Goal: Task Accomplishment & Management: Manage account settings

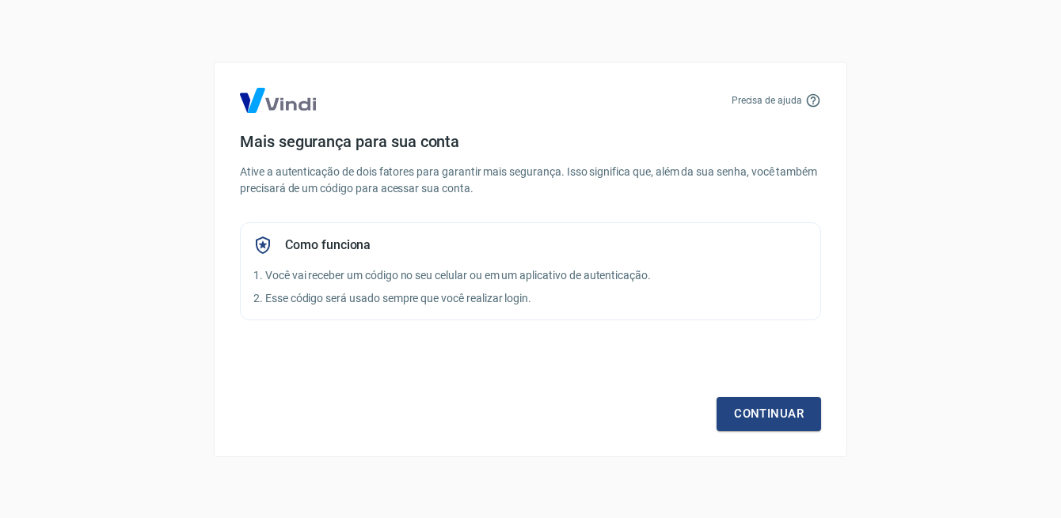
click at [470, 195] on p "Ative a autenticação de dois fatores para garantir mais segurança. Isso signifi…" at bounding box center [530, 180] width 581 height 33
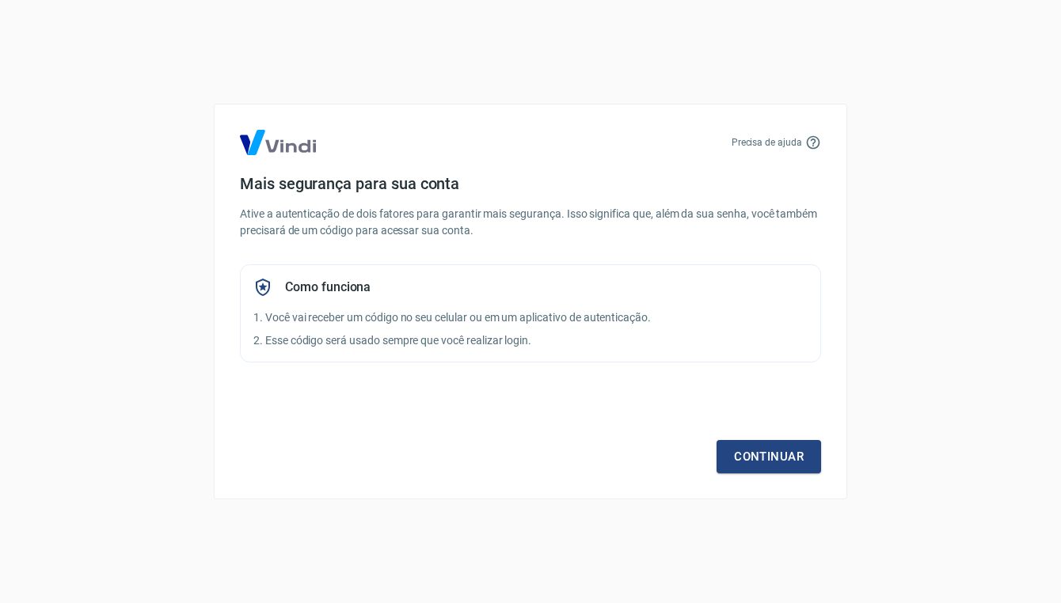
click at [617, 312] on p "1. Você vai receber um código no seu celular ou em um aplicativo de autenticaçã…" at bounding box center [530, 317] width 554 height 17
click at [758, 449] on link "Continuar" at bounding box center [768, 456] width 104 height 33
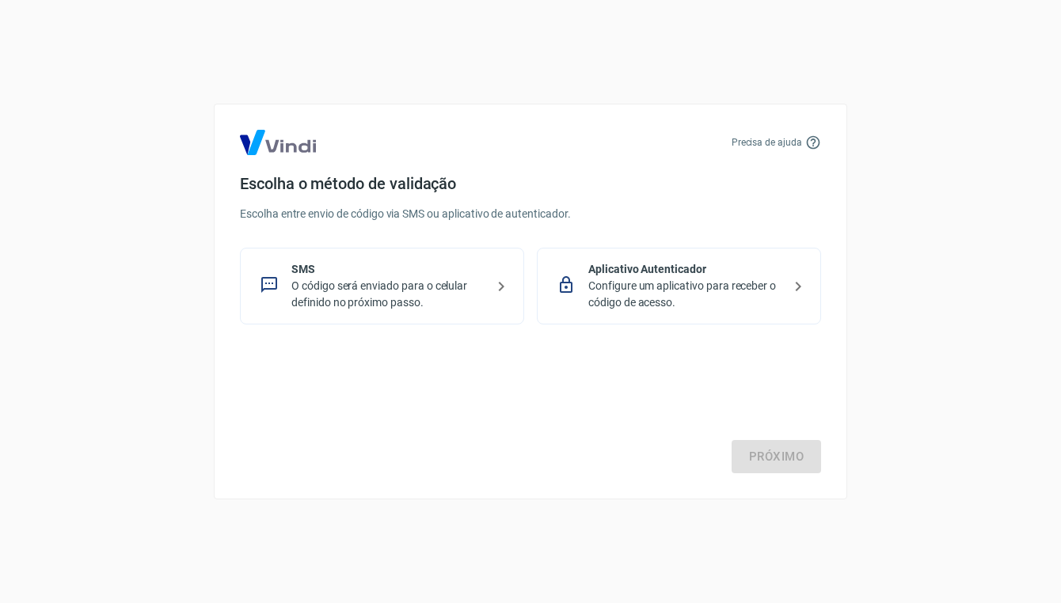
click at [700, 278] on p "Configure um aplicativo para receber o código de acesso." at bounding box center [685, 294] width 194 height 33
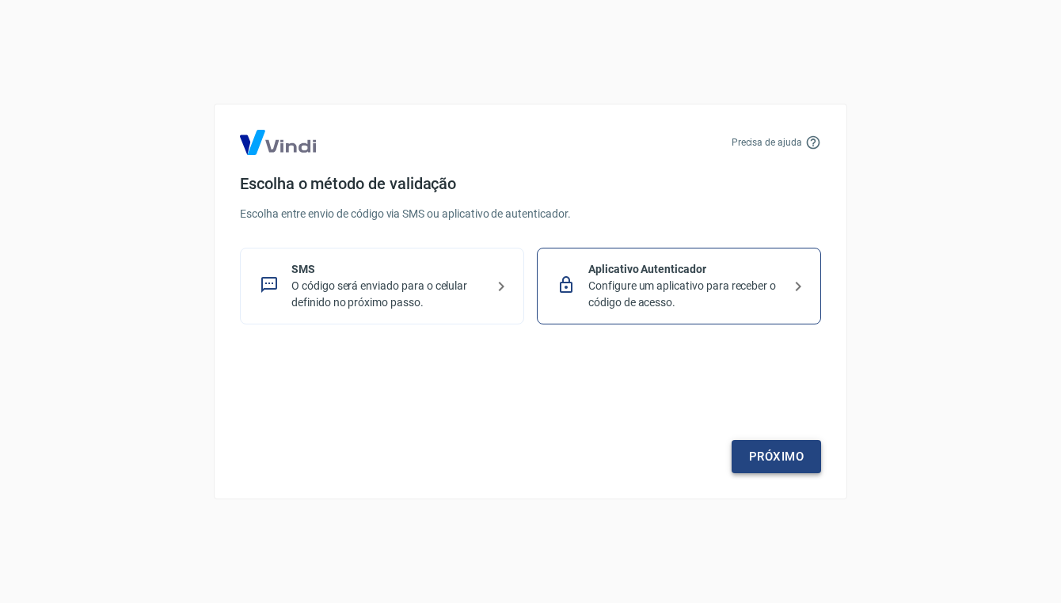
click at [791, 456] on link "Próximo" at bounding box center [775, 456] width 89 height 33
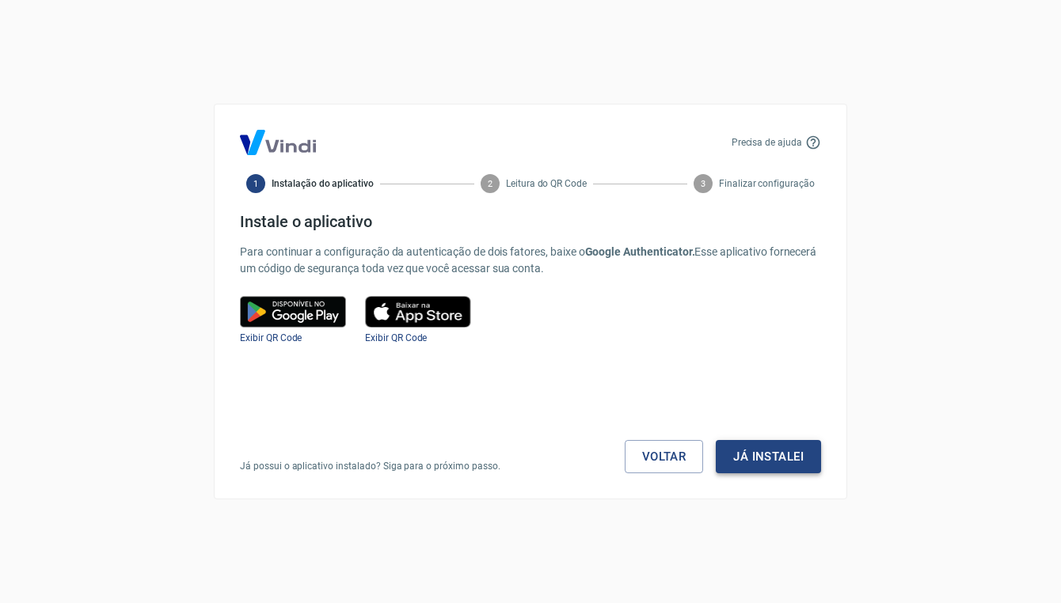
click at [782, 461] on button "Já instalei" at bounding box center [768, 456] width 105 height 33
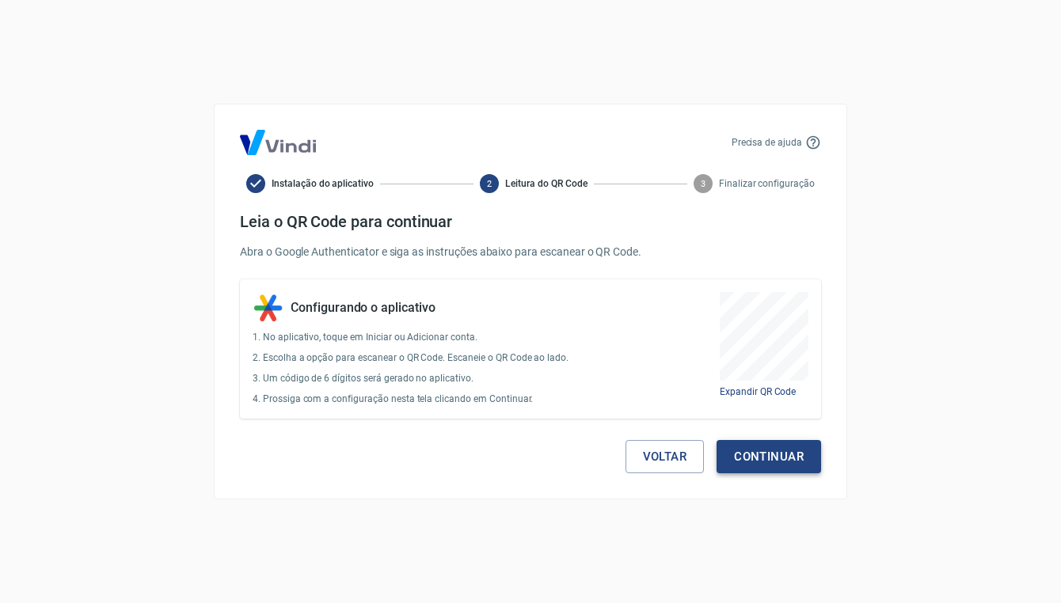
click at [782, 454] on button "Continuar" at bounding box center [768, 456] width 104 height 33
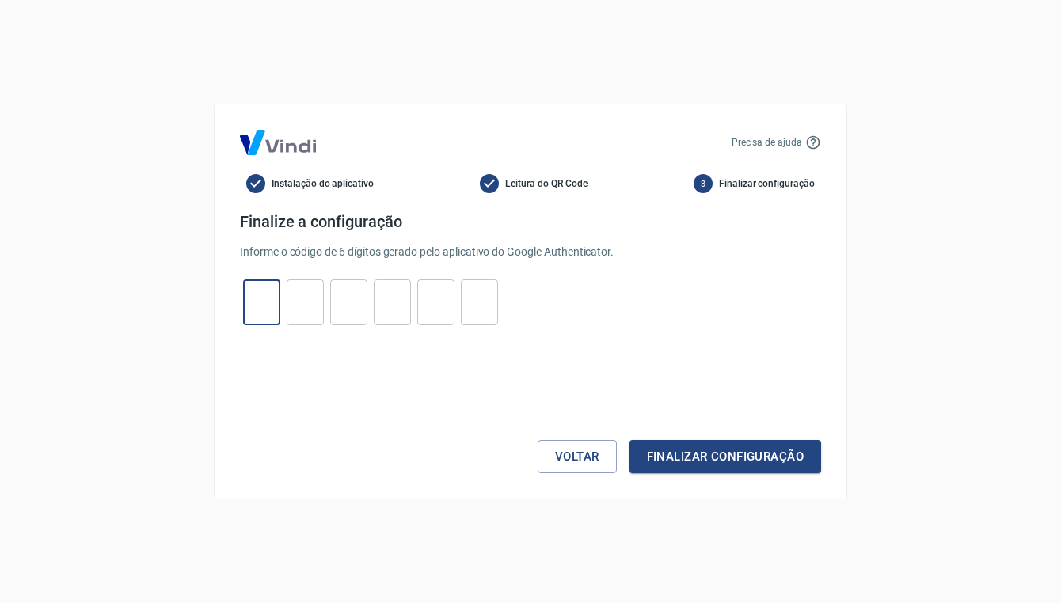
click at [264, 308] on input "tel" at bounding box center [261, 303] width 37 height 34
type input "2"
type input "7"
type input "6"
type input "4"
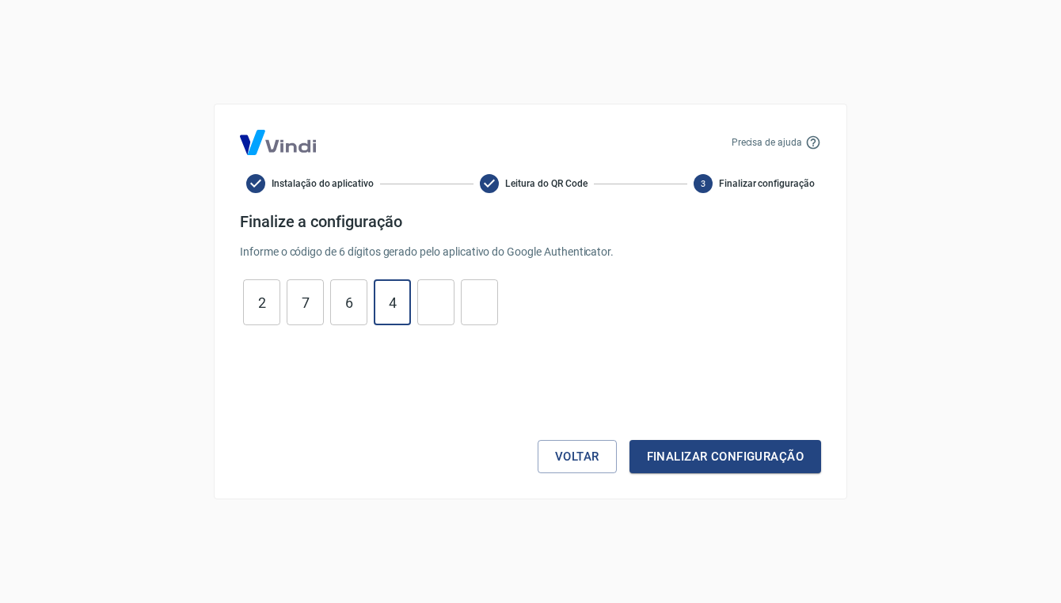
type input "3"
type input "0"
click at [757, 461] on button "Finalizar configuração" at bounding box center [725, 456] width 192 height 33
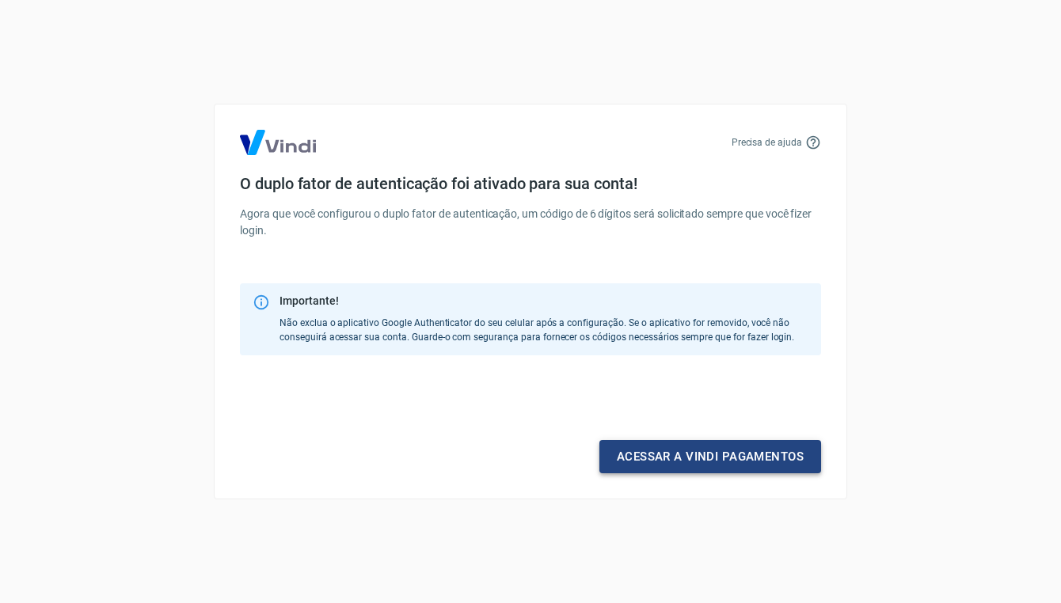
click at [697, 454] on link "Acessar a Vindi pagamentos" at bounding box center [710, 456] width 222 height 33
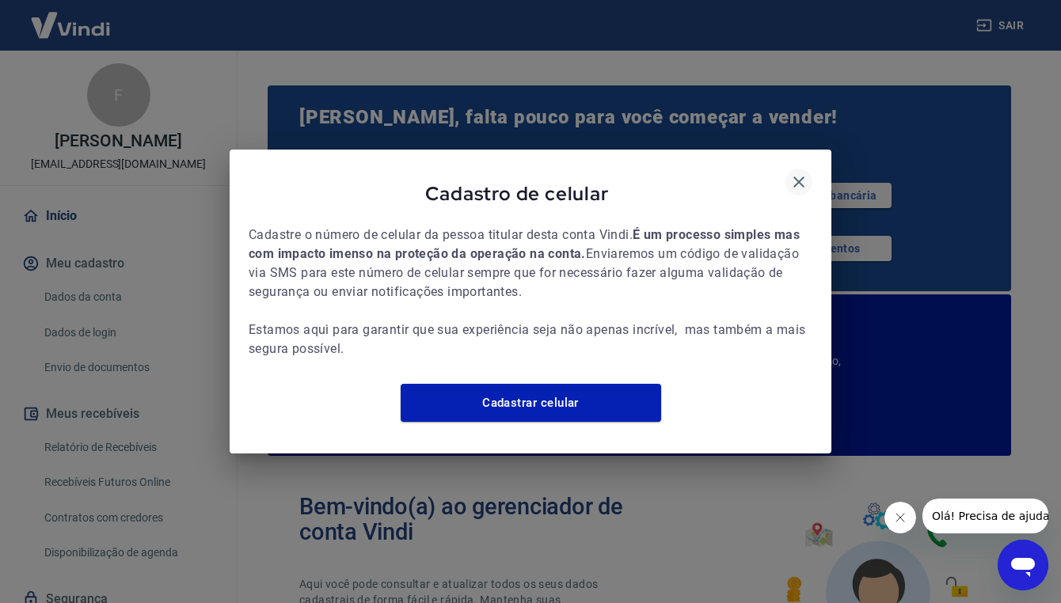
click at [798, 173] on icon "button" at bounding box center [798, 182] width 19 height 19
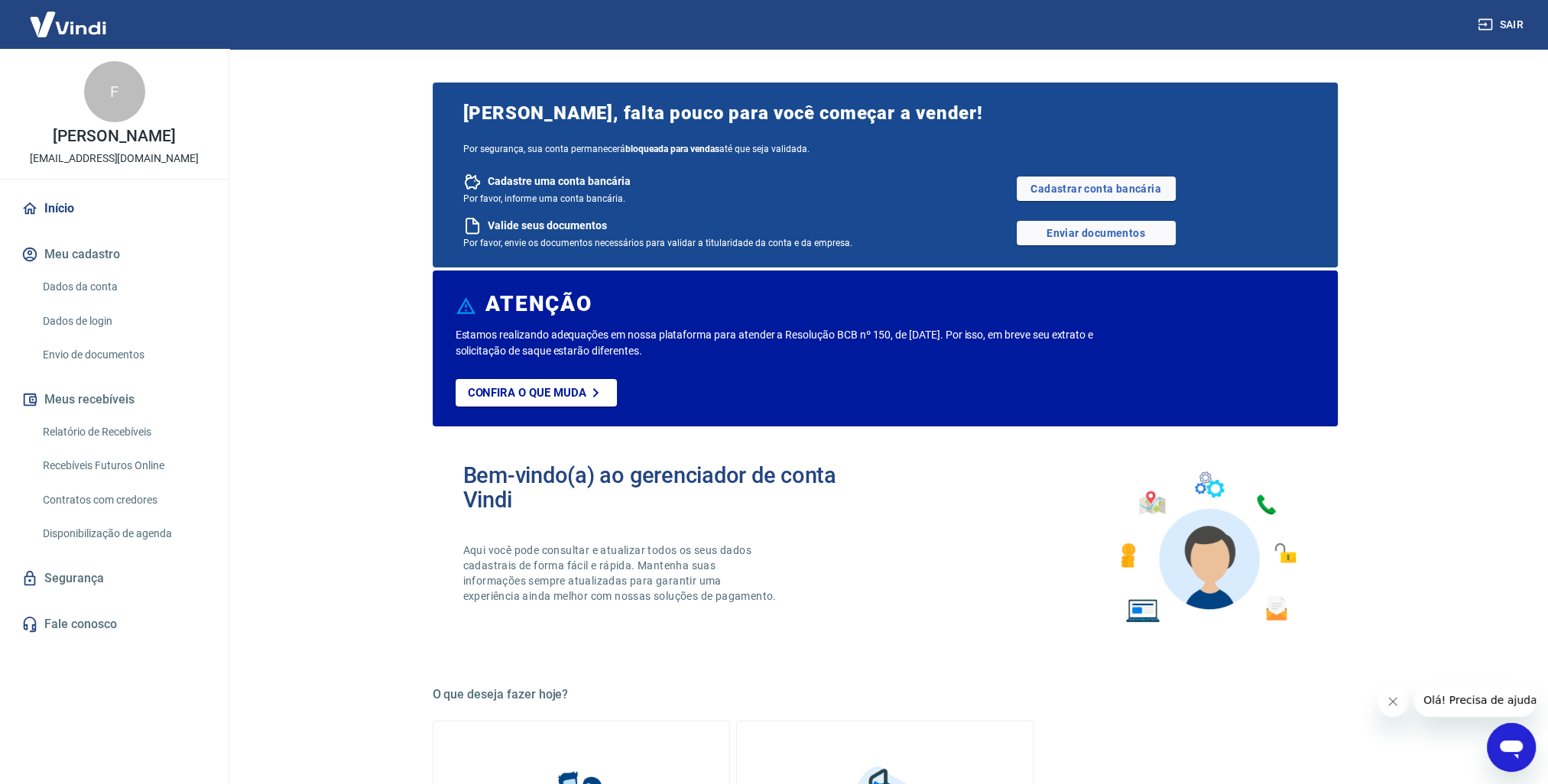
click at [92, 289] on link "Dados da conta" at bounding box center [124, 287] width 174 height 31
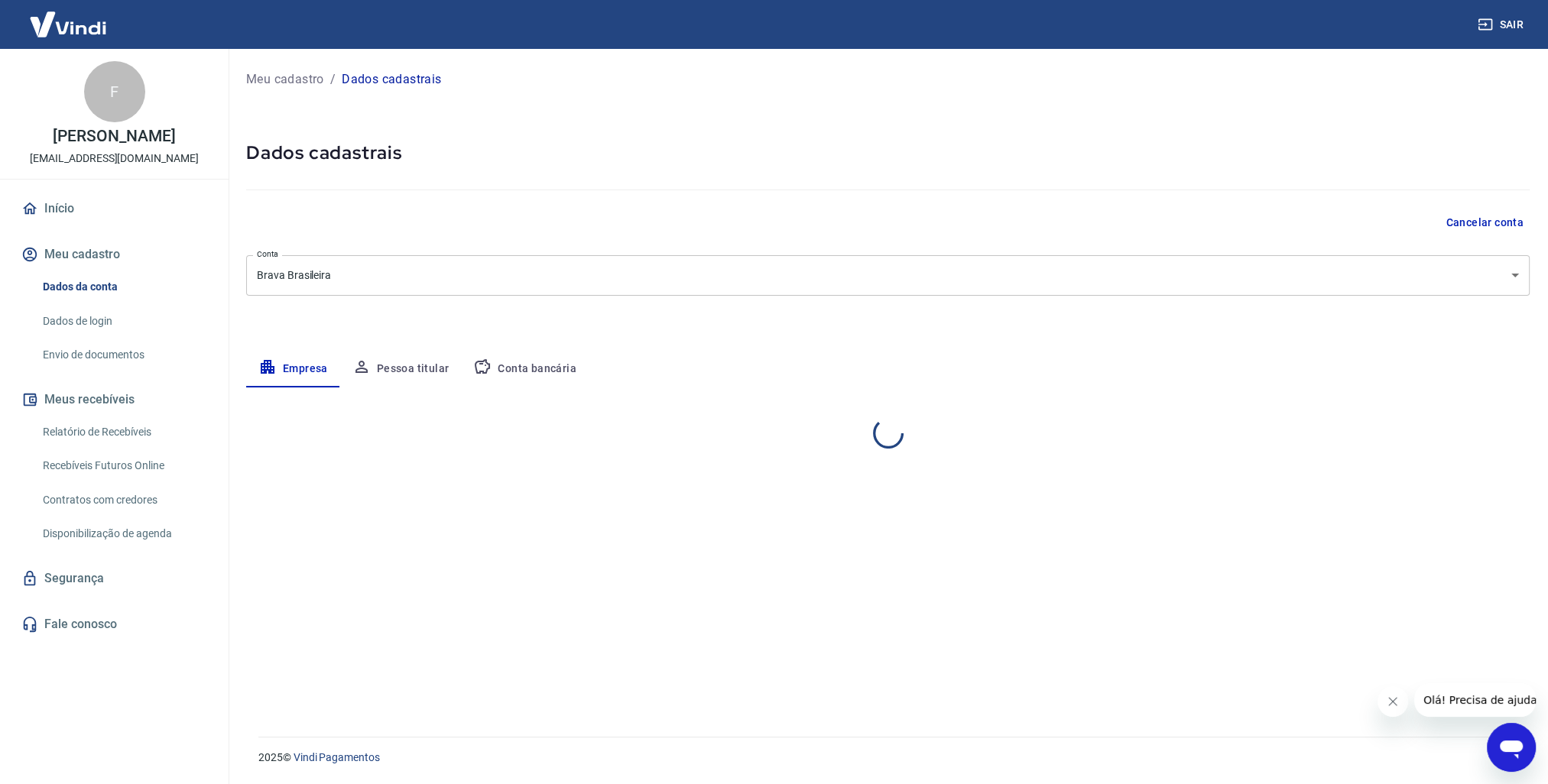
select select "RS"
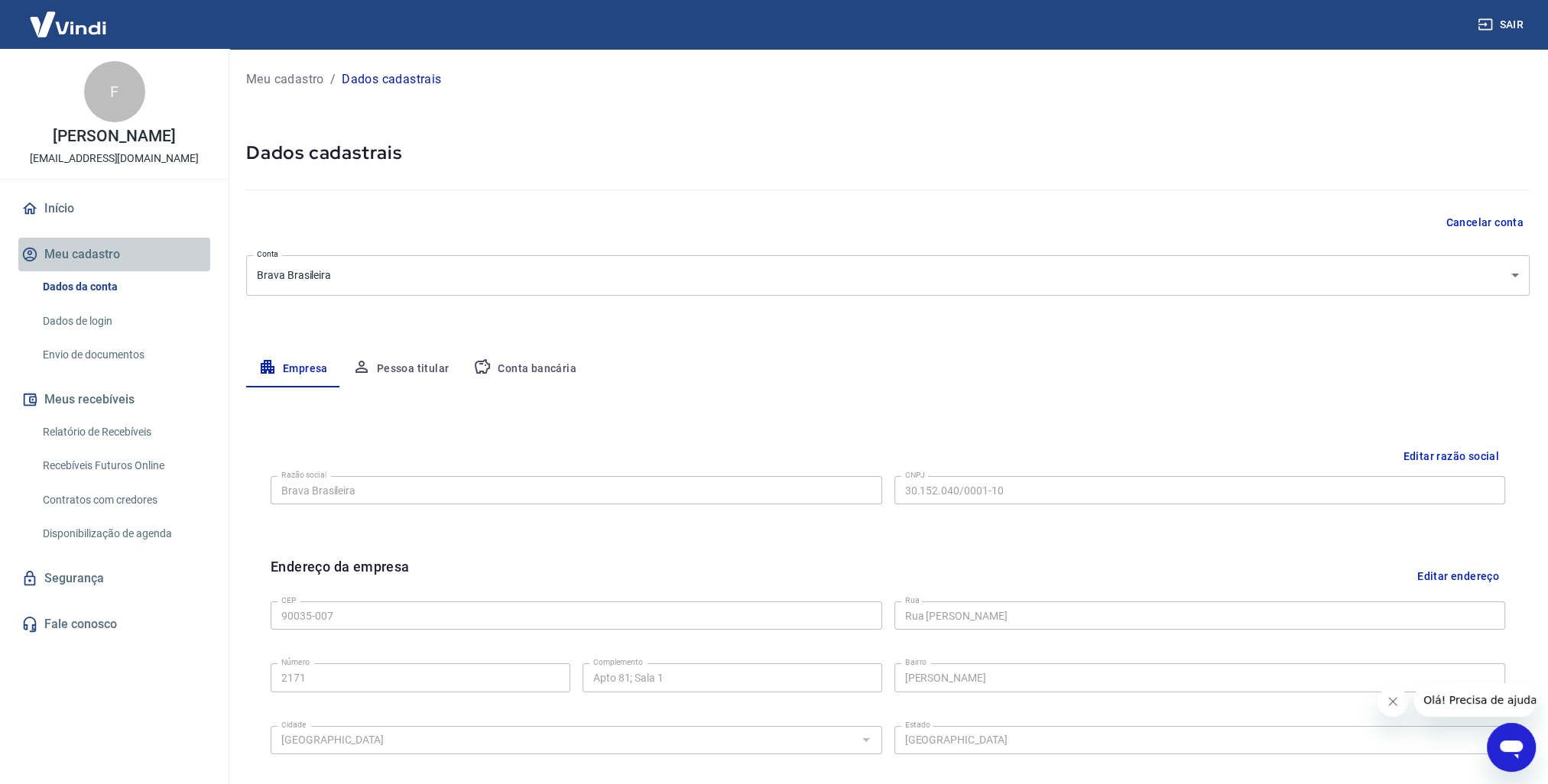
click at [99, 255] on button "Meu cadastro" at bounding box center [114, 254] width 192 height 34
click at [86, 210] on link "Início" at bounding box center [114, 209] width 192 height 34
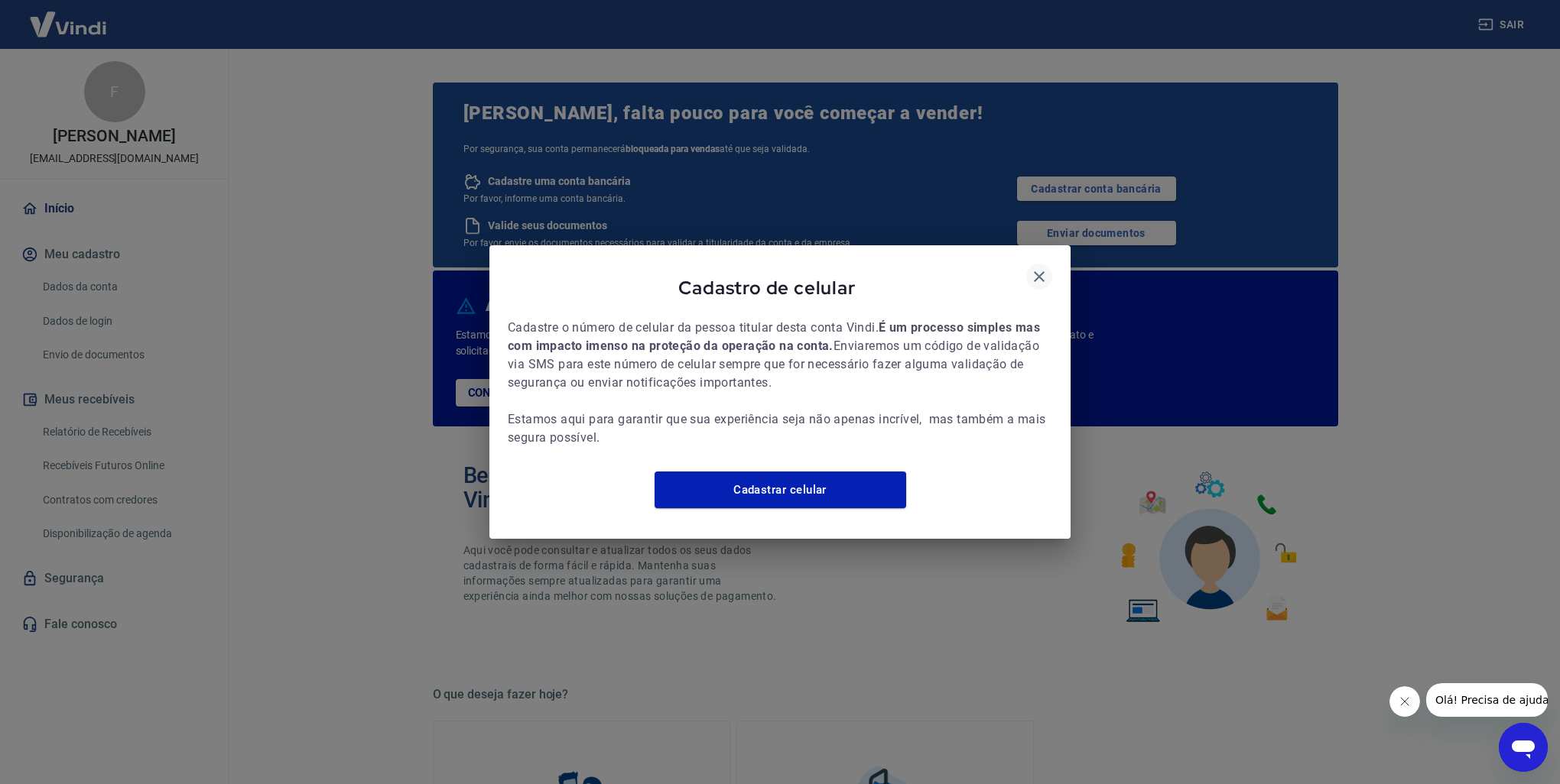
click at [1024, 267] on icon "button" at bounding box center [1038, 276] width 18 height 18
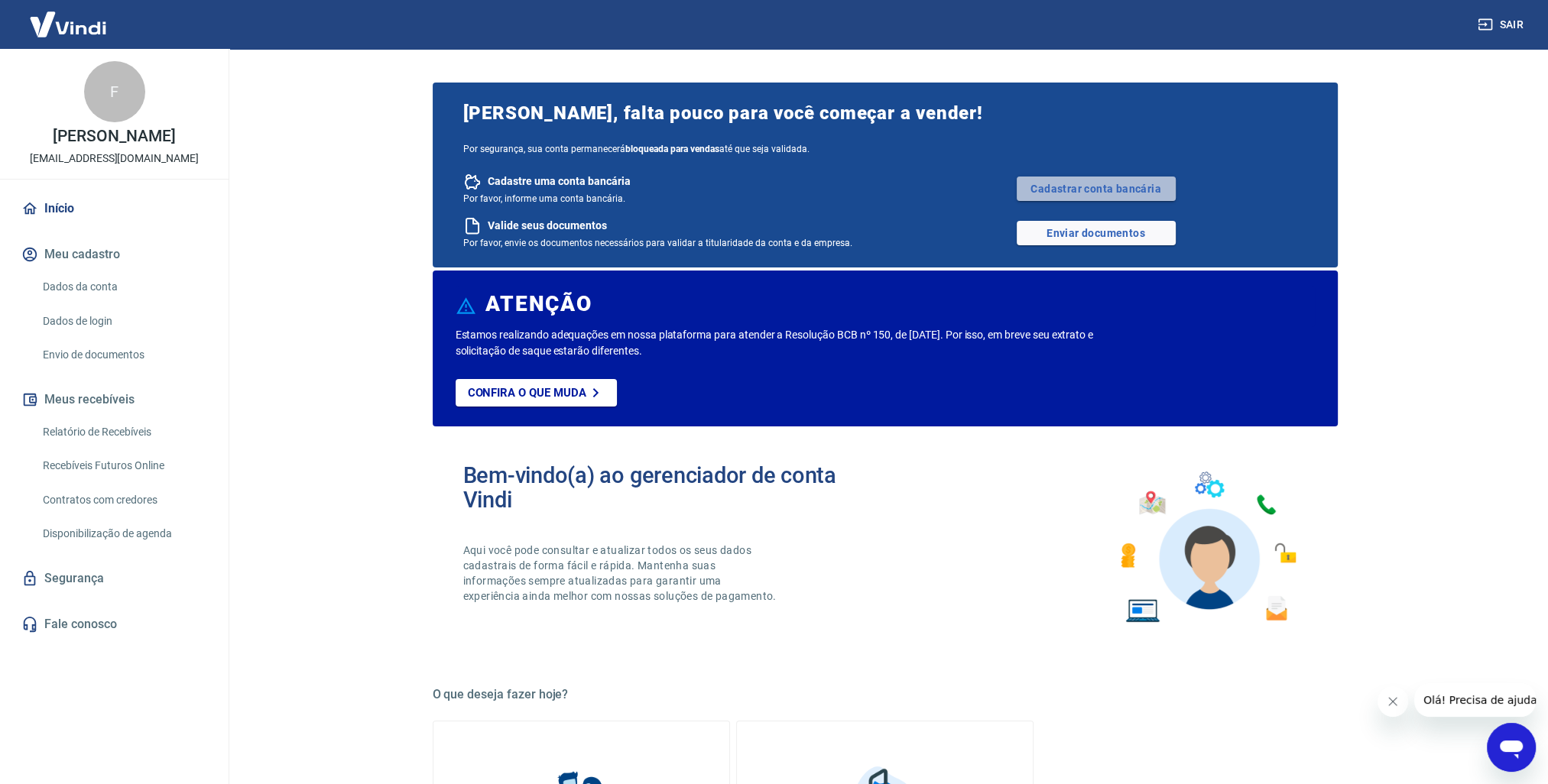
click at [1024, 188] on link "Cadastrar conta bancária" at bounding box center [1096, 188] width 159 height 24
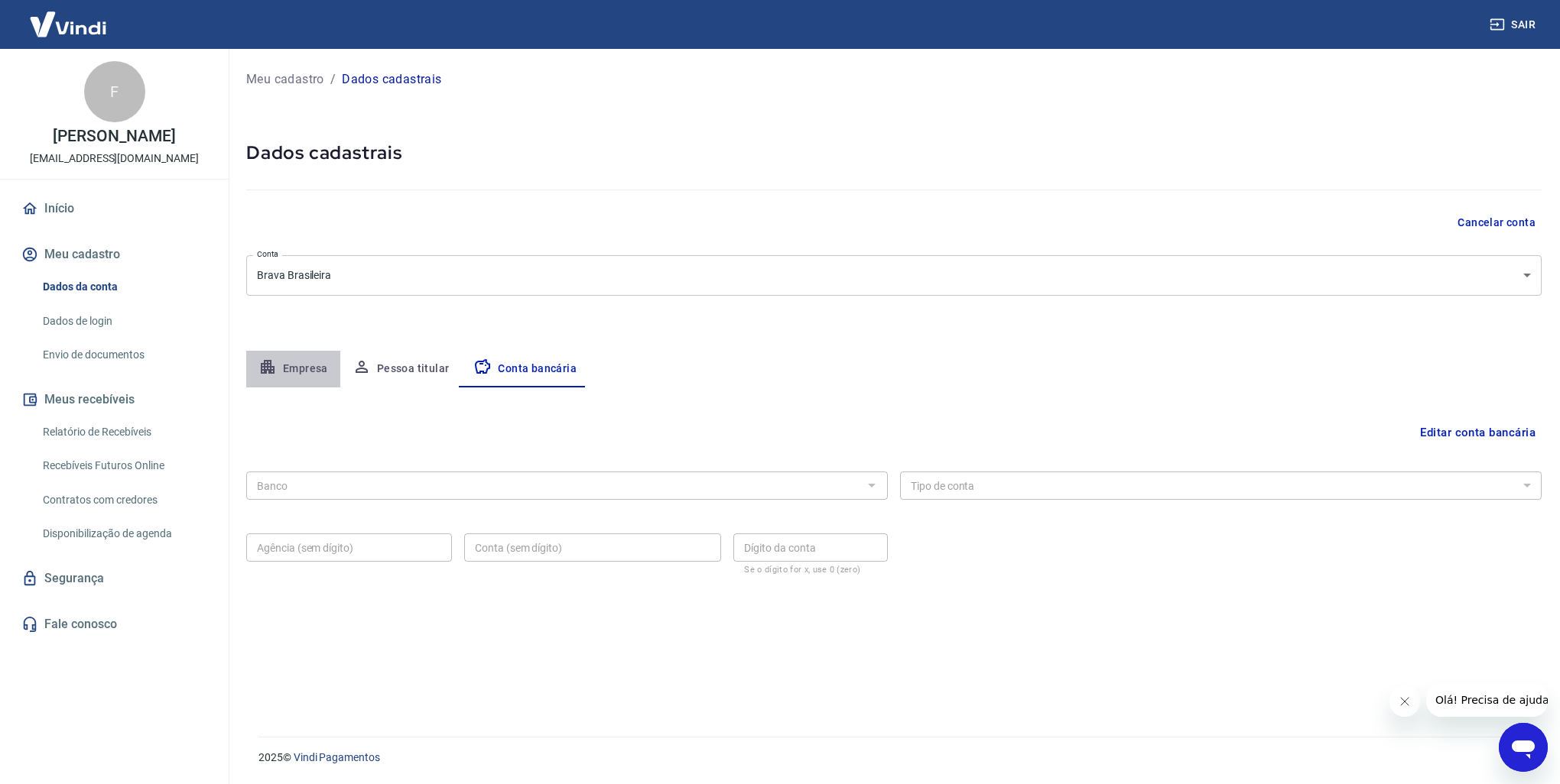
click at [307, 376] on button "Empresa" at bounding box center [293, 369] width 94 height 37
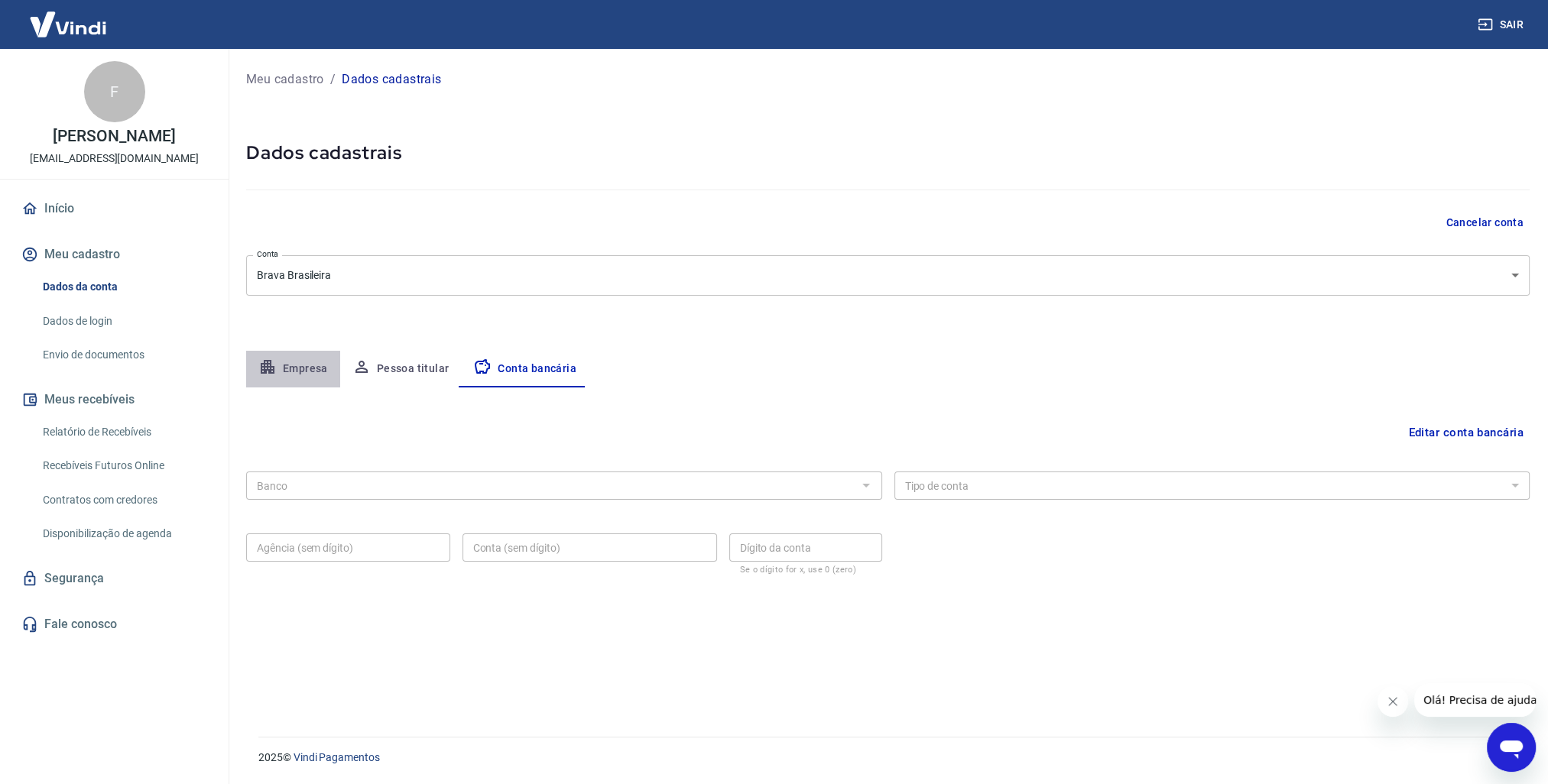
select select "RS"
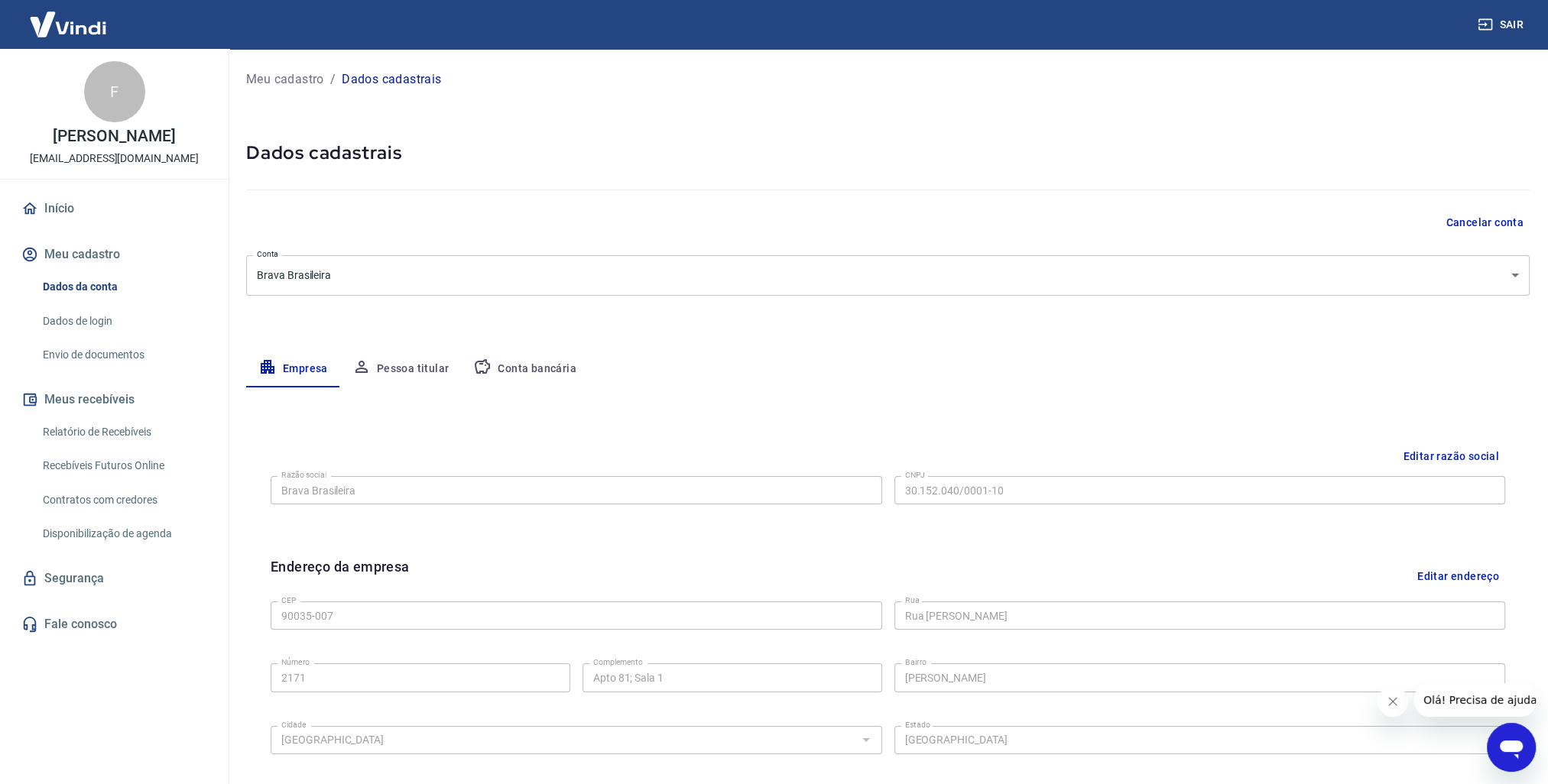
click at [404, 369] on button "Pessoa titular" at bounding box center [401, 369] width 122 height 37
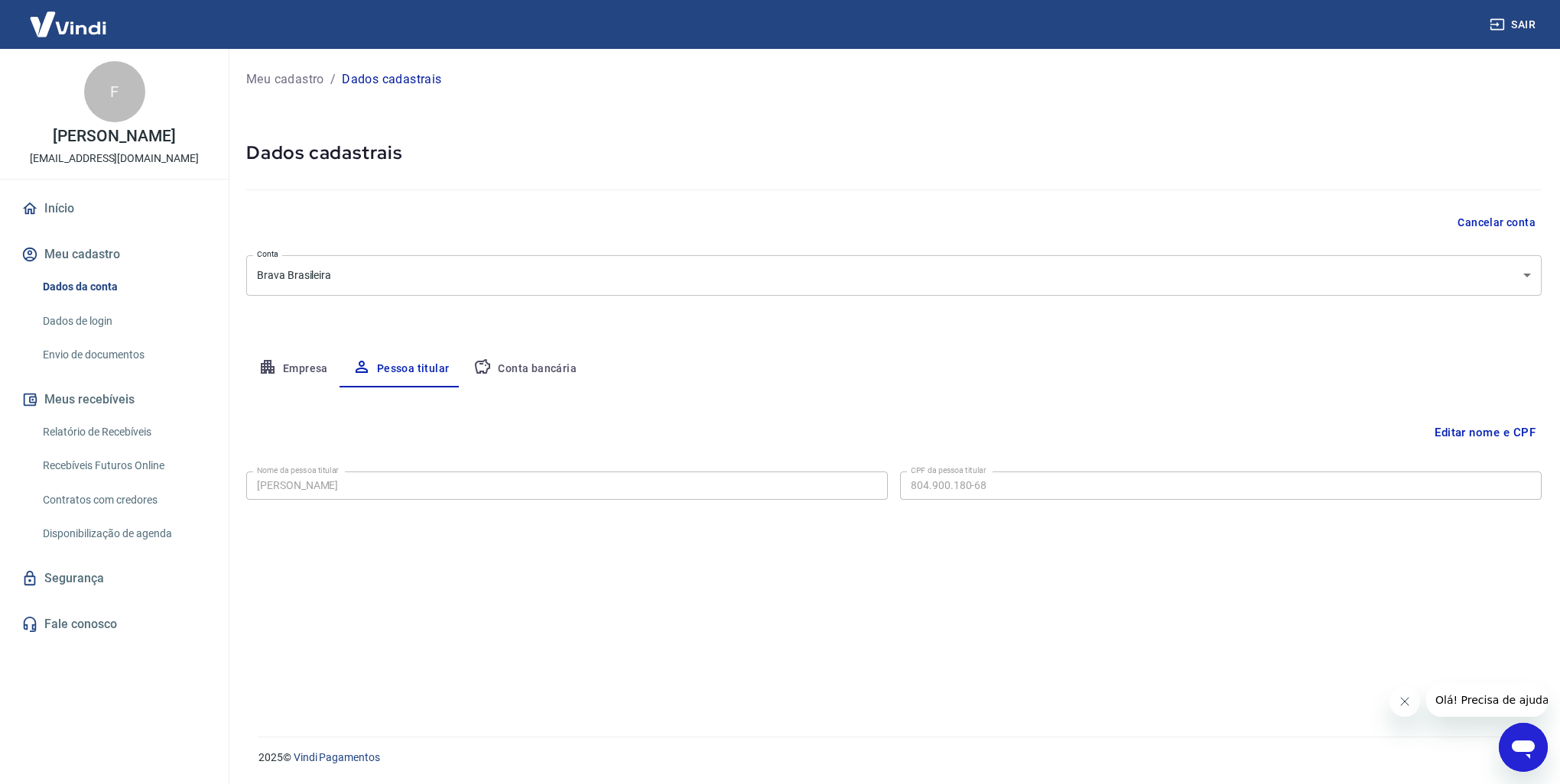
click at [306, 372] on button "Empresa" at bounding box center [293, 369] width 94 height 37
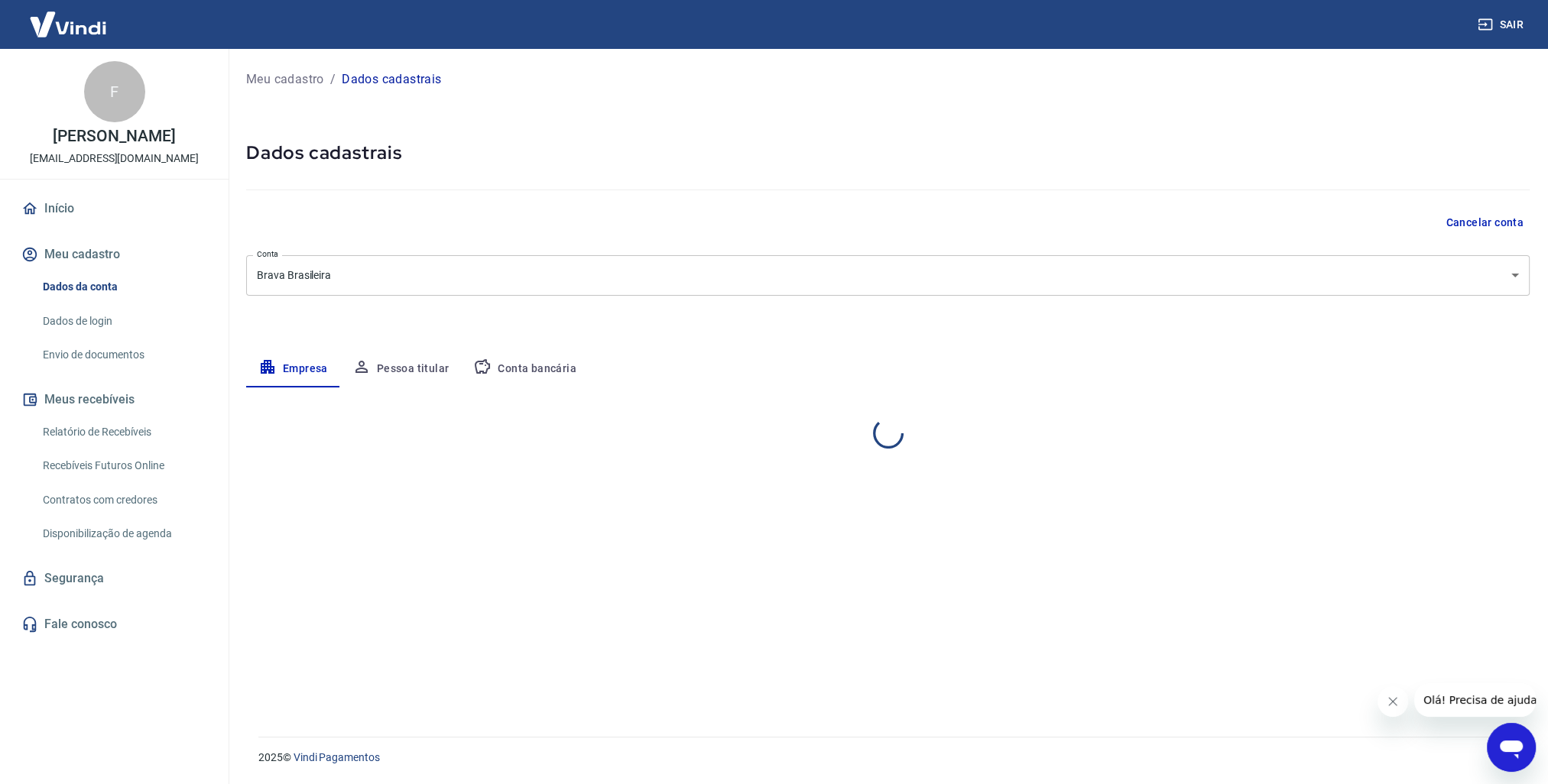
select select "RS"
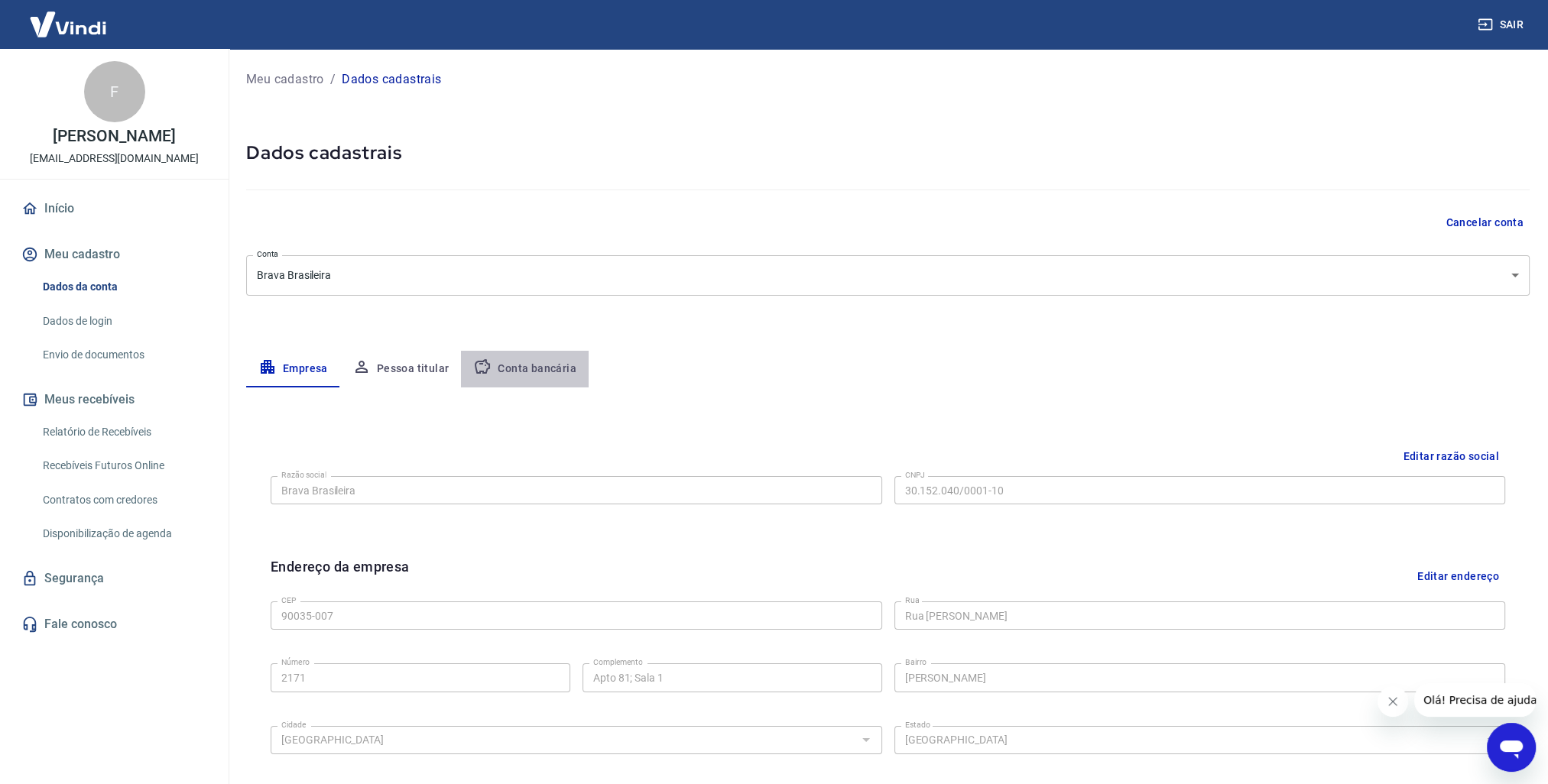
click at [555, 368] on button "Conta bancária" at bounding box center [524, 369] width 127 height 37
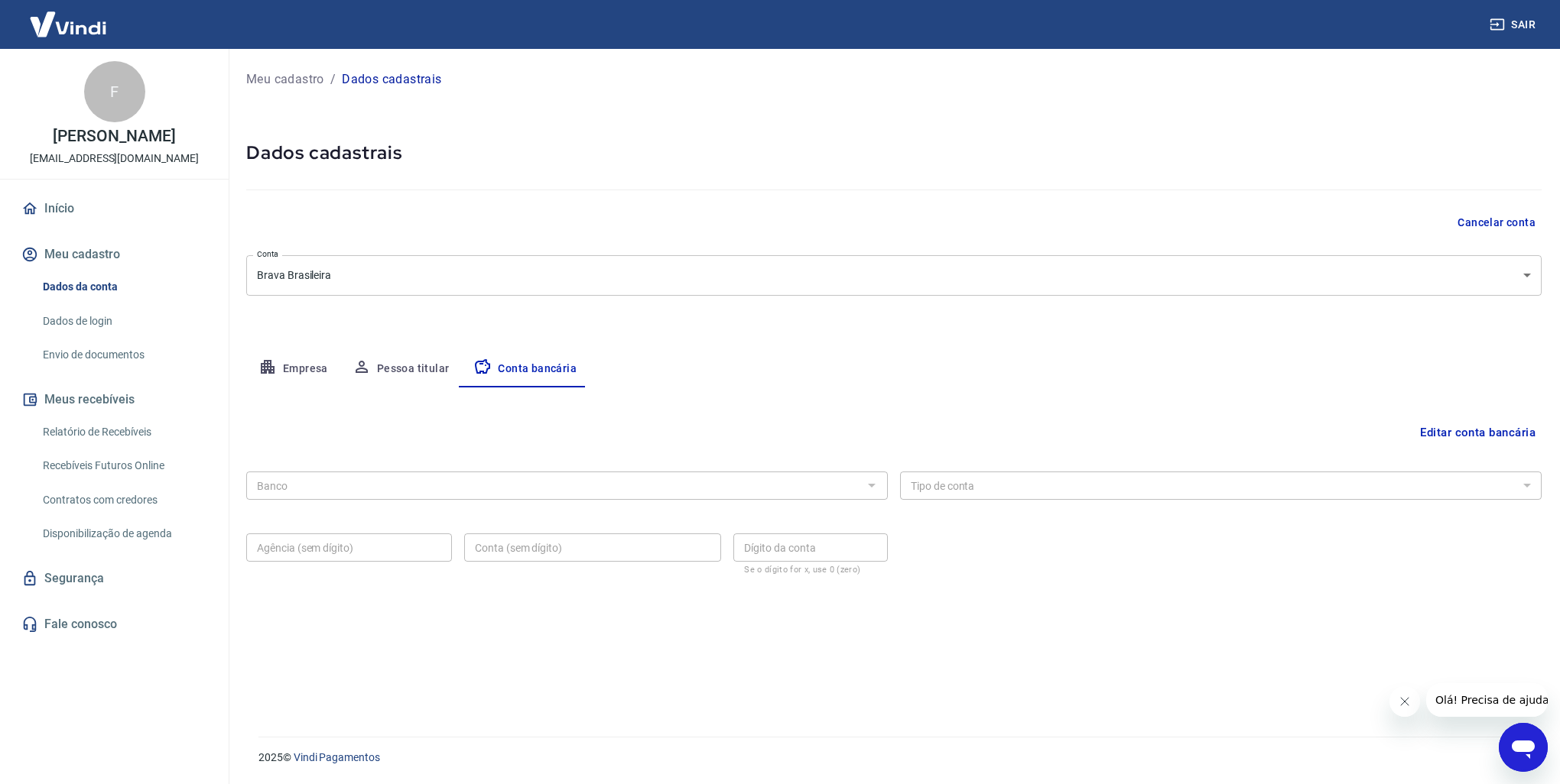
click at [562, 496] on div "Banco" at bounding box center [567, 485] width 641 height 28
click at [863, 491] on div at bounding box center [870, 486] width 20 height 21
click at [1469, 434] on button "Editar conta bancária" at bounding box center [1477, 433] width 128 height 29
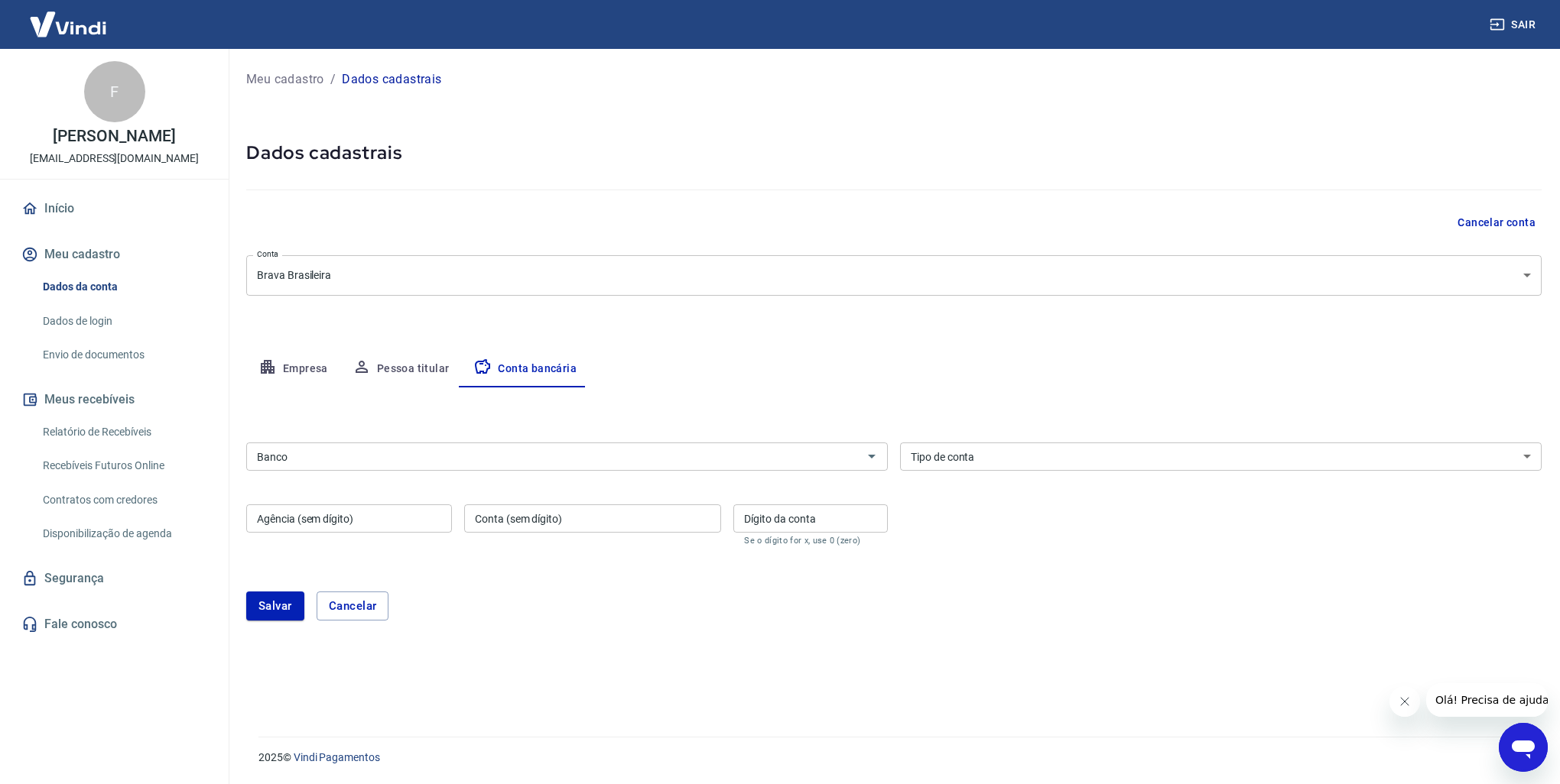
click at [856, 460] on input "Banco" at bounding box center [554, 457] width 607 height 19
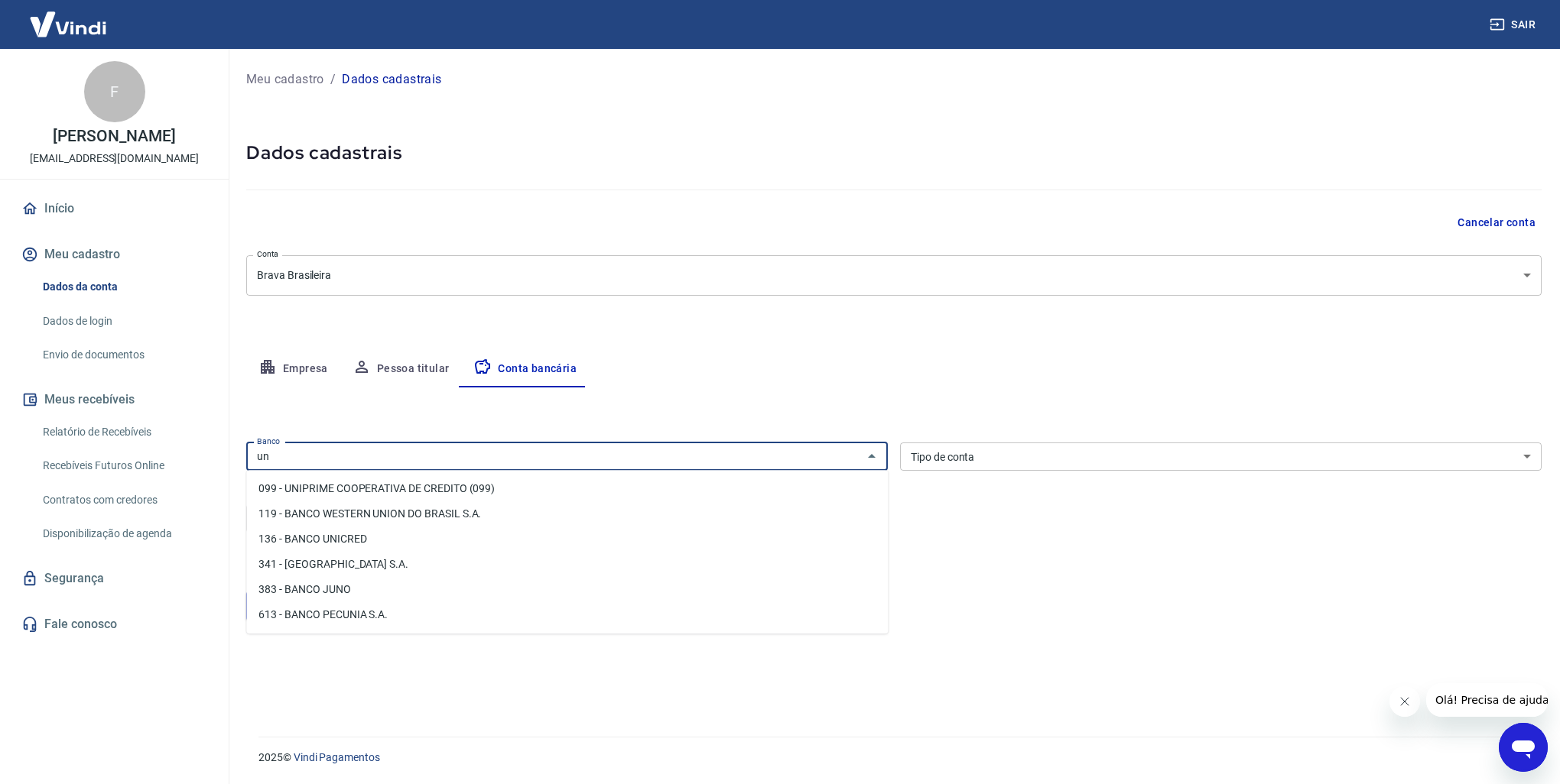
type input "u"
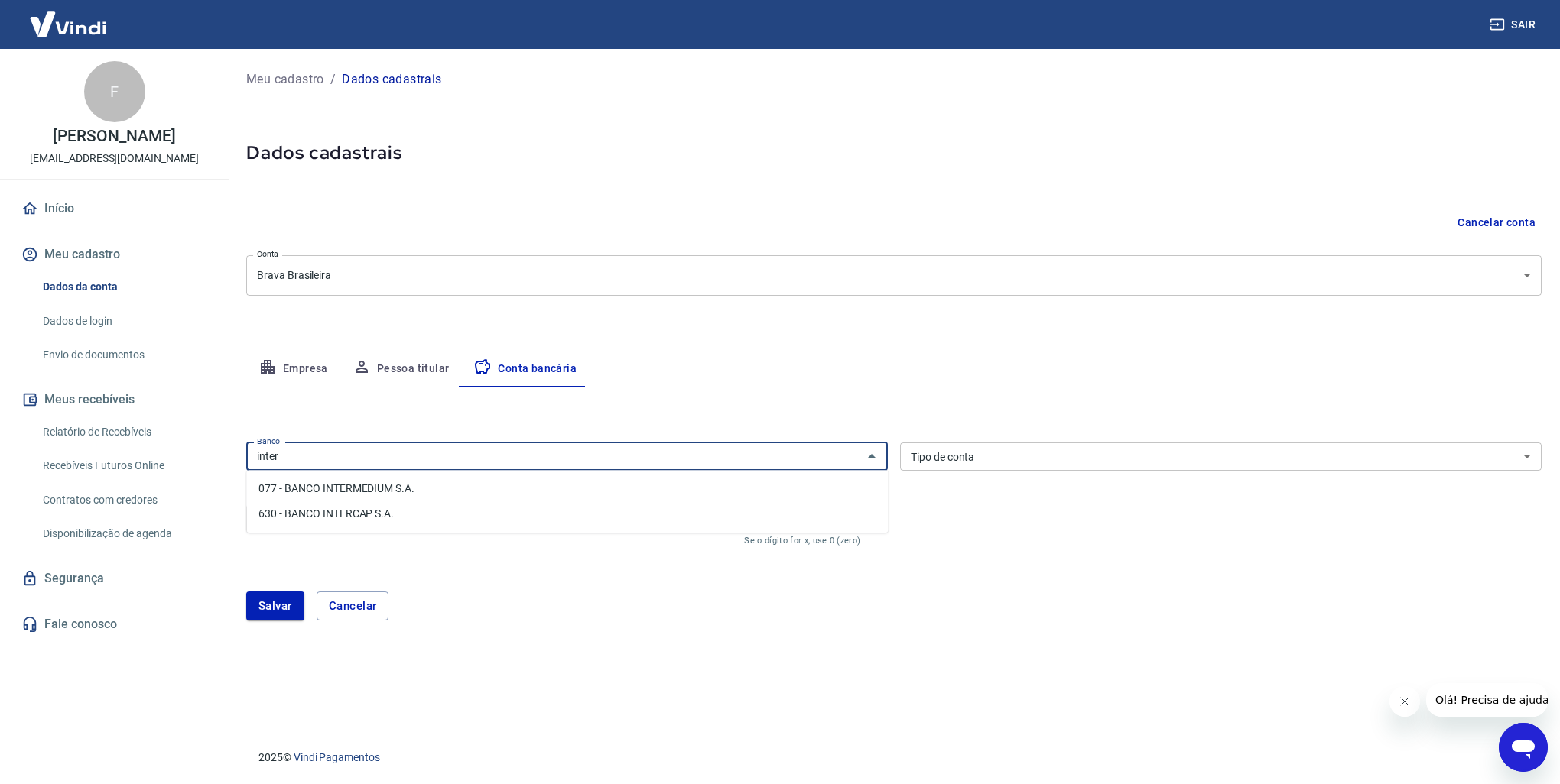
type input "inter"
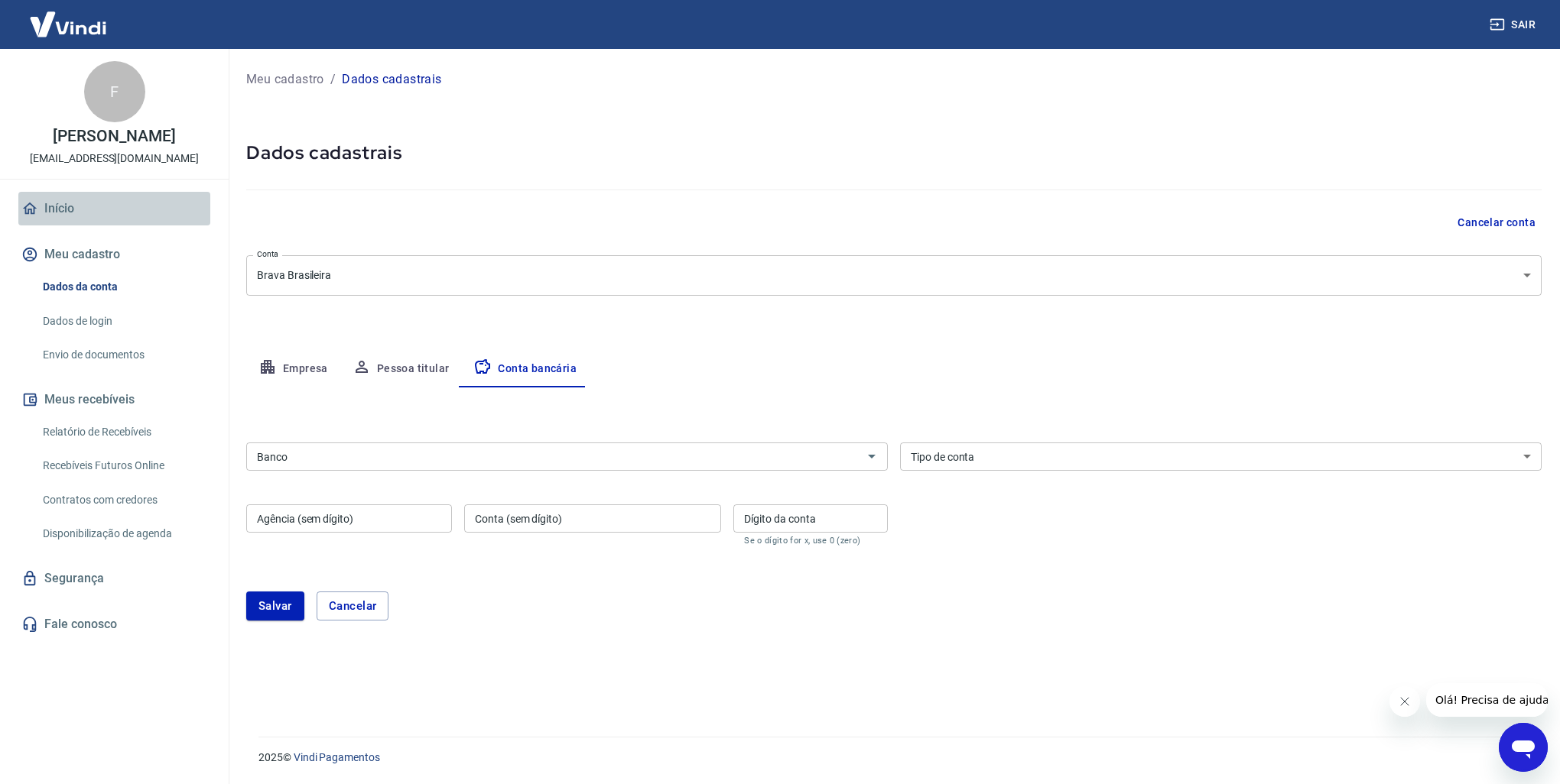
click at [71, 210] on link "Início" at bounding box center [114, 209] width 192 height 34
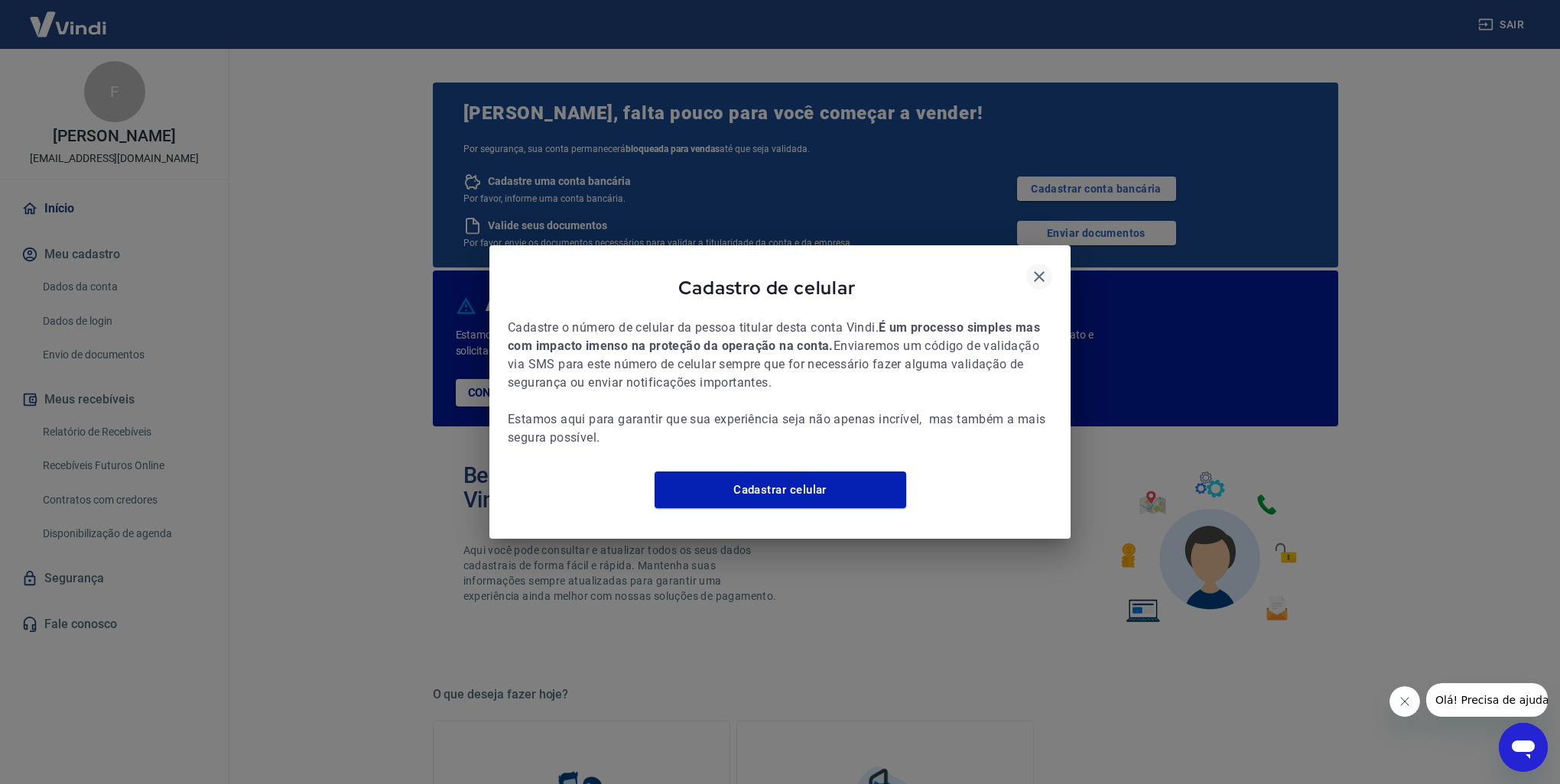
click at [1035, 267] on icon "button" at bounding box center [1038, 276] width 18 height 18
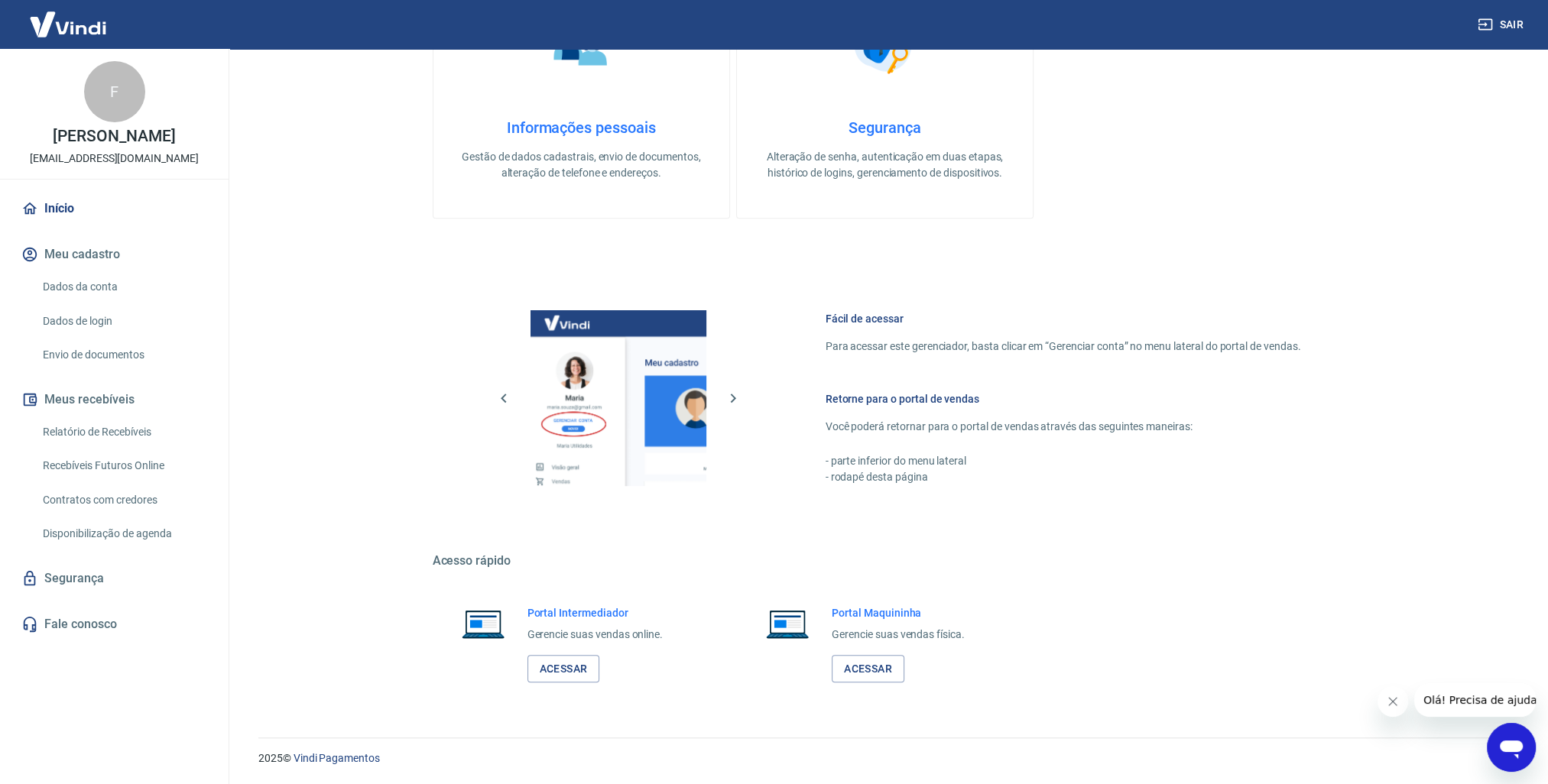
scroll to position [753, 0]
click at [566, 663] on link "Acessar" at bounding box center [563, 668] width 72 height 28
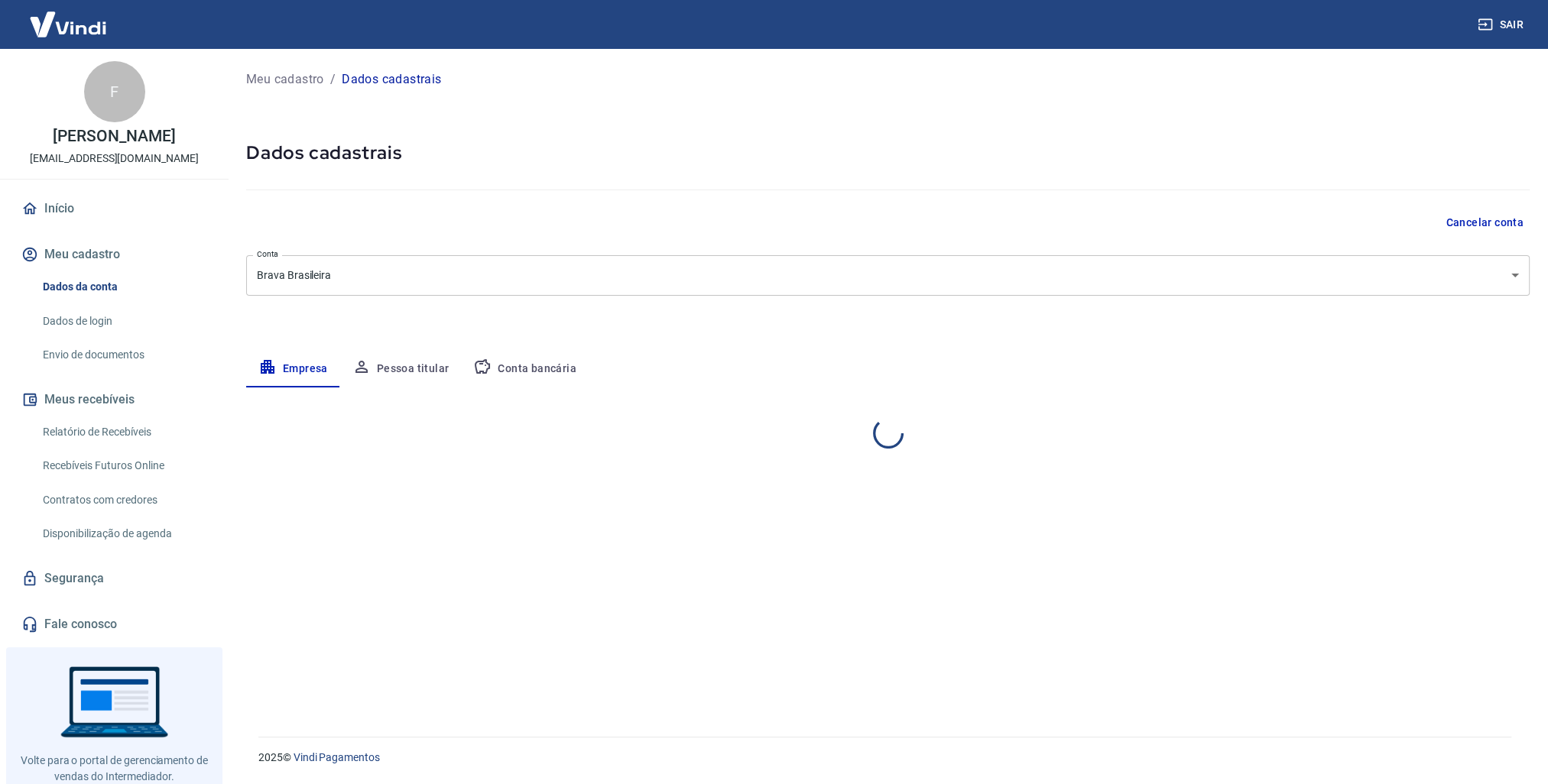
select select "RS"
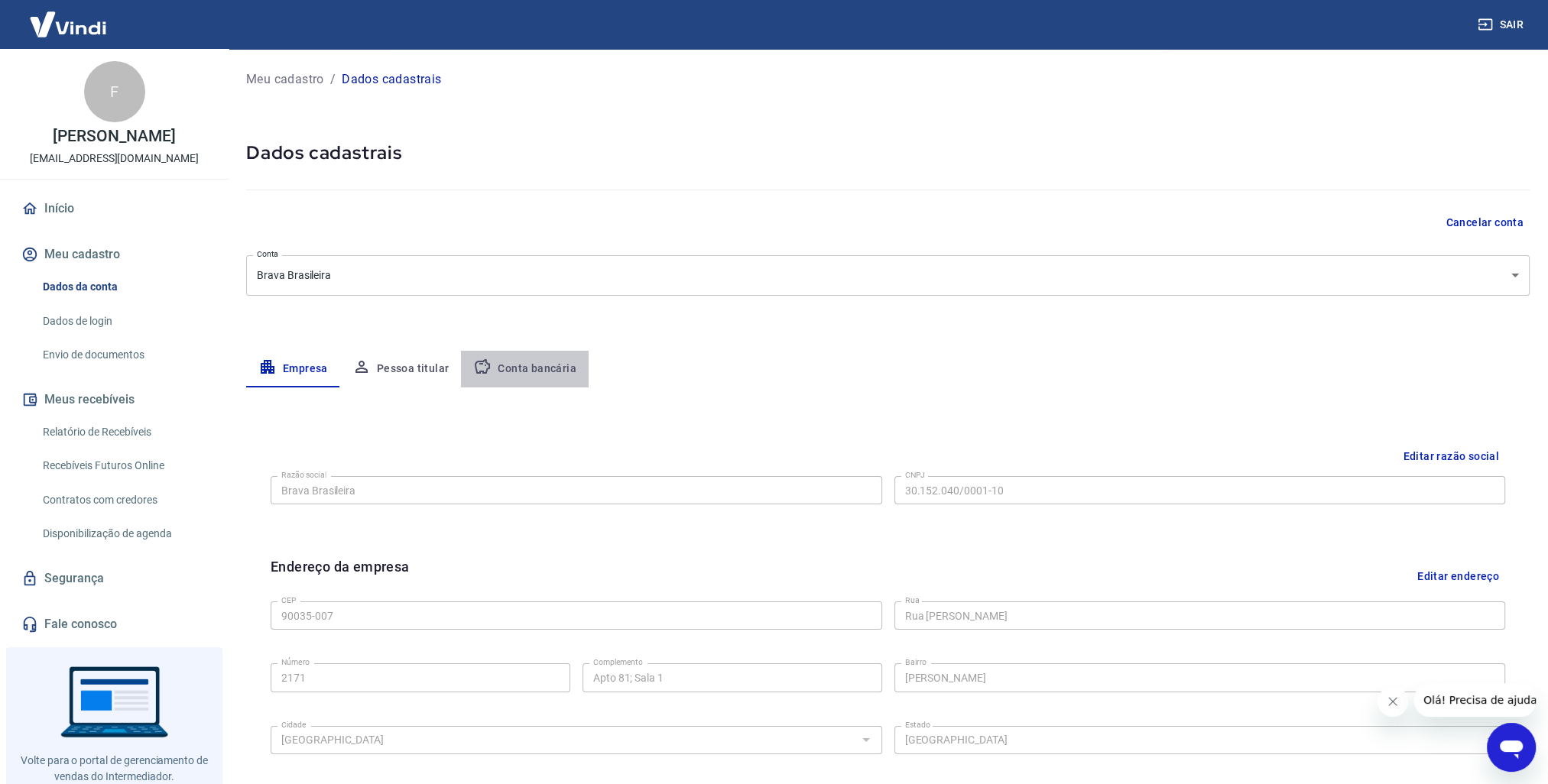
click at [543, 369] on button "Conta bancária" at bounding box center [524, 369] width 127 height 37
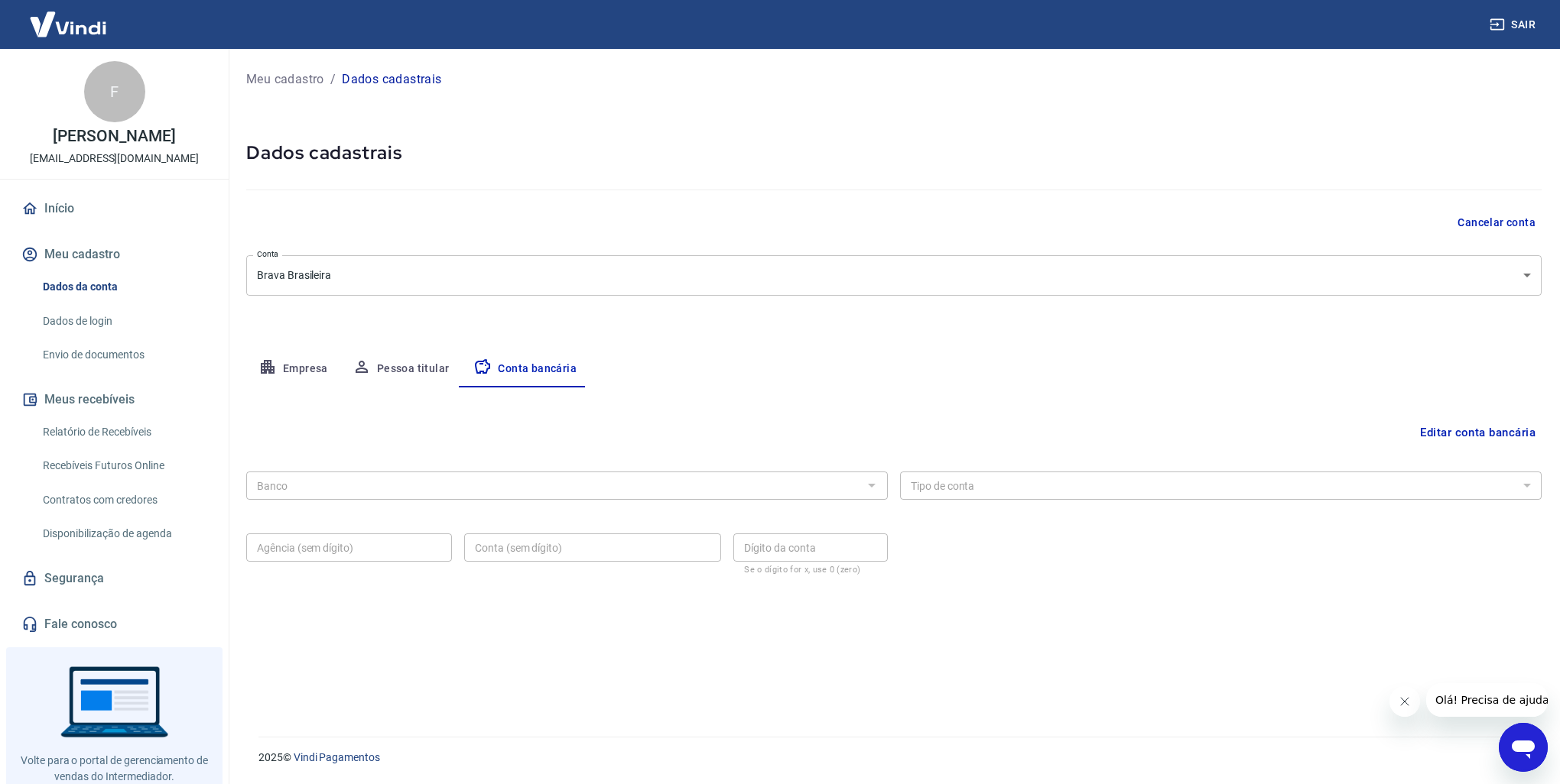
click at [509, 469] on div "Banco Banco" at bounding box center [567, 484] width 641 height 38
click at [861, 480] on div at bounding box center [870, 486] width 20 height 21
click at [1448, 434] on button "Editar conta bancária" at bounding box center [1477, 433] width 128 height 29
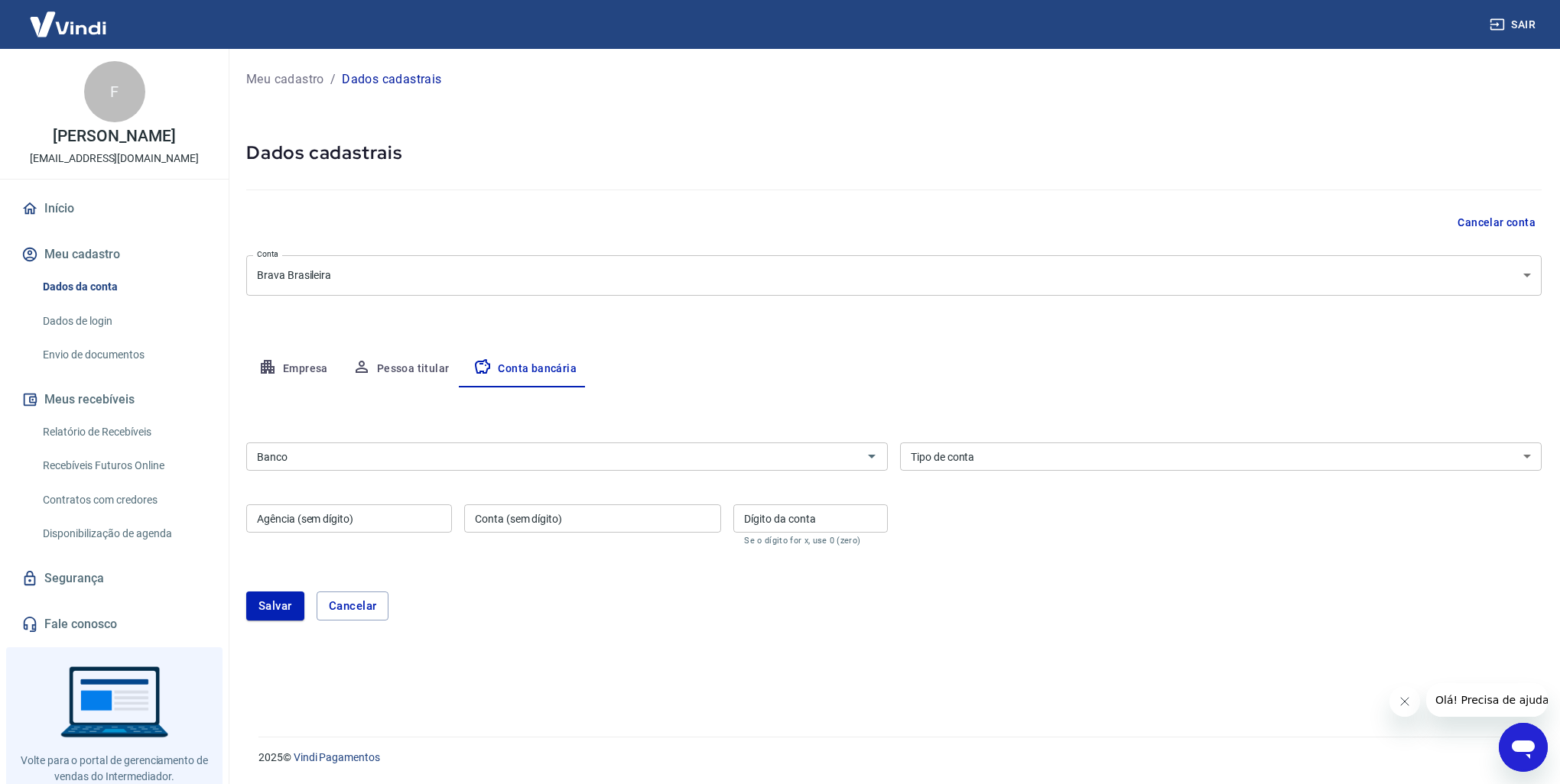
click at [845, 452] on input "Banco" at bounding box center [554, 457] width 607 height 19
click at [574, 493] on li "077 - BANCO INTERMEDIUM S.A." at bounding box center [567, 489] width 641 height 25
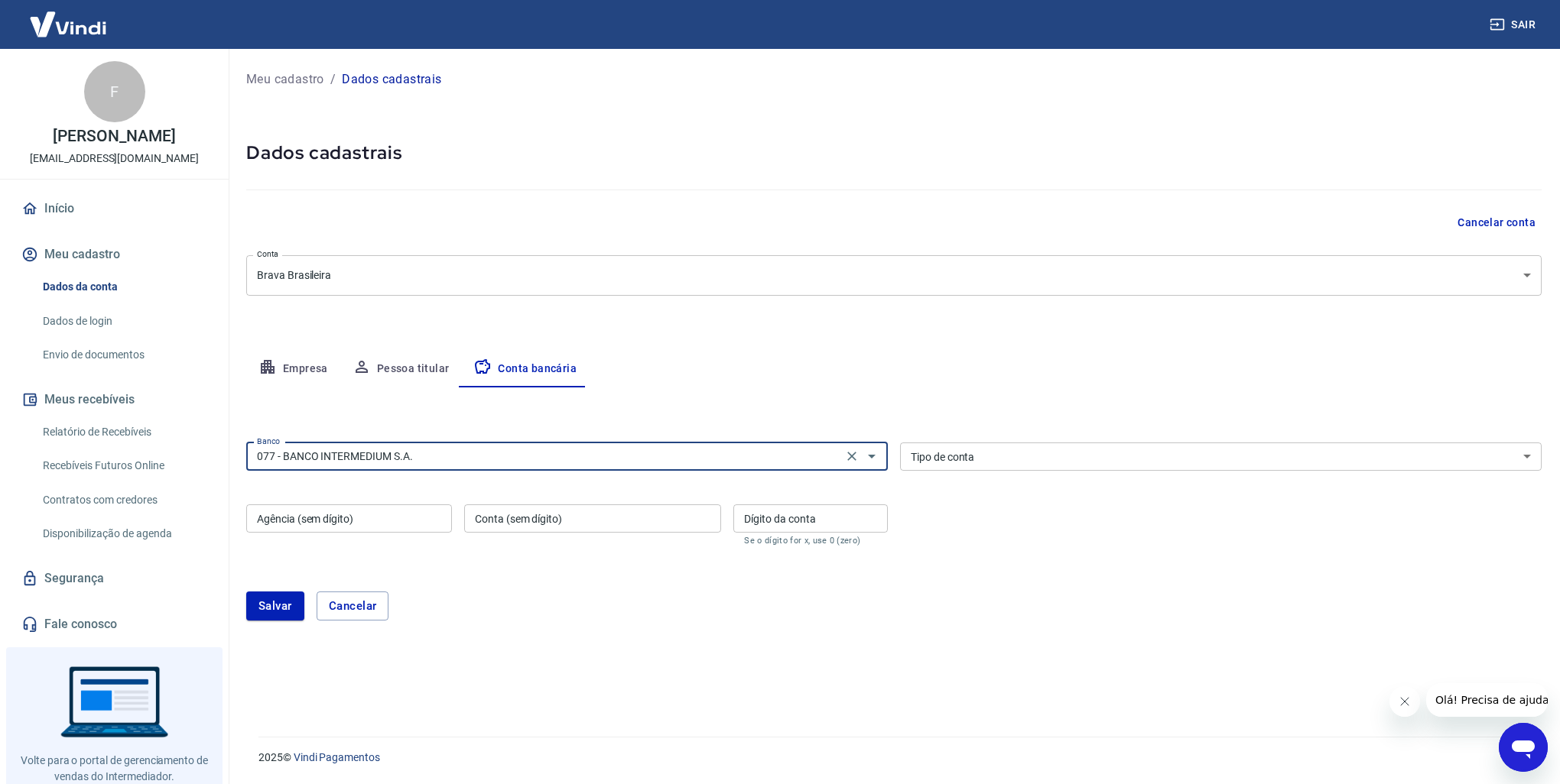
type input "077 - BANCO INTERMEDIUM S.A."
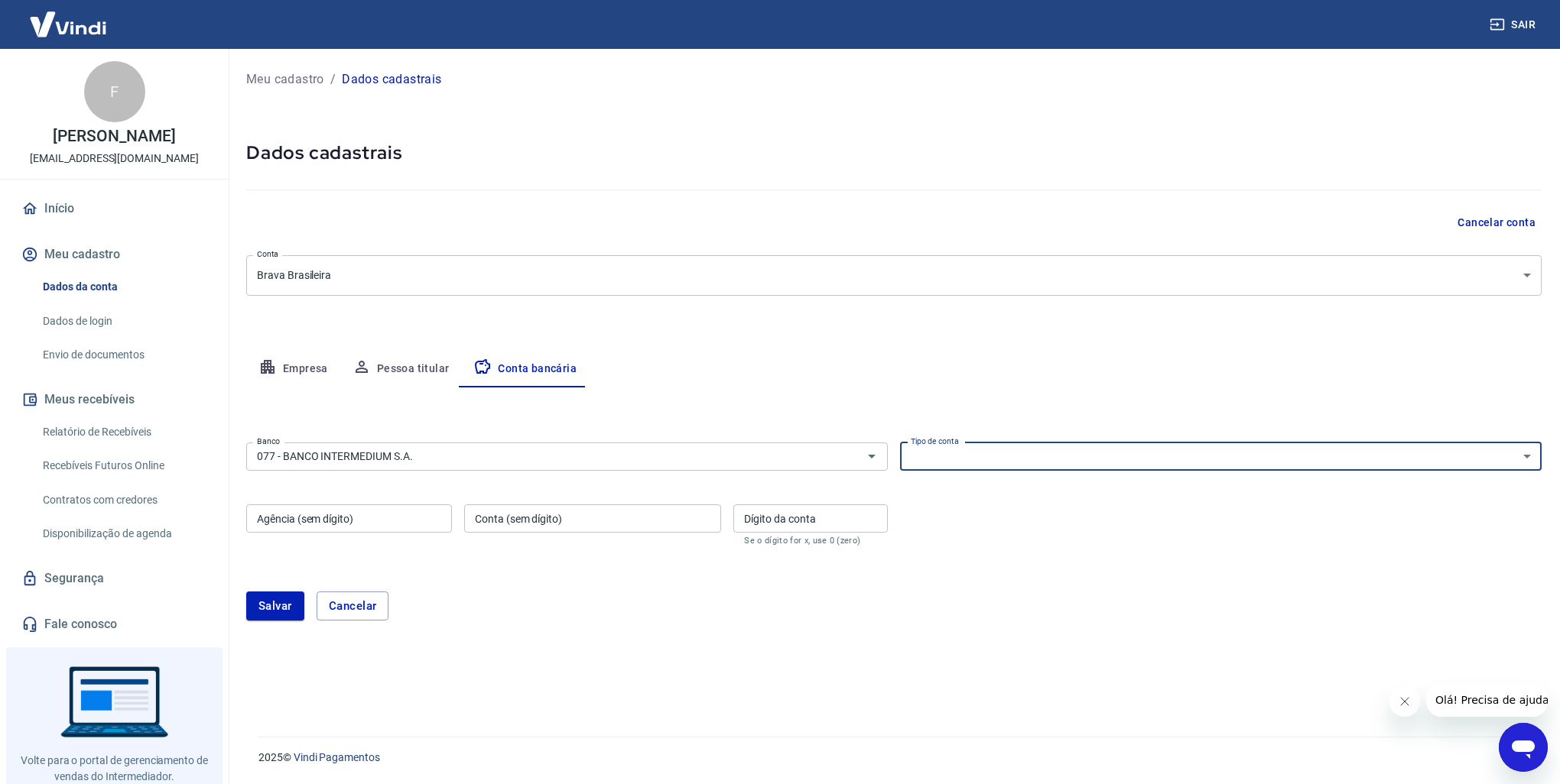
click at [1077, 462] on select "Conta Corrente Conta Poupança" at bounding box center [1221, 456] width 641 height 28
select select "1"
click at [900, 442] on select "Conta Corrente Conta Poupança" at bounding box center [1221, 456] width 641 height 28
click at [353, 515] on input "Agência (sem dígito)" at bounding box center [349, 518] width 206 height 28
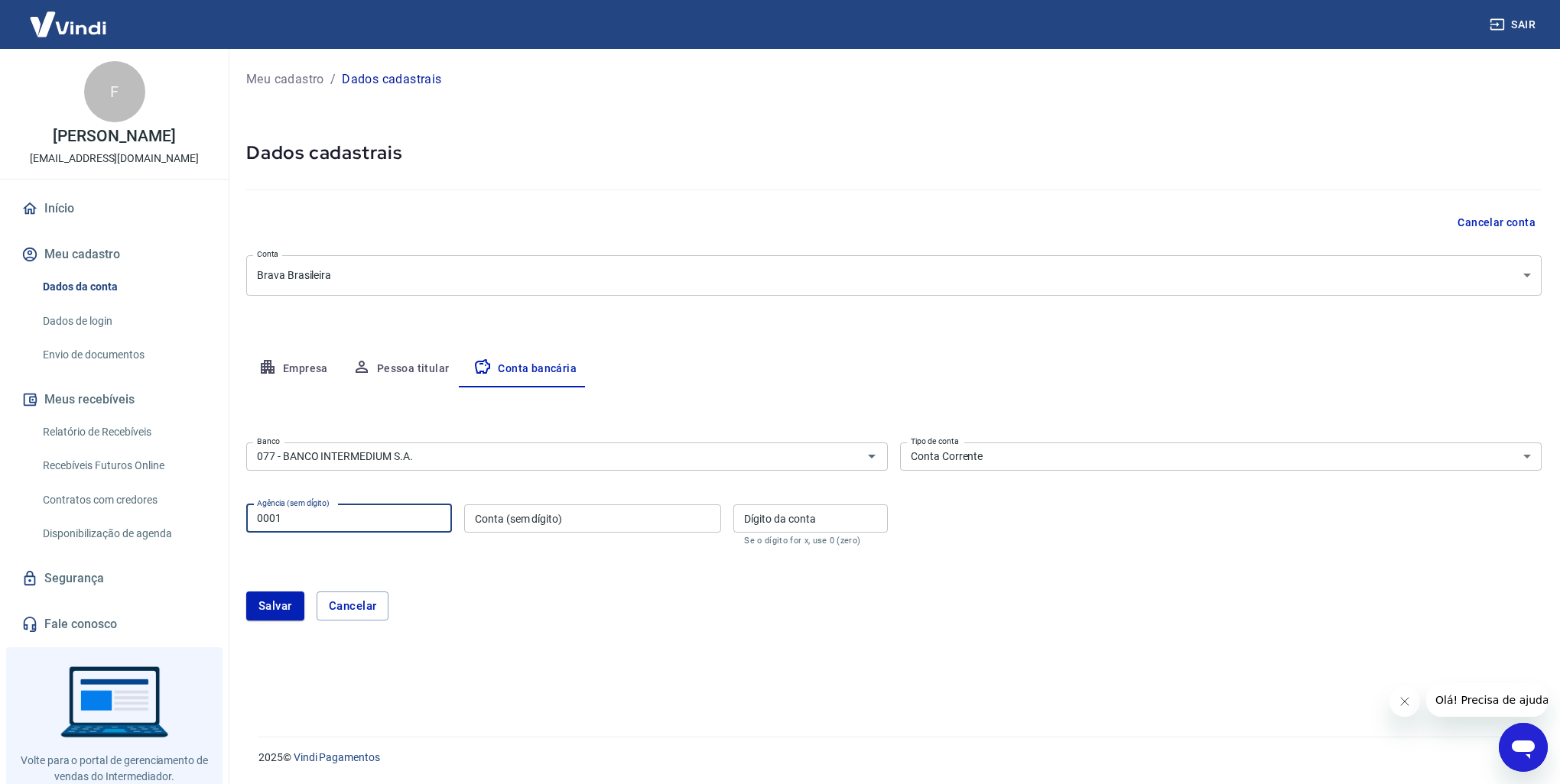
type input "0001"
click at [621, 524] on input "Conta (sem dígito)" at bounding box center [592, 518] width 257 height 28
click at [578, 515] on input "14134047" at bounding box center [592, 518] width 257 height 28
type input "1413404"
click at [758, 524] on input "Dígito da conta" at bounding box center [810, 518] width 155 height 28
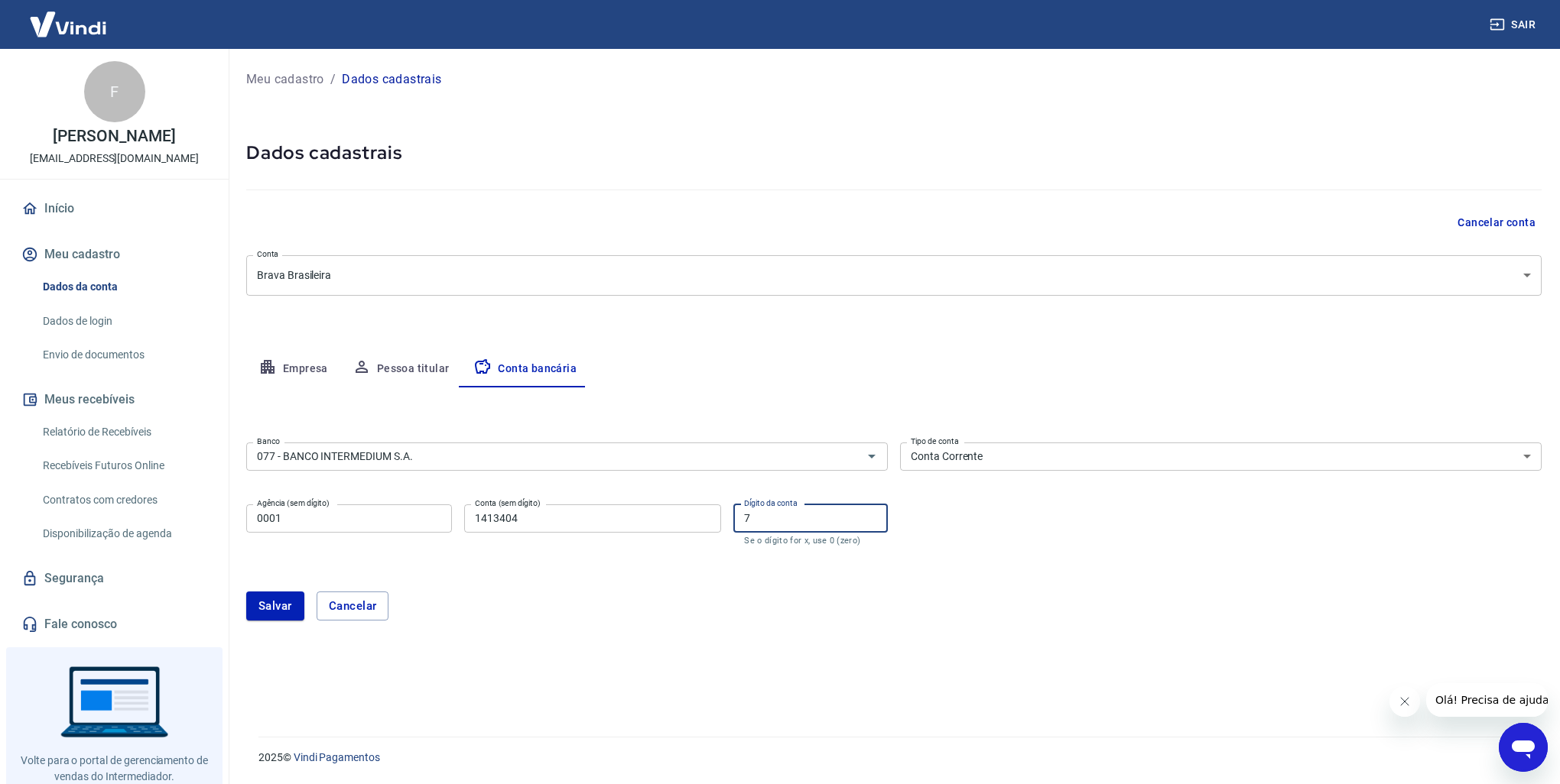
type input "7"
click at [270, 601] on button "Salvar" at bounding box center [275, 606] width 58 height 29
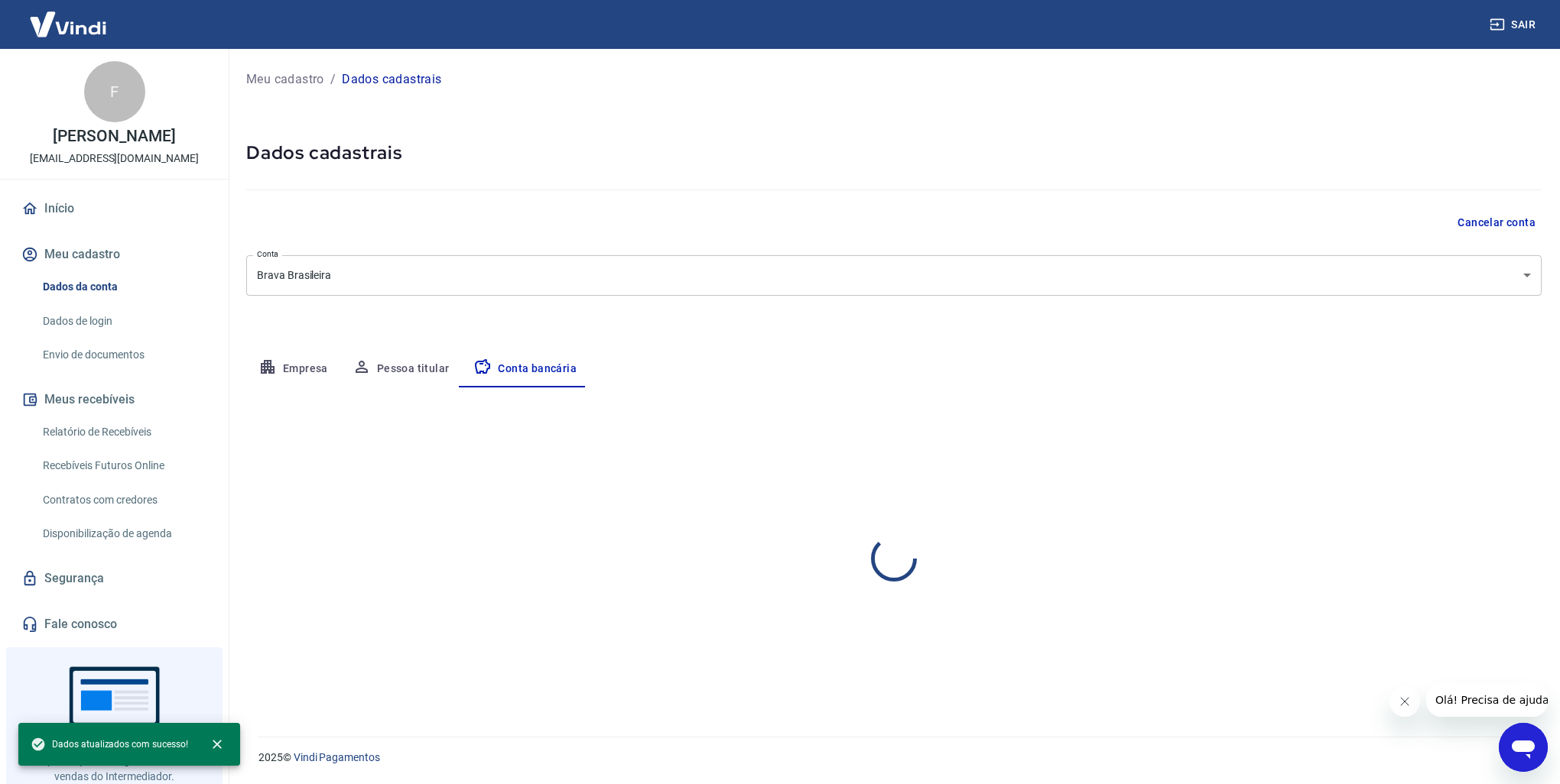
select select "1"
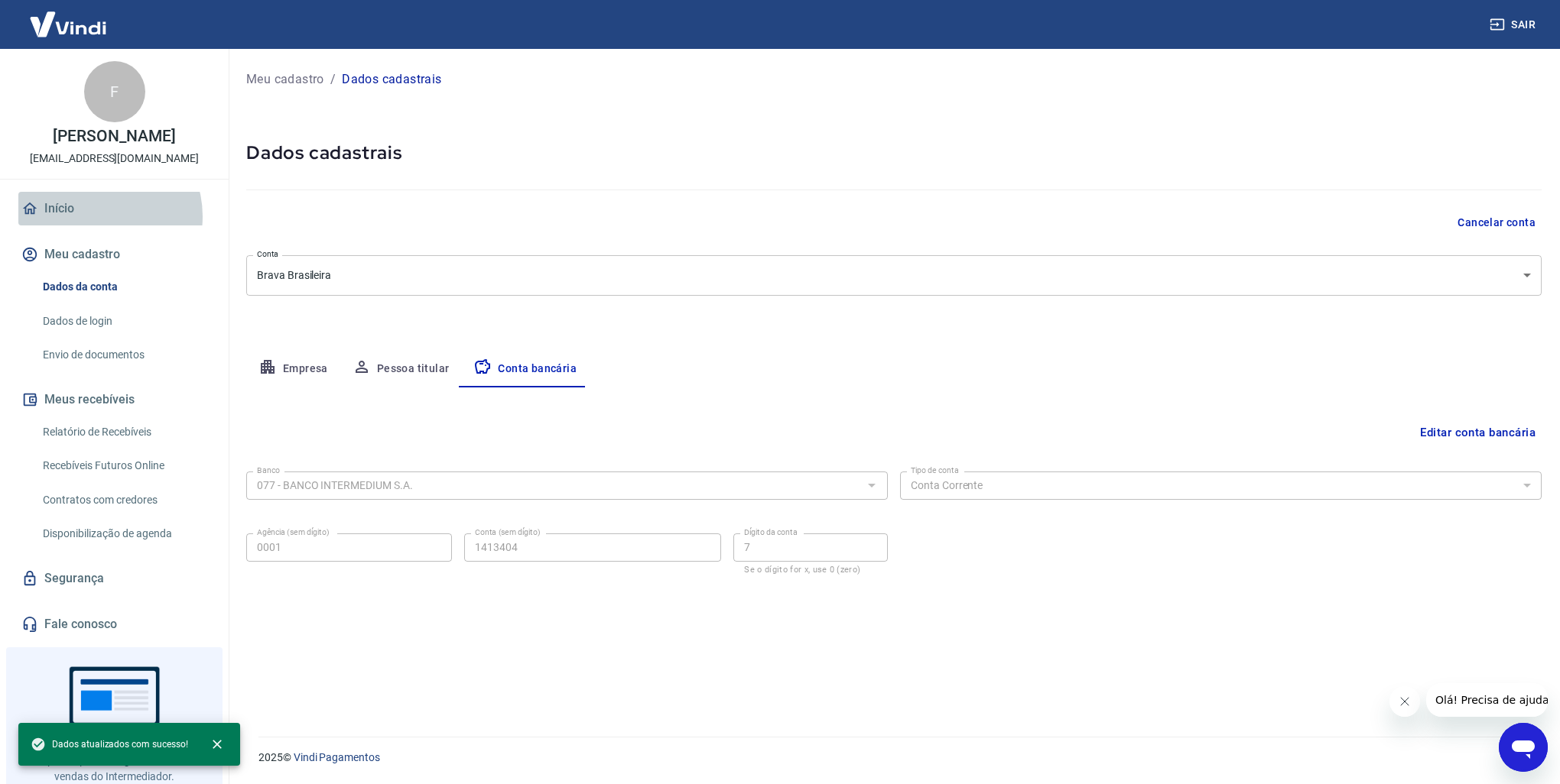
click at [97, 216] on link "Início" at bounding box center [114, 209] width 192 height 34
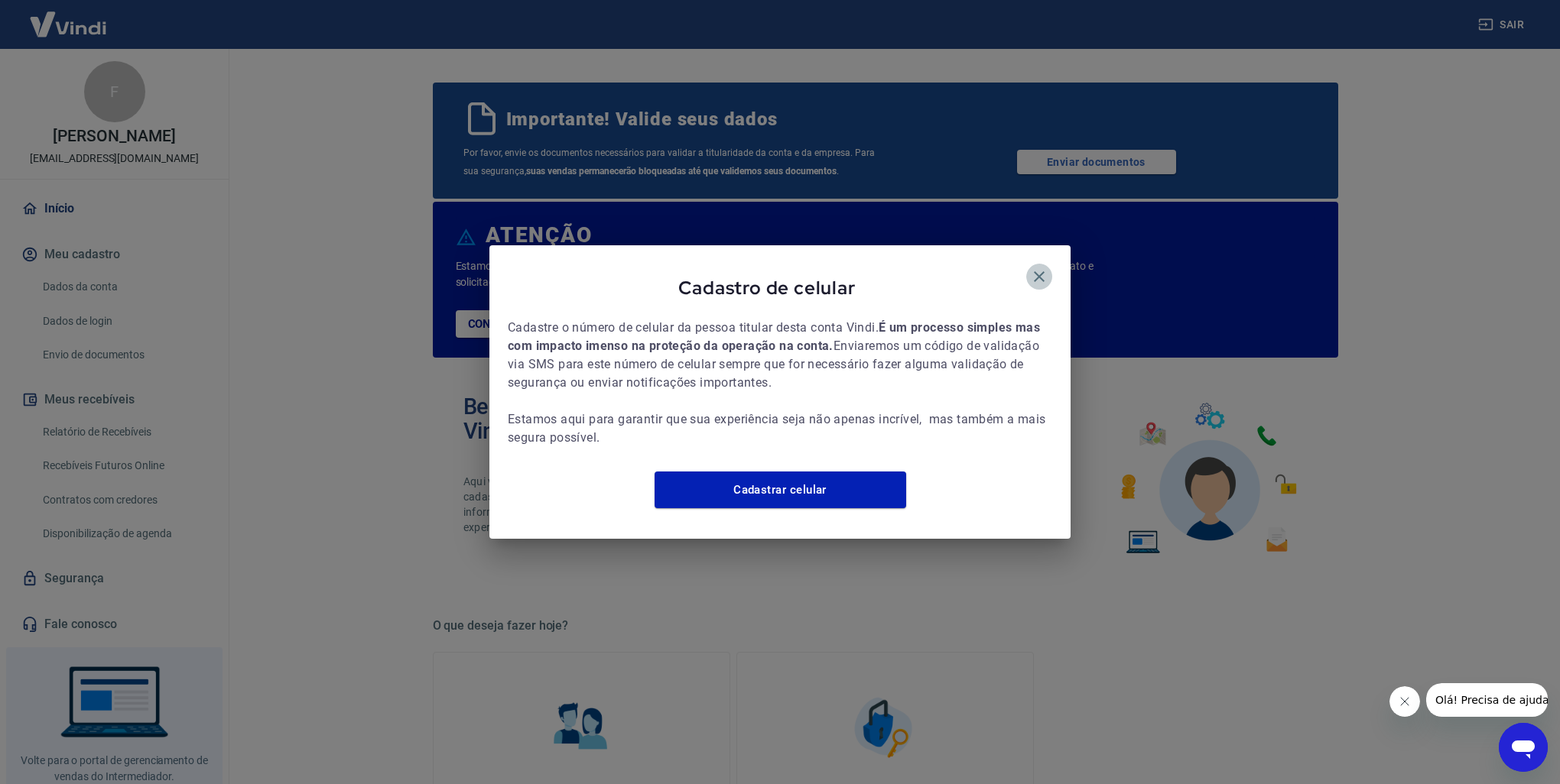
click at [1039, 271] on icon "button" at bounding box center [1038, 276] width 11 height 11
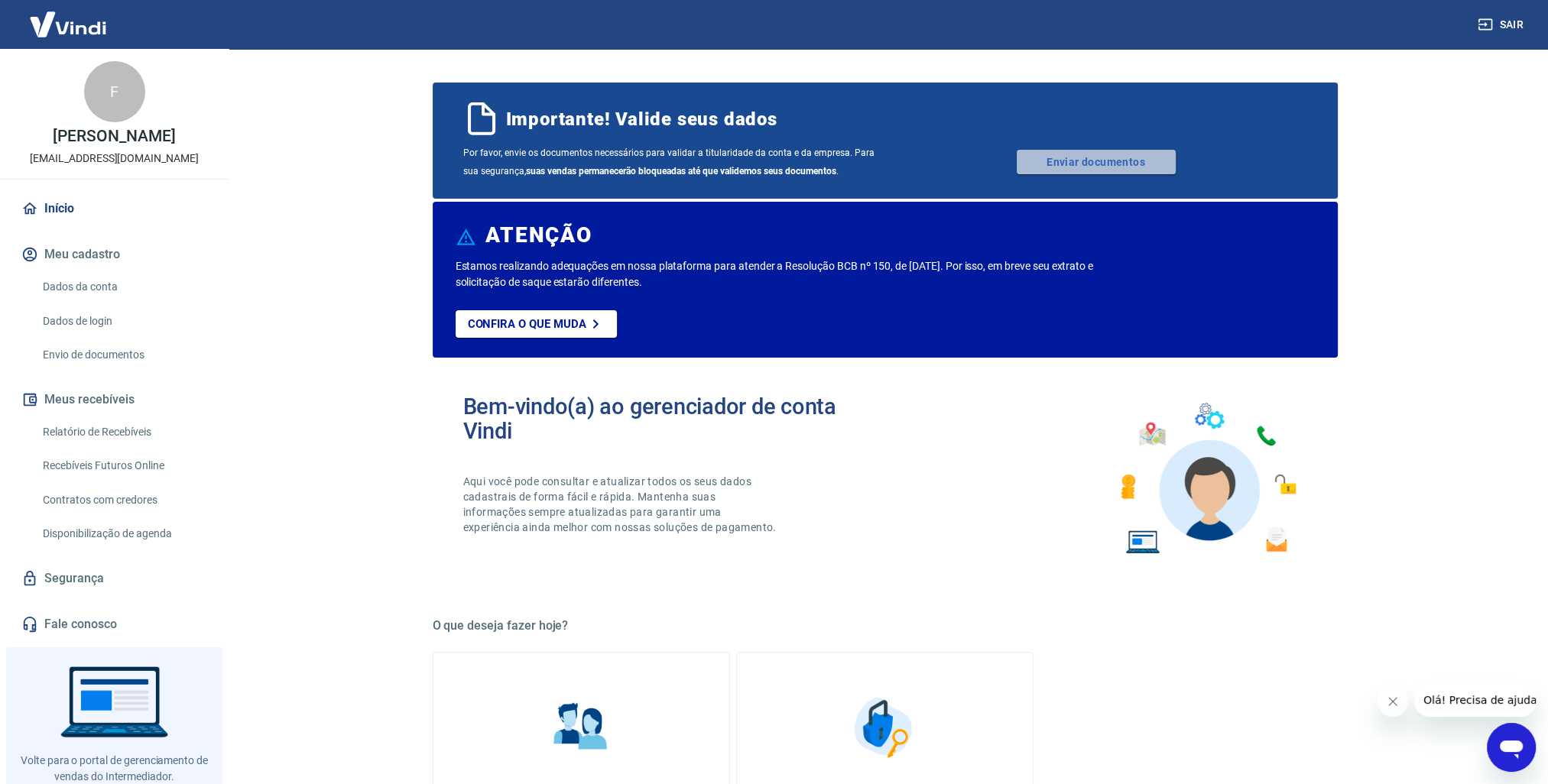
click at [1049, 160] on link "Enviar documentos" at bounding box center [1096, 161] width 159 height 24
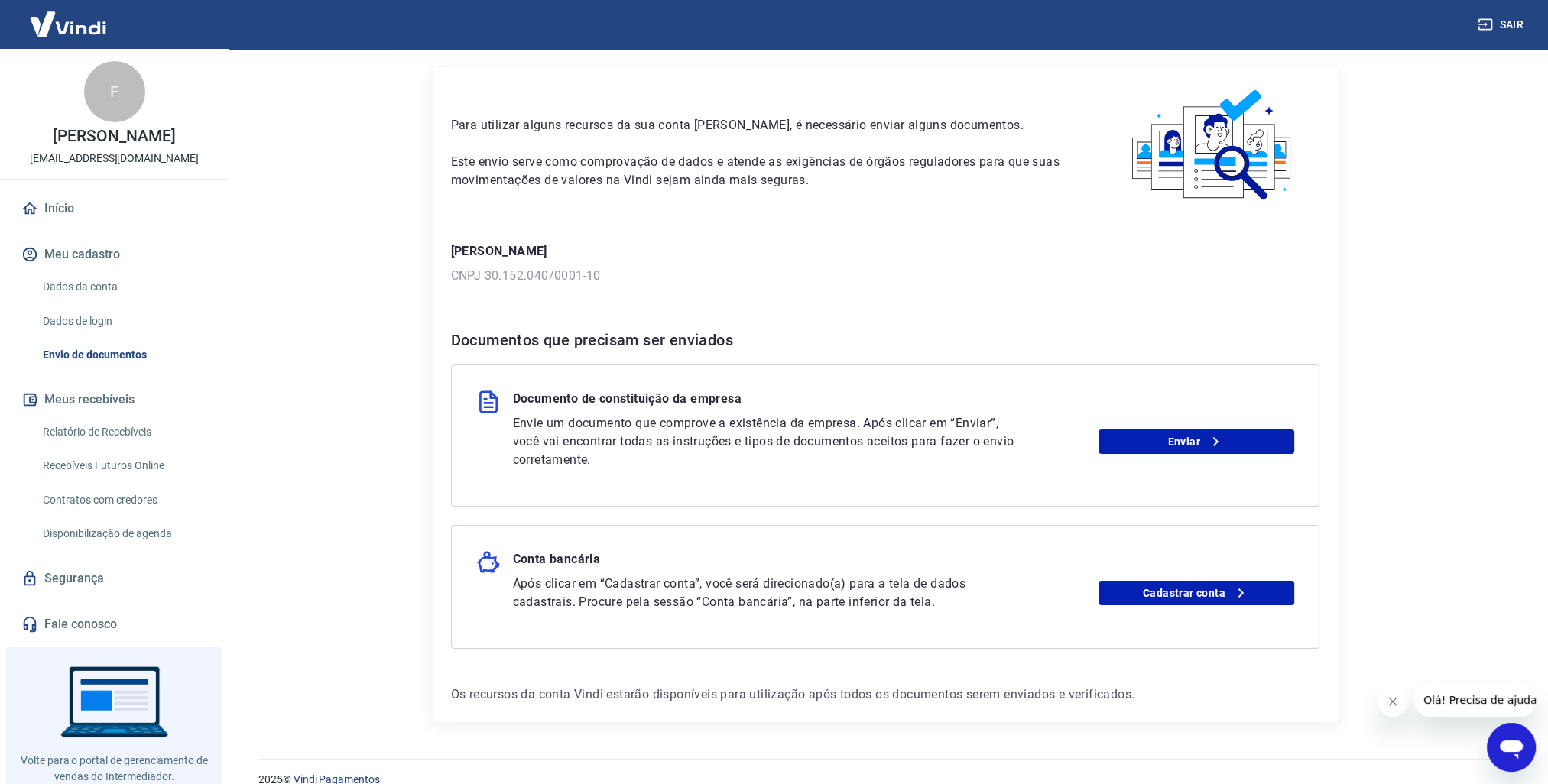
scroll to position [64, 0]
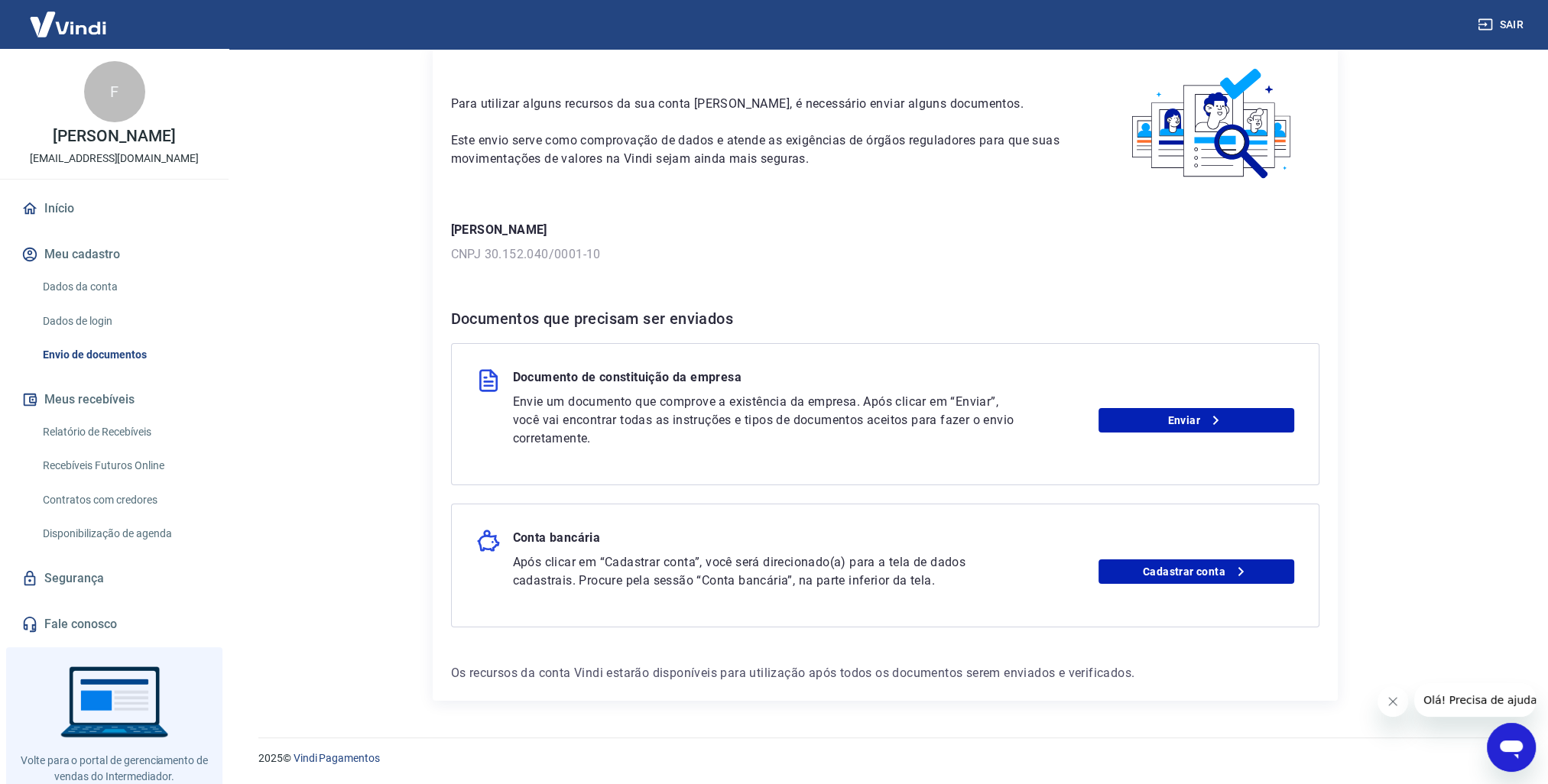
click at [1212, 447] on div "Envie um documento que comprove a existência da empresa. Após clicar em “Enviar…" at bounding box center [903, 420] width 781 height 55
click at [1212, 434] on div "Envie um documento que comprove a existência da empresa. Após clicar em “Enviar…" at bounding box center [903, 420] width 781 height 55
click at [1197, 417] on link "Enviar" at bounding box center [1196, 420] width 196 height 24
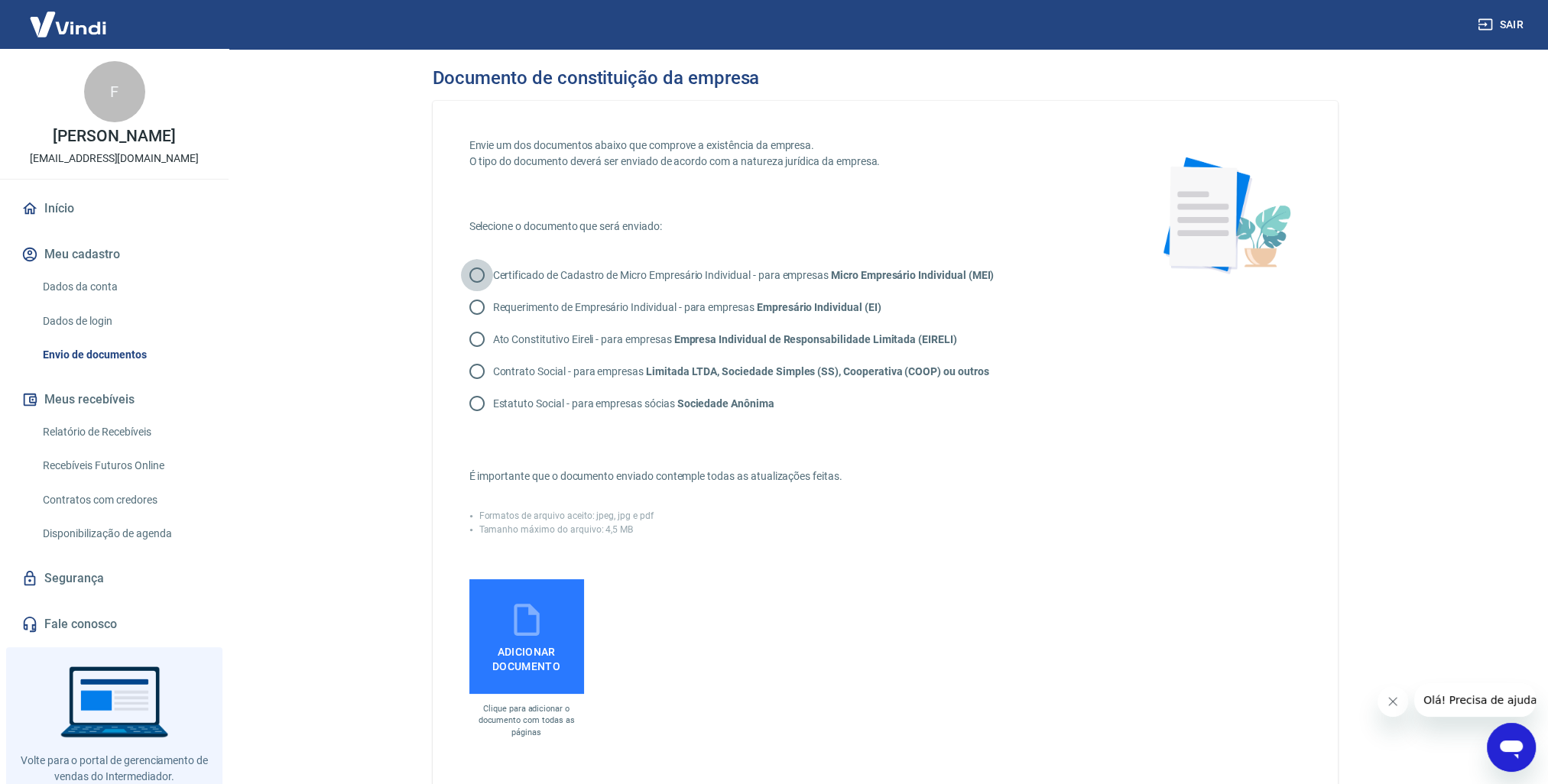
click at [476, 273] on input "Certificado de Cadastro de Micro Empresário Individual - para empresas Micro Em…" at bounding box center [476, 274] width 32 height 32
radio input "true"
click at [839, 273] on strong "Micro Empresário Individual (MEI)" at bounding box center [912, 275] width 163 height 13
click at [493, 273] on input "Certificado de Cadastro de Micro Empresário Individual - para empresas Micro Em…" at bounding box center [476, 274] width 32 height 32
click at [549, 645] on span "Adicionar documento" at bounding box center [526, 657] width 102 height 35
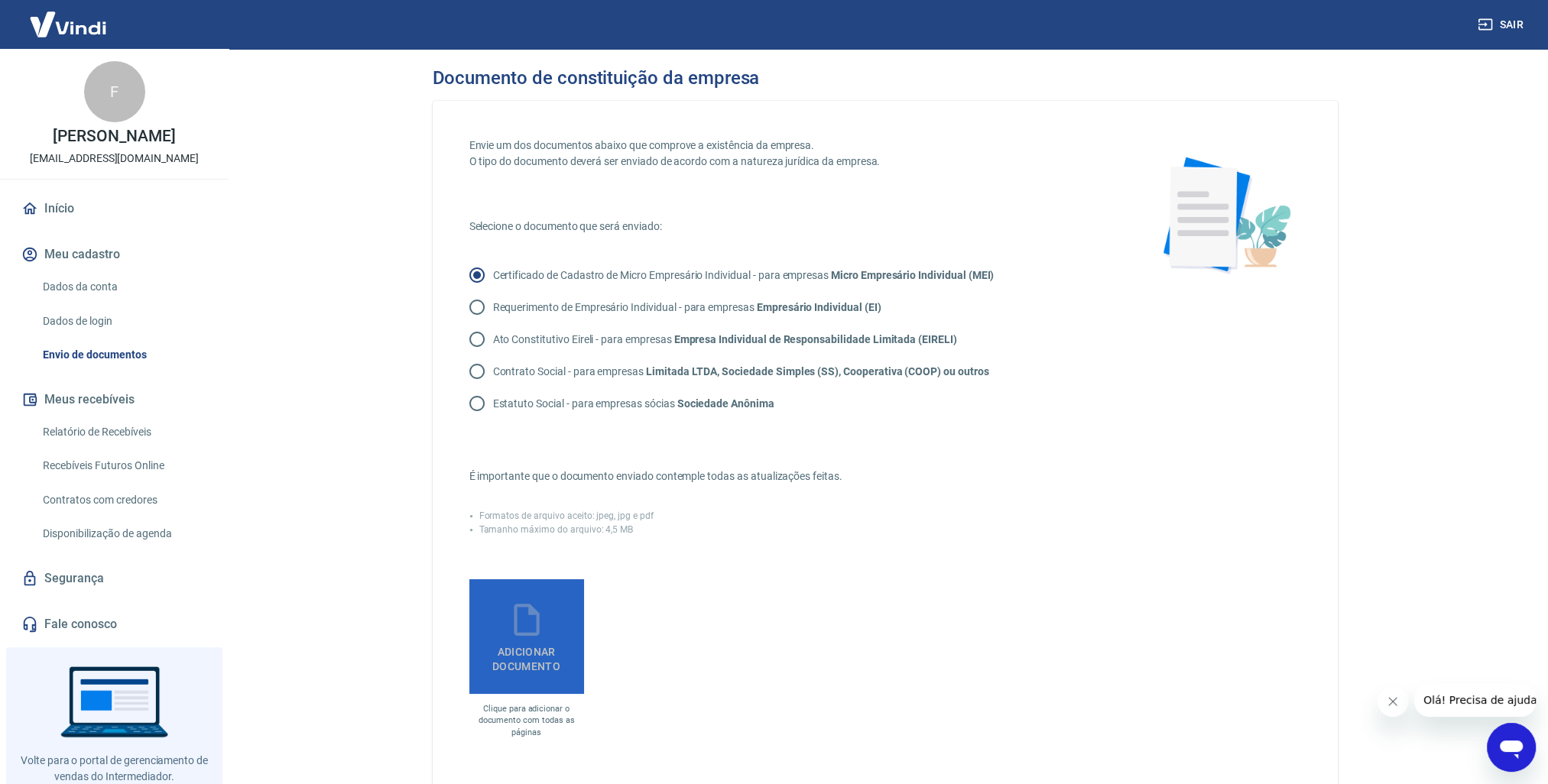
click at [0, 0] on input "Adicionar documento" at bounding box center [0, 0] width 0 height 0
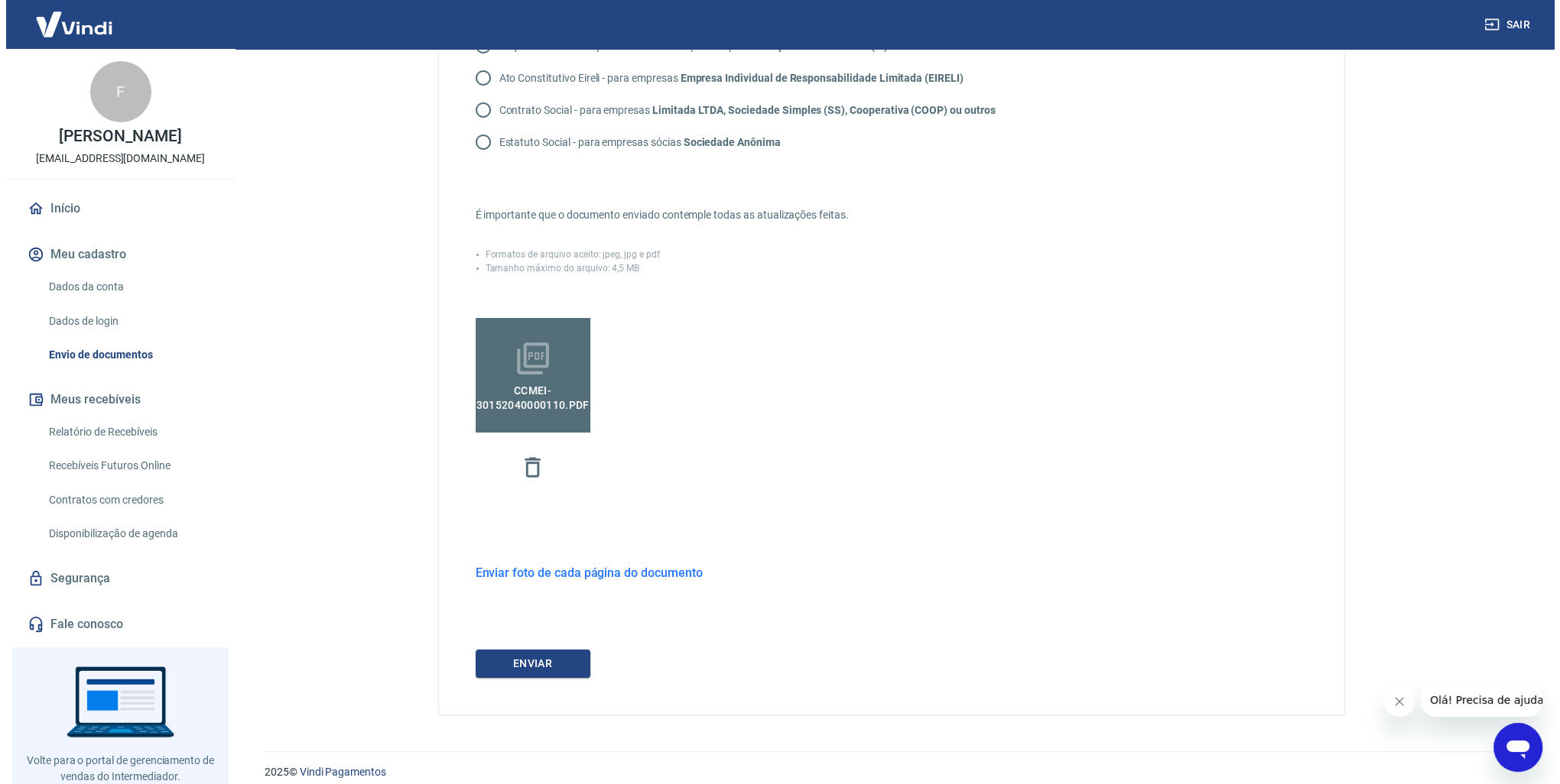
scroll to position [275, 0]
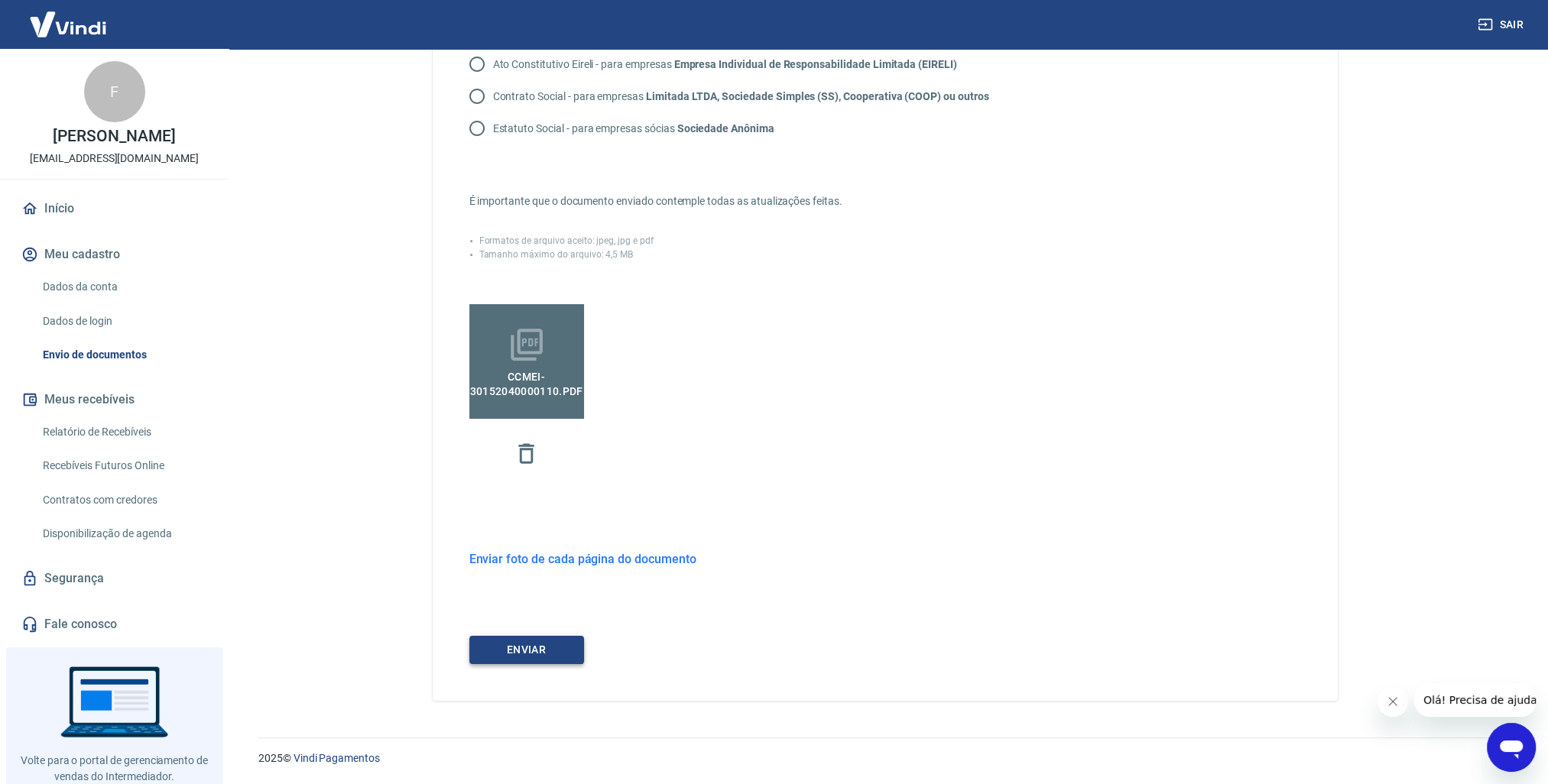
click at [541, 655] on button "ENVIAR" at bounding box center [526, 650] width 115 height 28
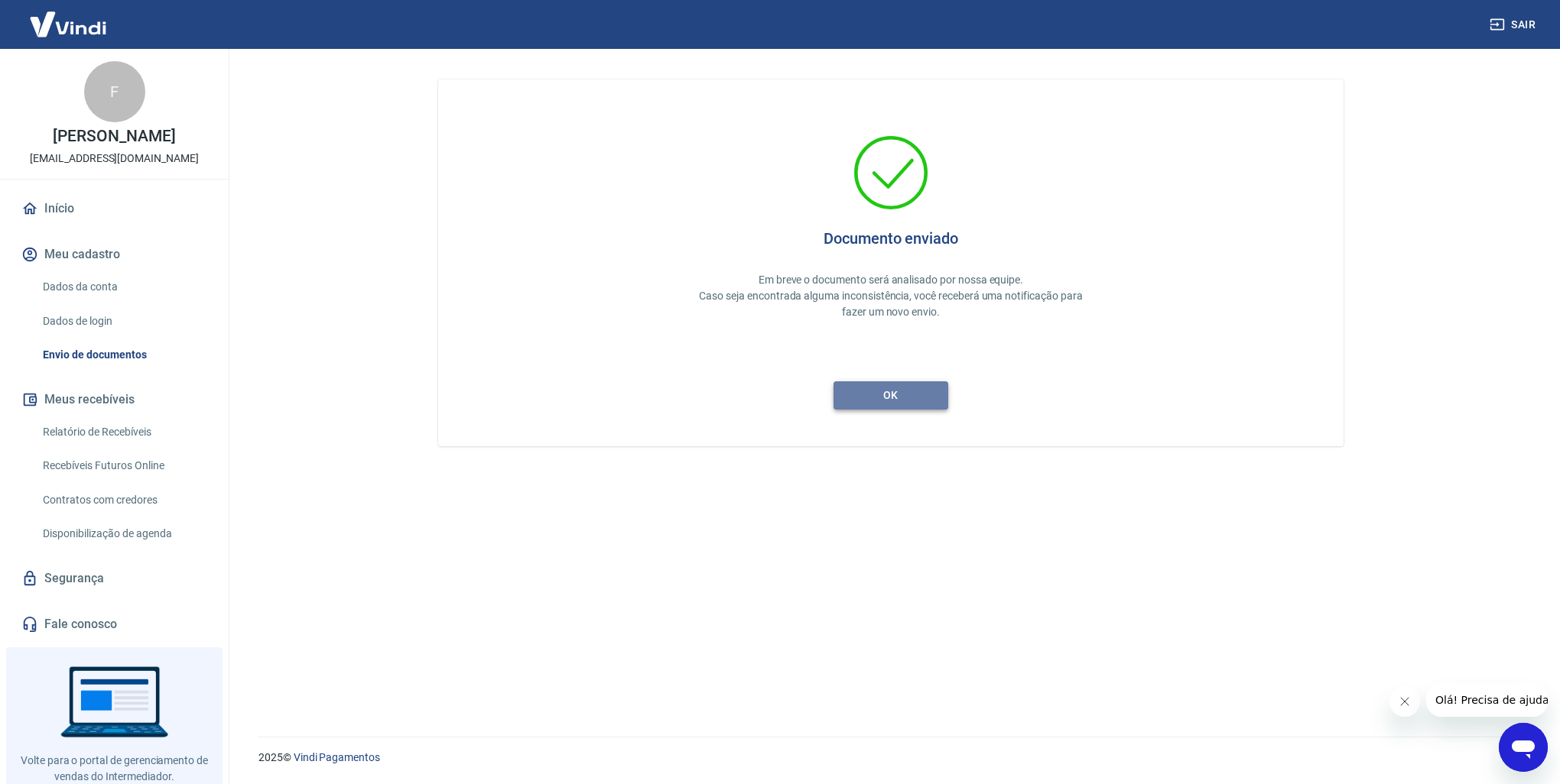
click at [895, 388] on button "ok" at bounding box center [891, 395] width 115 height 28
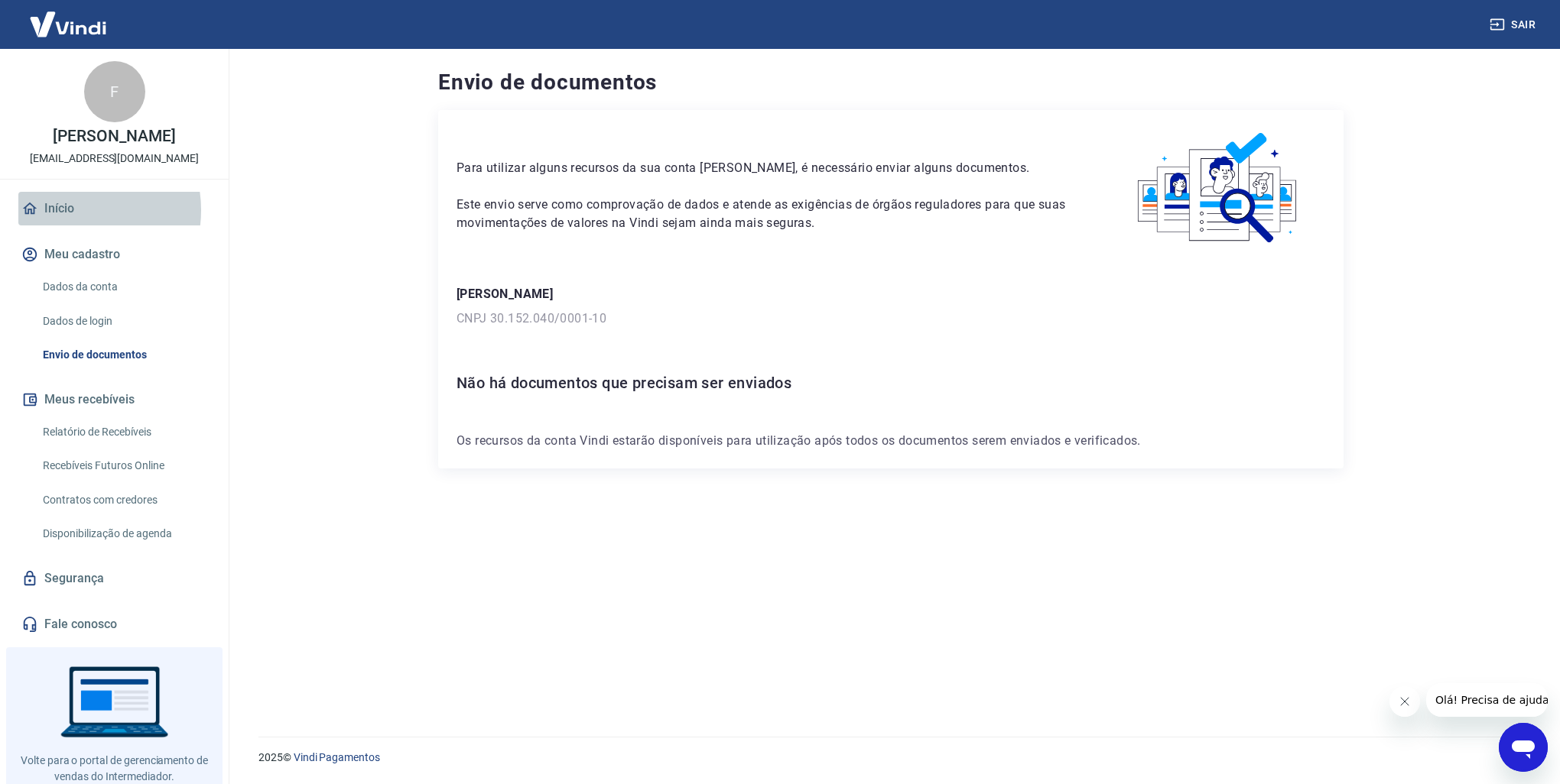
click at [71, 210] on link "Início" at bounding box center [114, 209] width 192 height 34
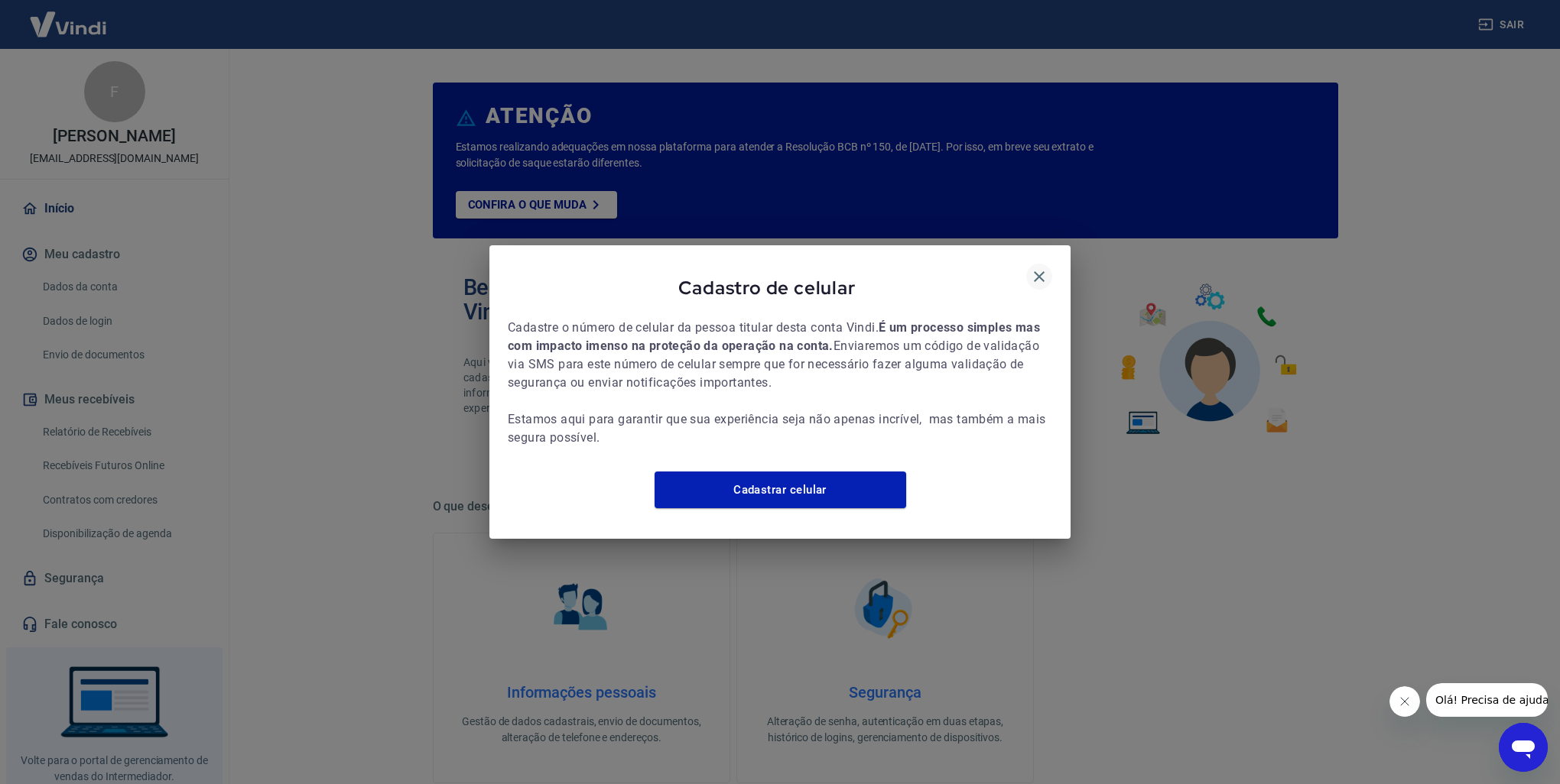
click at [1039, 269] on icon "button" at bounding box center [1038, 276] width 18 height 18
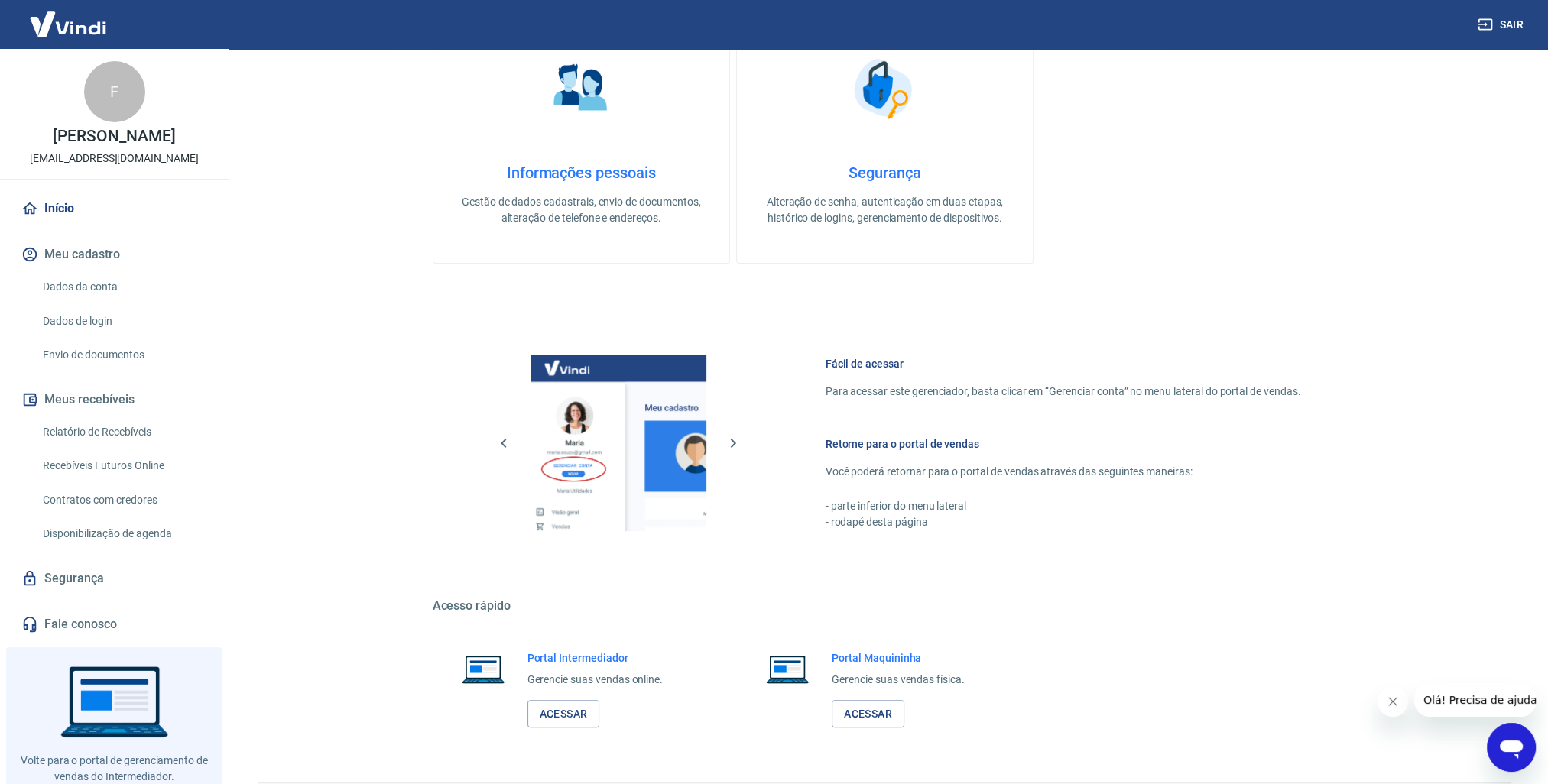
scroll to position [565, 0]
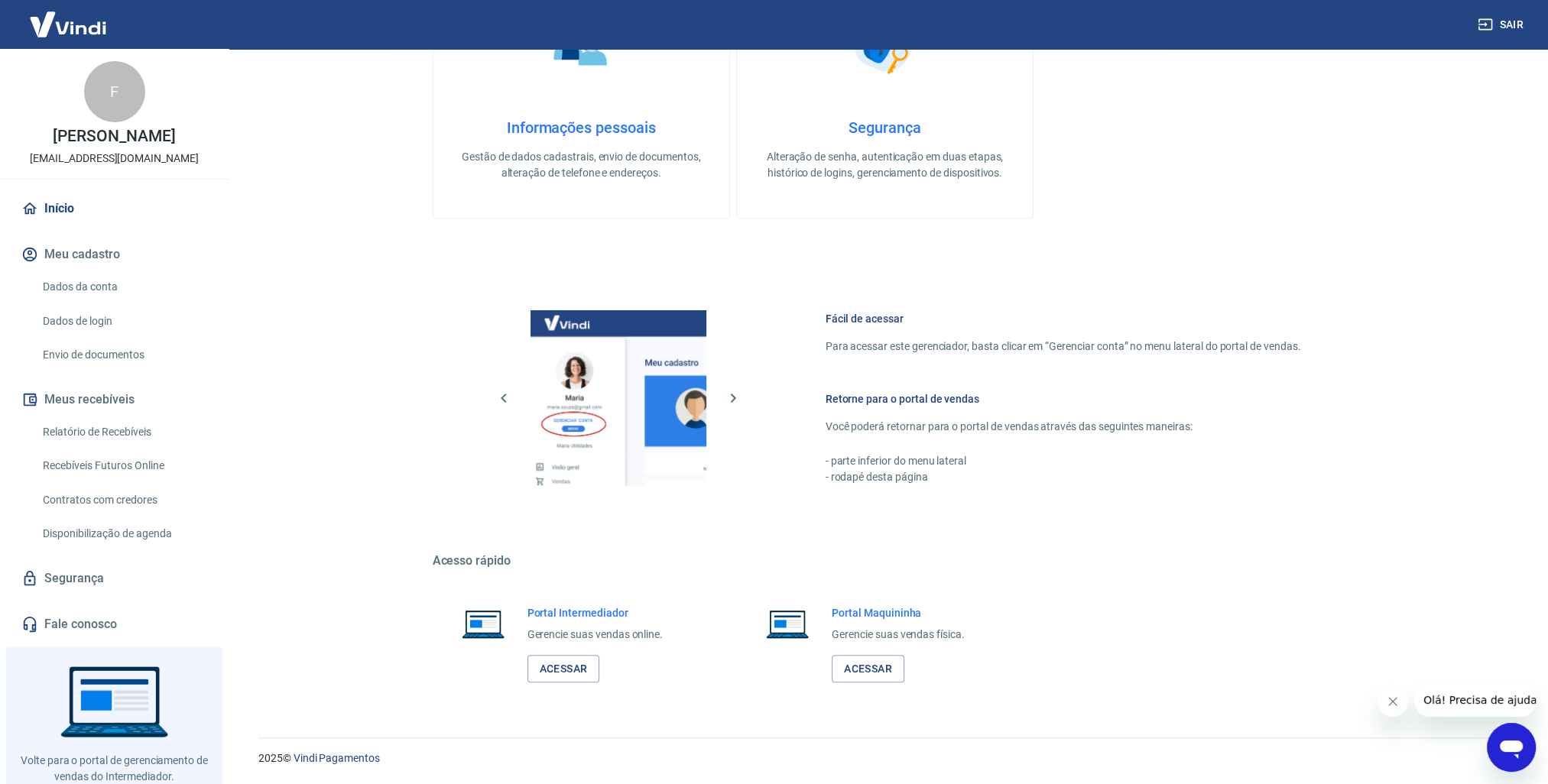
click at [104, 290] on link "Dados da conta" at bounding box center [124, 287] width 174 height 31
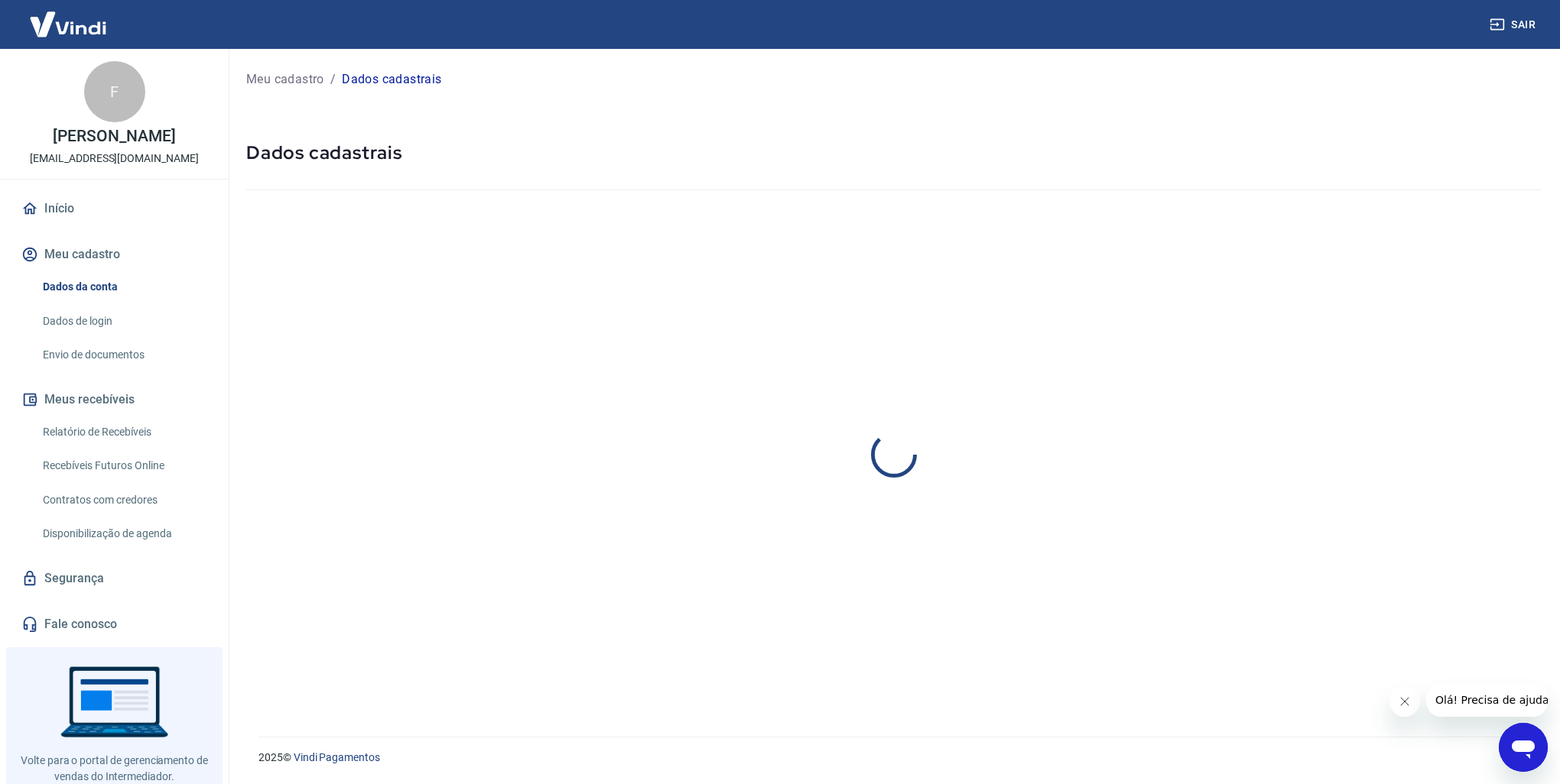
select select "RS"
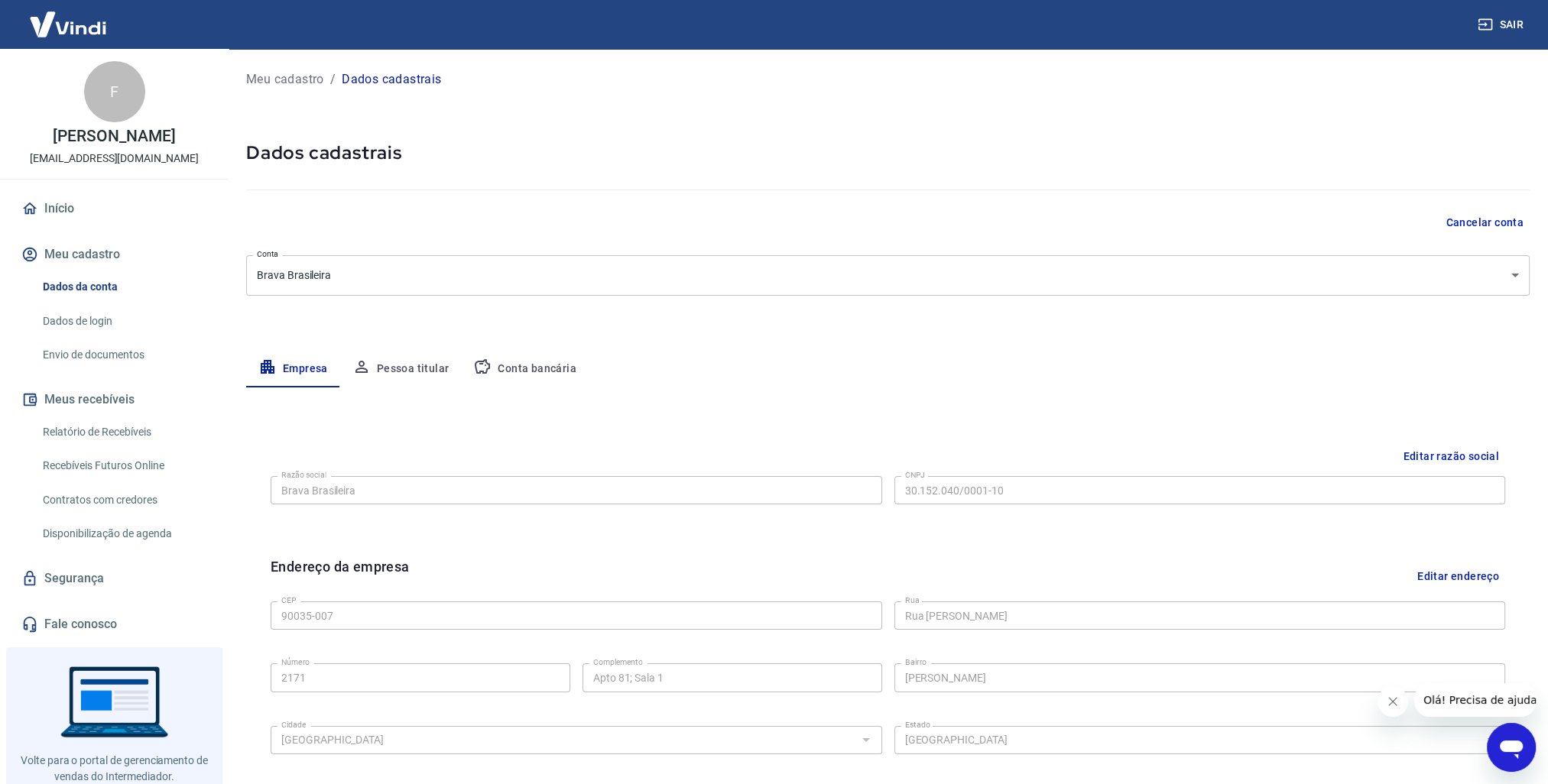
click at [100, 370] on div "Início Meu cadastro Dados da conta Dados de login Envio de documentos Meus rece…" at bounding box center [114, 416] width 229 height 449
click at [106, 349] on link "Envio de documentos" at bounding box center [124, 354] width 174 height 31
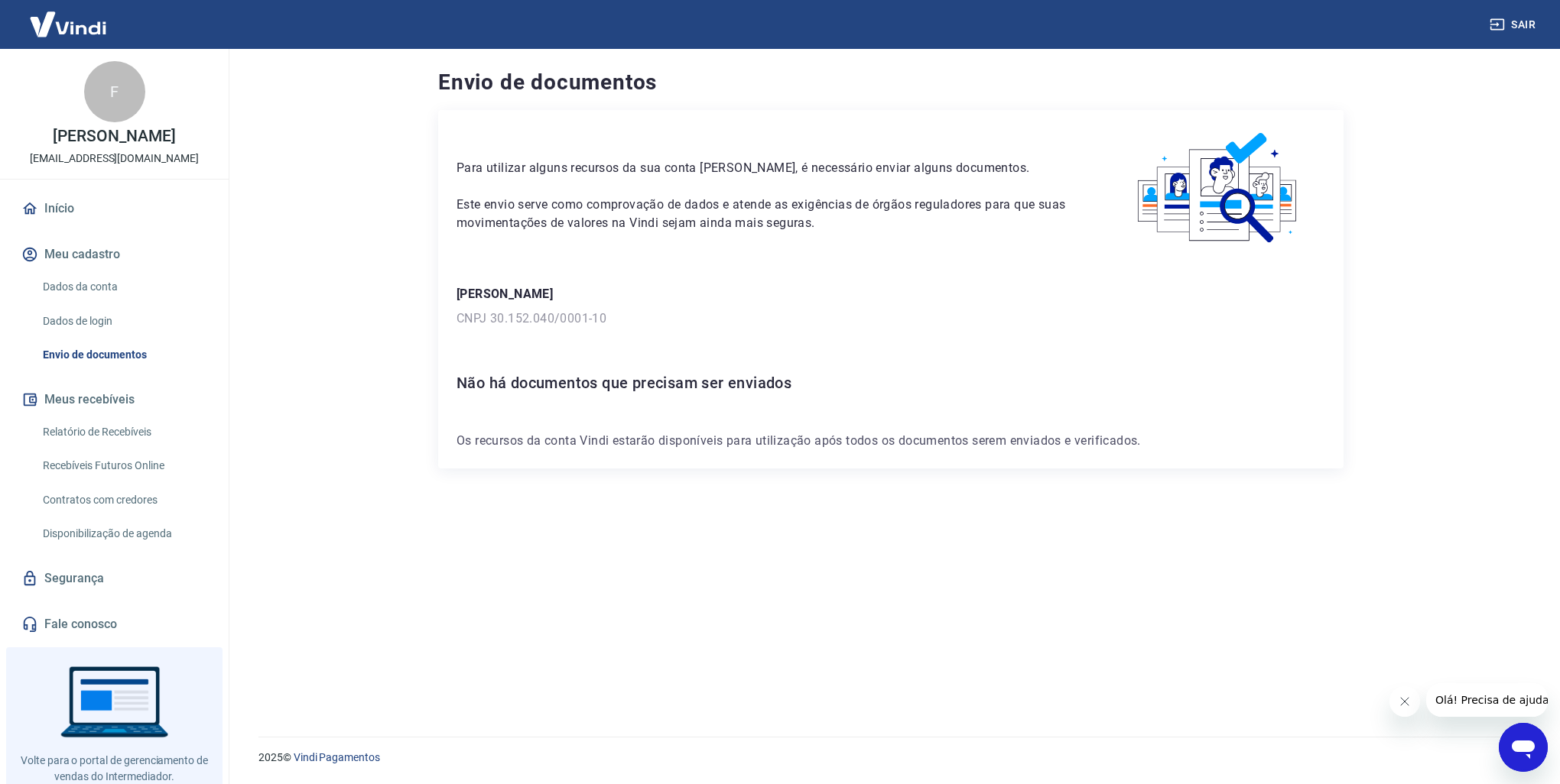
click at [600, 441] on p "Os recursos da conta Vindi estarão disponíveis para utilização após todos os do…" at bounding box center [891, 440] width 868 height 18
click at [79, 210] on link "Início" at bounding box center [114, 209] width 192 height 34
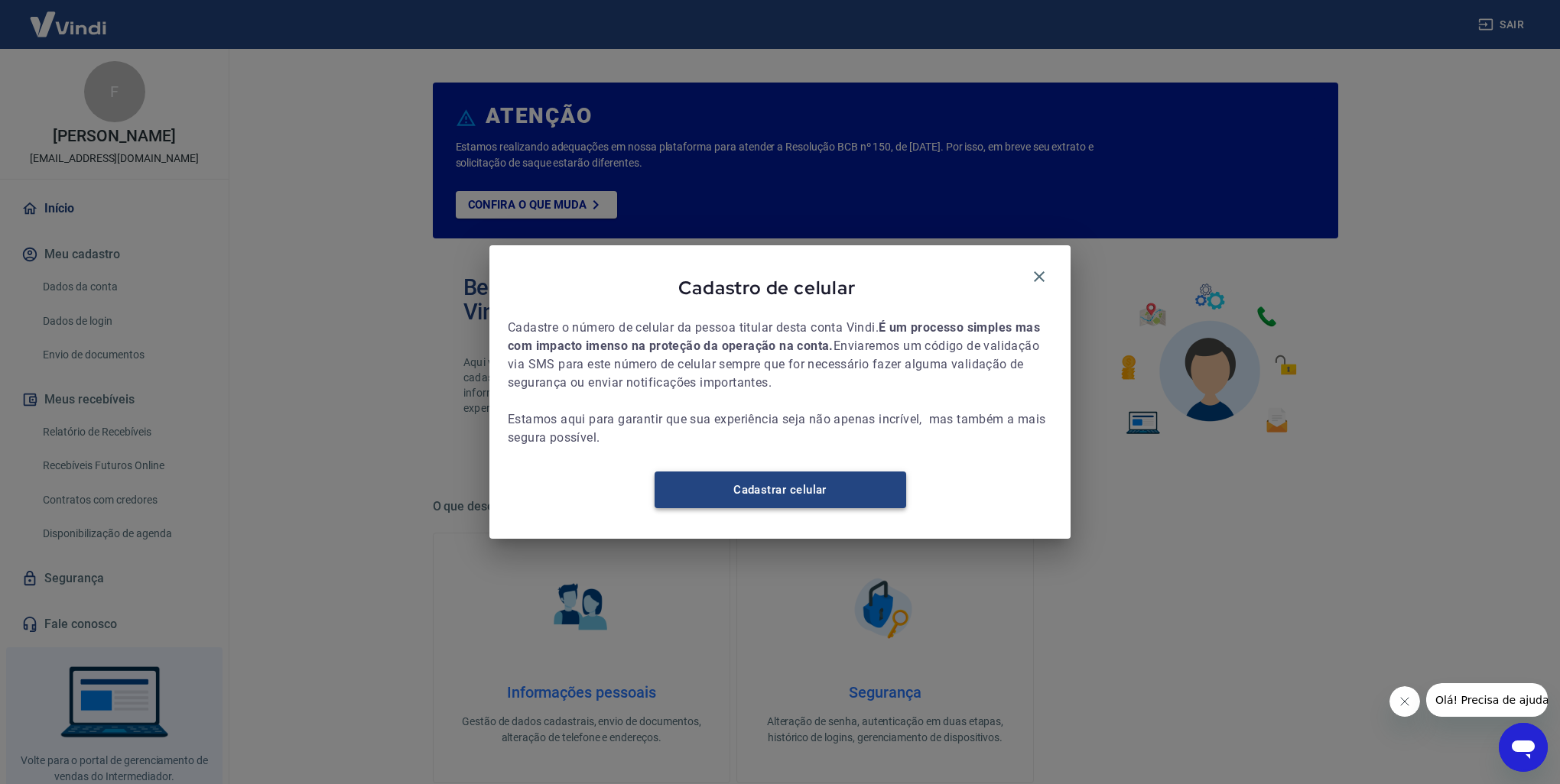
click at [797, 490] on link "Cadastrar celular" at bounding box center [780, 490] width 251 height 37
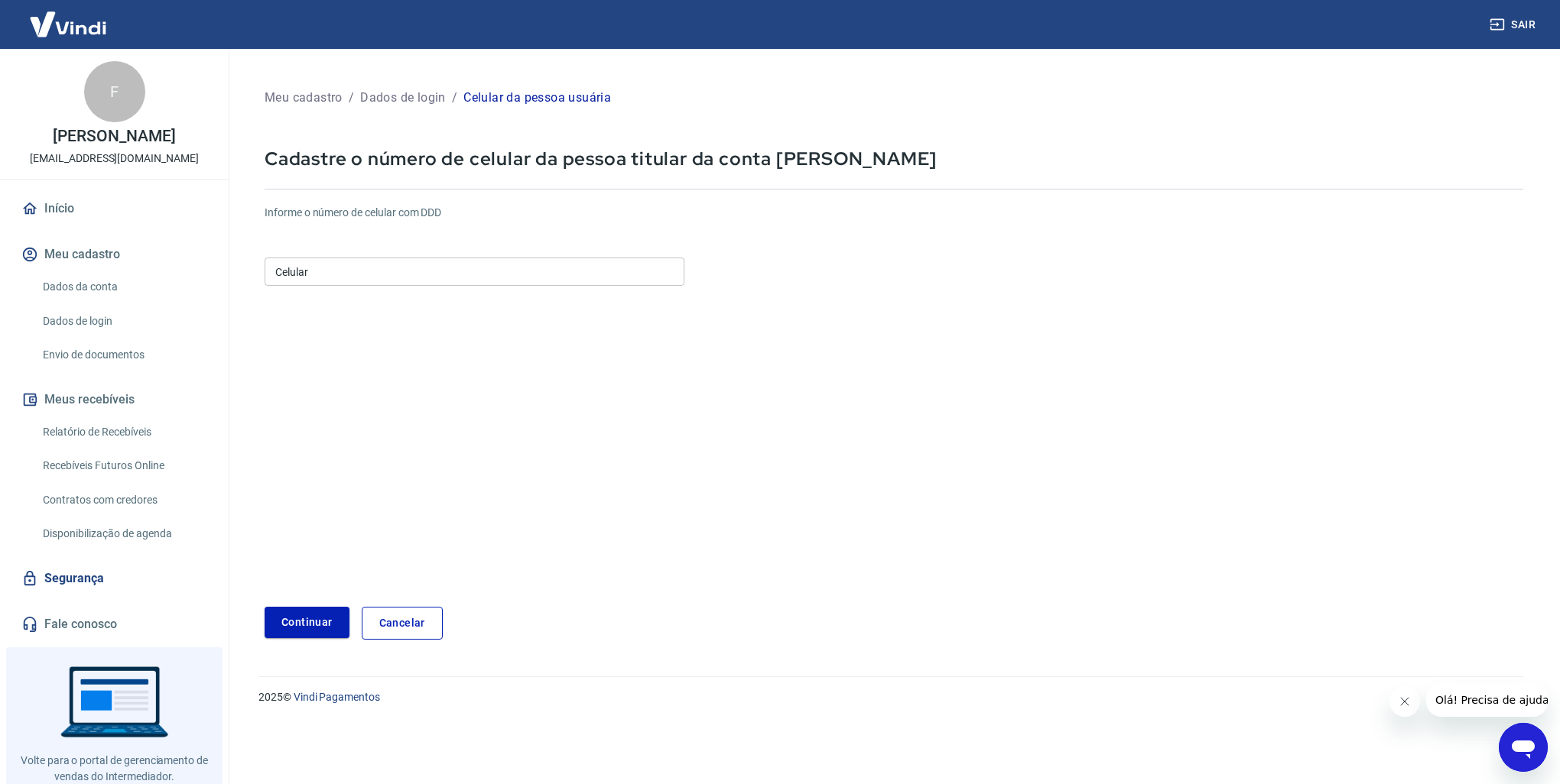
click at [398, 278] on input "Celular" at bounding box center [474, 271] width 420 height 28
type input "(51) 99848-1335"
click at [322, 623] on button "Continuar" at bounding box center [307, 622] width 85 height 31
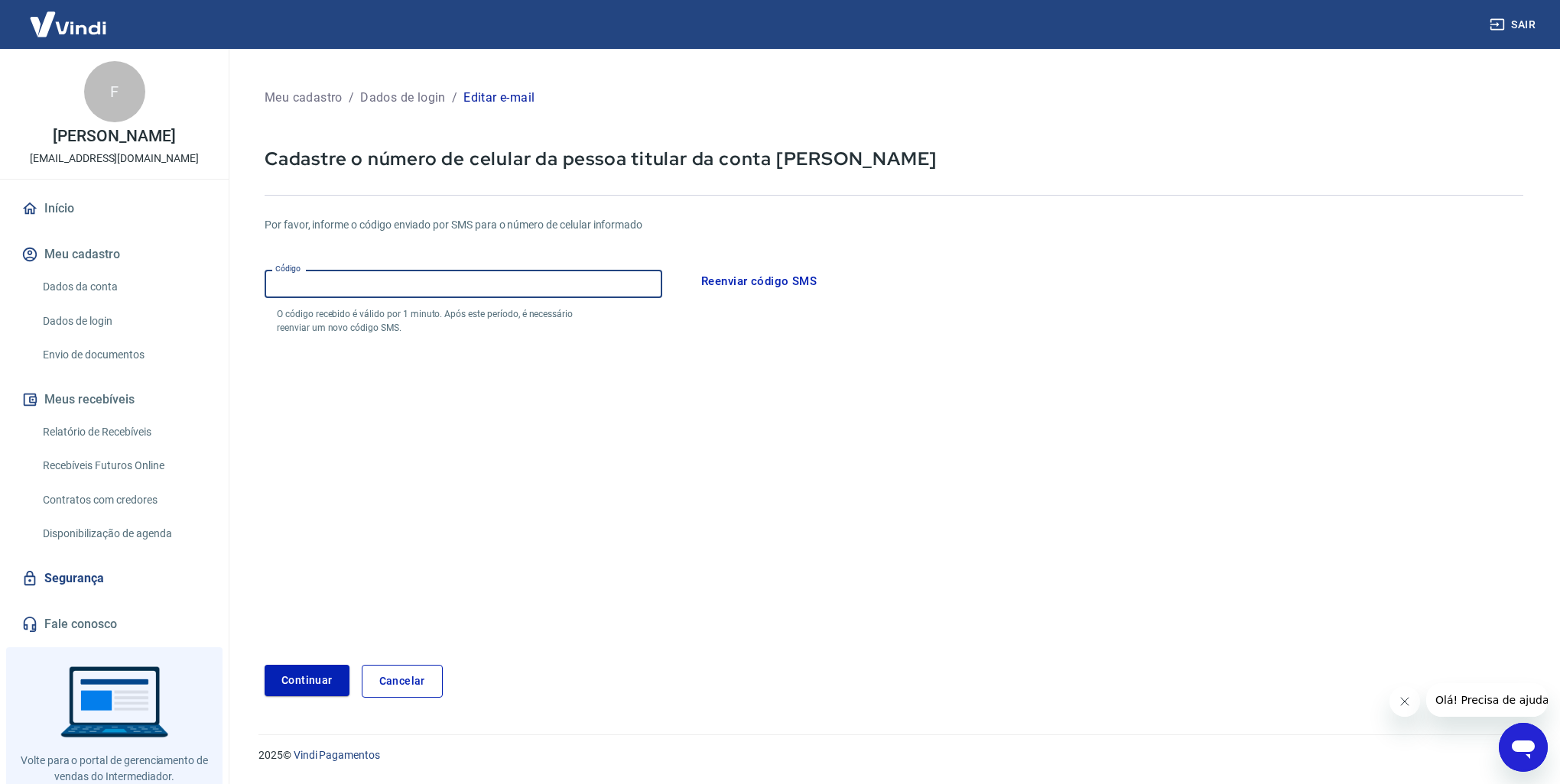
click at [419, 286] on input "Código" at bounding box center [464, 283] width 398 height 28
type input "334126"
click at [327, 677] on button "Continuar" at bounding box center [307, 681] width 85 height 31
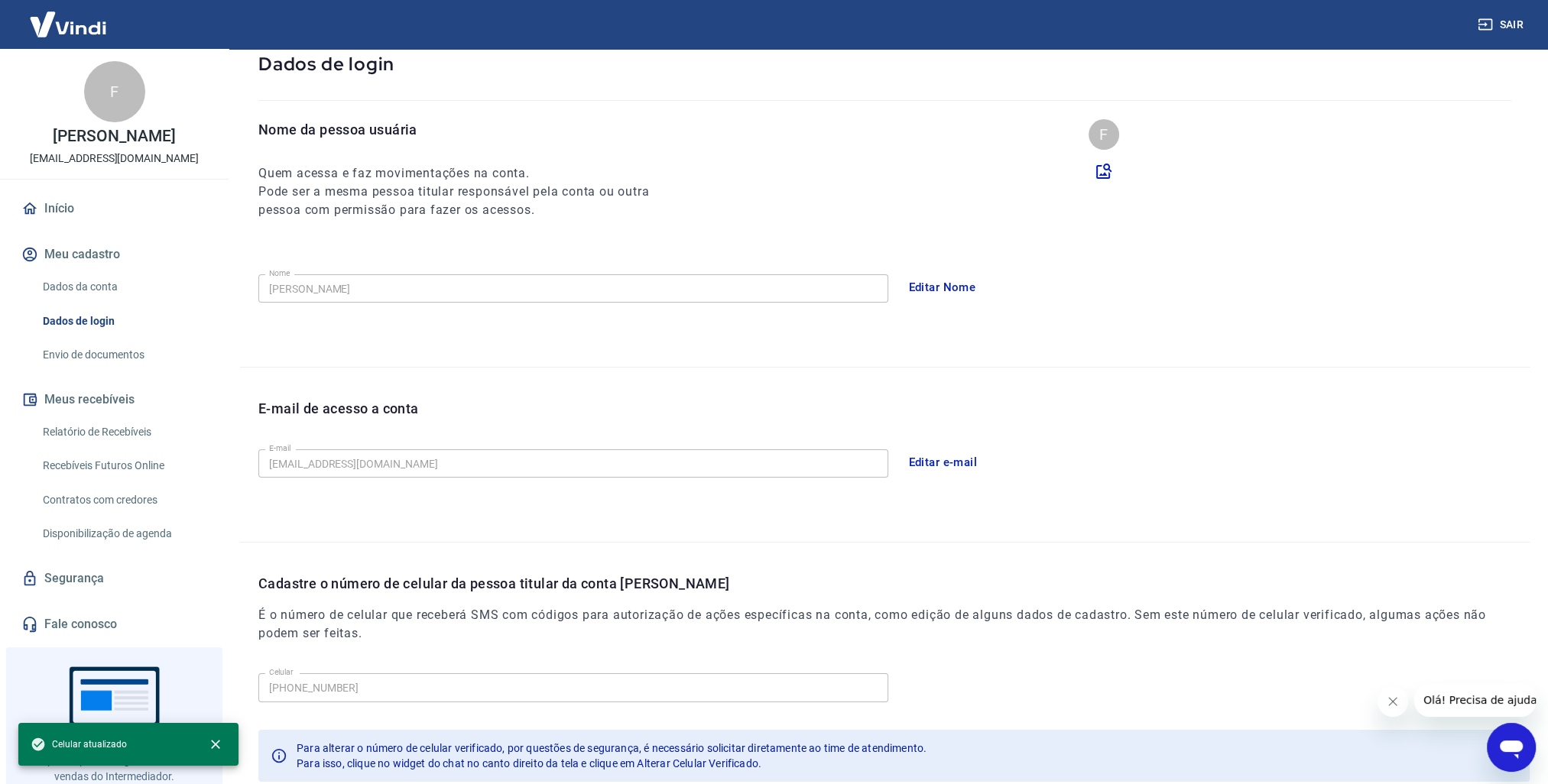
scroll to position [193, 0]
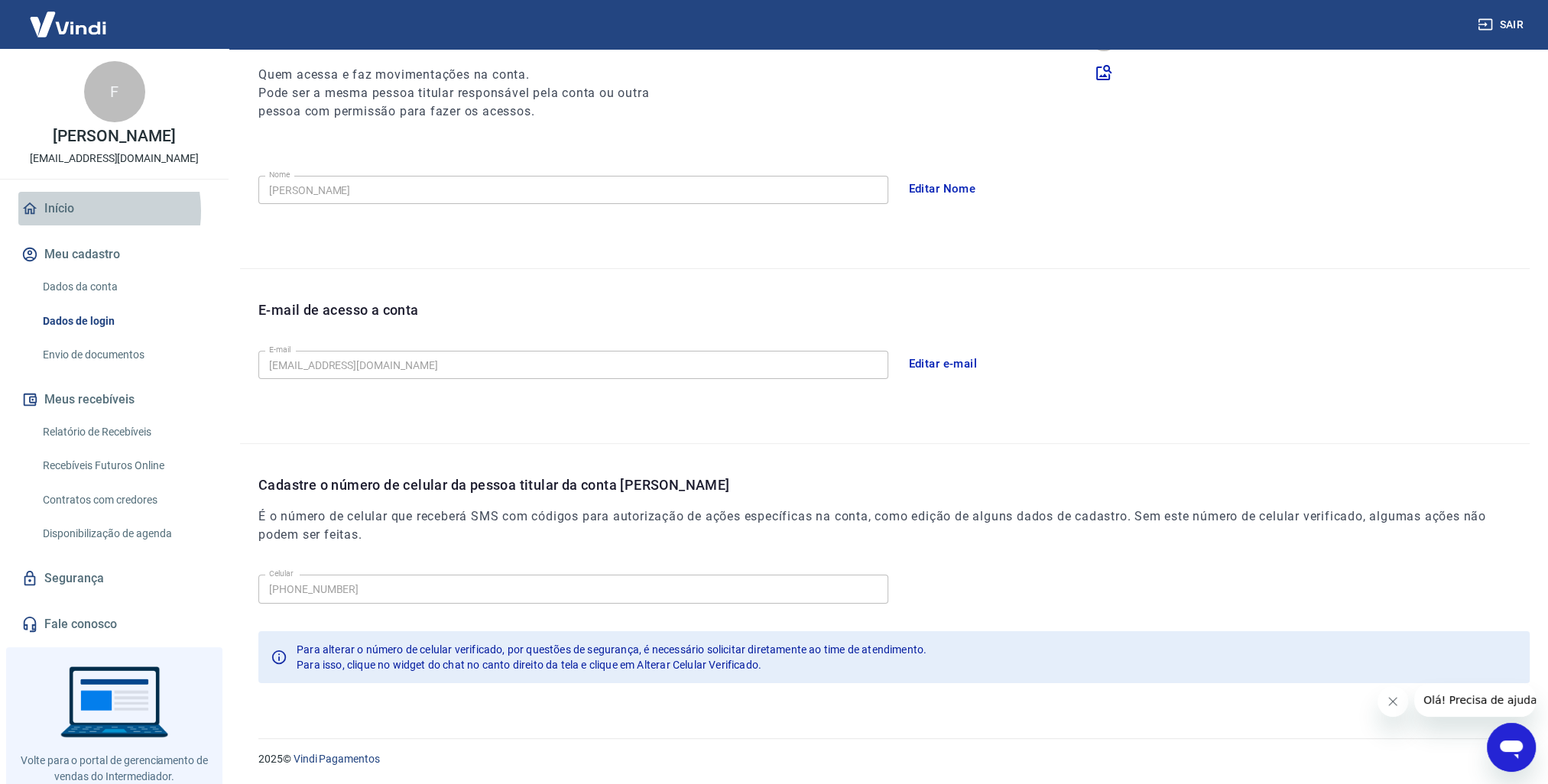
click at [74, 210] on link "Início" at bounding box center [114, 209] width 192 height 34
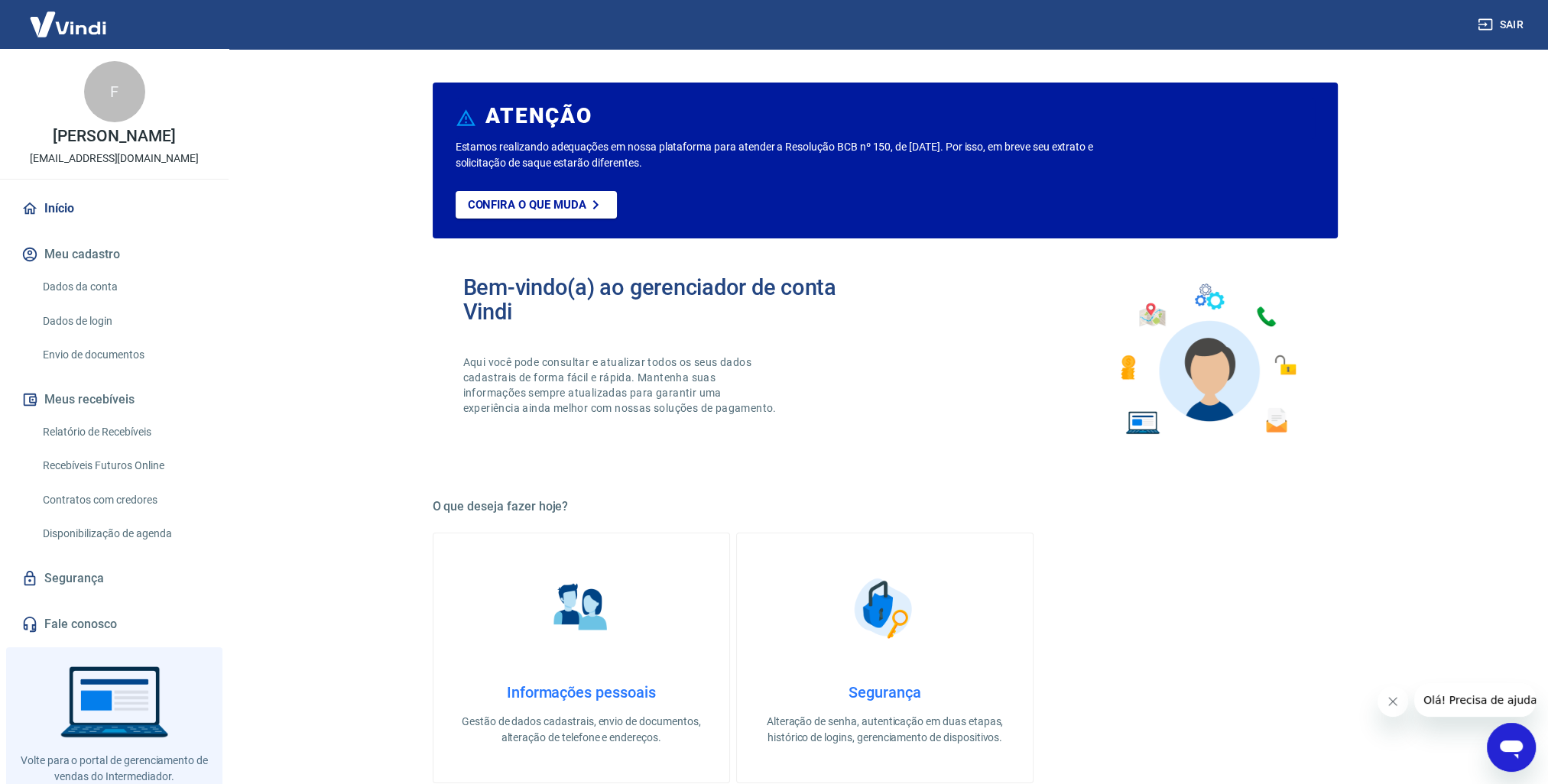
click at [100, 280] on link "Dados da conta" at bounding box center [124, 287] width 174 height 31
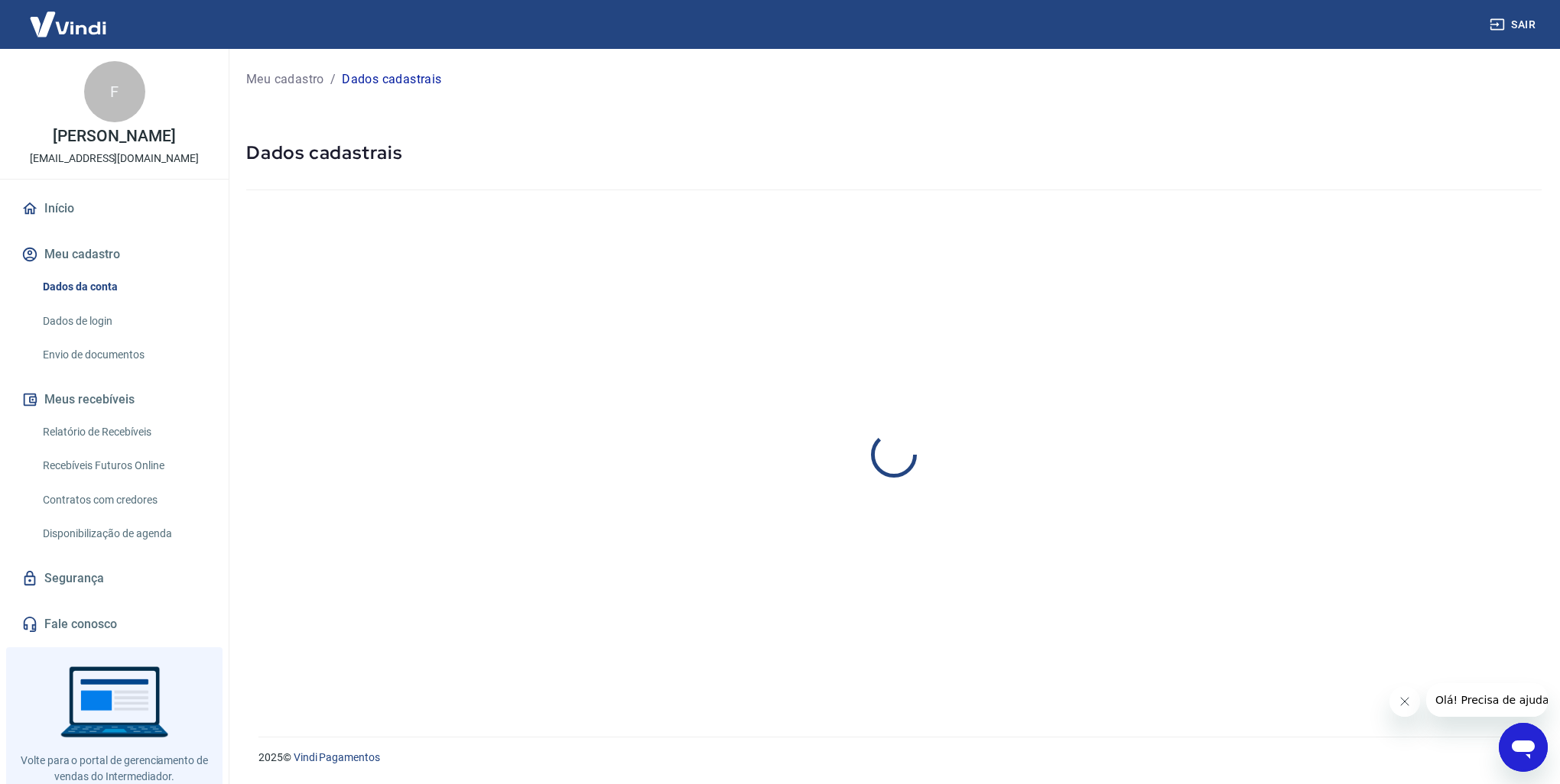
select select "RS"
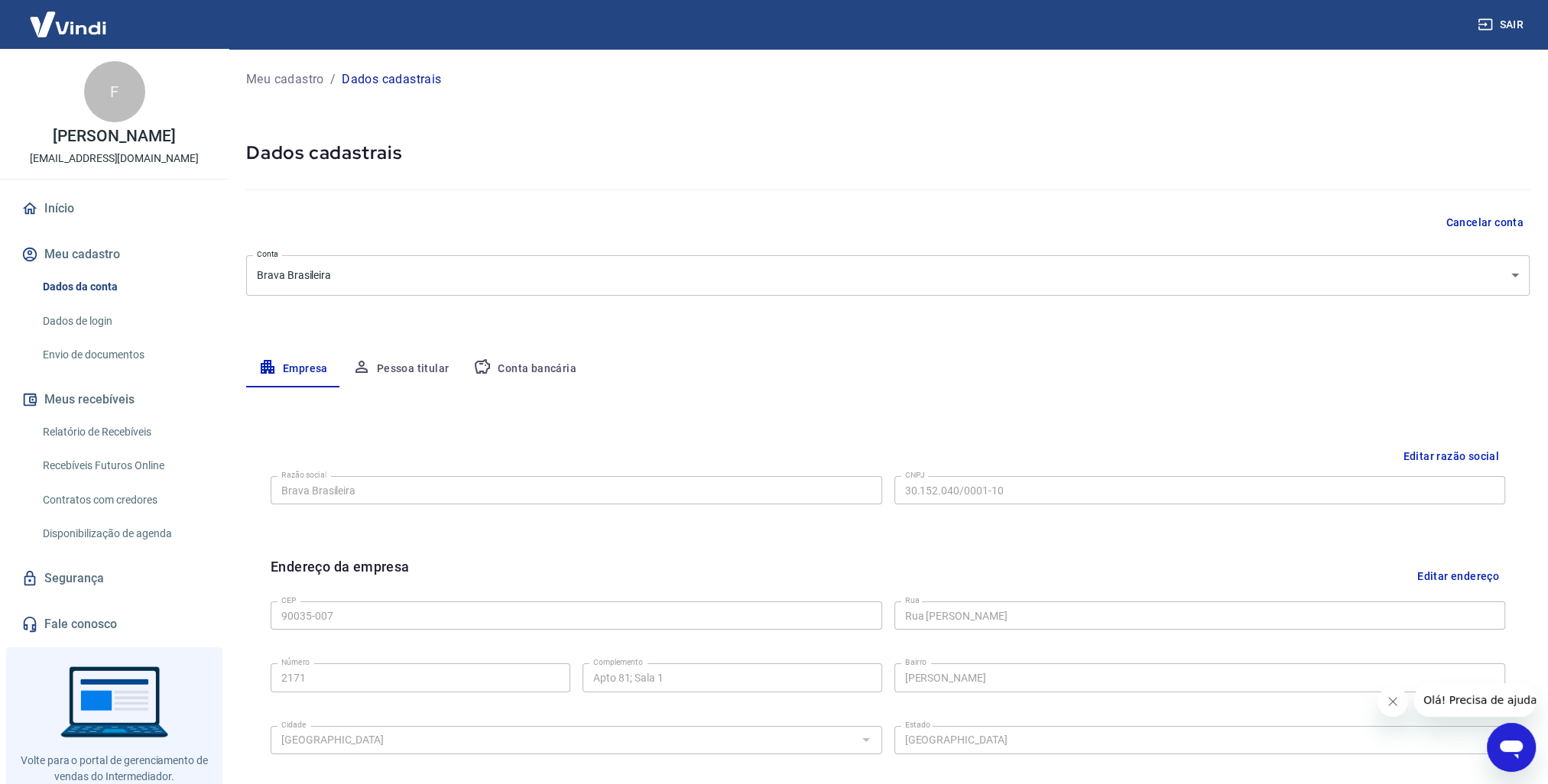
click at [529, 366] on button "Conta bancária" at bounding box center [524, 369] width 127 height 37
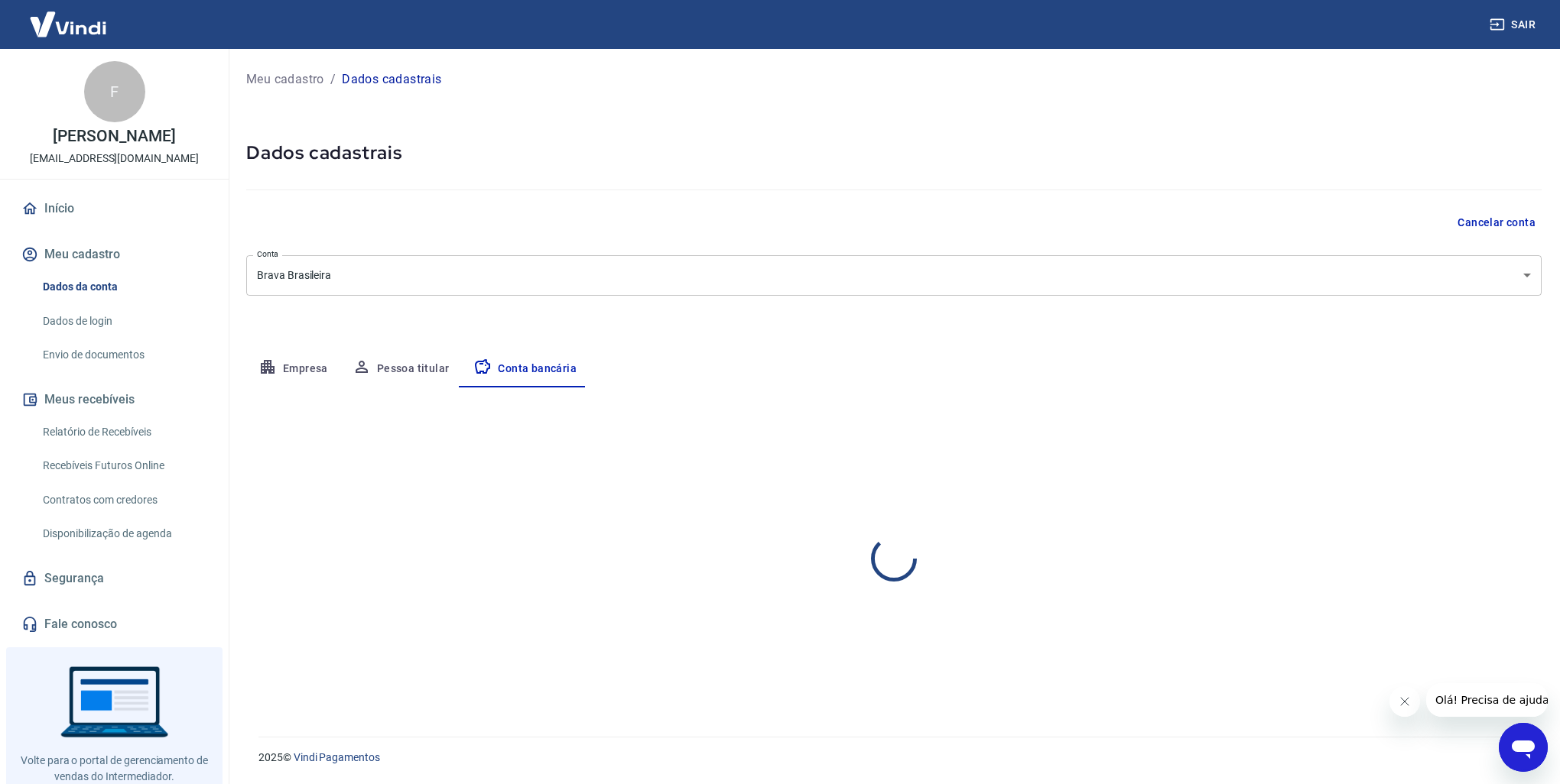
select select "1"
click at [403, 359] on button "Pessoa titular" at bounding box center [401, 369] width 122 height 37
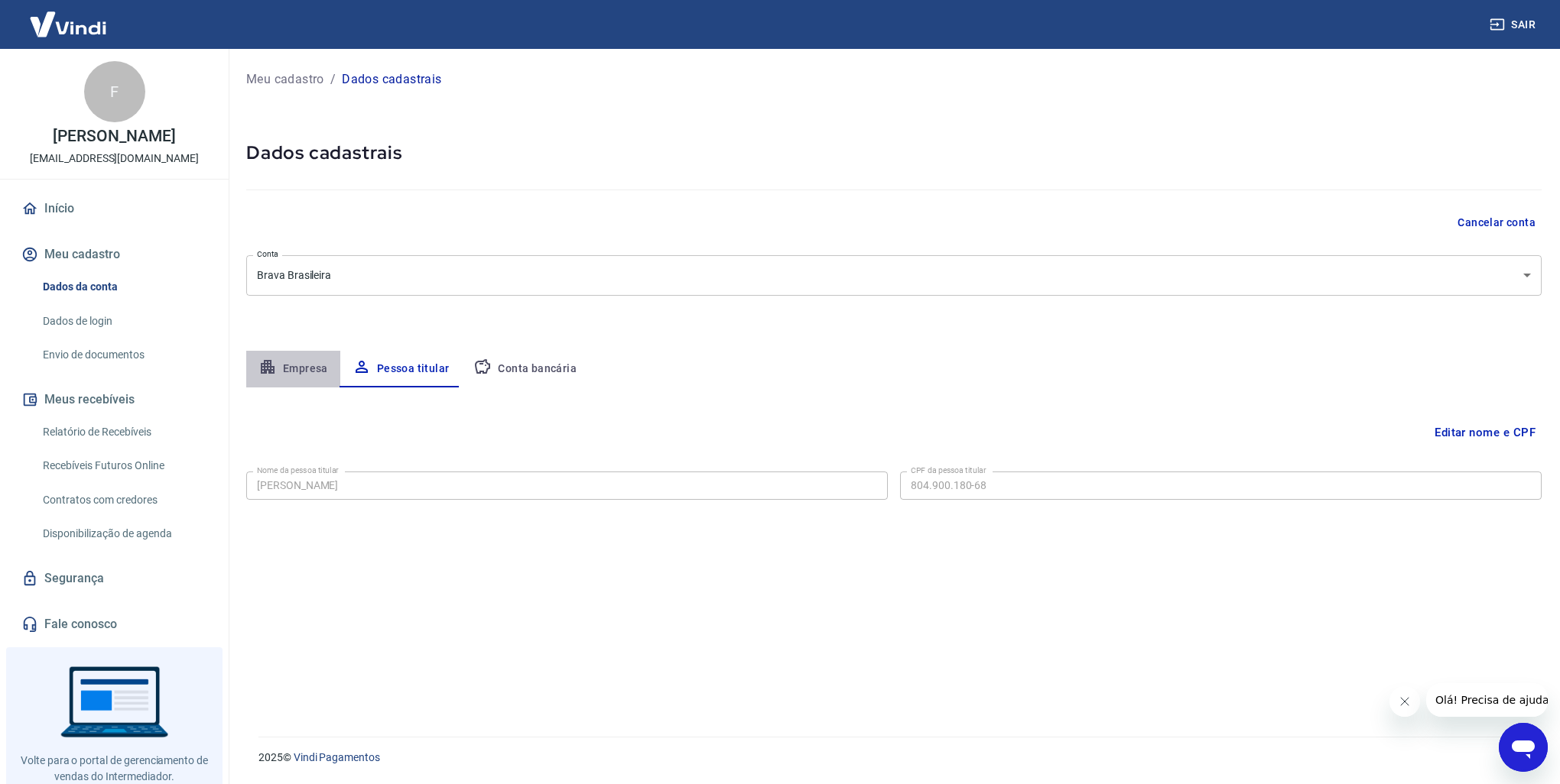
click at [276, 365] on icon "button" at bounding box center [268, 366] width 18 height 18
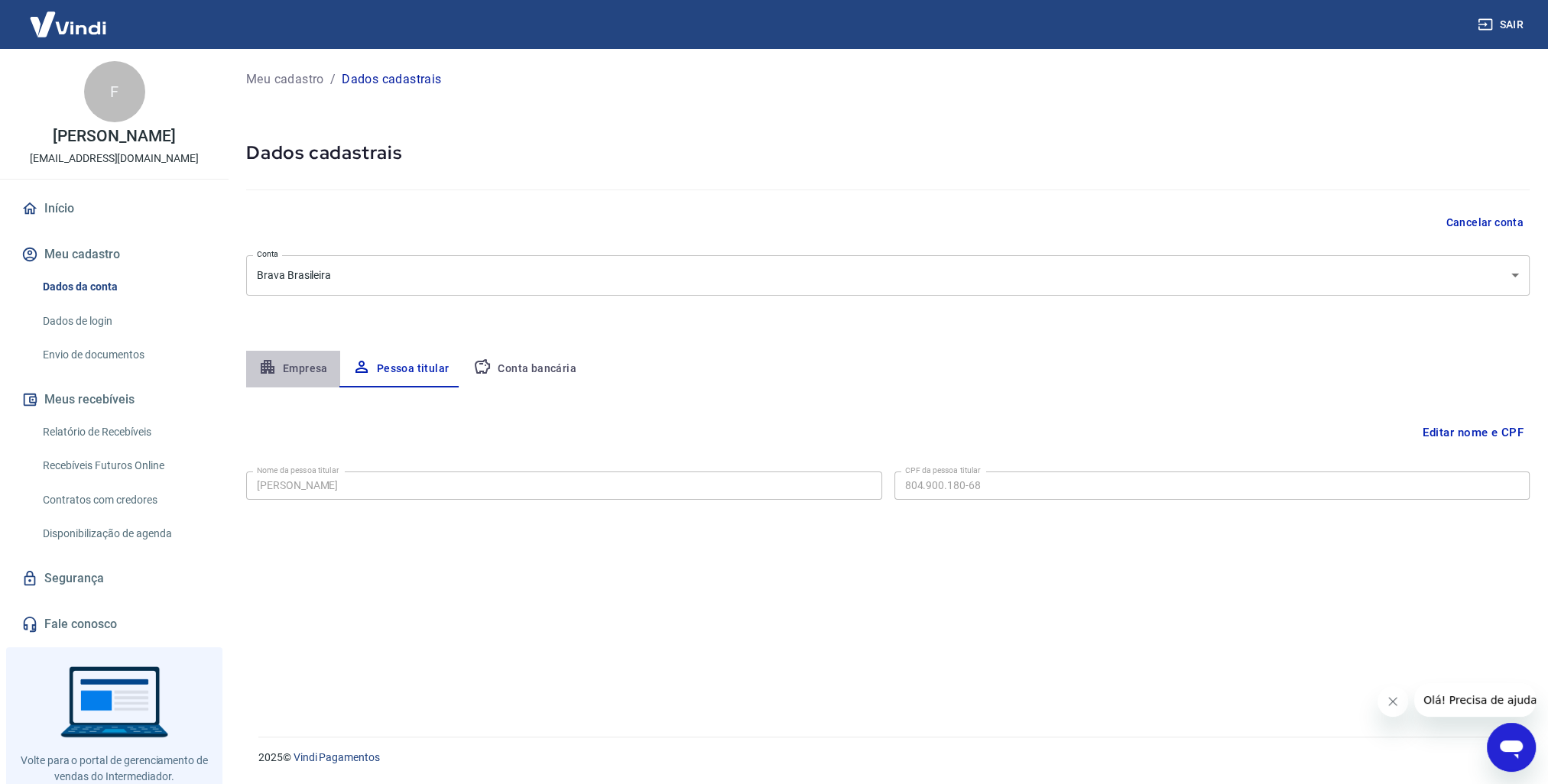
select select "RS"
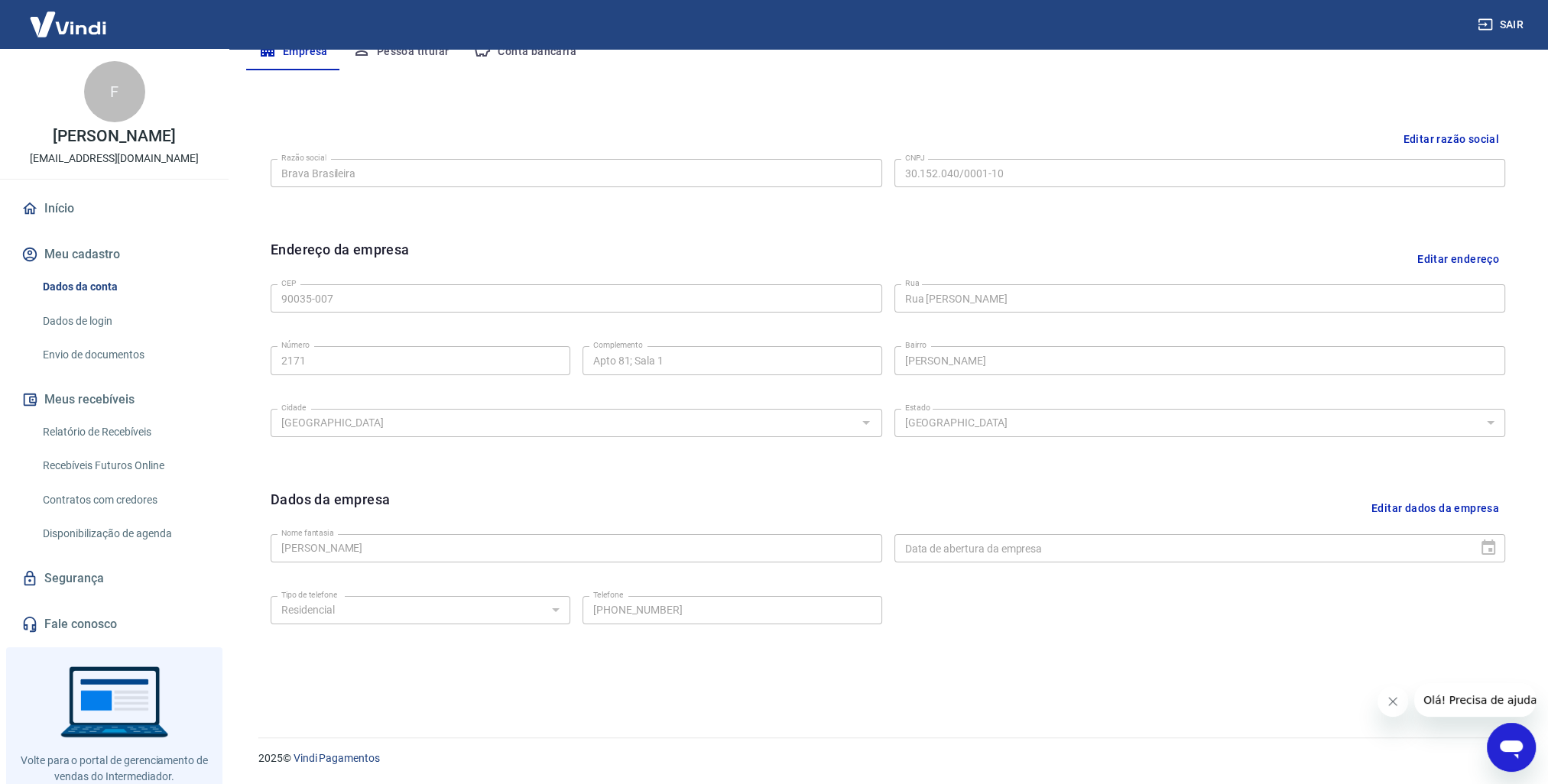
click at [114, 320] on link "Dados de login" at bounding box center [124, 322] width 174 height 31
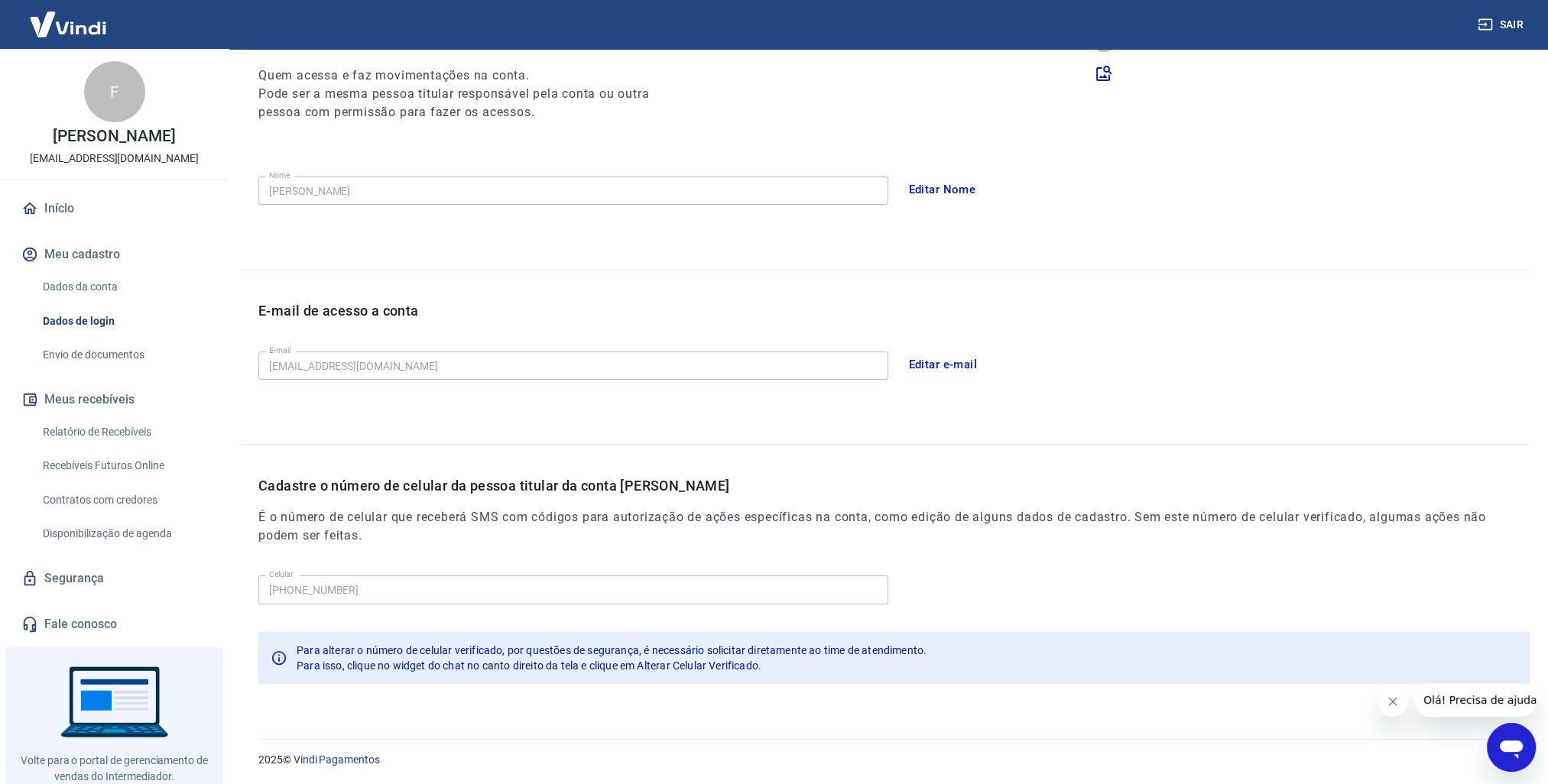
scroll to position [193, 0]
click at [94, 350] on link "Envio de documentos" at bounding box center [124, 354] width 174 height 31
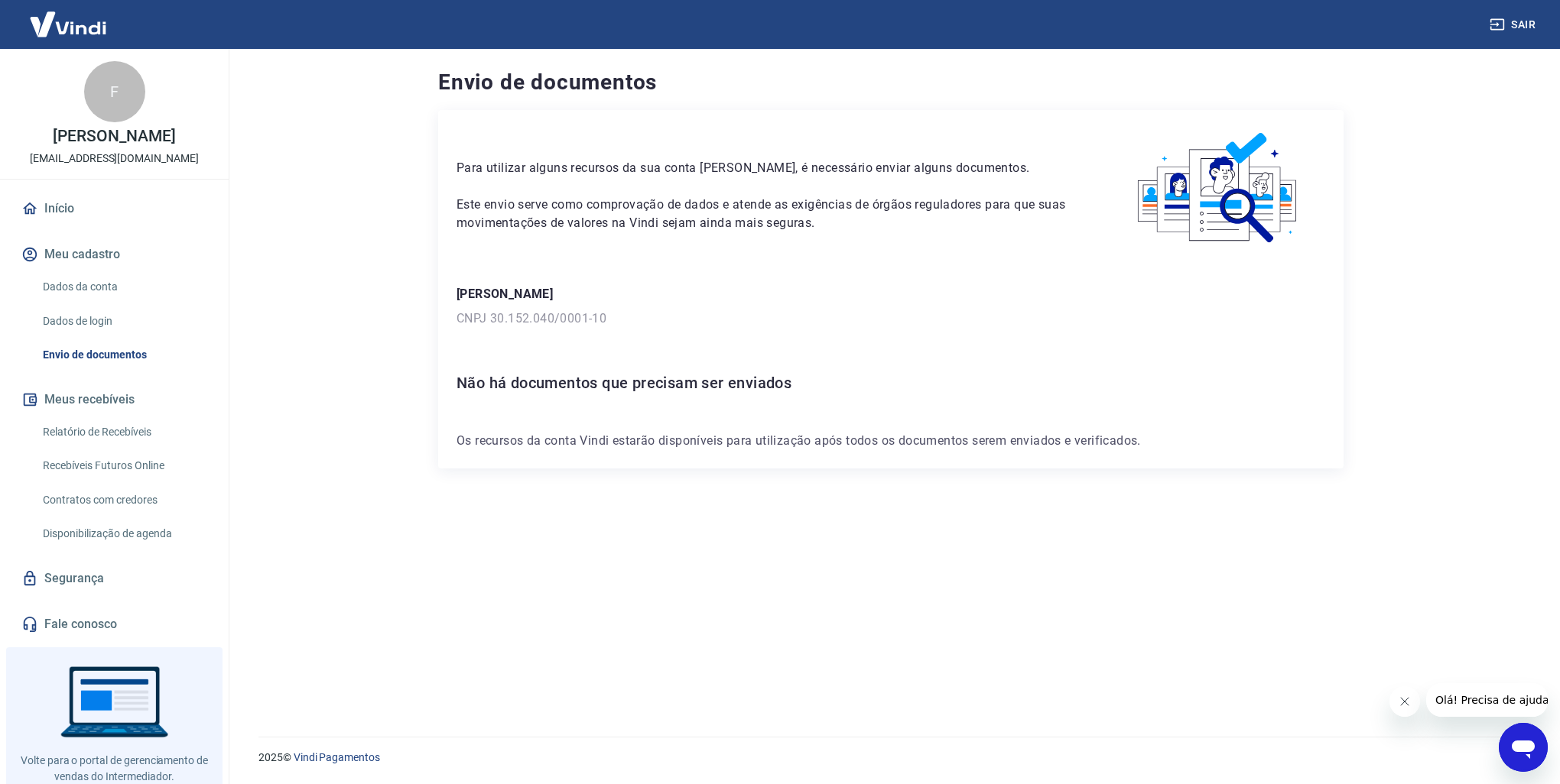
click at [377, 306] on main "Envio de documentos Para utilizar alguns recursos da sua conta Vindi, é necessá…" at bounding box center [891, 416] width 1338 height 735
click at [606, 444] on p "Os recursos da conta Vindi estarão disponíveis para utilização após todos os do…" at bounding box center [891, 440] width 868 height 18
click at [66, 207] on link "Início" at bounding box center [114, 209] width 192 height 34
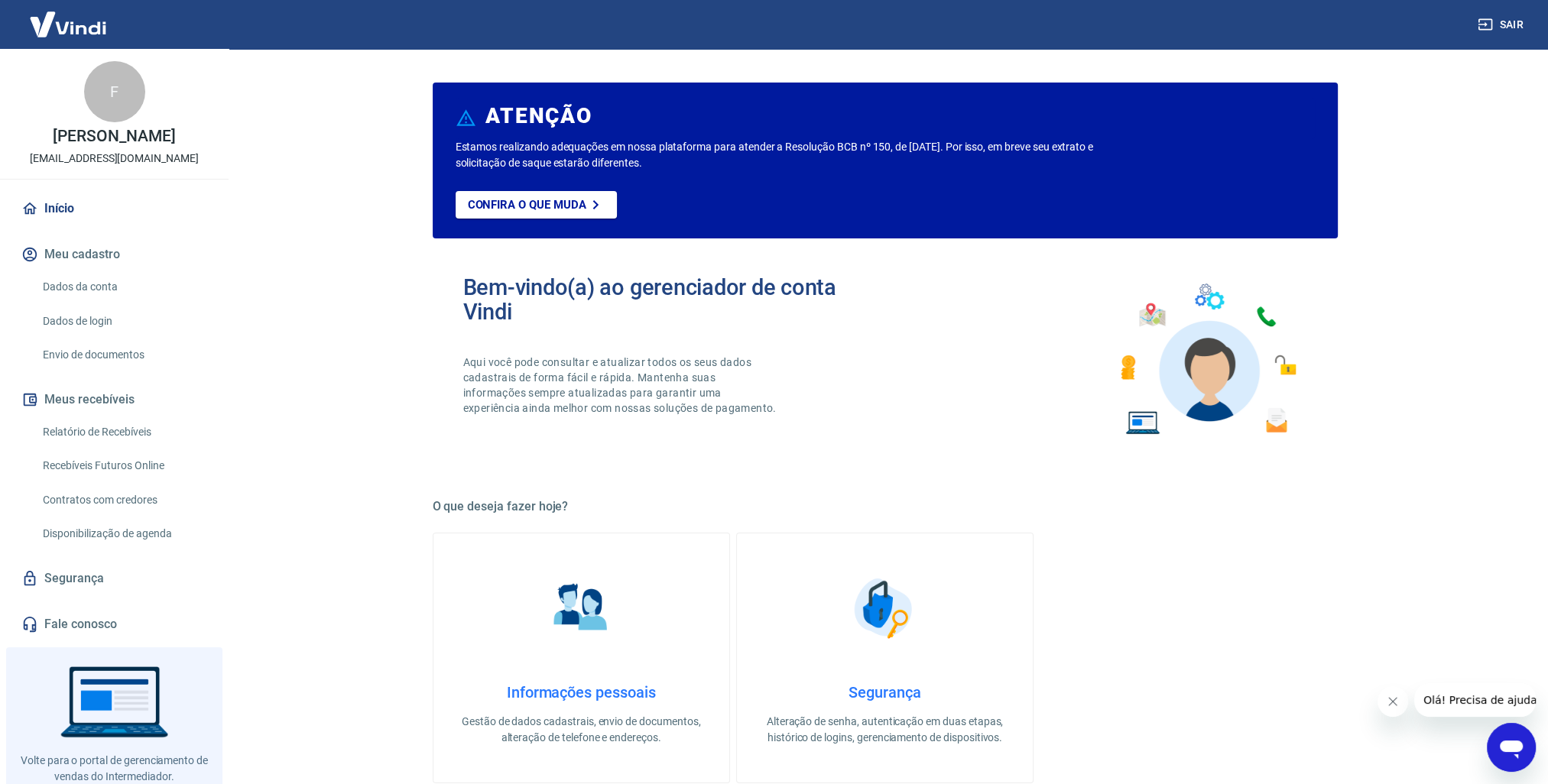
click at [68, 354] on link "Envio de documentos" at bounding box center [124, 354] width 174 height 31
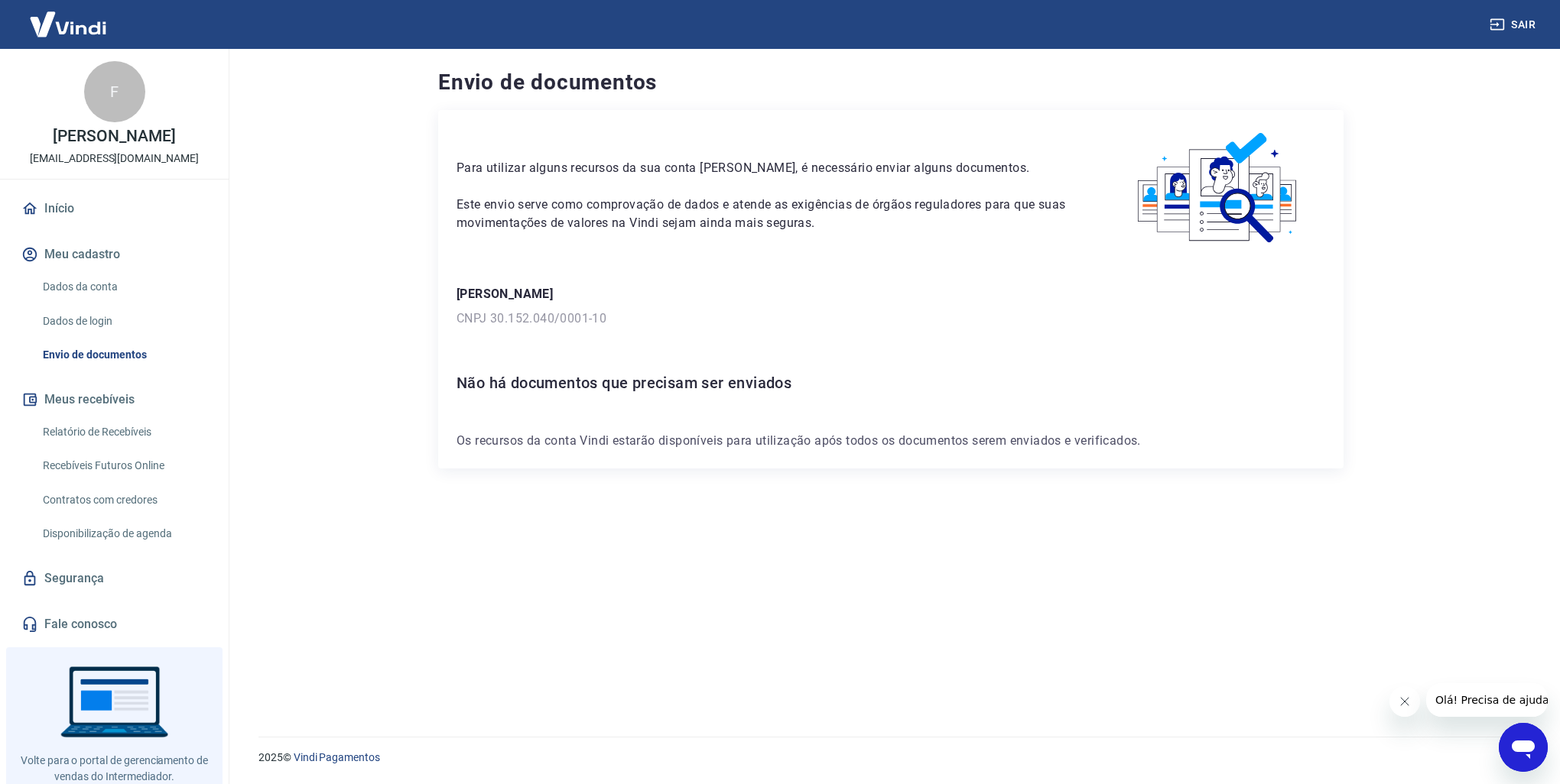
click at [844, 329] on div "Para utilizar alguns recursos da sua conta Vindi, é necessário enviar alguns do…" at bounding box center [891, 289] width 905 height 358
click at [988, 448] on p "Os recursos da conta Vindi estarão disponíveis para utilização após todos os do…" at bounding box center [891, 440] width 868 height 18
click at [1535, 752] on icon "Open messaging window" at bounding box center [1522, 747] width 27 height 27
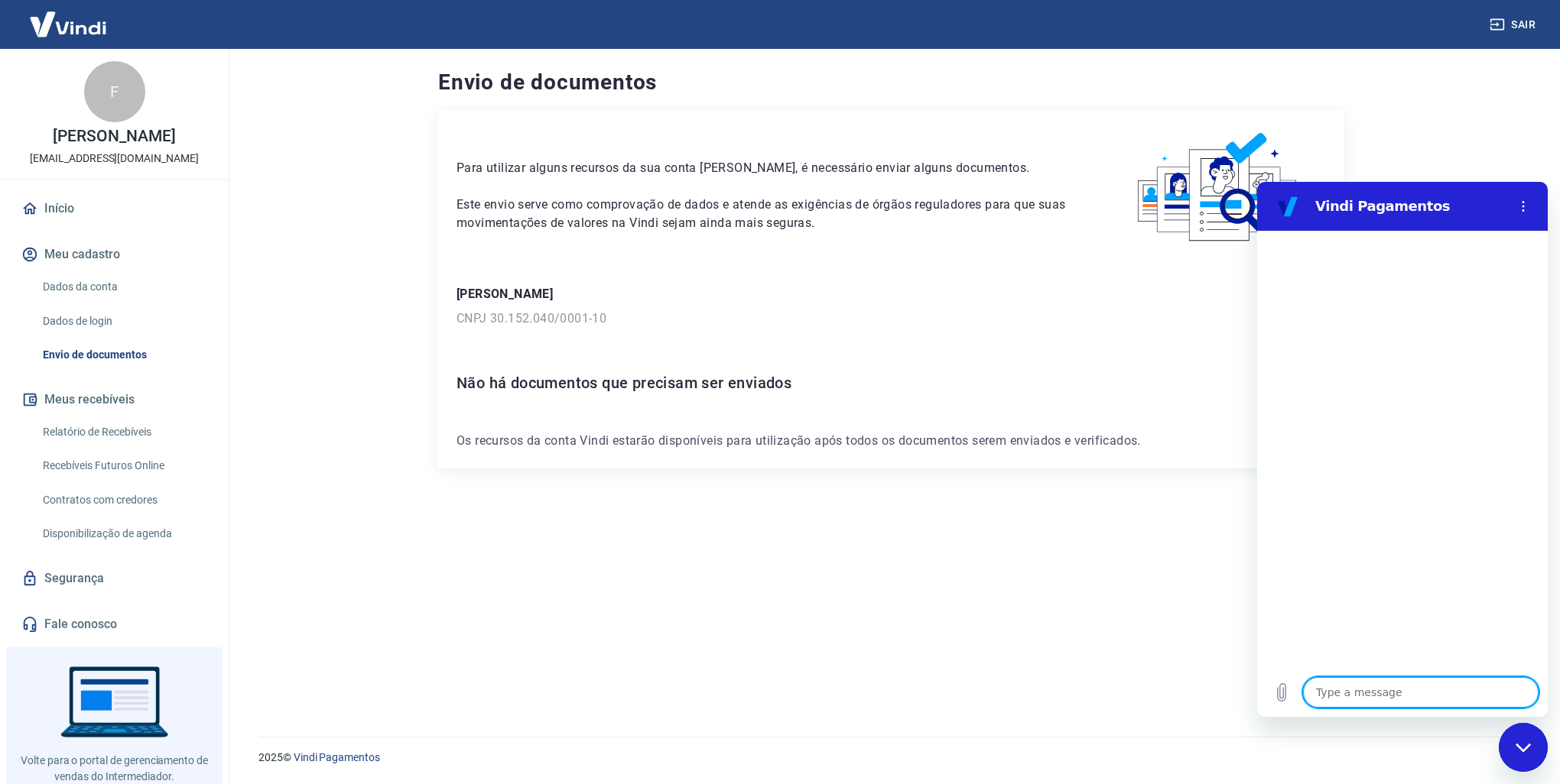
type textarea "O"
type textarea "x"
type textarea "Oi"
type textarea "x"
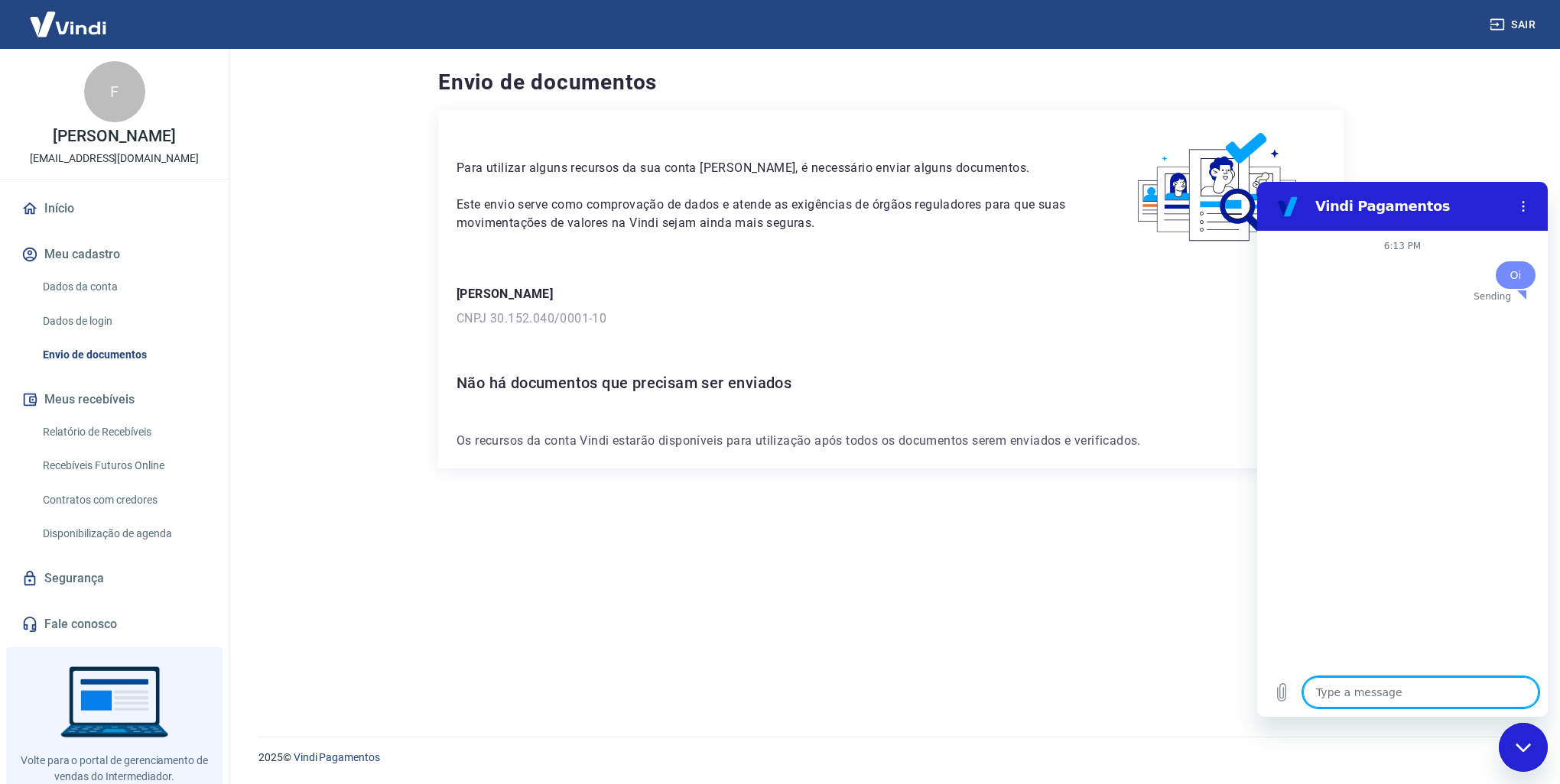
type textarea "E"
type textarea "x"
type textarea "En"
type textarea "x"
type textarea "Env"
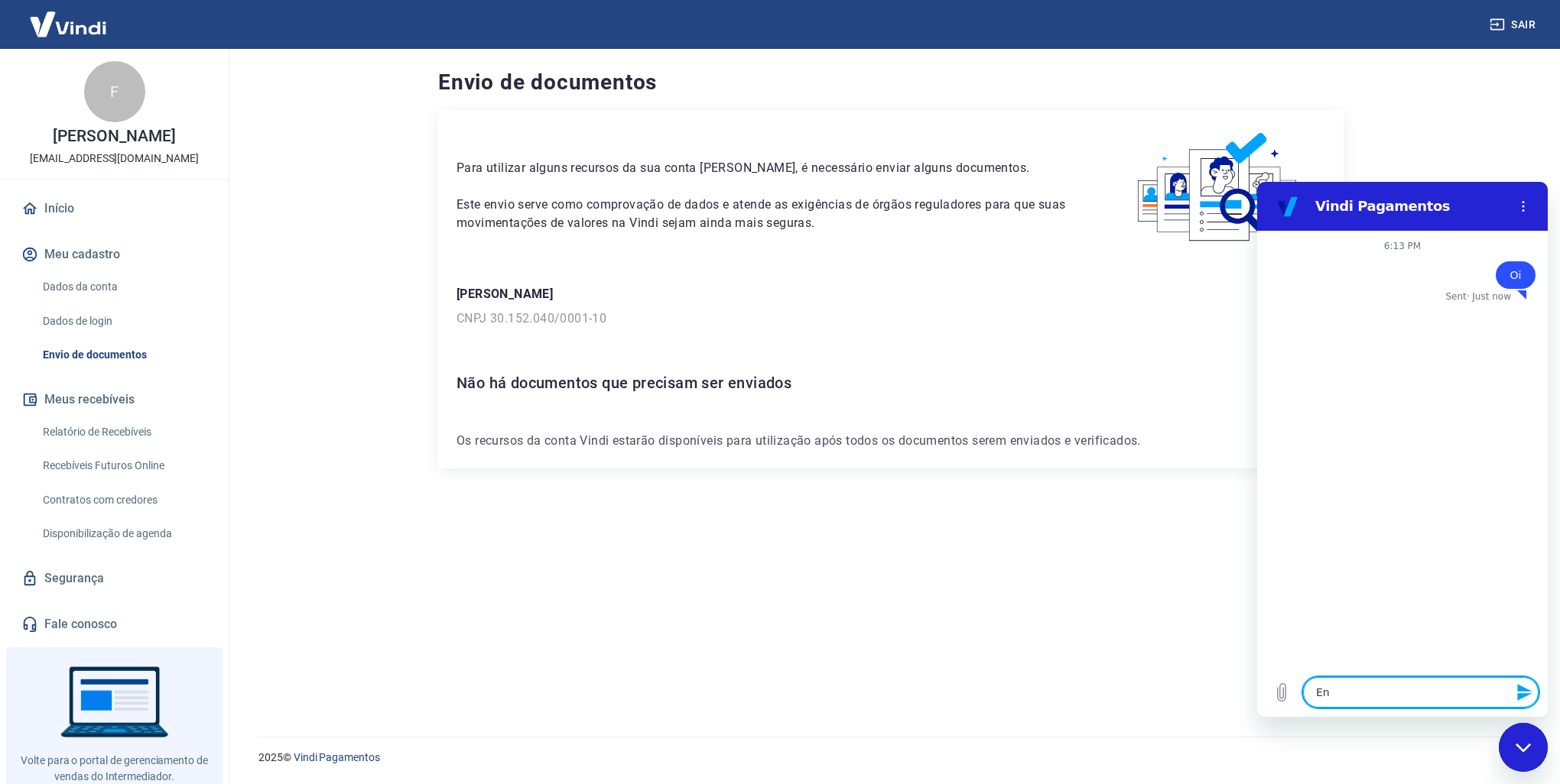
type textarea "x"
type textarea "Envi"
type textarea "x"
type textarea "Envie"
type textarea "x"
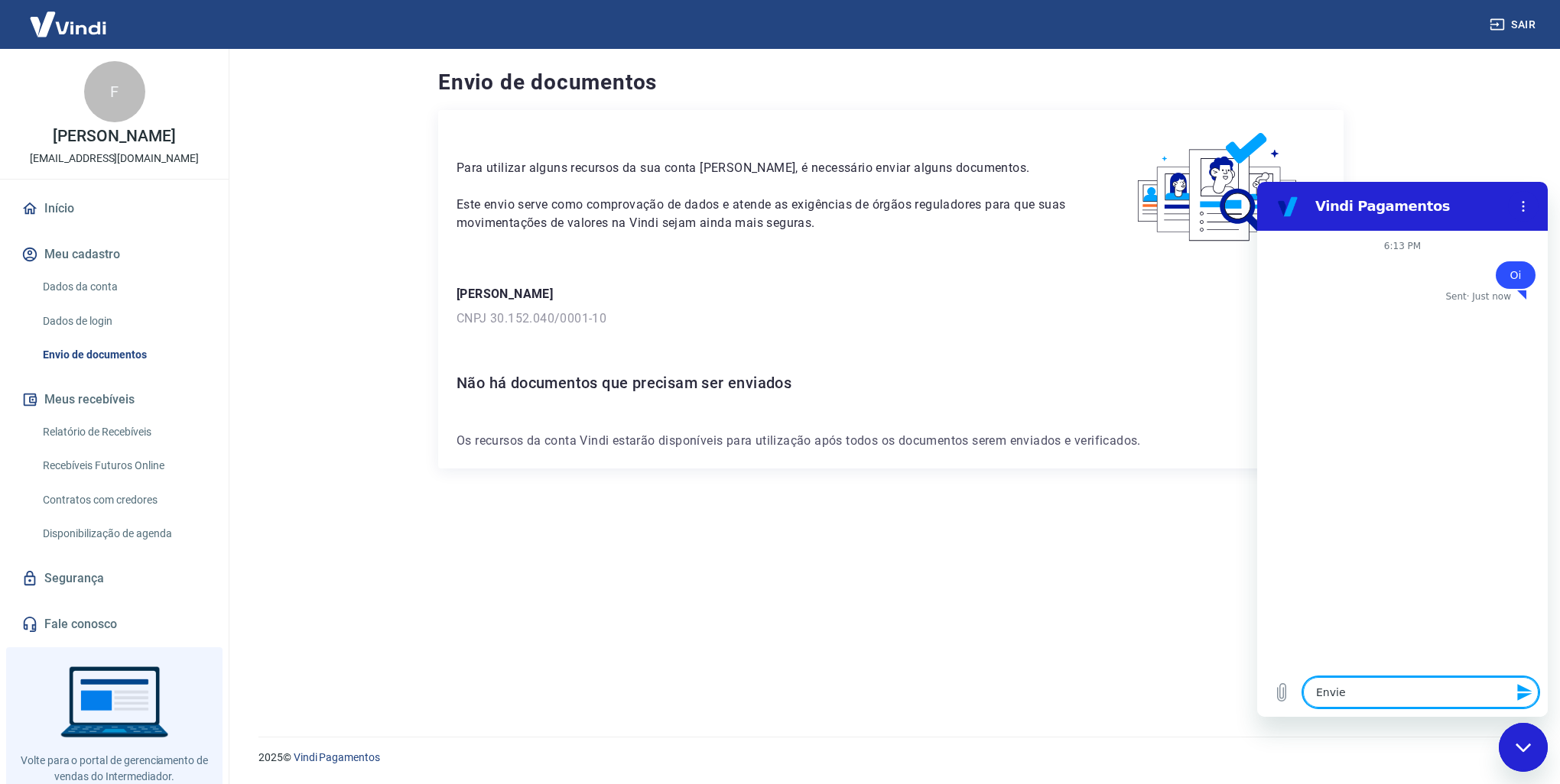
type textarea "Enviei"
type textarea "x"
type textarea "Enviei"
type textarea "x"
type textarea "Enviei o"
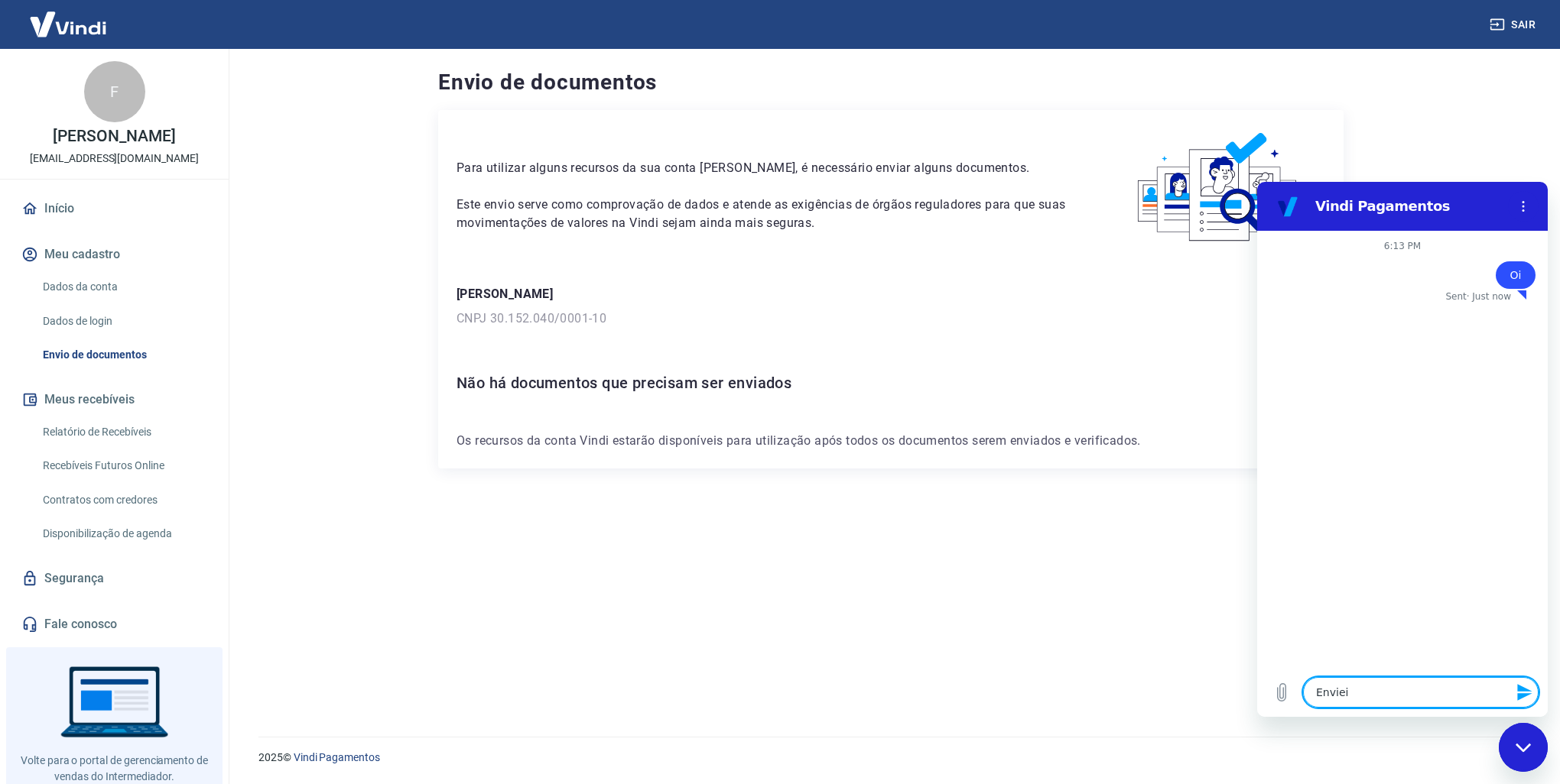
type textarea "x"
type textarea "Enviei os"
type textarea "x"
type textarea "Enviei os"
type textarea "x"
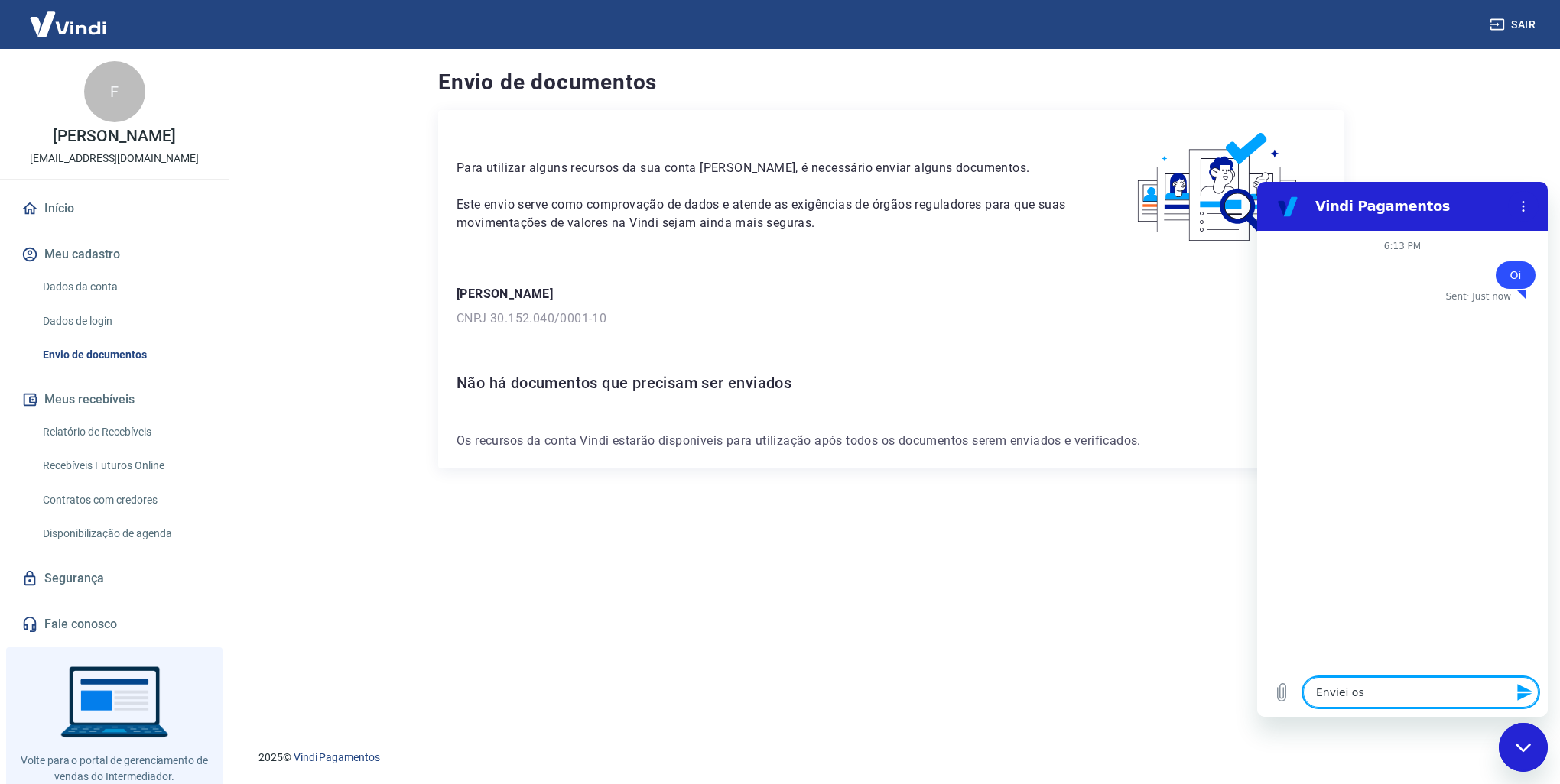
type textarea "Enviei os d"
type textarea "x"
type textarea "Enviei os da"
type textarea "x"
type textarea "Enviei os d"
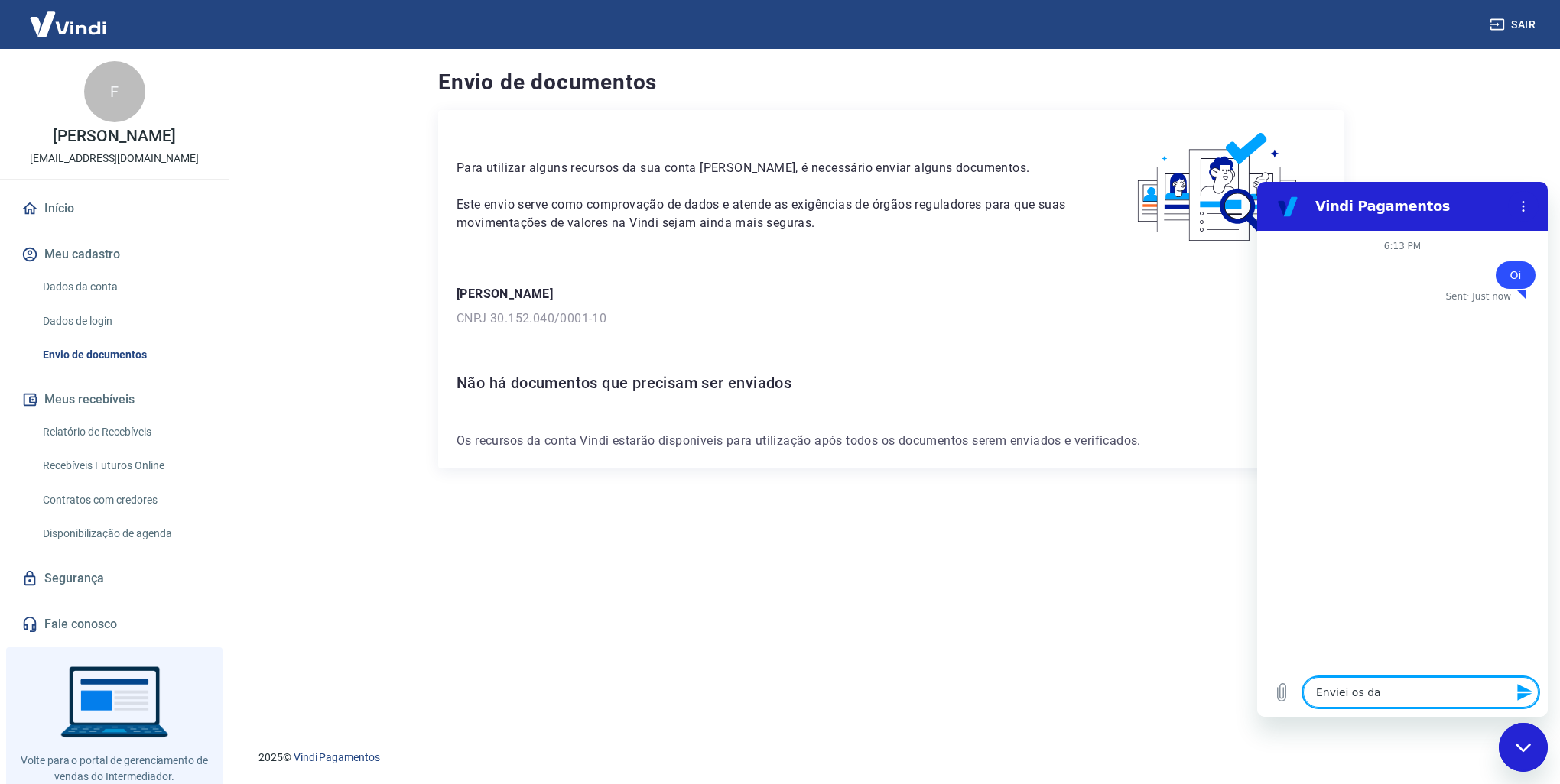
type textarea "x"
type textarea "Enviei os"
type textarea "x"
type textarea "Enviei os"
type textarea "x"
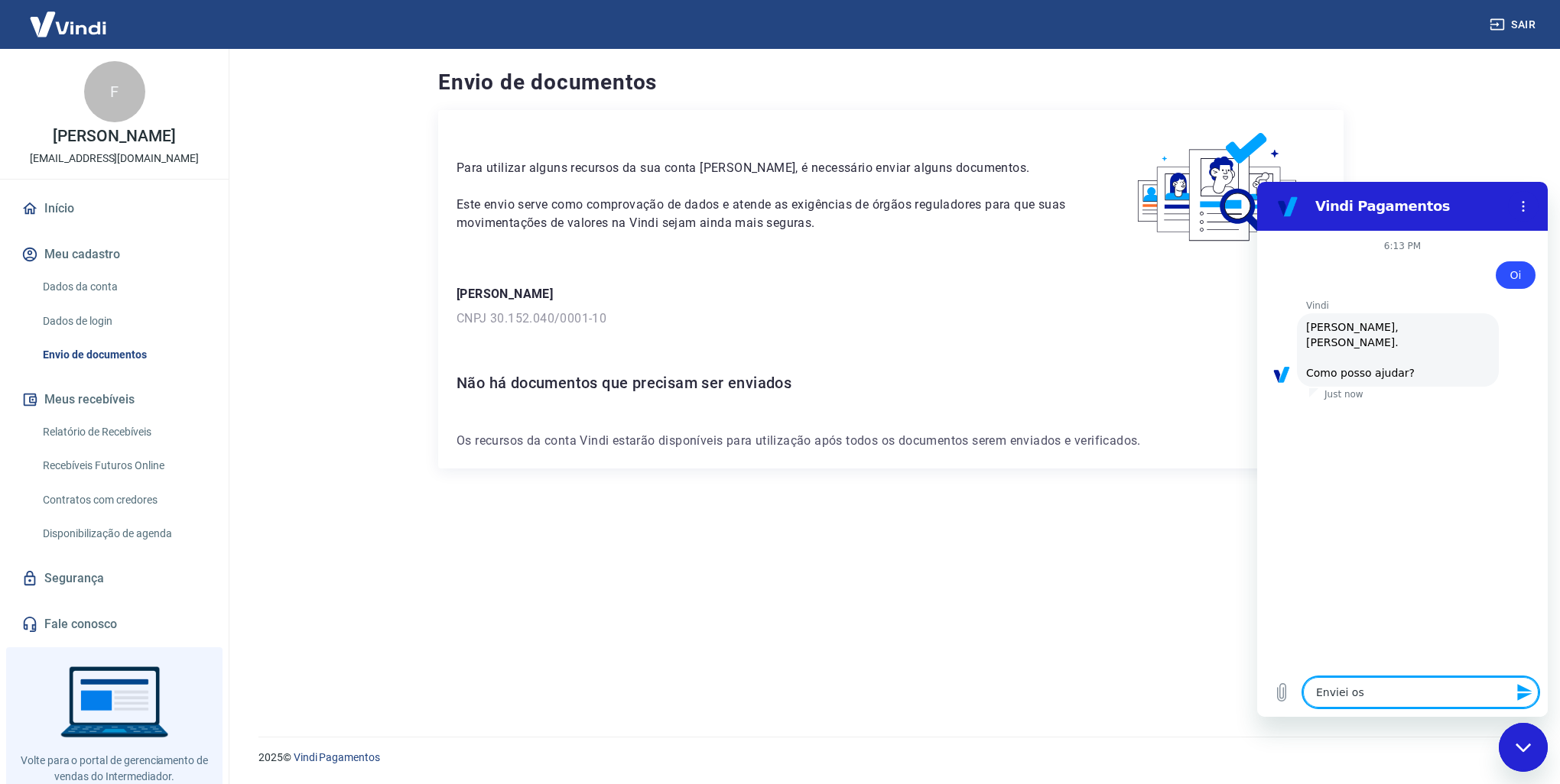
type textarea "Enviei o"
type textarea "x"
type textarea "Enviei o"
type textarea "x"
type textarea "Enviei o d"
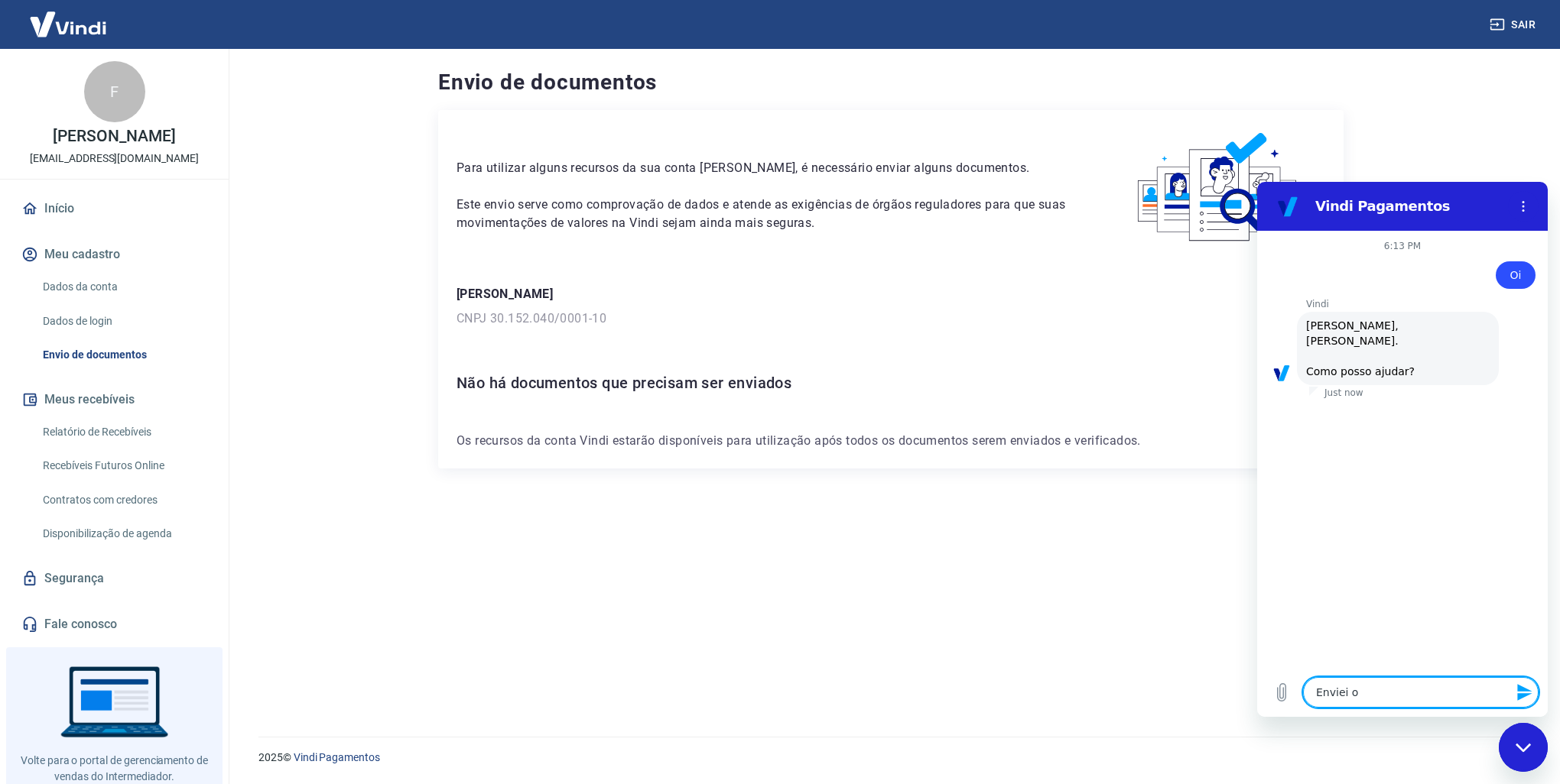
type textarea "x"
type textarea "Enviei o do"
type textarea "x"
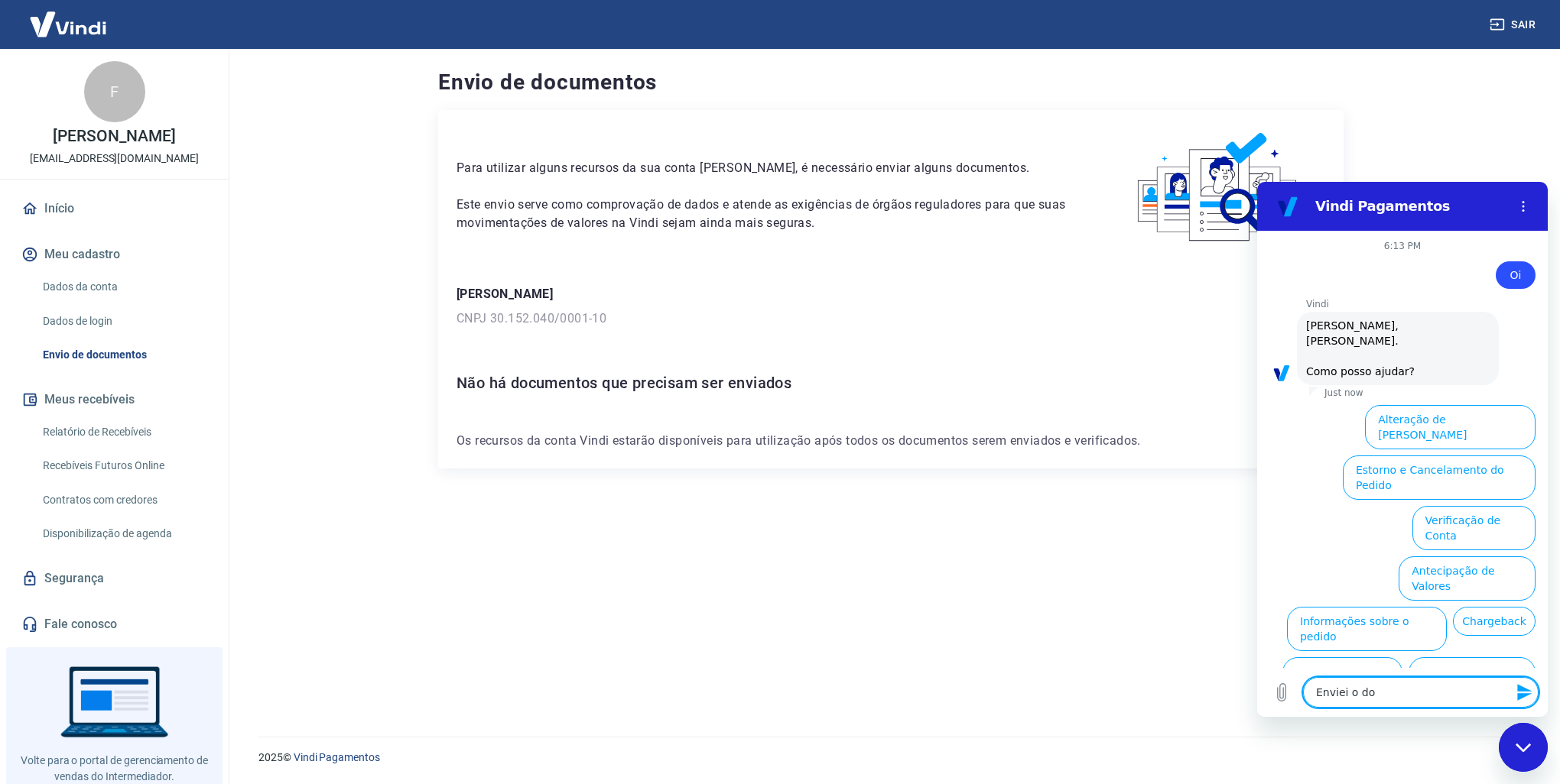
type textarea "Enviei o doc"
type textarea "x"
type textarea "Enviei o docu"
type textarea "x"
type textarea "Enviei o docum"
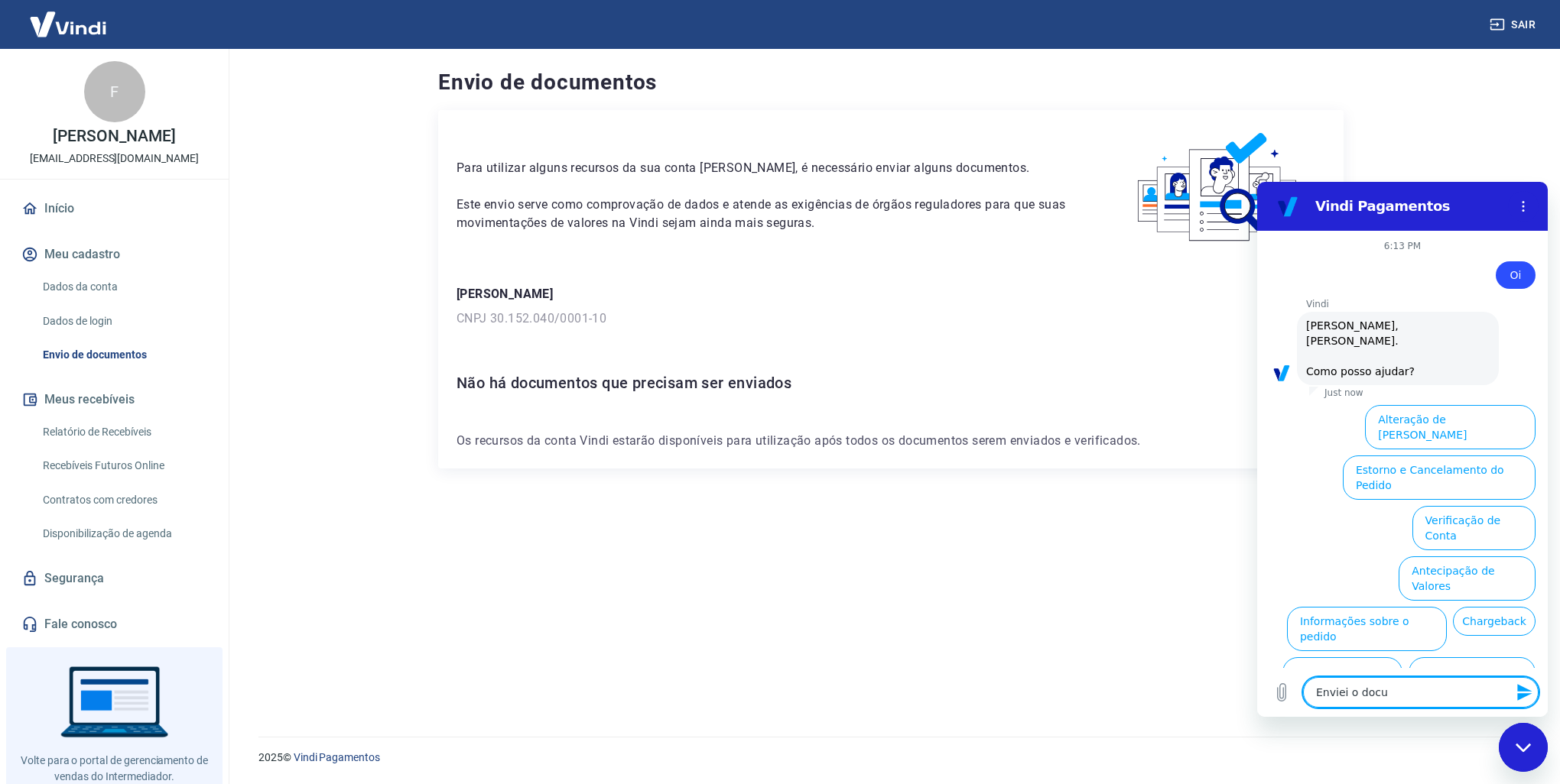
type textarea "x"
type textarea "Enviei o docume"
type textarea "x"
type textarea "Enviei o documen"
type textarea "x"
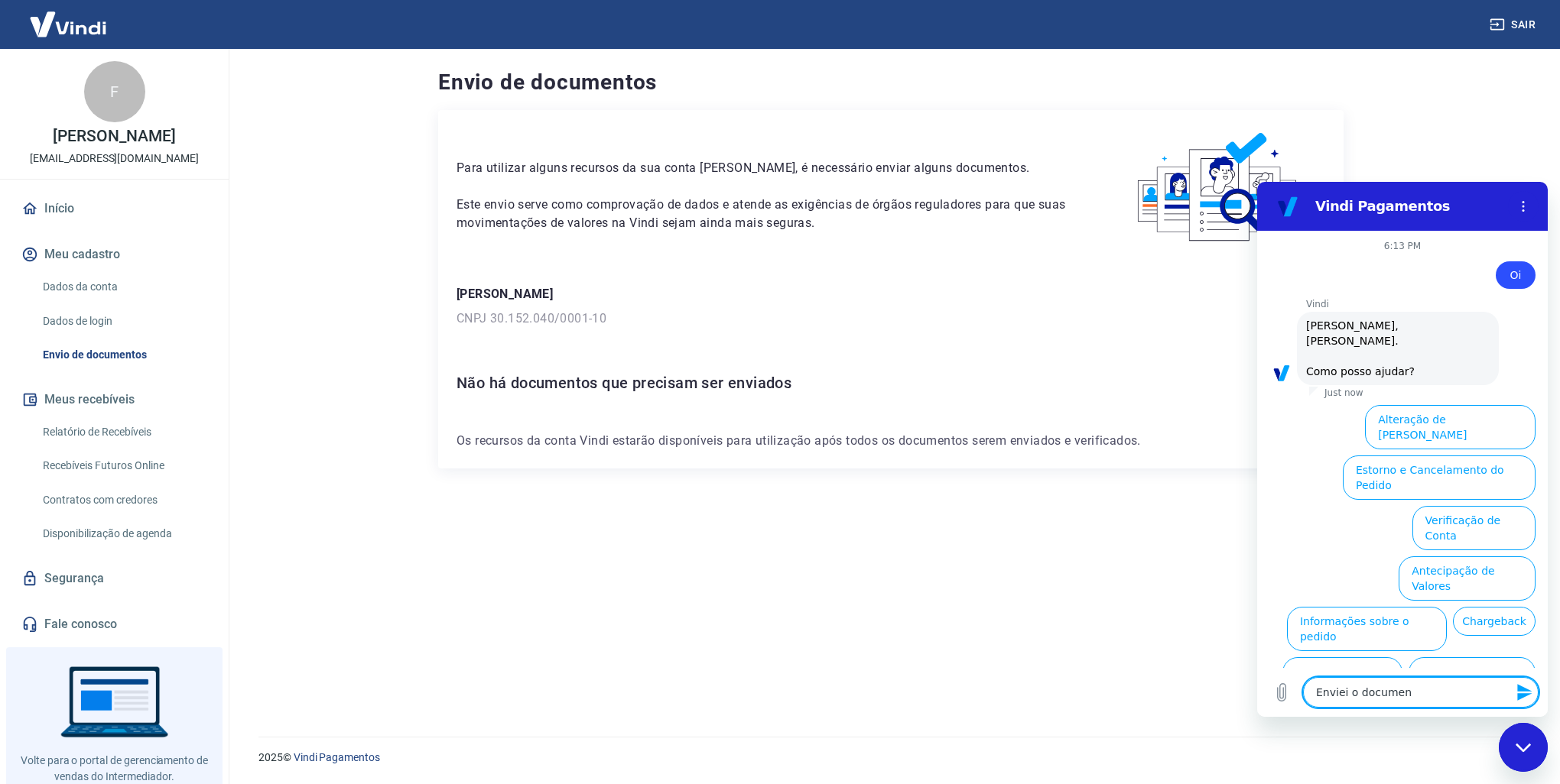
type textarea "Enviei o document"
type textarea "x"
type textarea "Enviei o documento"
type textarea "x"
type textarea "Enviei o documento"
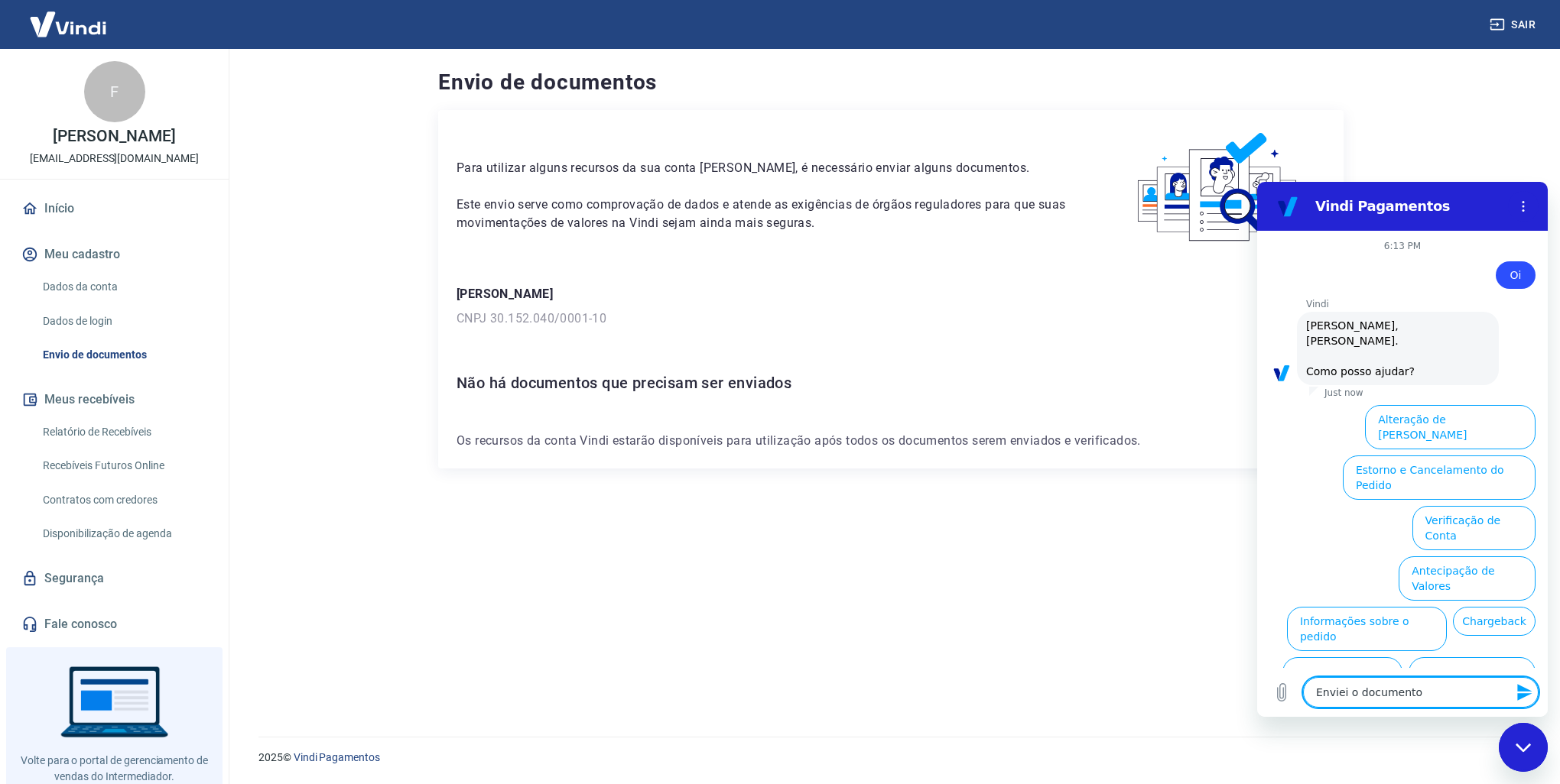
type textarea "x"
type textarea "Enviei o documento d"
type textarea "x"
type textarea "Enviei o documento da"
type textarea "x"
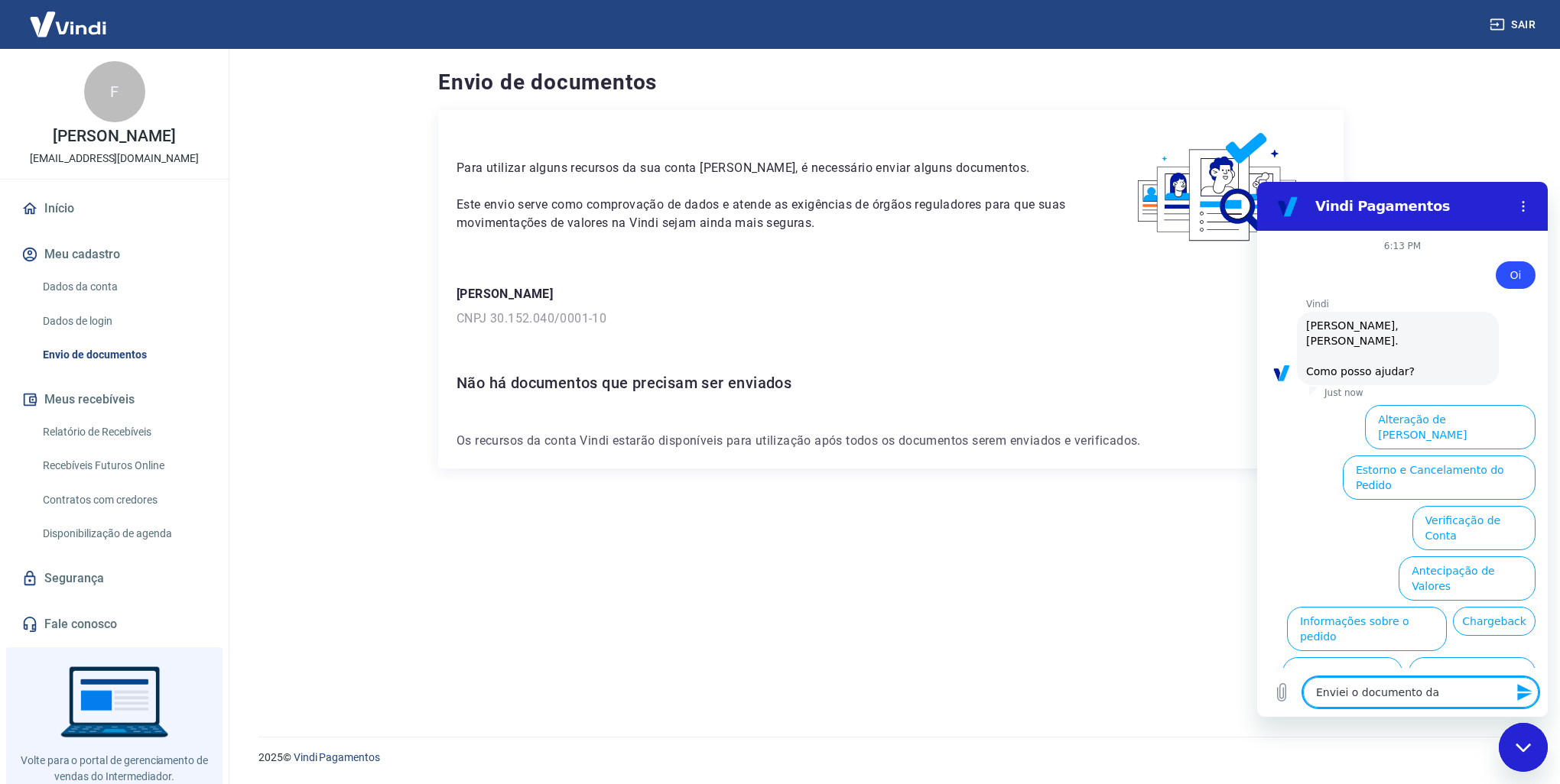
type textarea "Enviei o documento da"
type textarea "x"
type textarea "Enviei o documento da c"
type textarea "x"
type textarea "Enviei o documento da co"
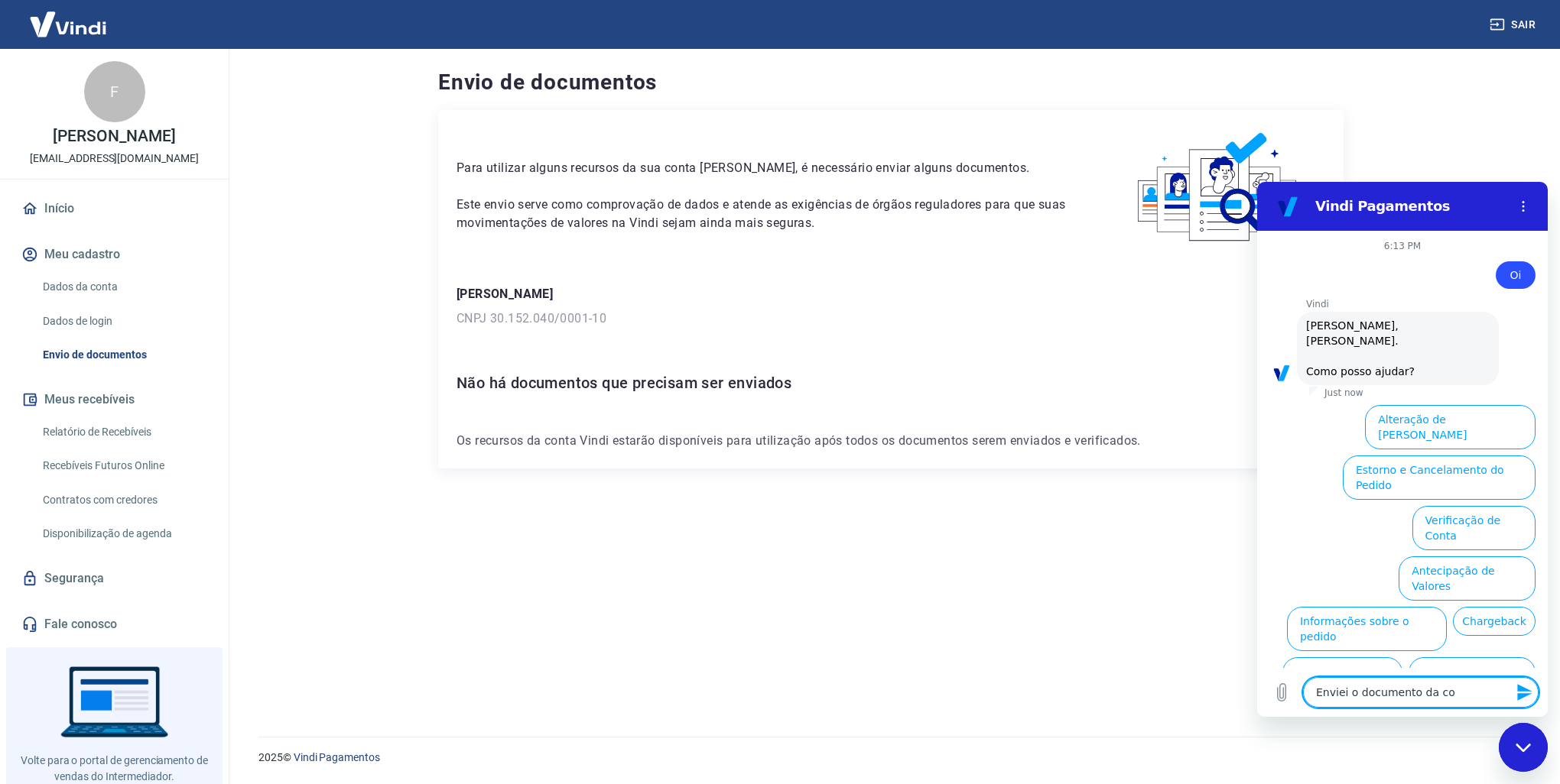
type textarea "x"
type textarea "Enviei o documento da con"
type textarea "x"
type textarea "Enviei o documento da cont"
type textarea "x"
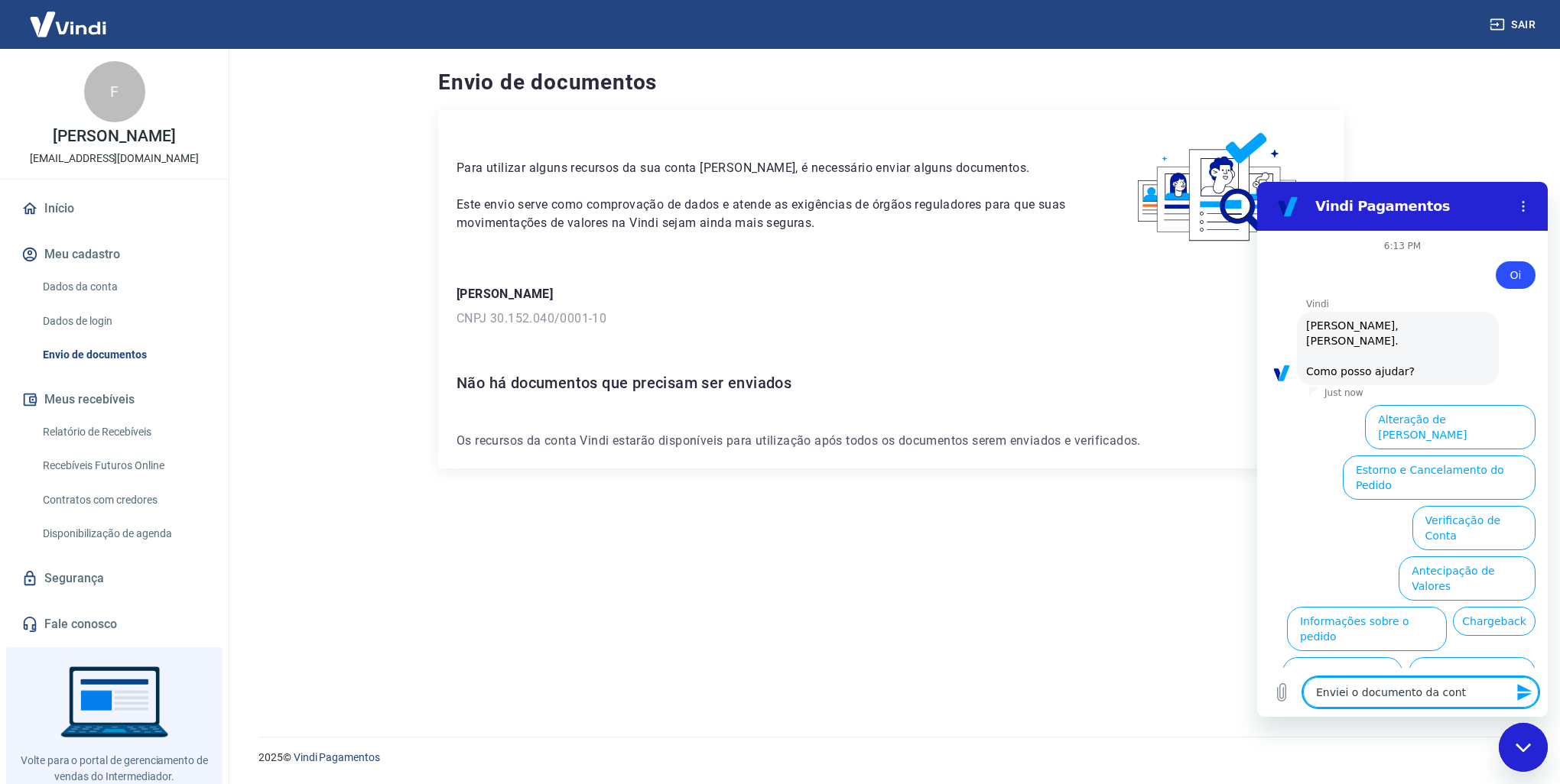
type textarea "Enviei o documento da conta"
type textarea "x"
type textarea "Enviei o documento da conta"
type textarea "x"
type textarea "V"
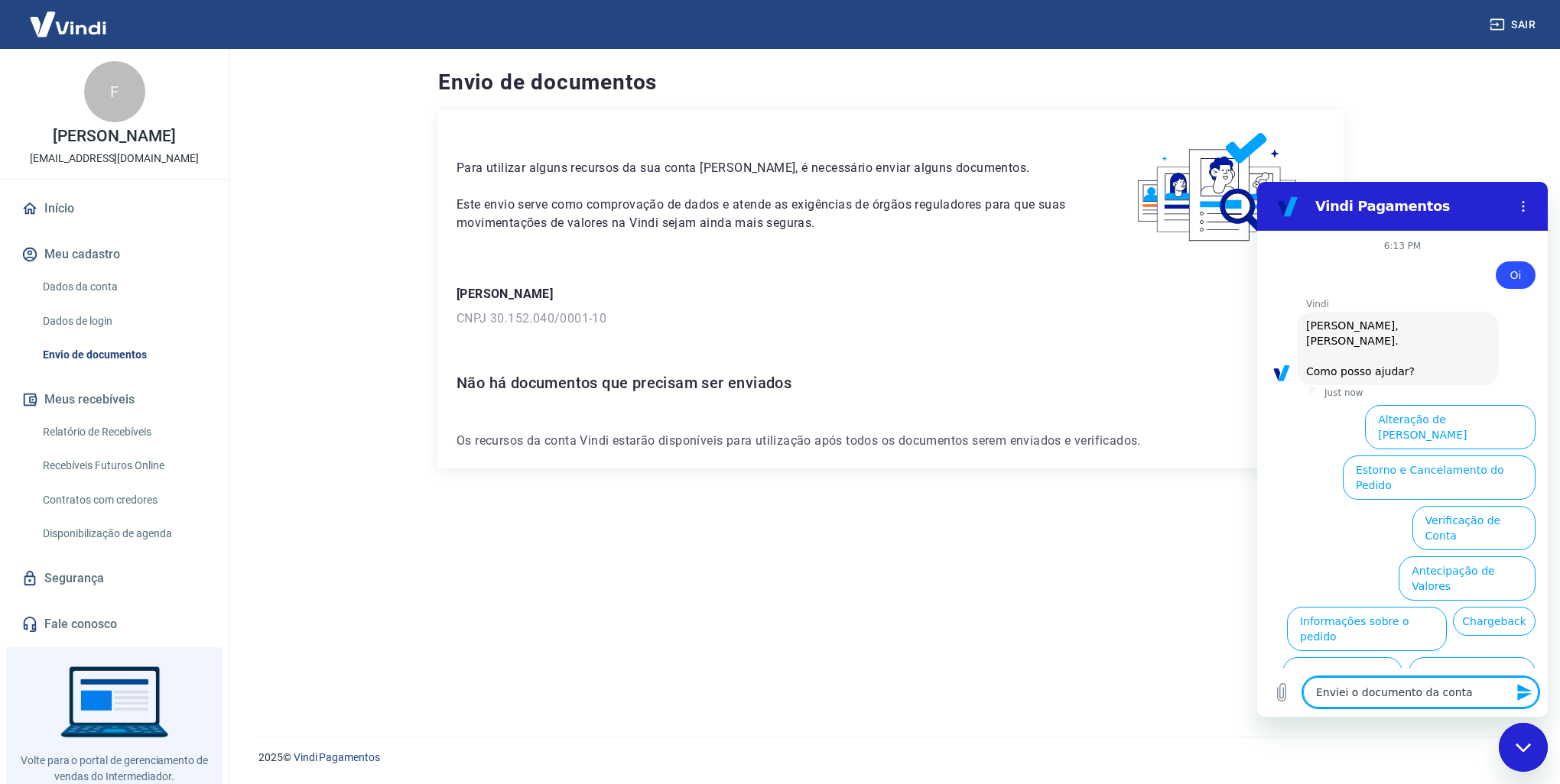
type textarea "x"
type textarea "Ve"
type textarea "x"
type textarea "Ver"
type textarea "x"
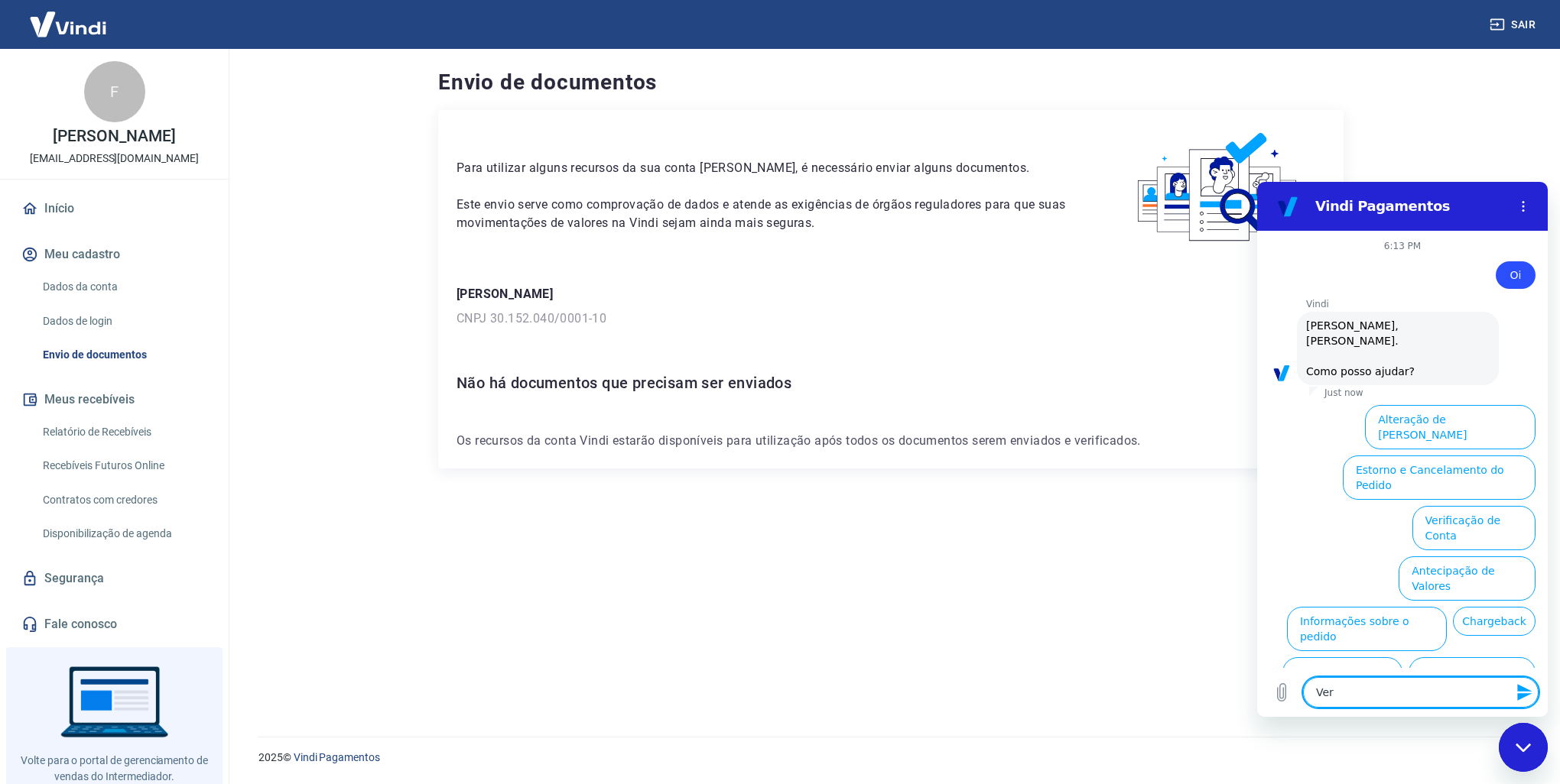
type textarea "Veri"
type textarea "x"
type textarea "Verif"
type textarea "x"
type textarea "Verifi"
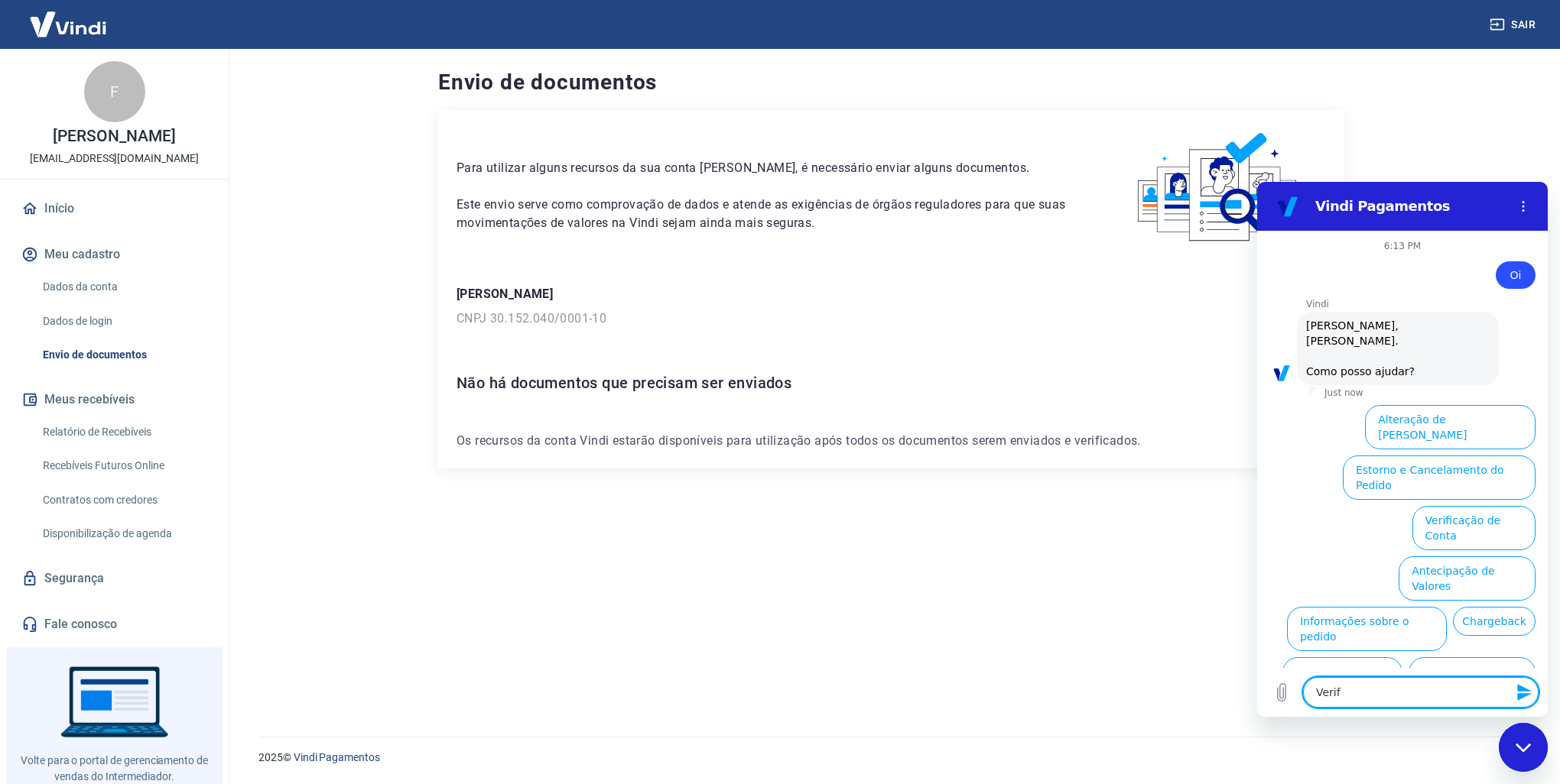
type textarea "x"
type textarea "Verifica"
type textarea "x"
type textarea "Verificaç"
type textarea "x"
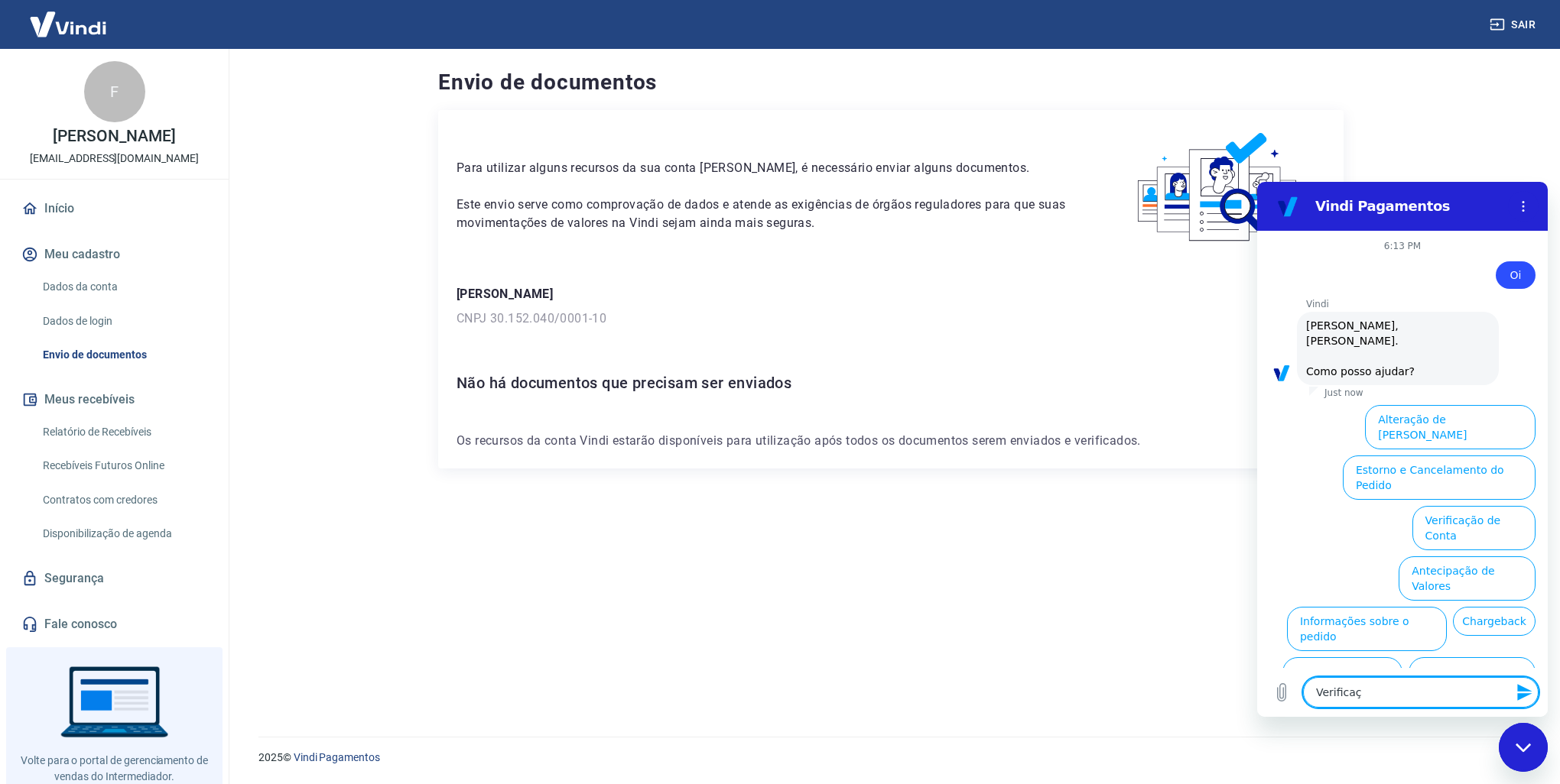
type textarea "Verificaçã"
type textarea "x"
type textarea "Verificação"
type textarea "x"
type textarea "Verificação"
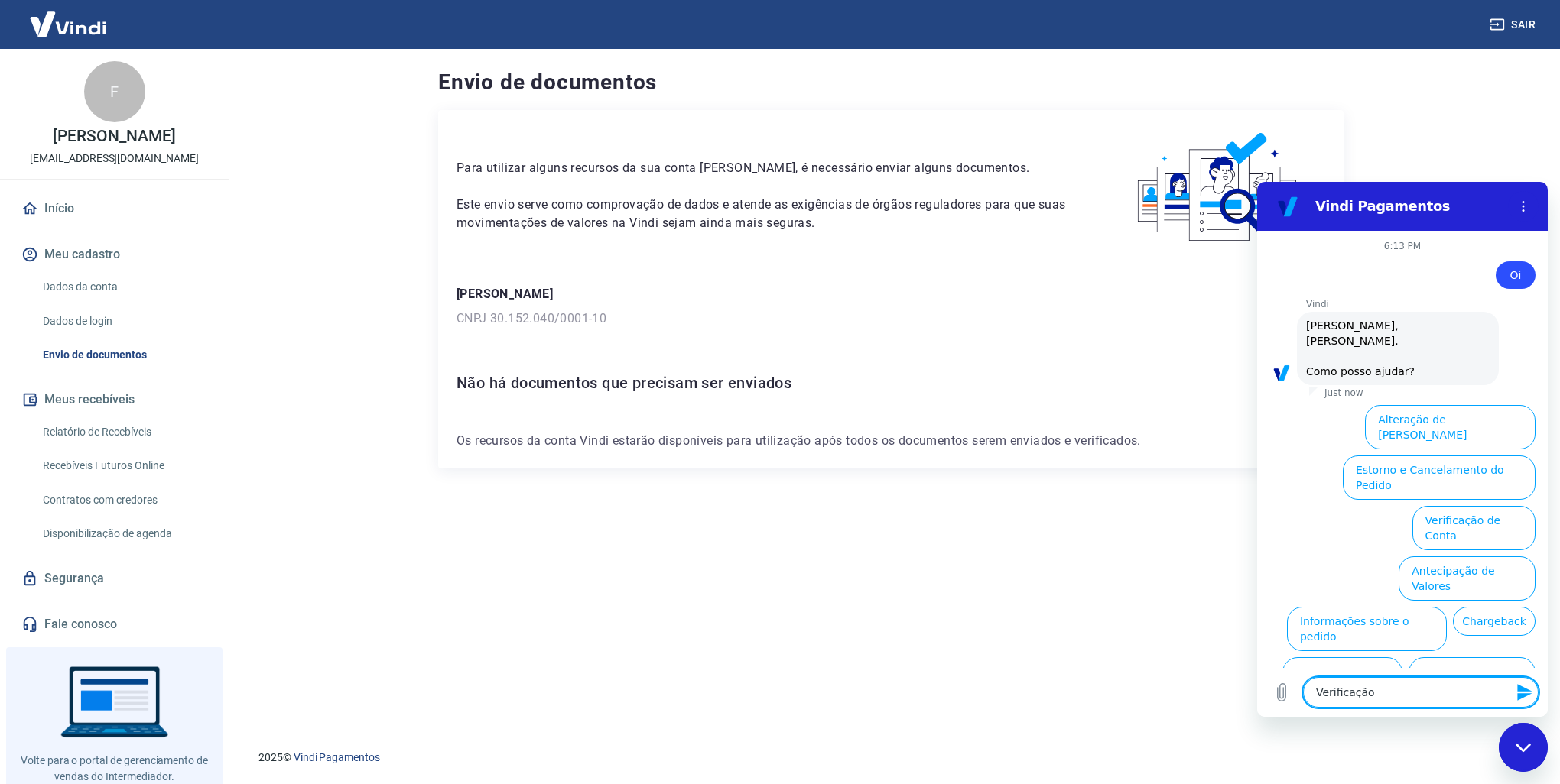
type textarea "x"
type textarea "Verificação da"
type textarea "x"
type textarea "Verificação da"
type textarea "x"
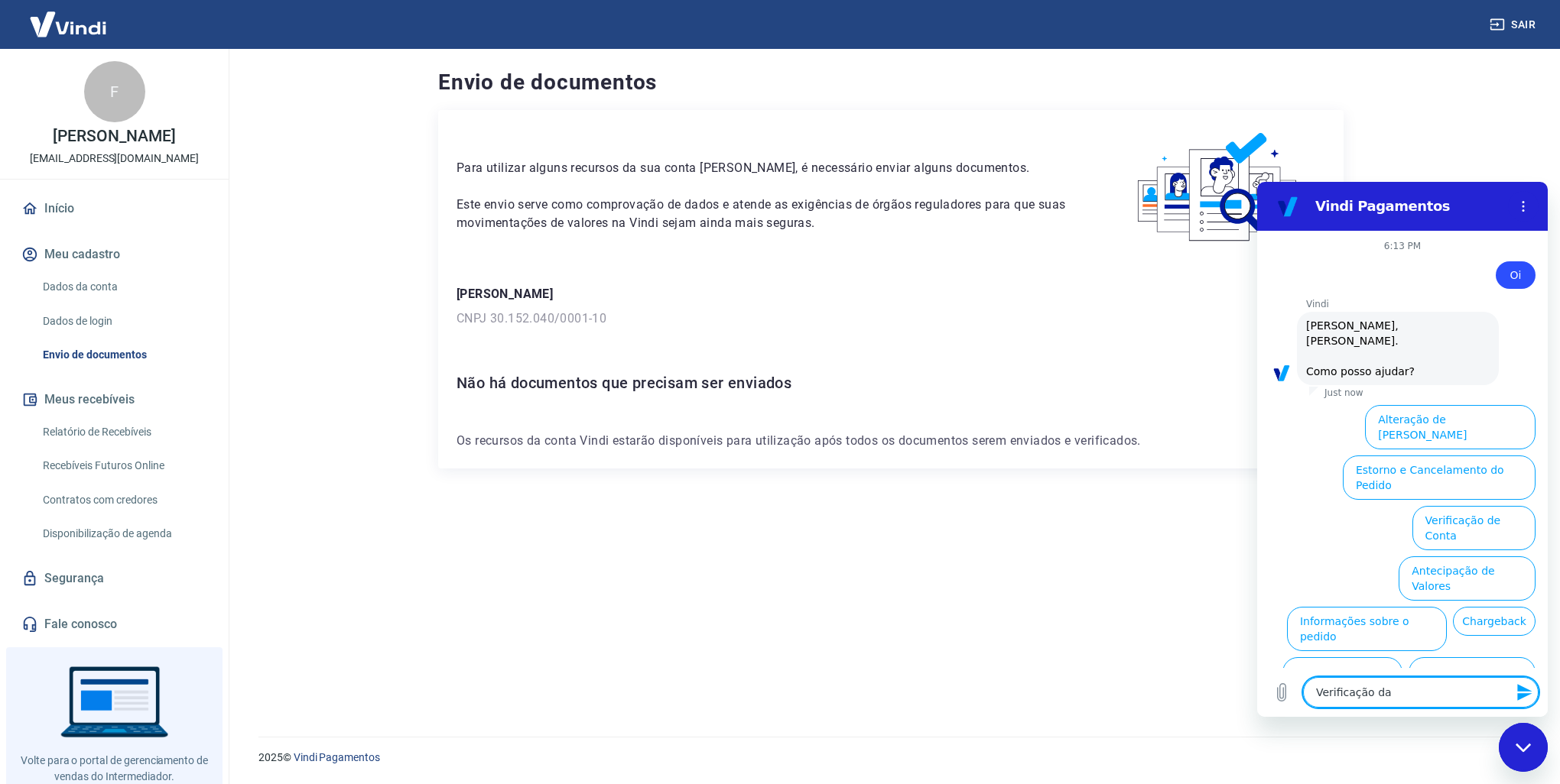
type textarea "Verificação da c"
type textarea "x"
type textarea "Verificação da co"
type textarea "x"
type textarea "Verificação da con"
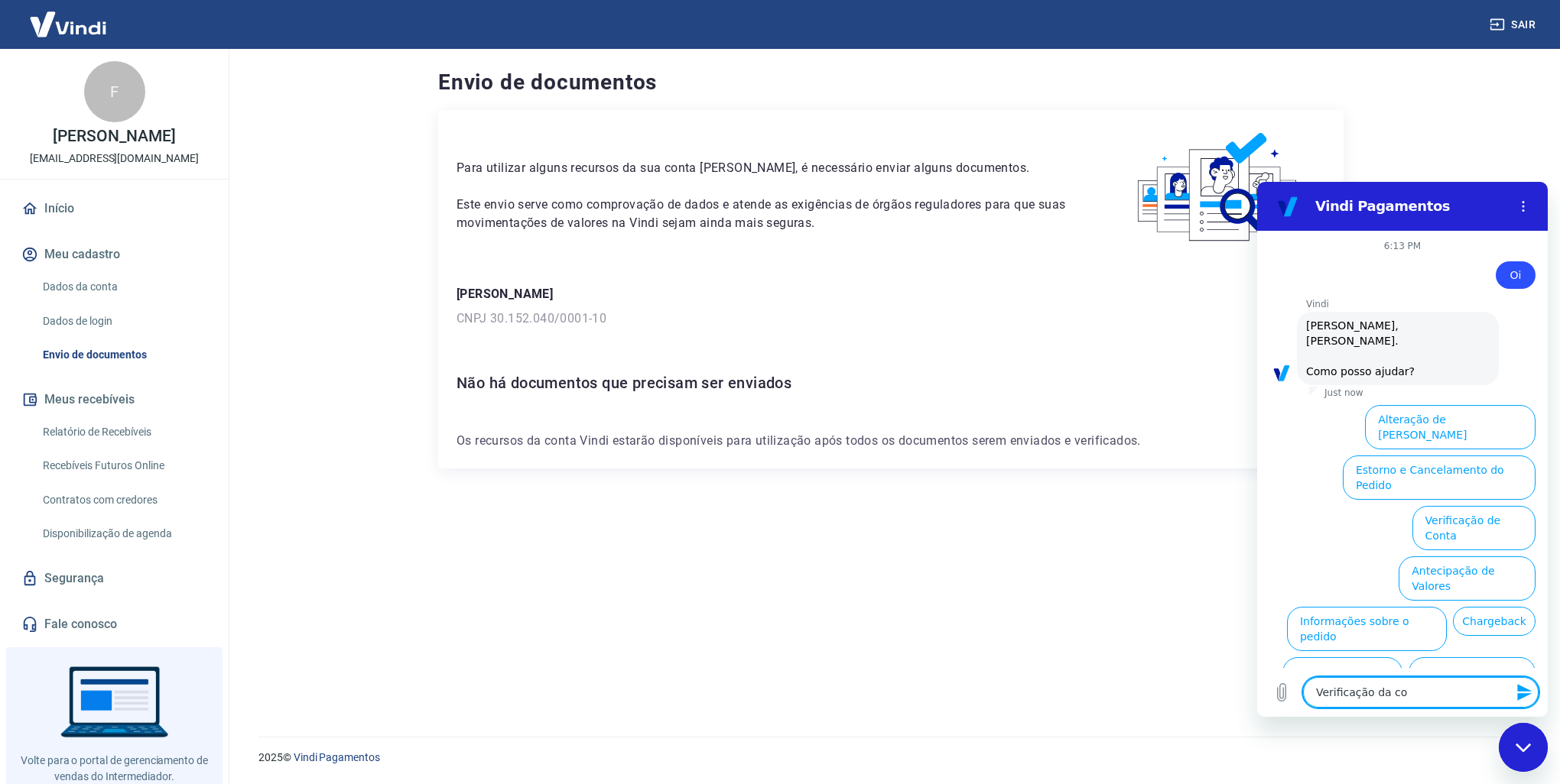
type textarea "x"
type textarea "Verificação da cont"
type textarea "x"
type textarea "Verificação da conta"
type textarea "x"
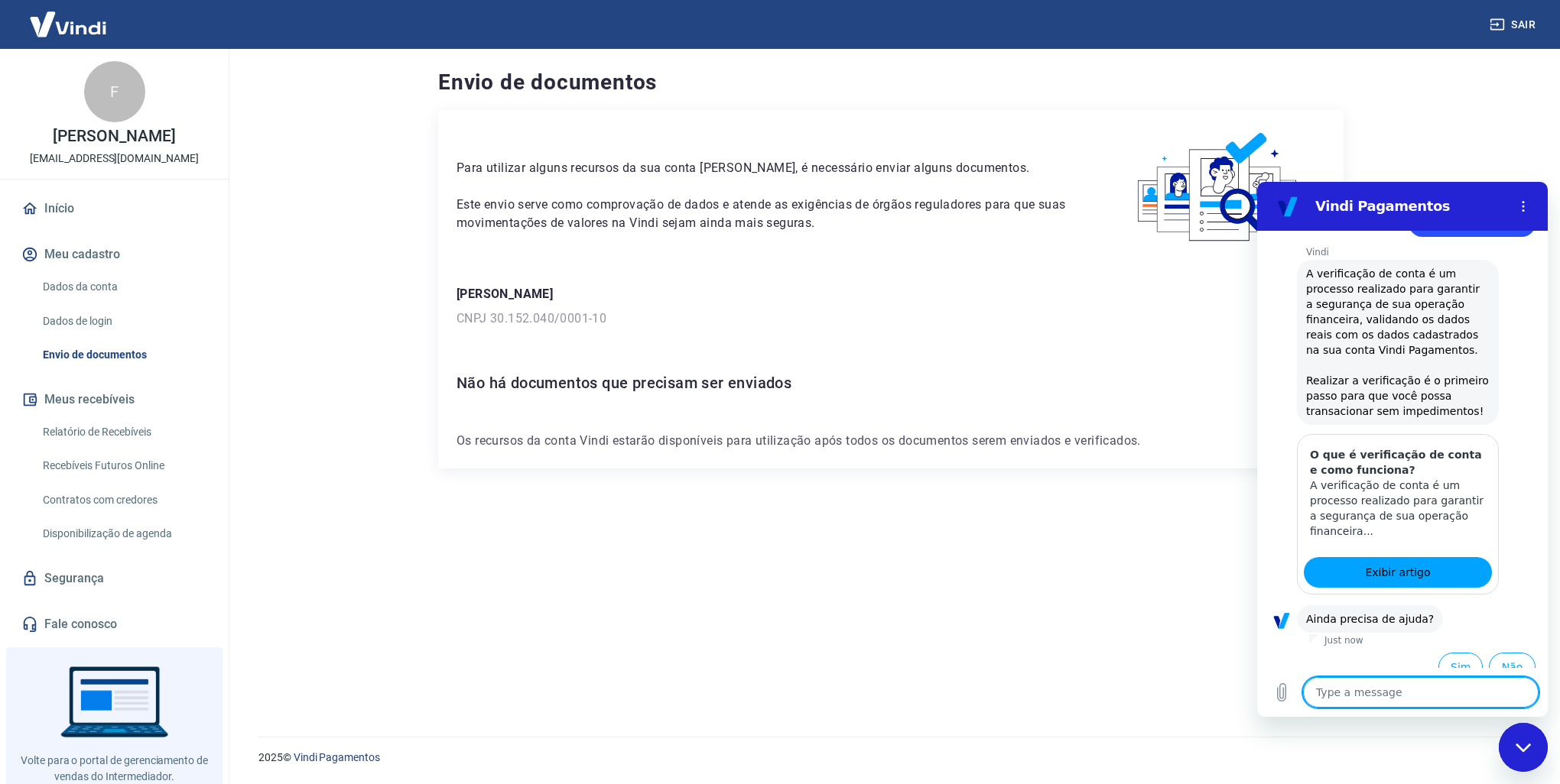
scroll to position [186, 0]
click at [1455, 651] on button "Sim" at bounding box center [1461, 665] width 44 height 29
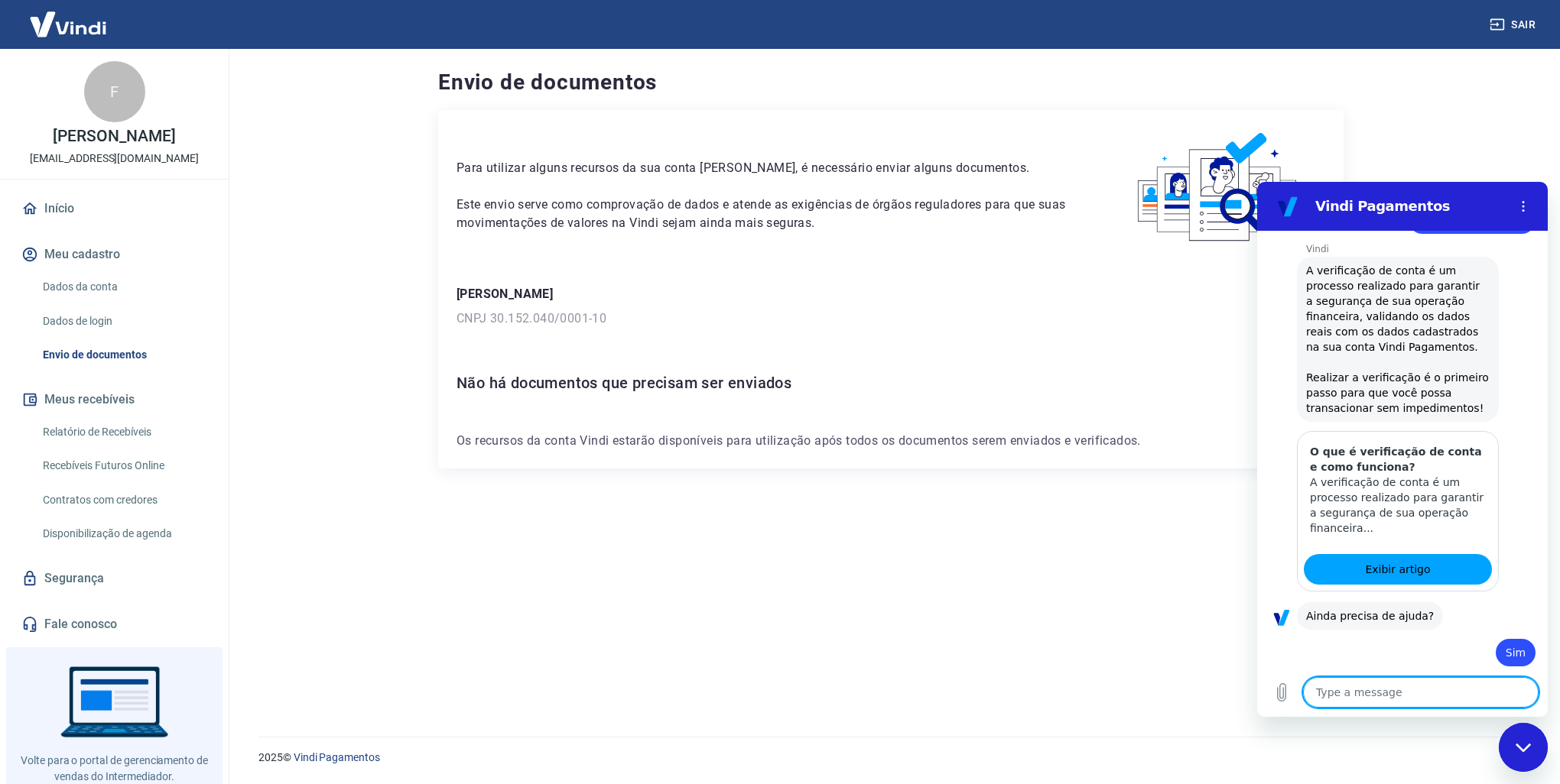
type textarea "x"
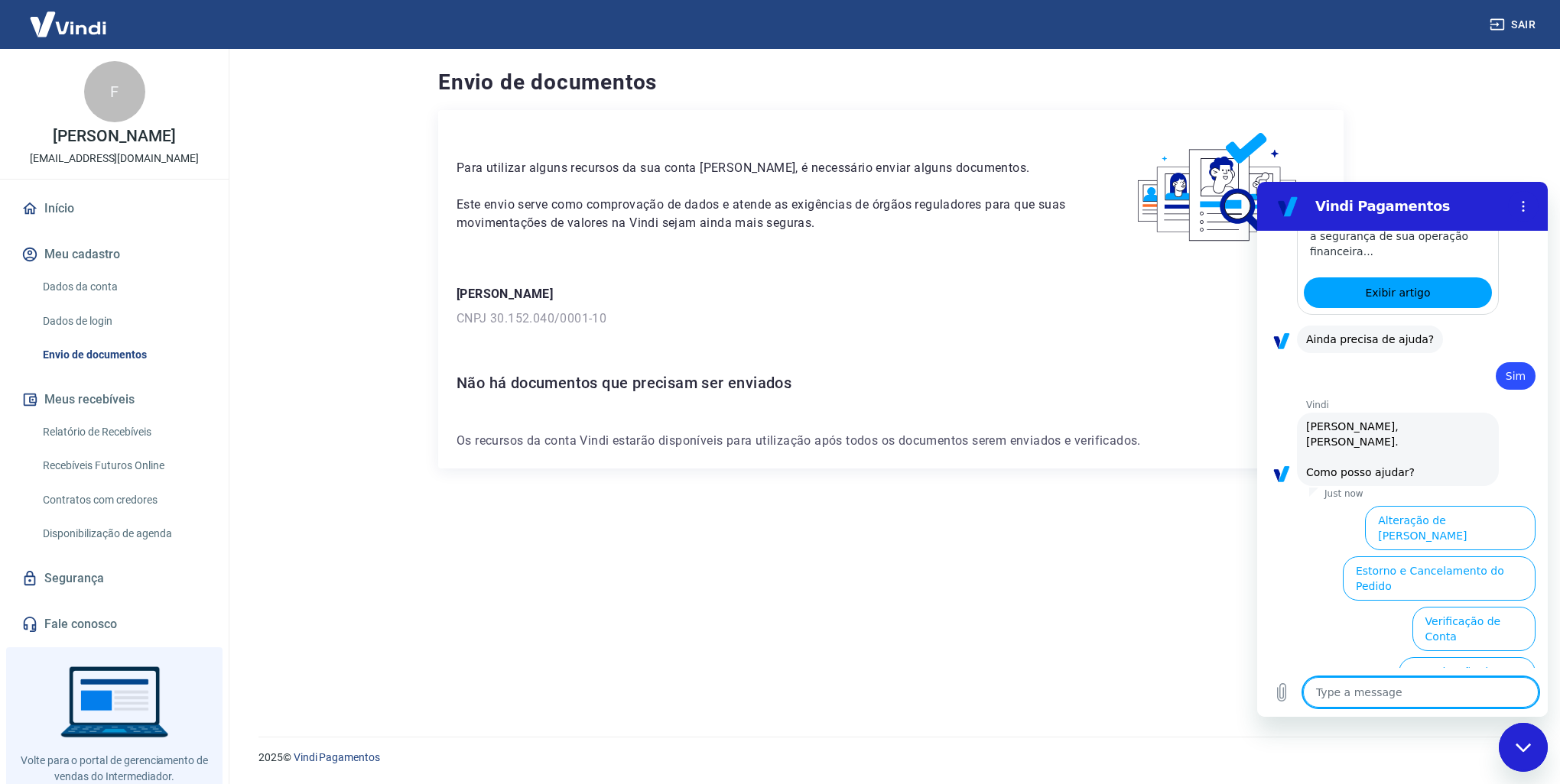
scroll to position [583, 0]
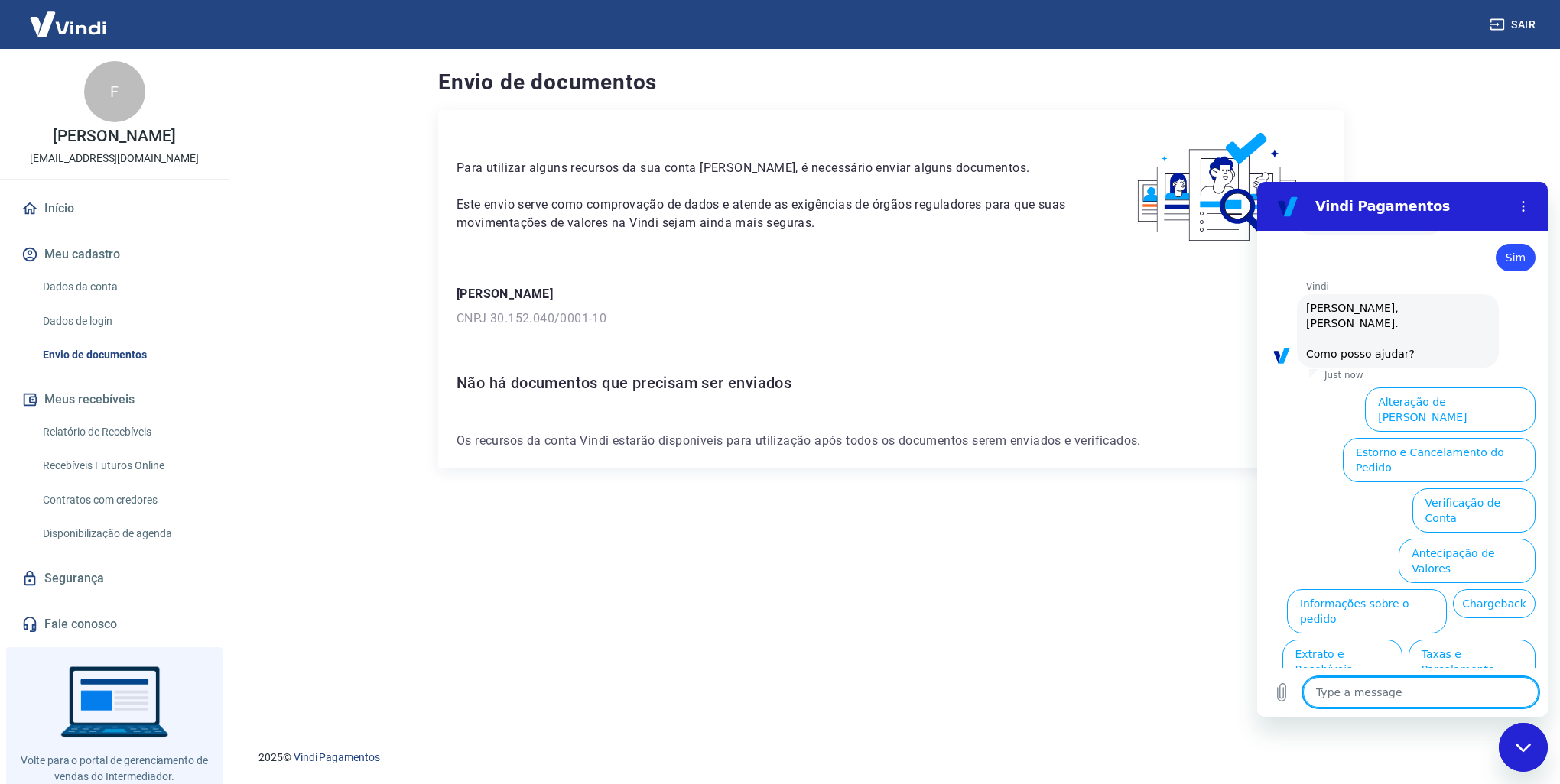
type textarea "e"
type textarea "x"
type textarea "eir"
type textarea "x"
type textarea "eiri"
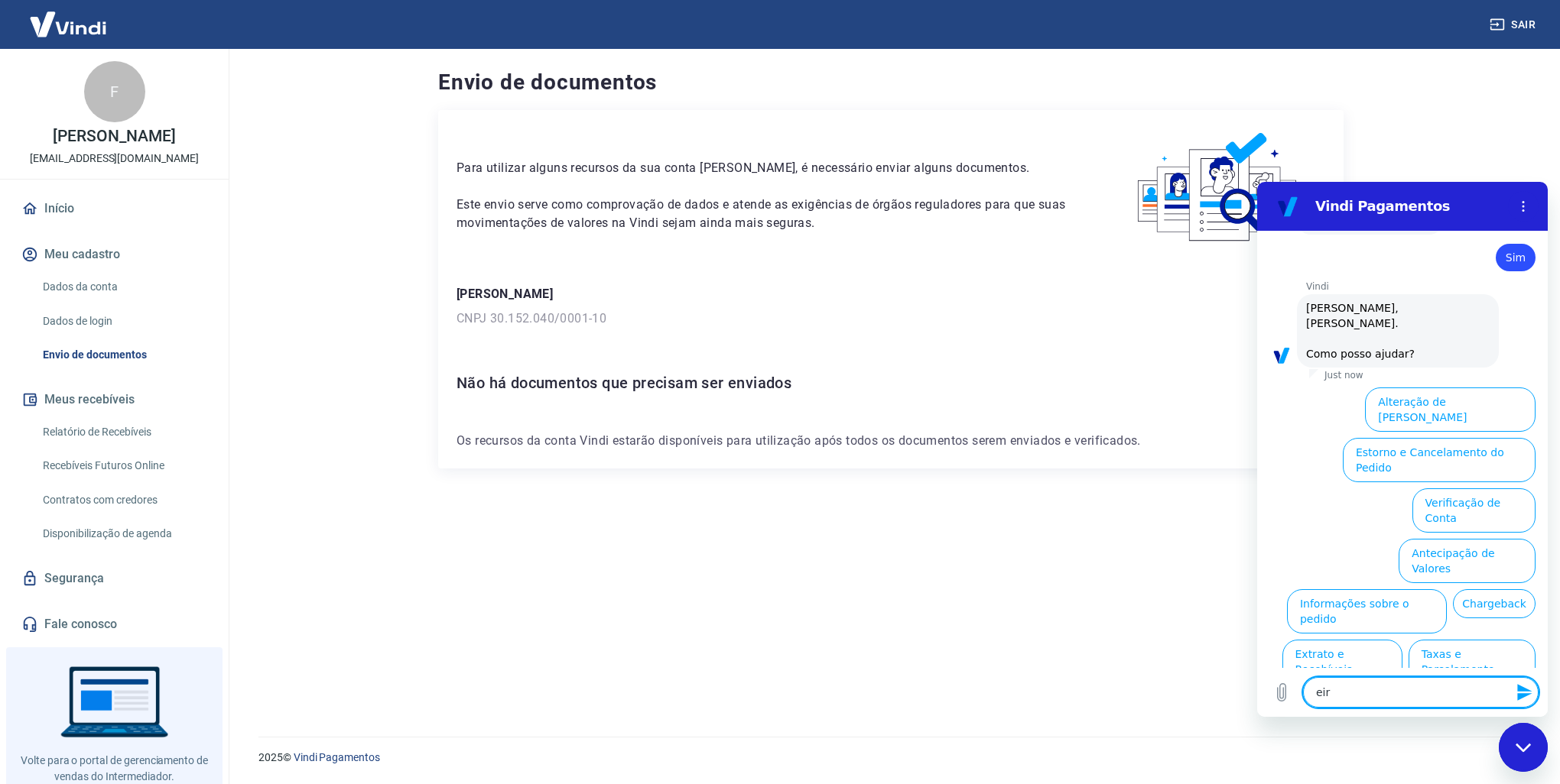
type textarea "x"
type textarea "eir"
type textarea "x"
type textarea "ei"
type textarea "x"
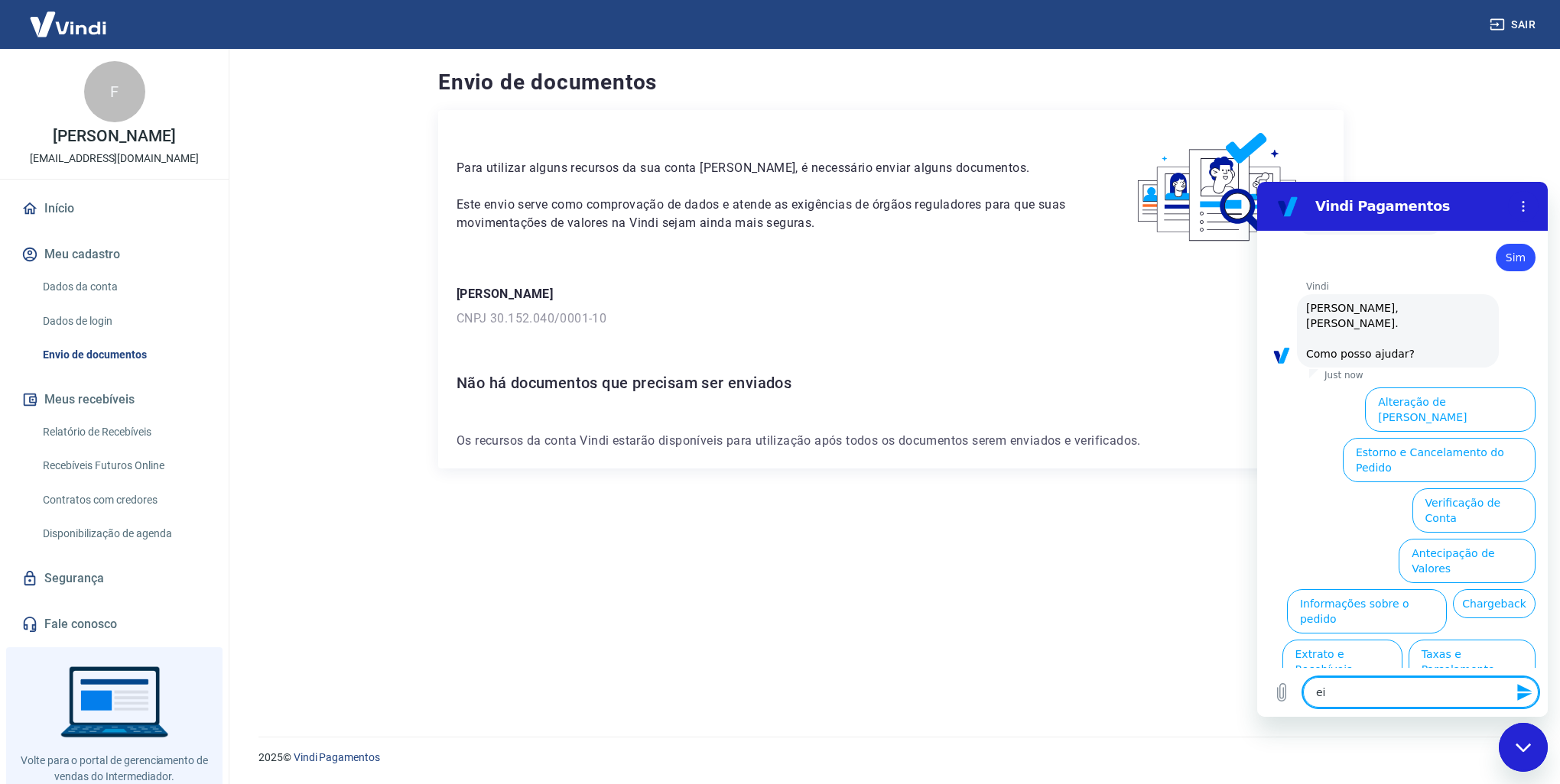
type textarea "e"
type textarea "x"
type textarea "v"
type textarea "x"
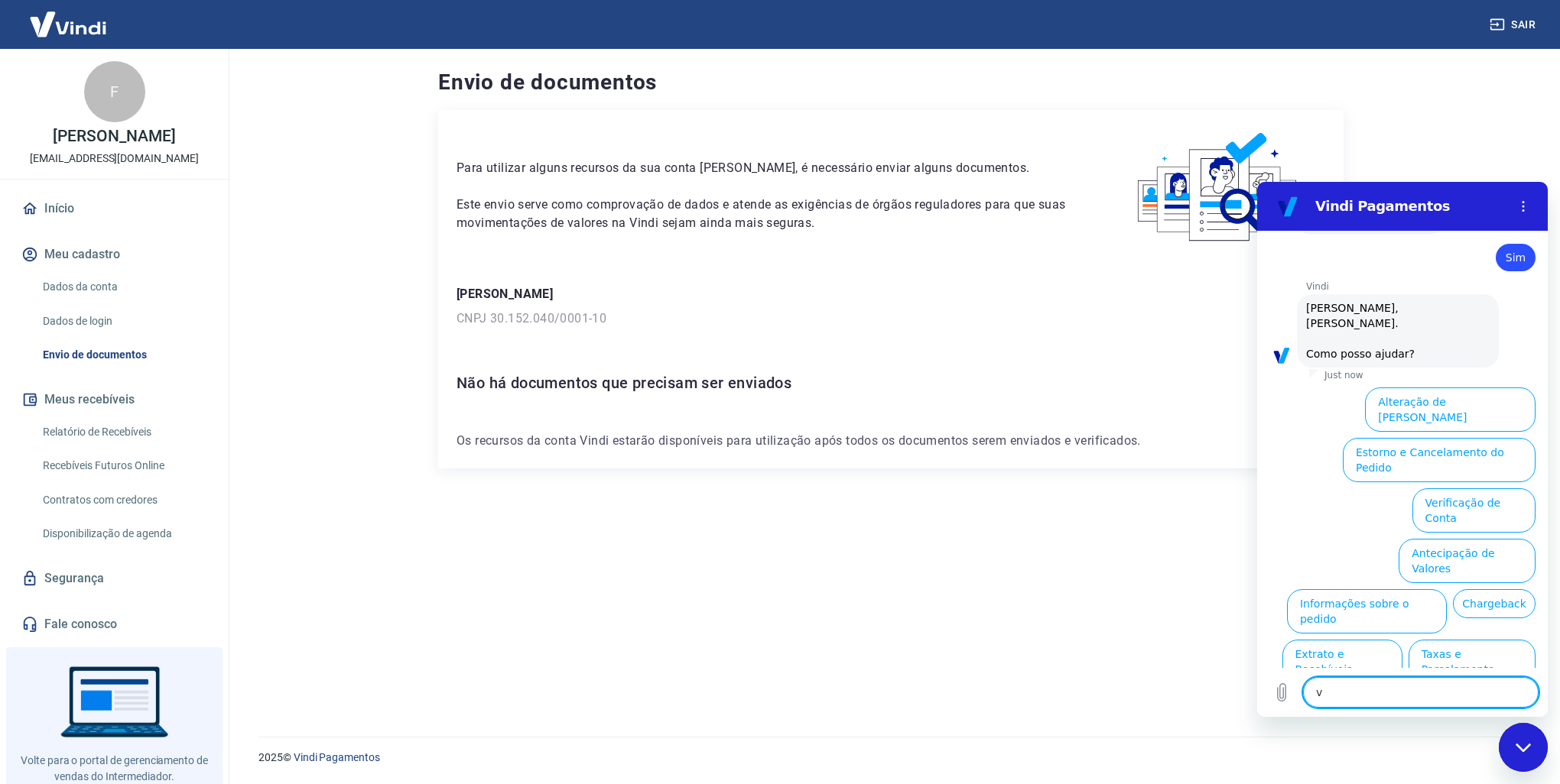
type textarea "ve"
type textarea "x"
type textarea "ver"
type textarea "x"
type textarea "veri"
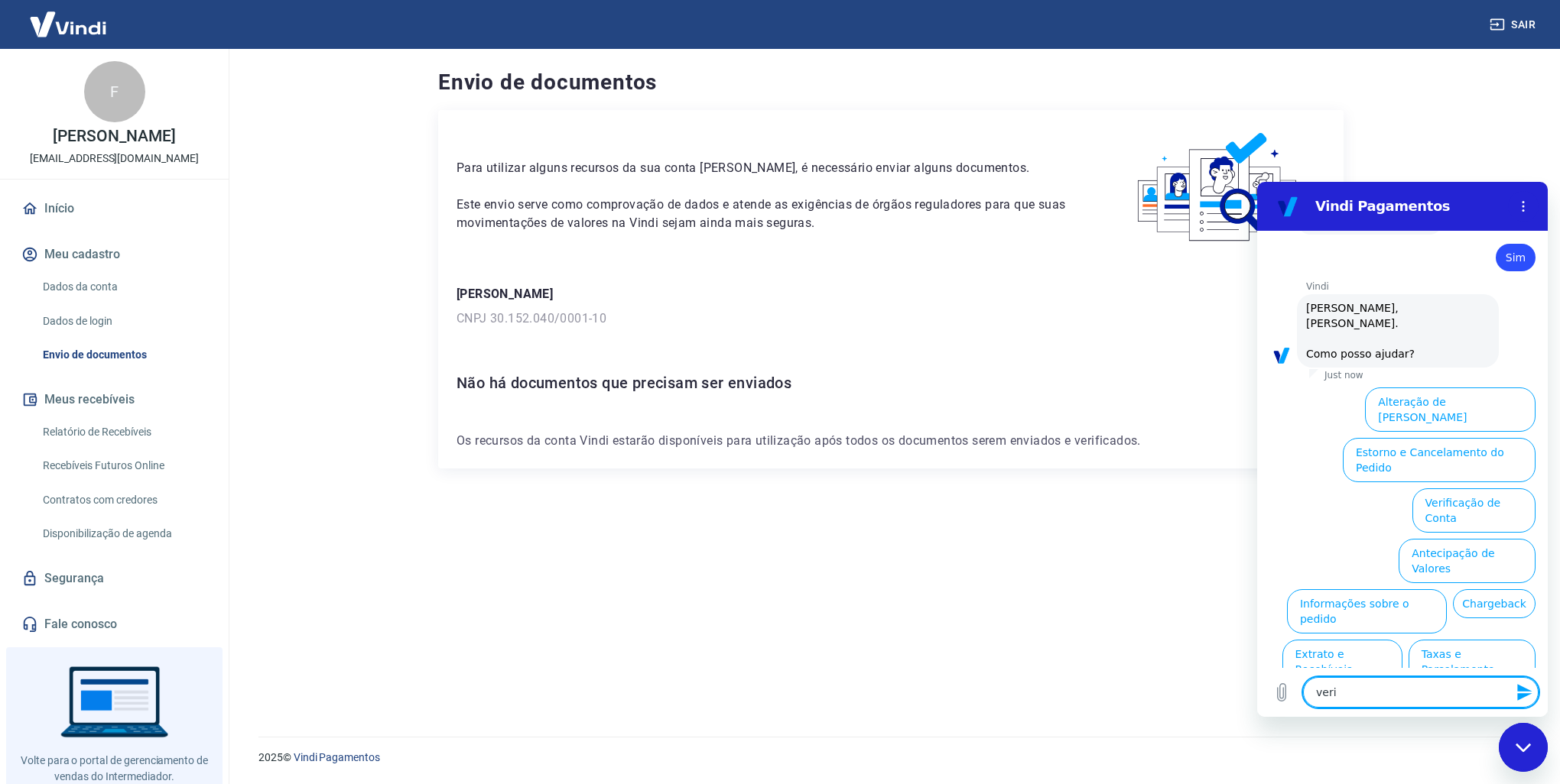
type textarea "x"
type textarea "verif"
type textarea "x"
type textarea "verific"
type textarea "x"
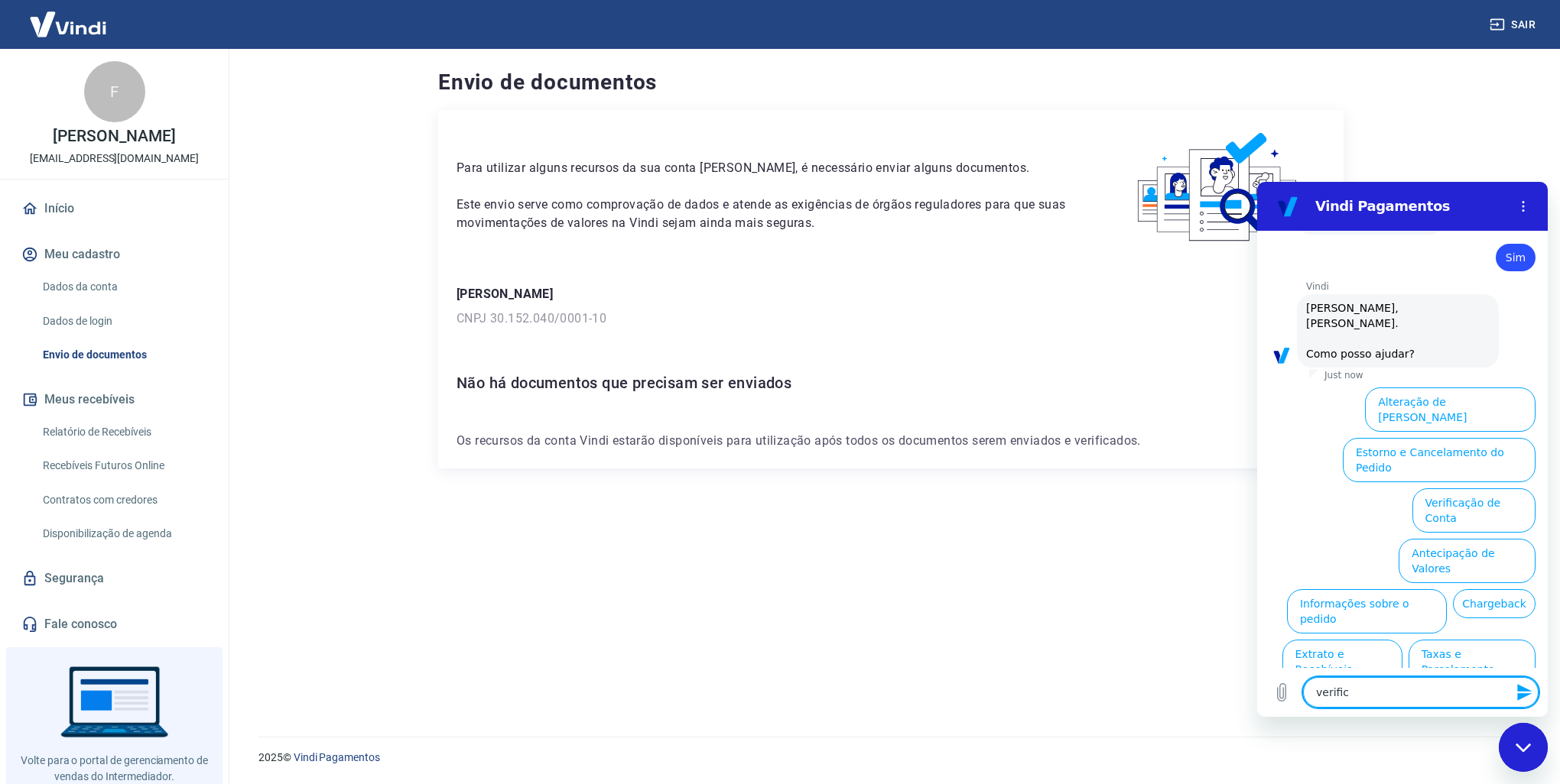
type textarea "verifica"
type textarea "x"
type textarea "verificaç"
type textarea "x"
type textarea "verificaça"
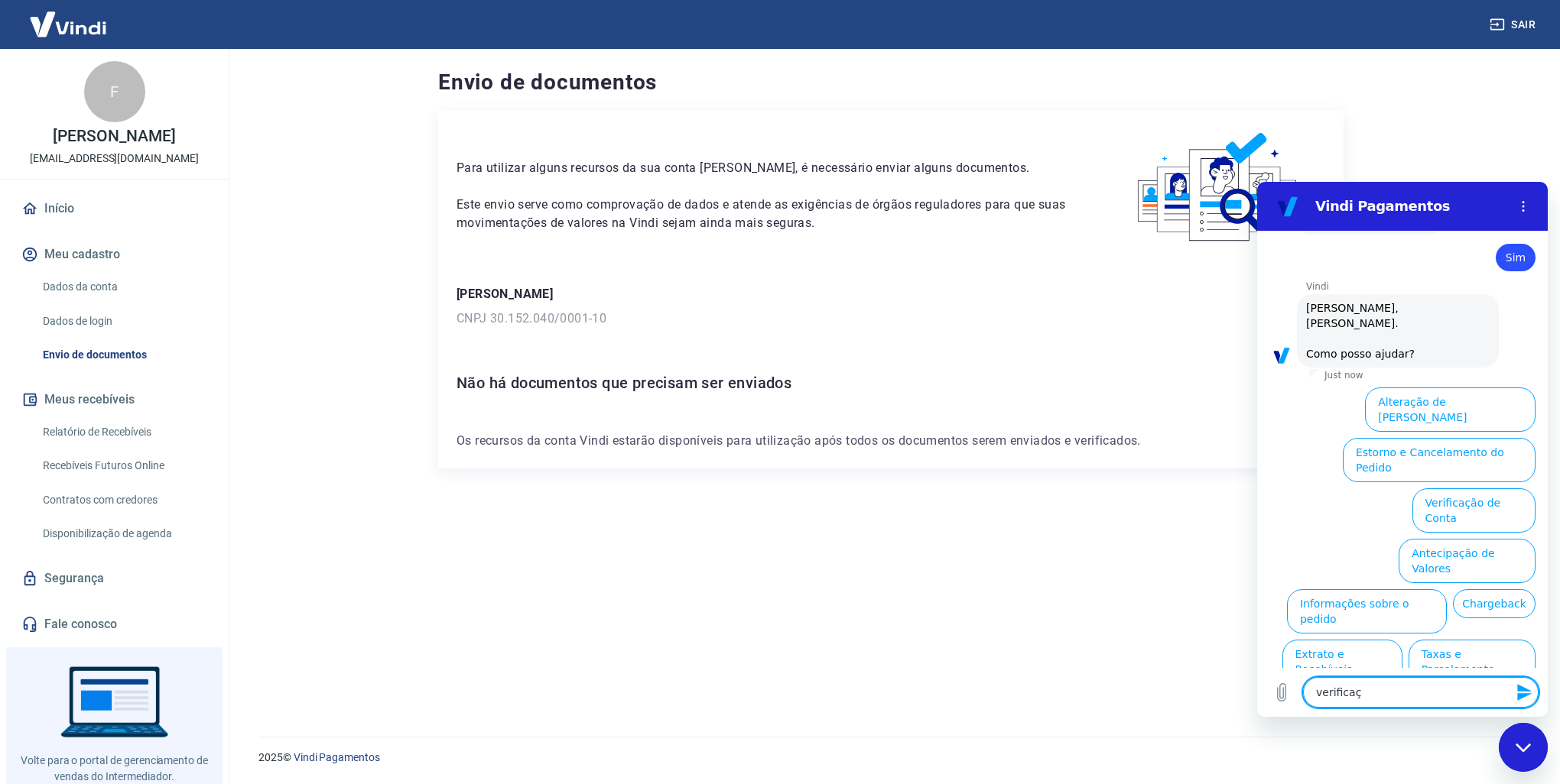
type textarea "x"
type textarea "verificaçao"
type textarea "x"
type textarea "verificaçao"
type textarea "x"
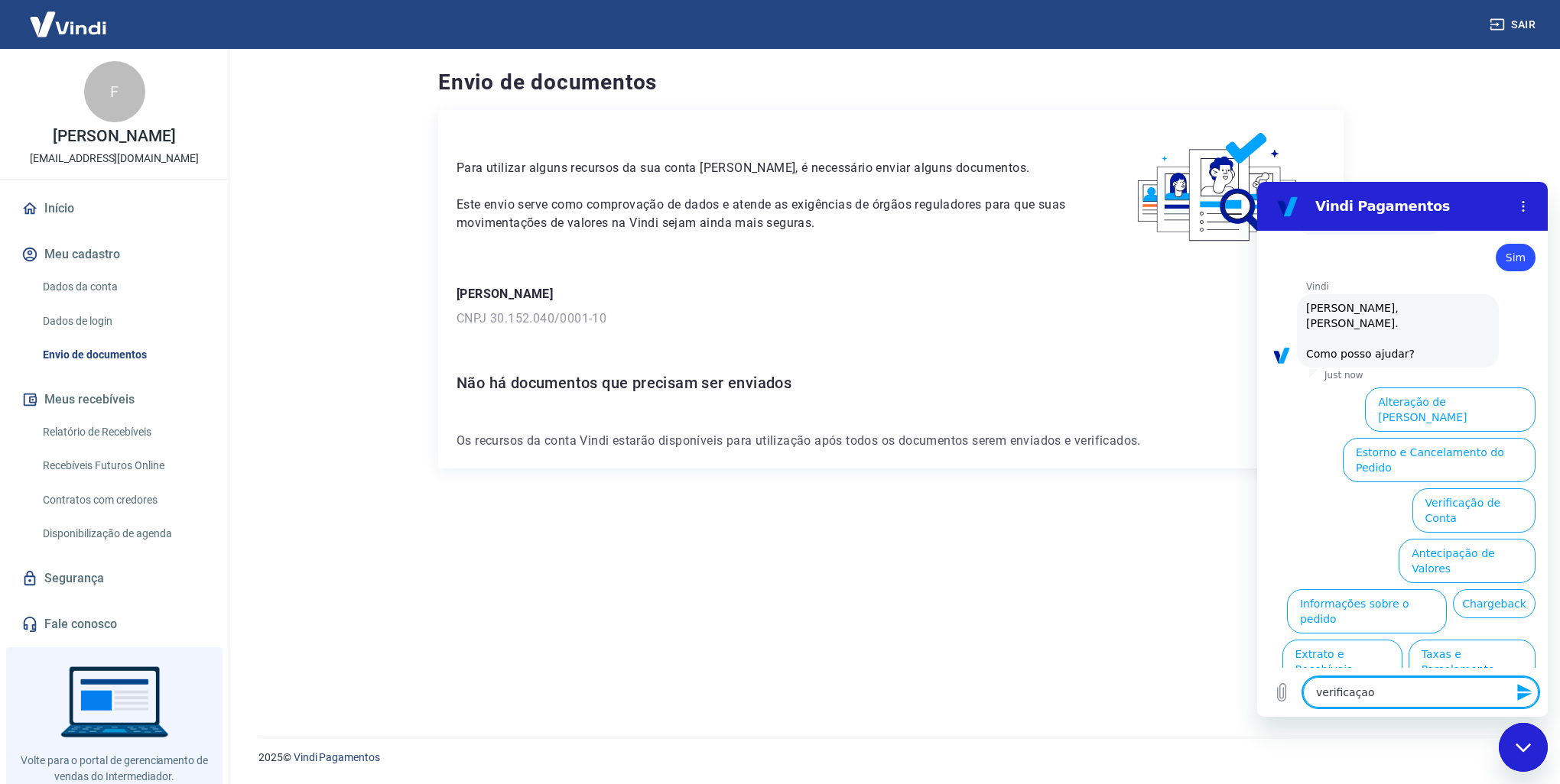
type textarea "verificaçao d"
type textarea "x"
type textarea "verificaçao da"
type textarea "x"
type textarea "verificaçao da"
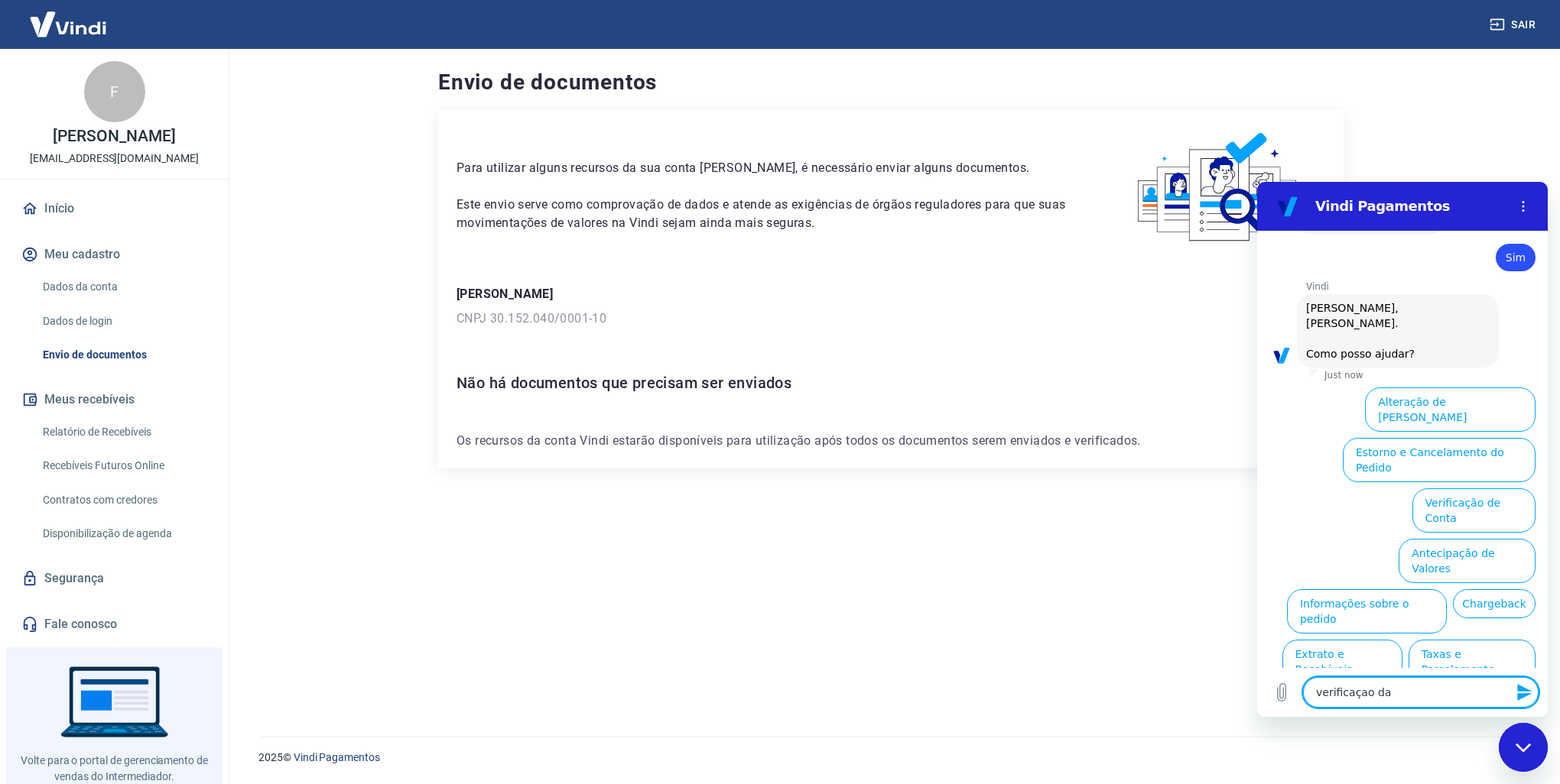
type textarea "x"
type textarea "verificaçao da c"
type textarea "x"
type textarea "verificaçao da co"
type textarea "x"
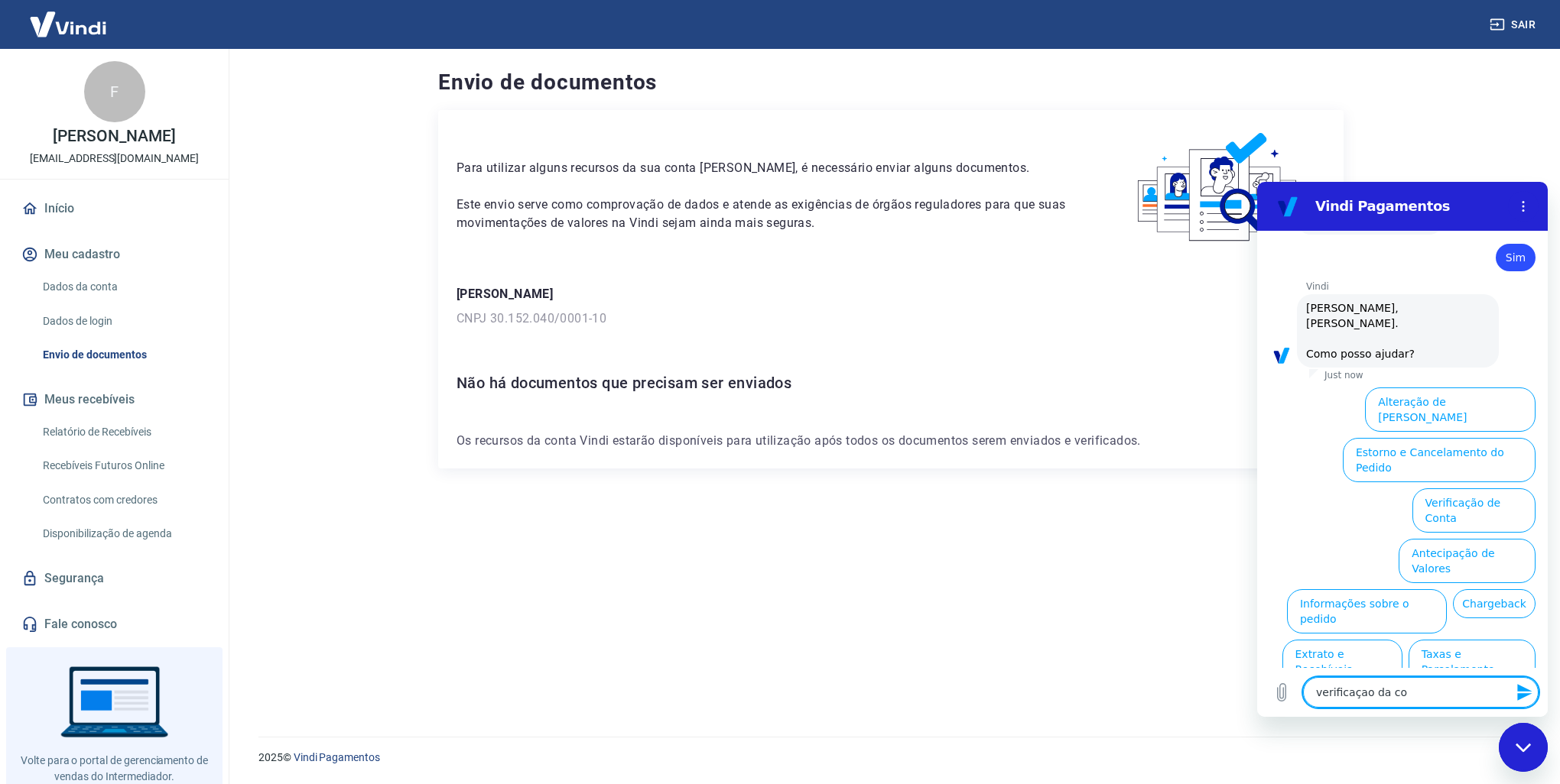
type textarea "verificaçao da con"
type textarea "x"
type textarea "verificaçao da cont"
type textarea "x"
type textarea "verificaçao da conta"
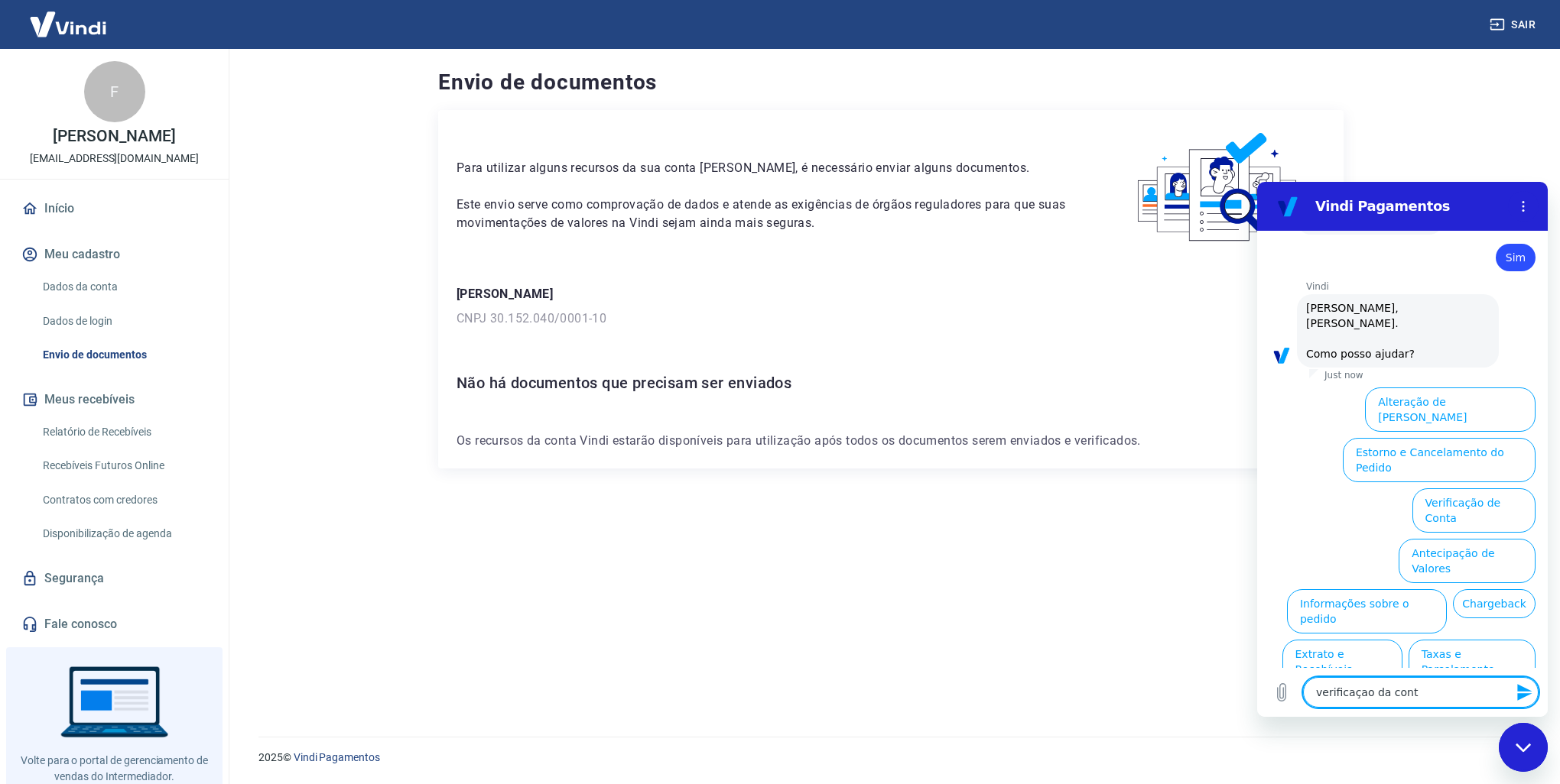
type textarea "x"
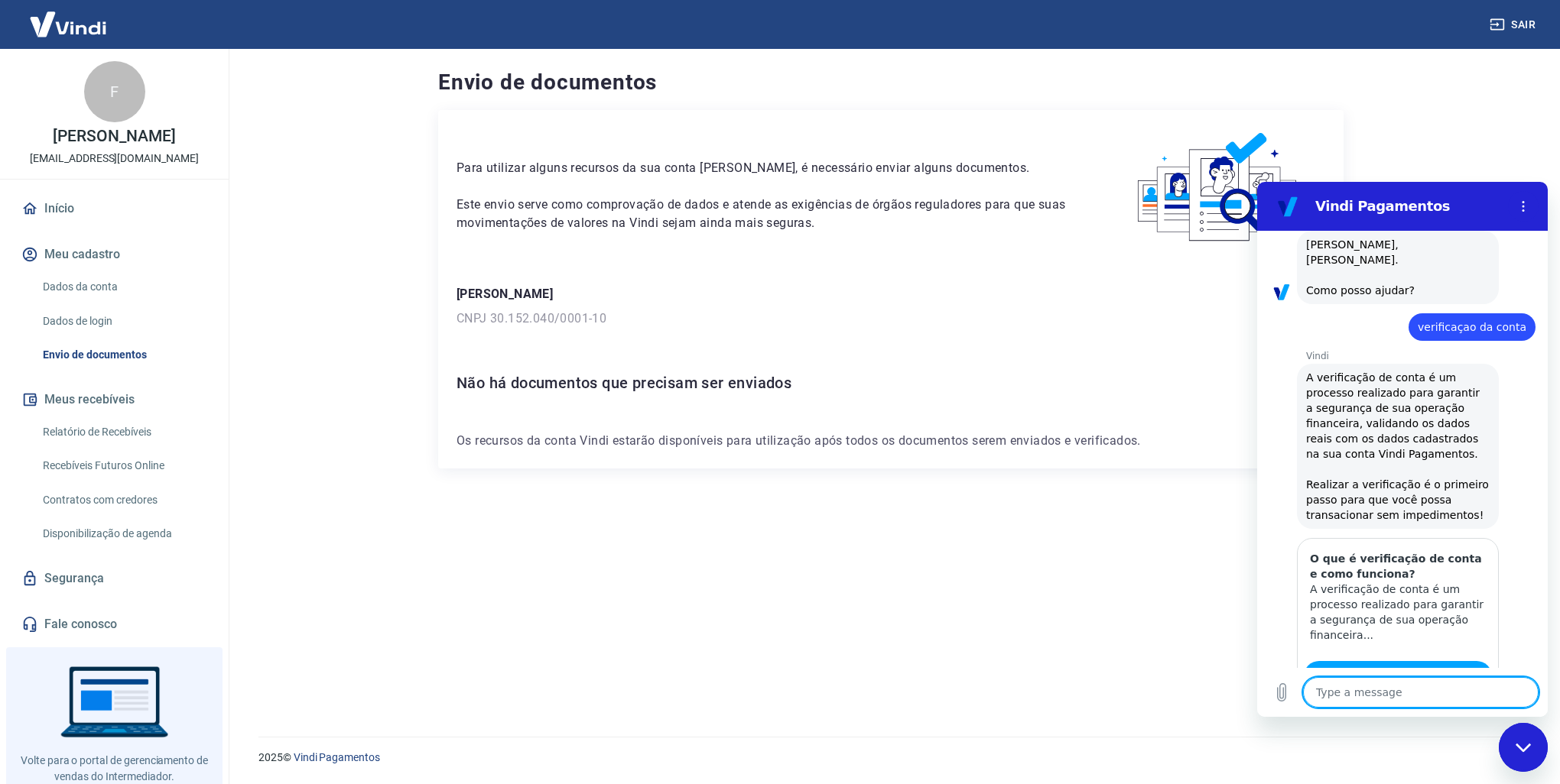
type textarea "x"
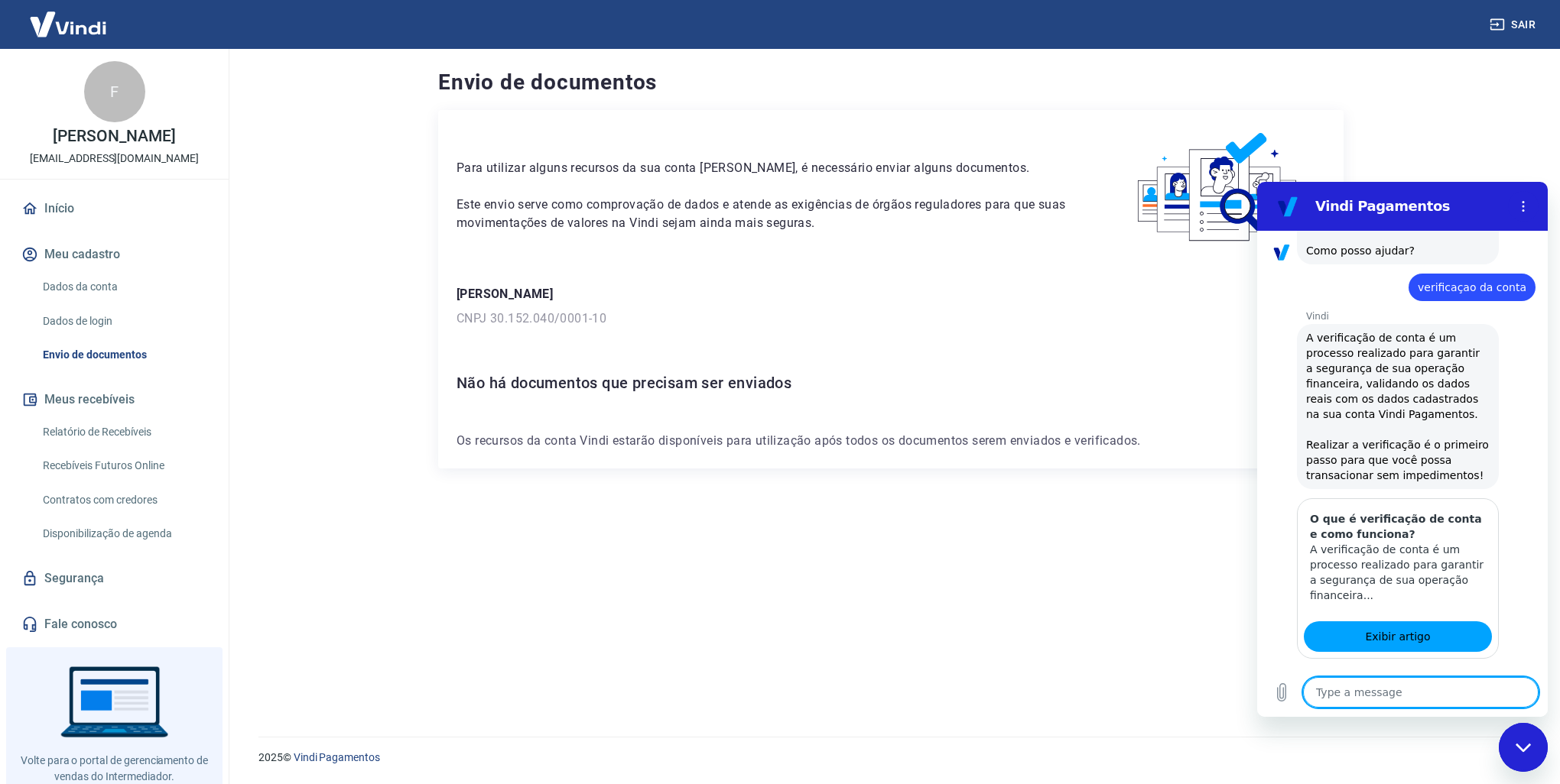
scroll to position [698, 0]
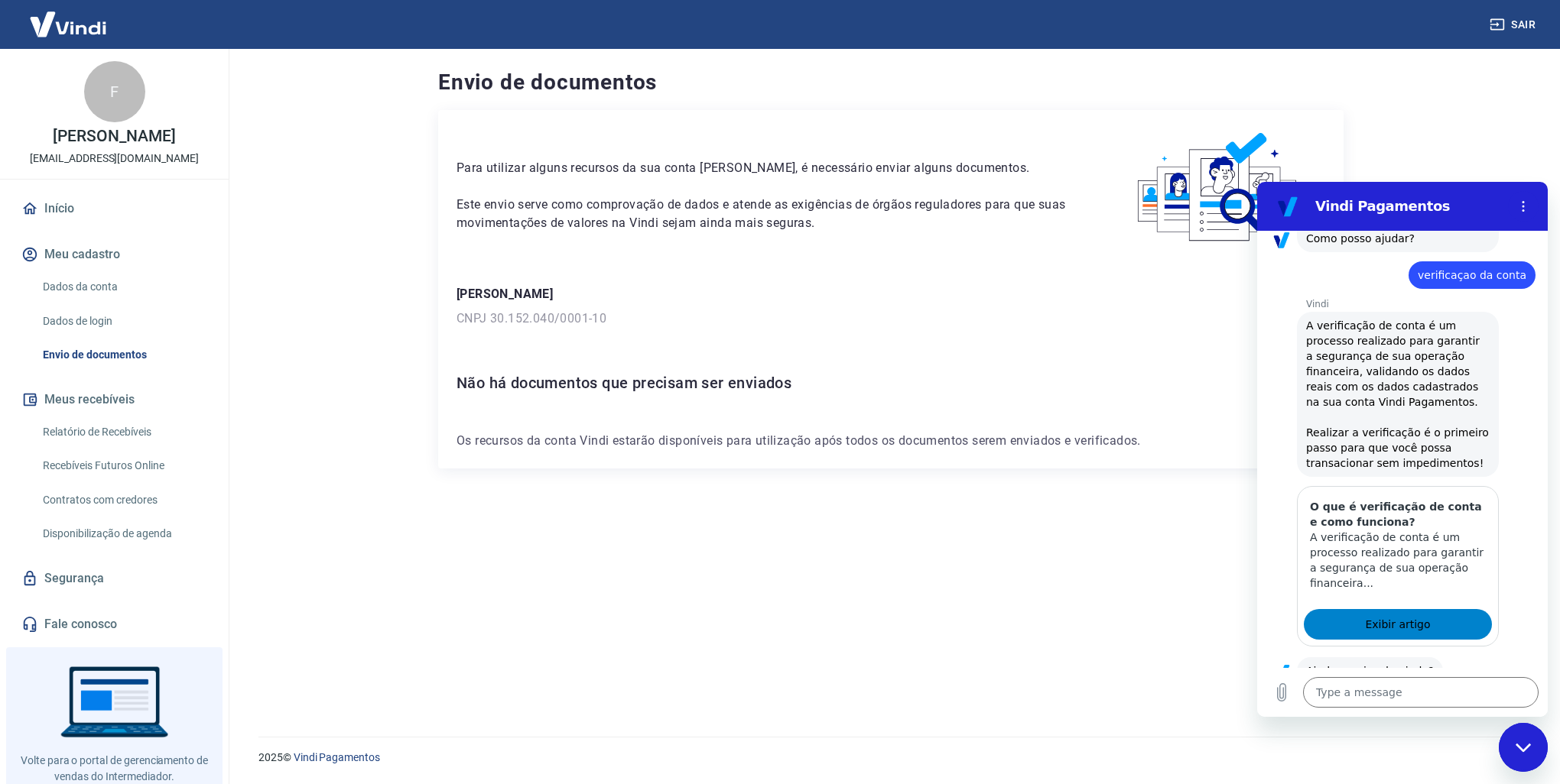
click at [1412, 615] on span "Exibir artigo" at bounding box center [1397, 624] width 65 height 18
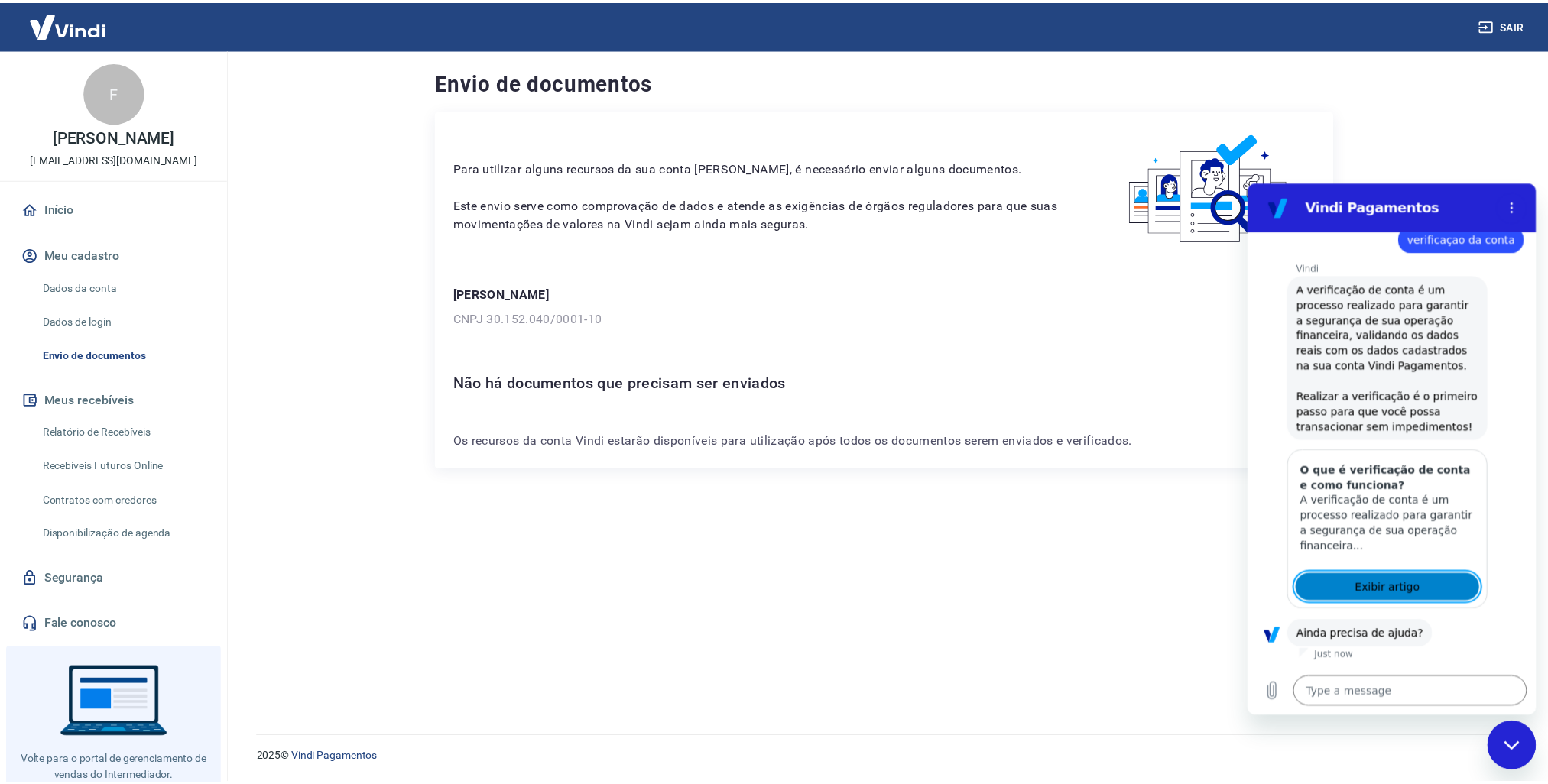
scroll to position [737, 0]
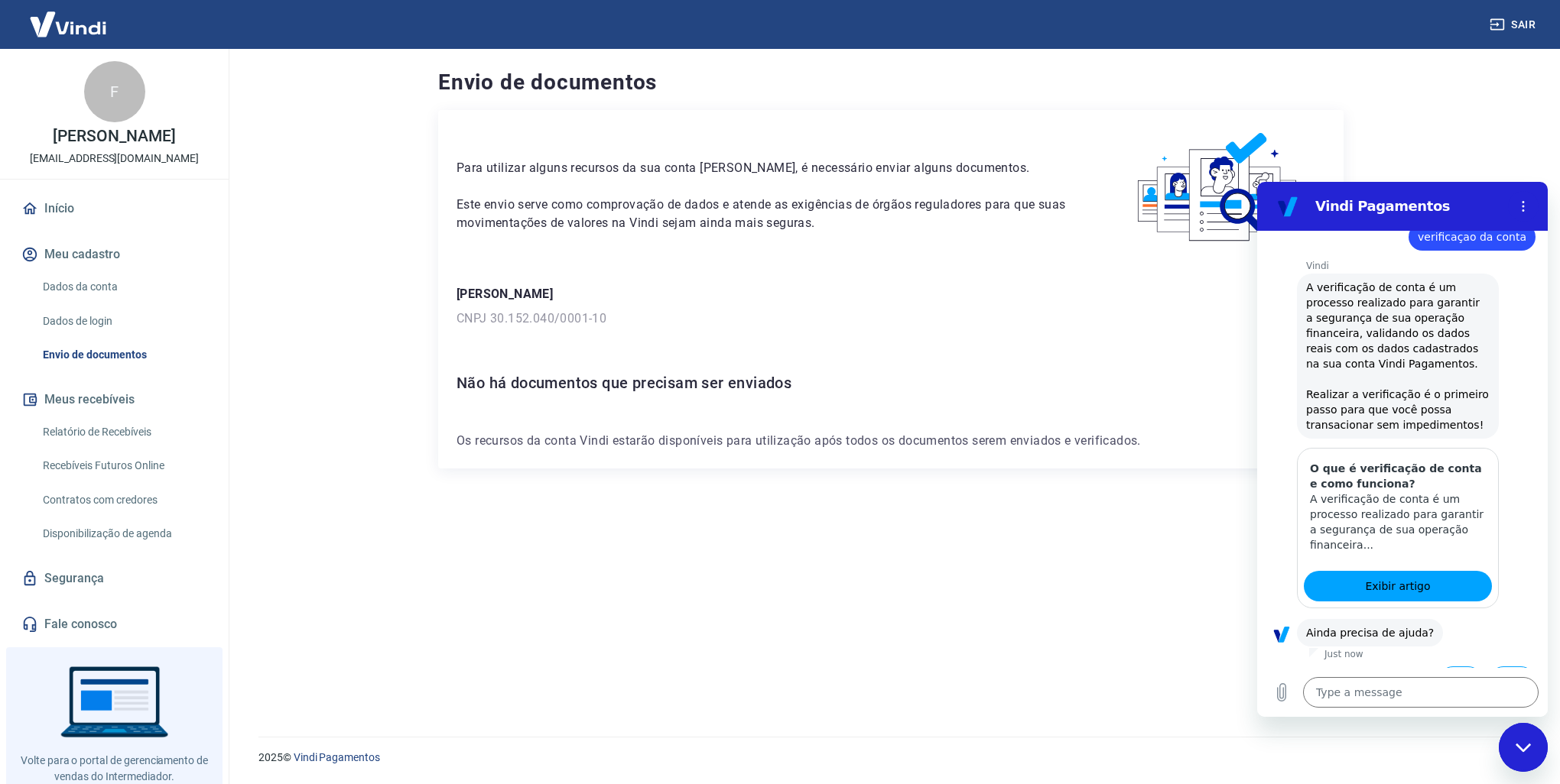
click at [73, 211] on link "Início" at bounding box center [114, 209] width 192 height 34
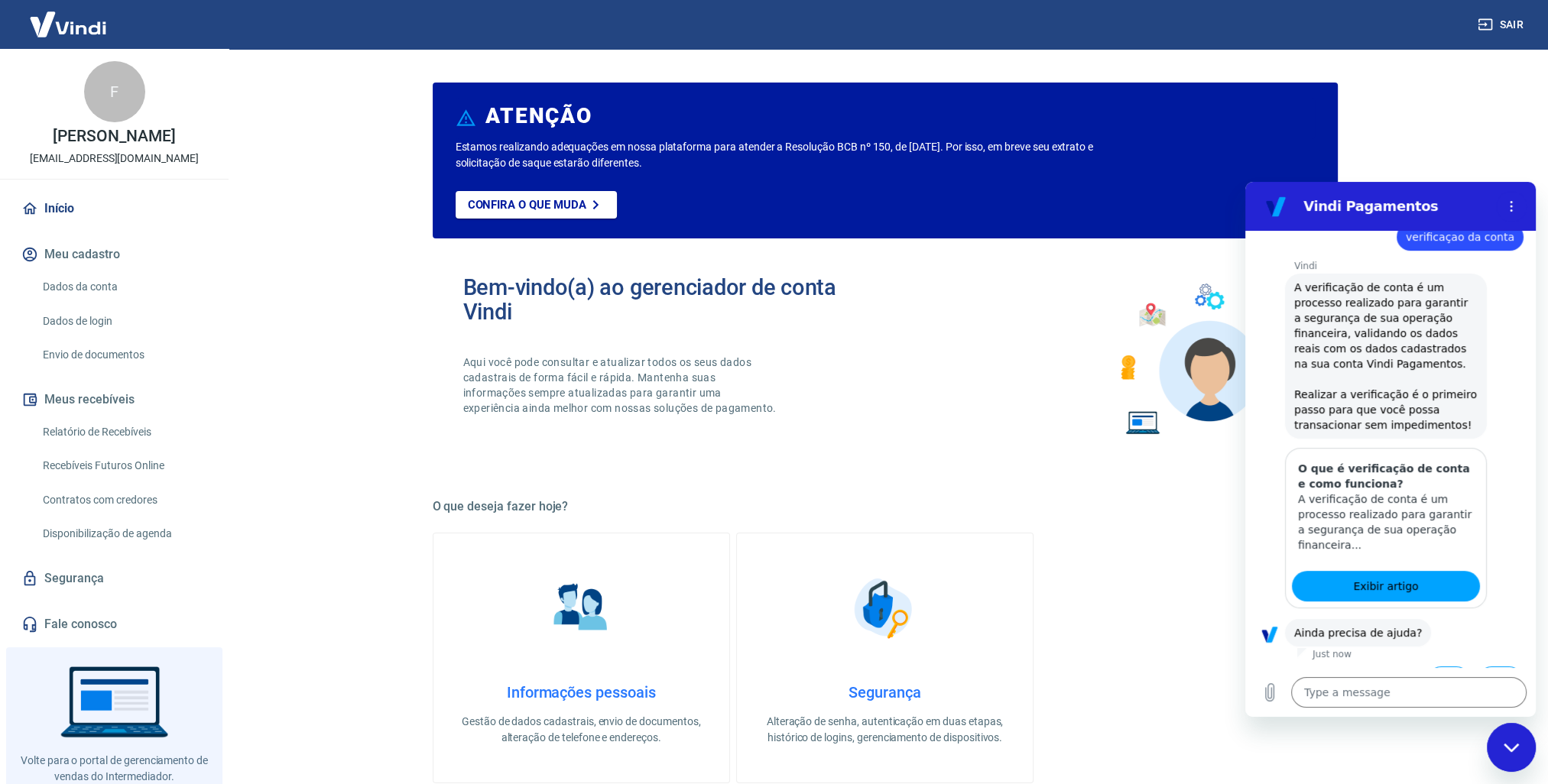
click at [601, 314] on h2 "Bem-vindo(a) ao gerenciador de conta Vindi" at bounding box center [674, 299] width 422 height 49
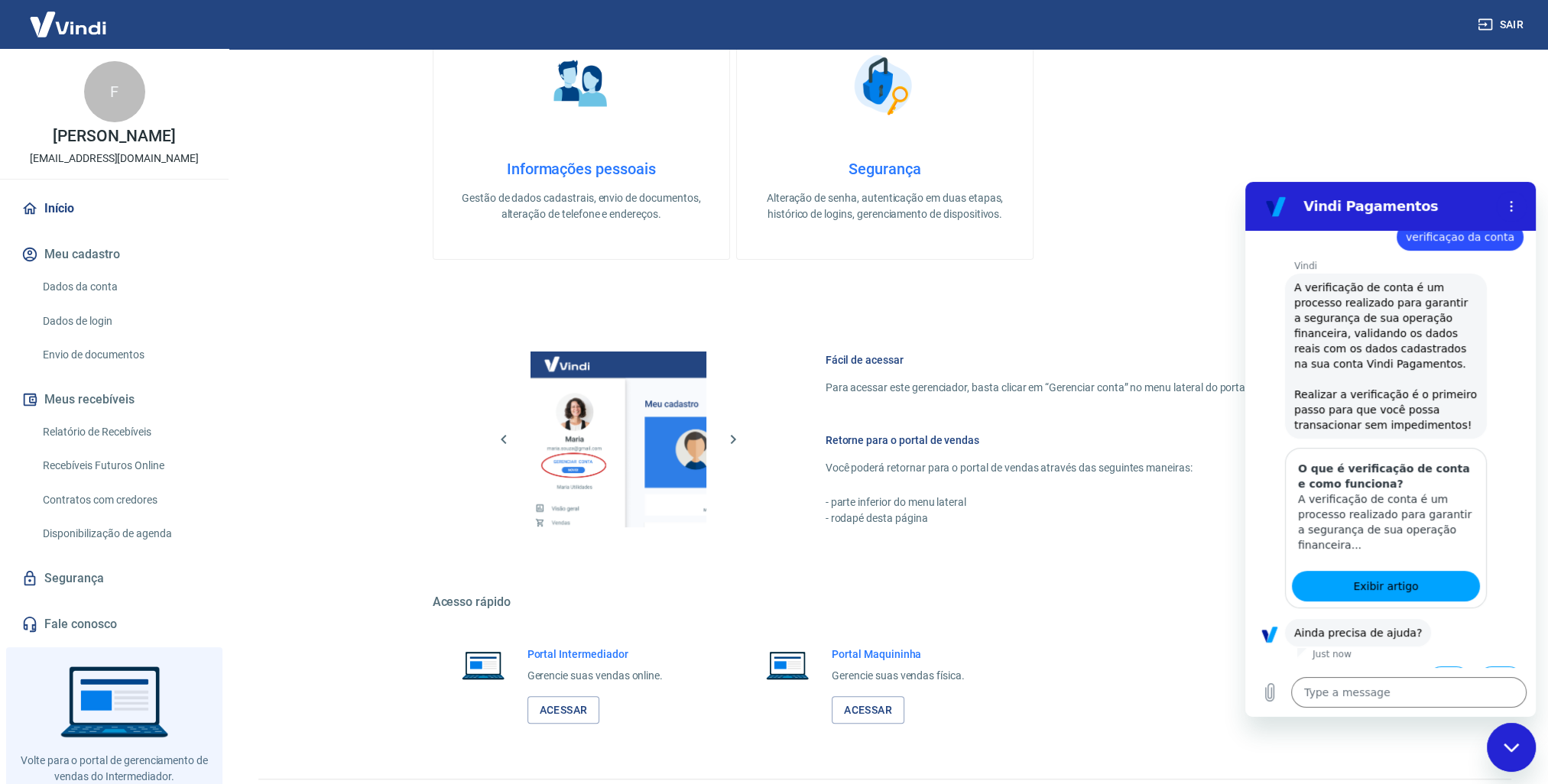
scroll to position [535, 0]
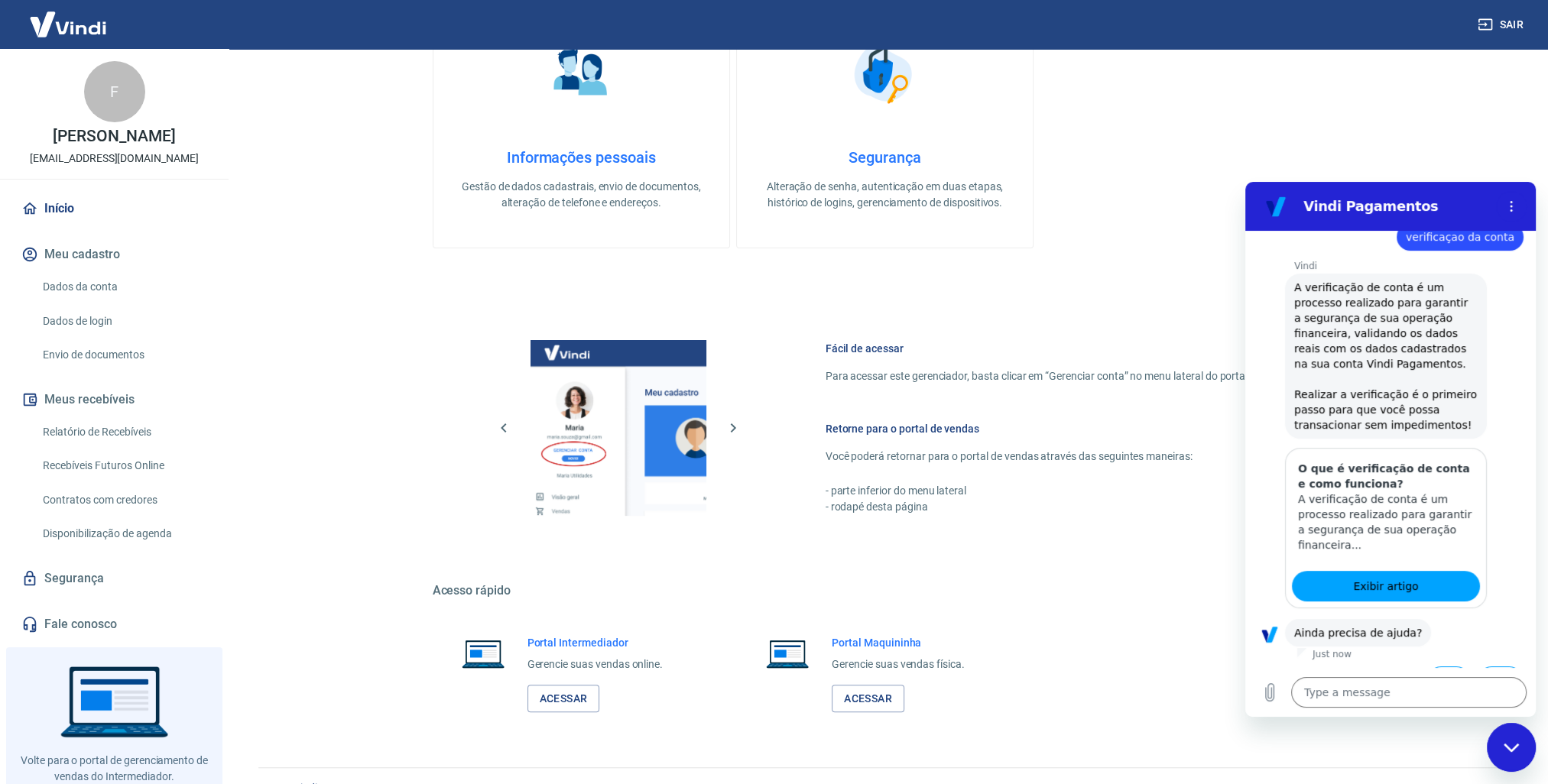
click at [593, 156] on h4 "Informações pessoais" at bounding box center [581, 157] width 247 height 18
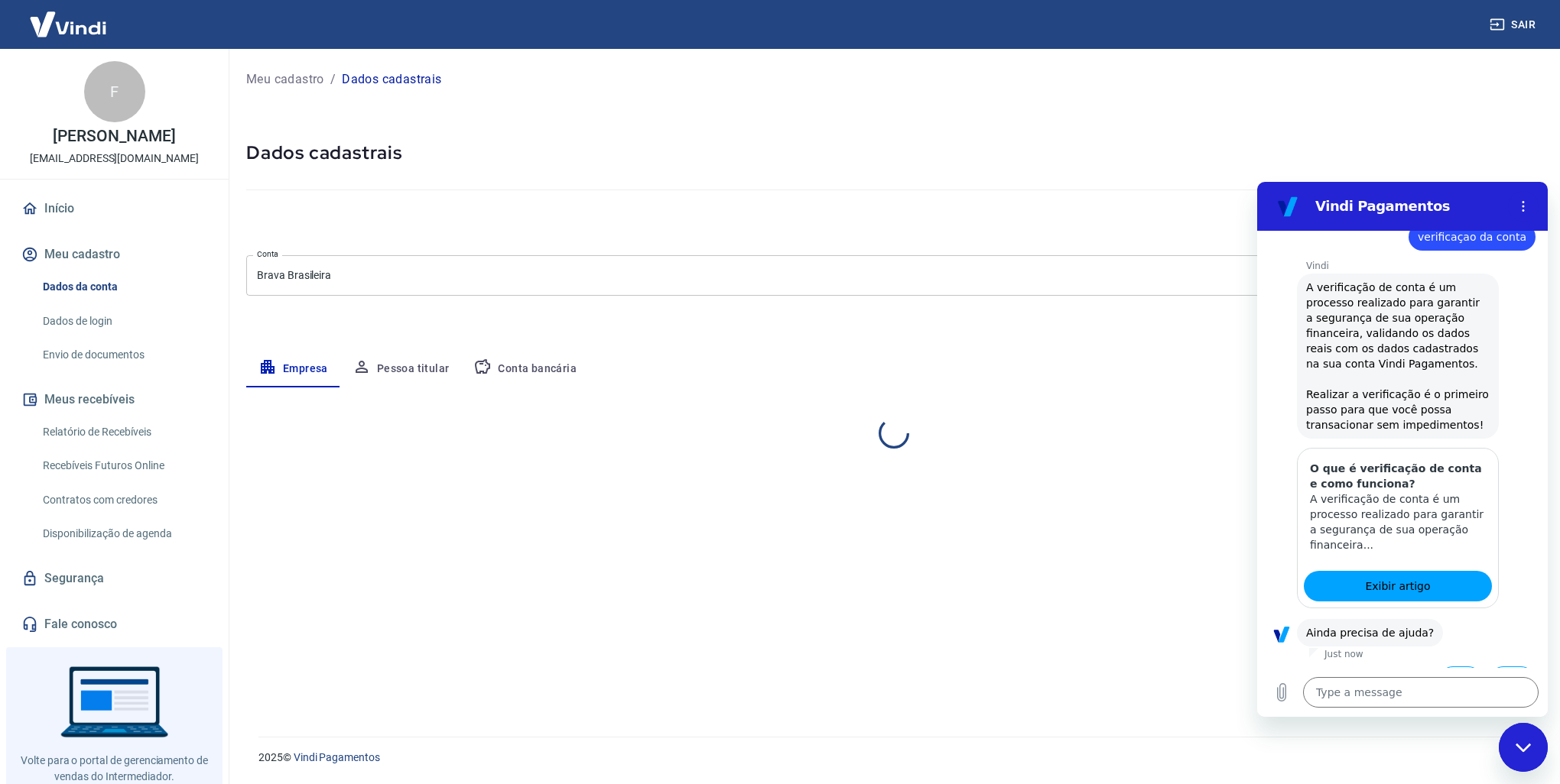
select select "RS"
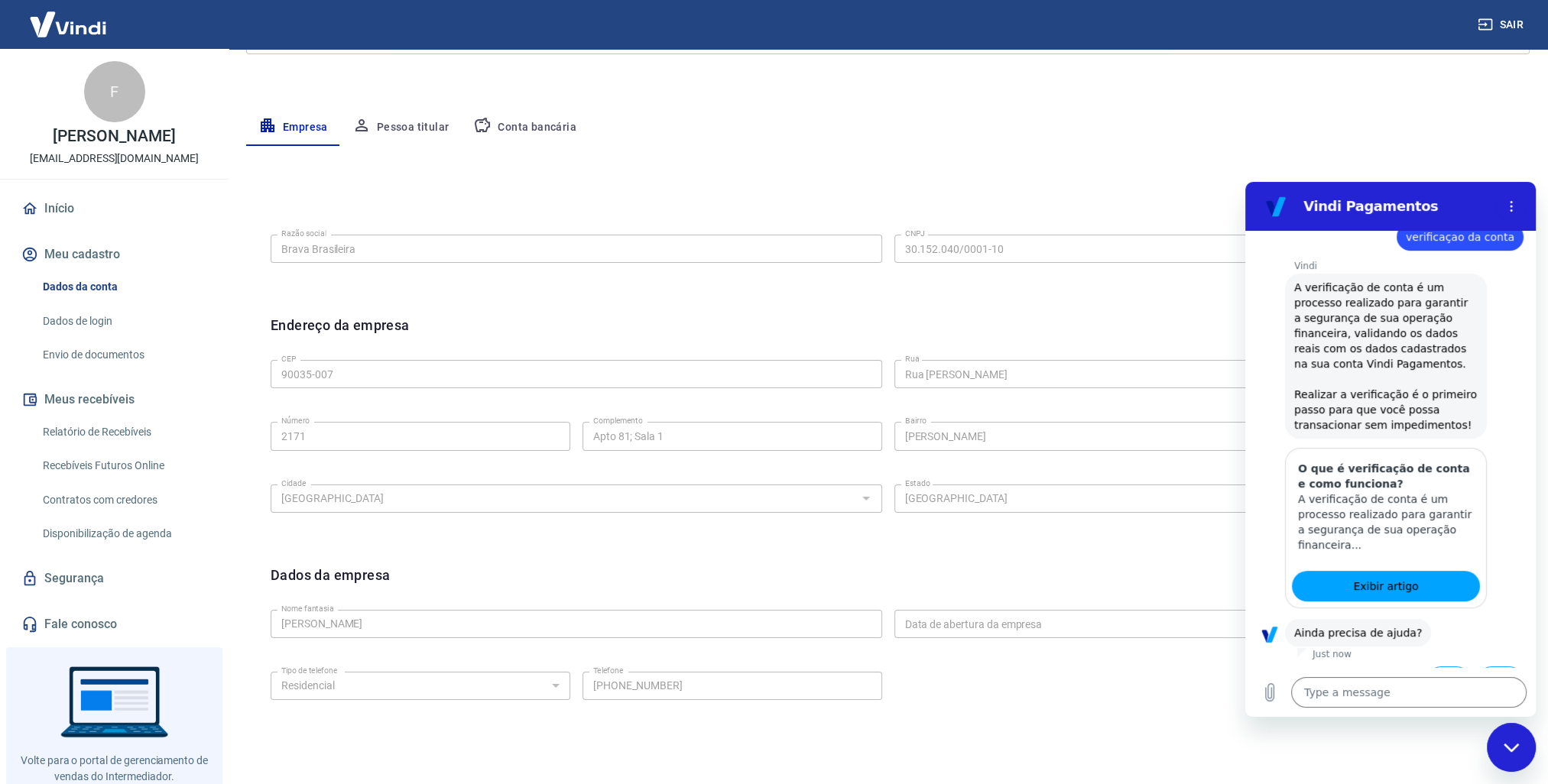
scroll to position [88, 0]
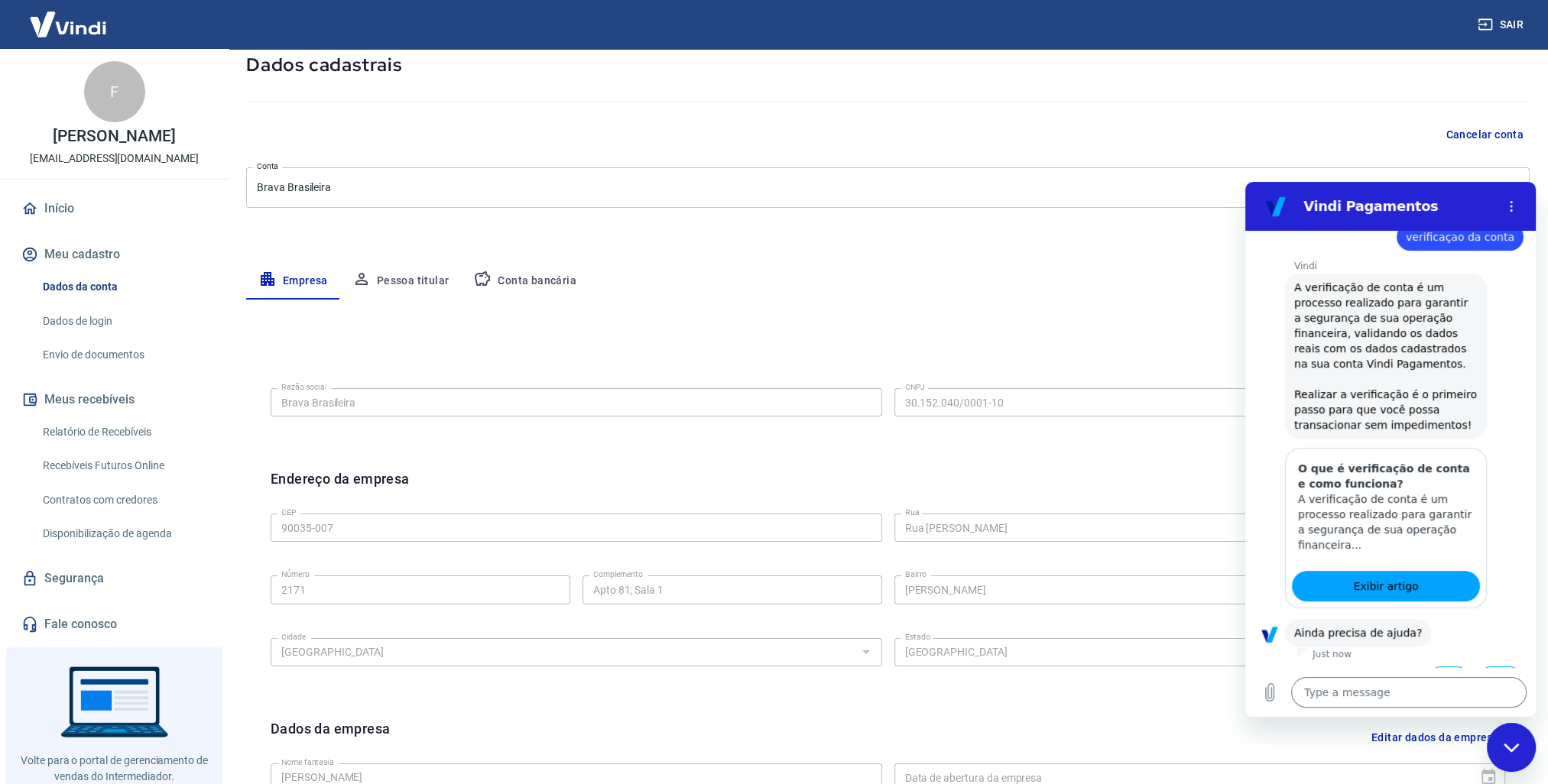
click at [416, 281] on button "Pessoa titular" at bounding box center [401, 281] width 122 height 37
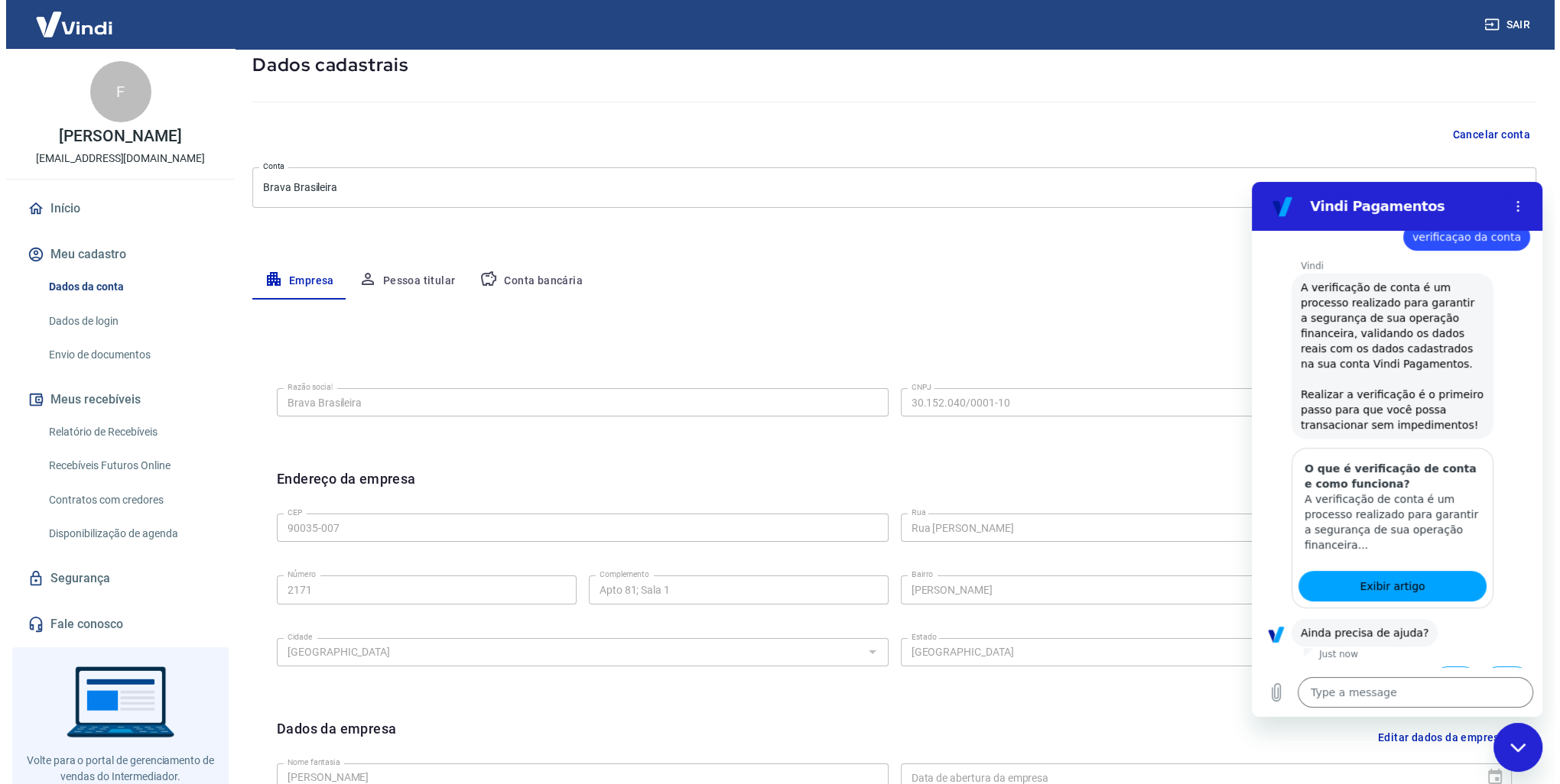
scroll to position [0, 0]
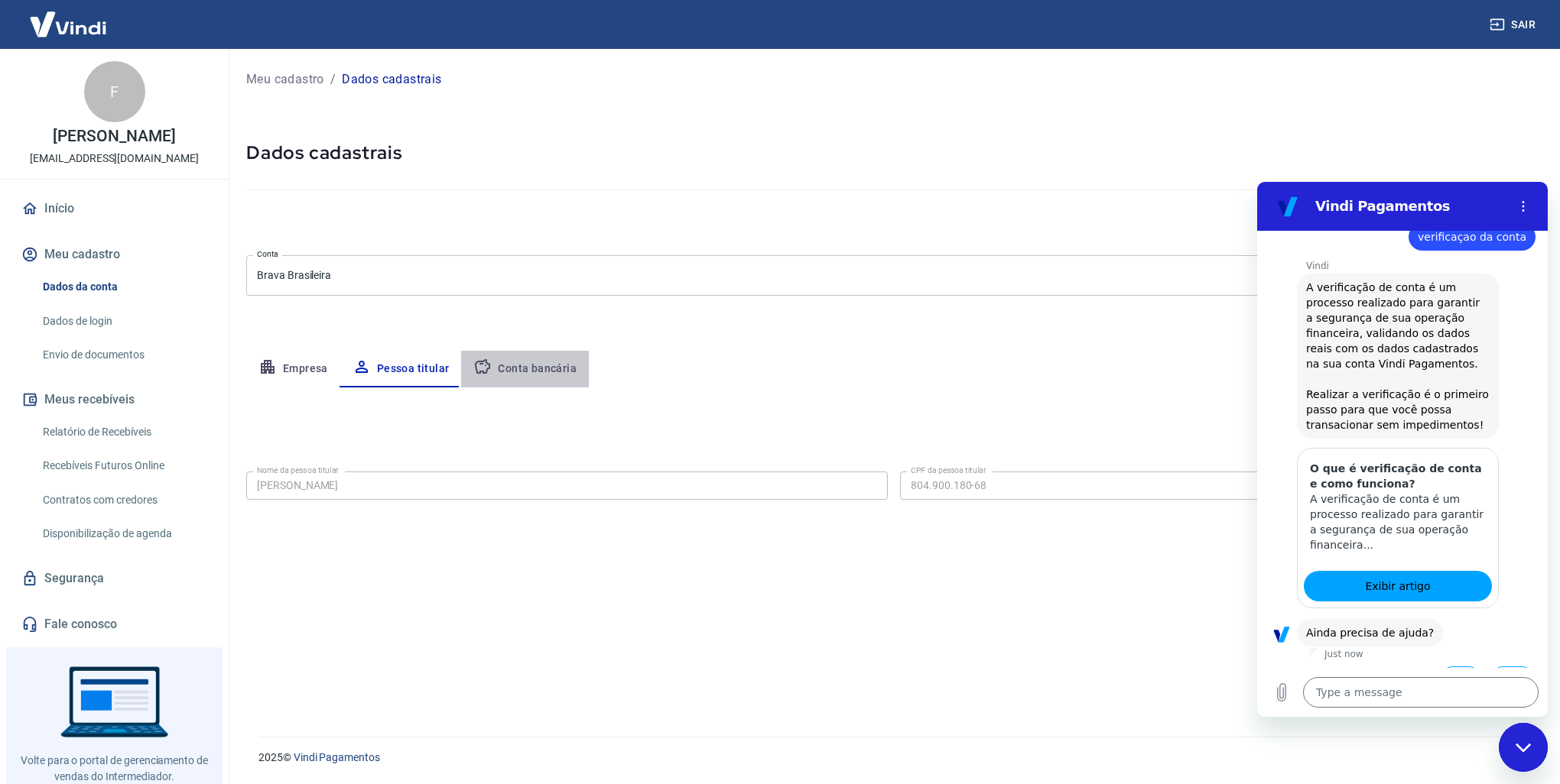
click at [540, 383] on button "Conta bancária" at bounding box center [525, 369] width 128 height 37
select select "1"
click at [1525, 202] on icon "Options menu" at bounding box center [1522, 206] width 13 height 13
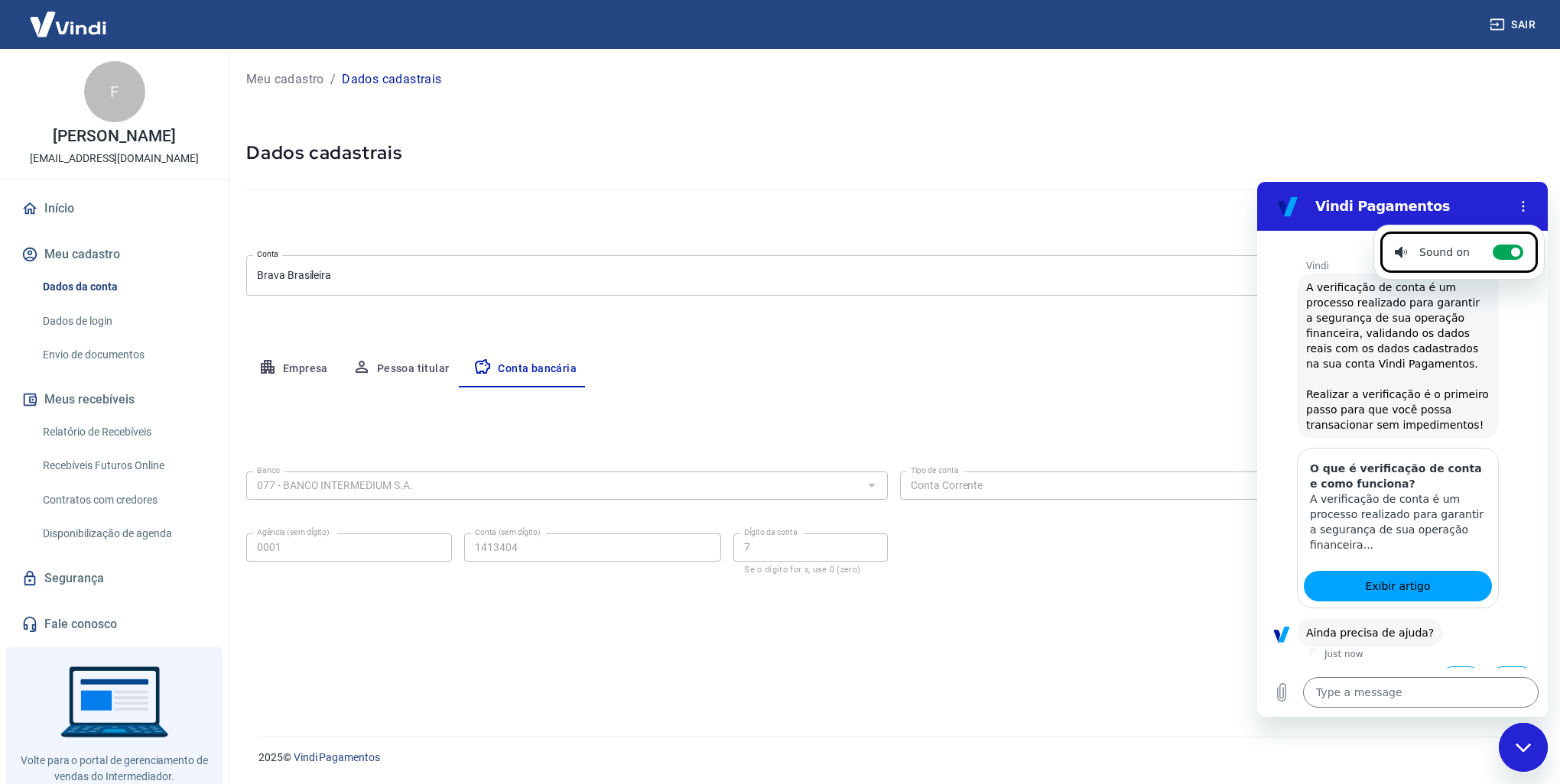
click at [1090, 293] on body "Sair F Fausto Richetti Blanco brava@bravabrasileira.com.br Início Meu cadastro …" at bounding box center [780, 392] width 1560 height 784
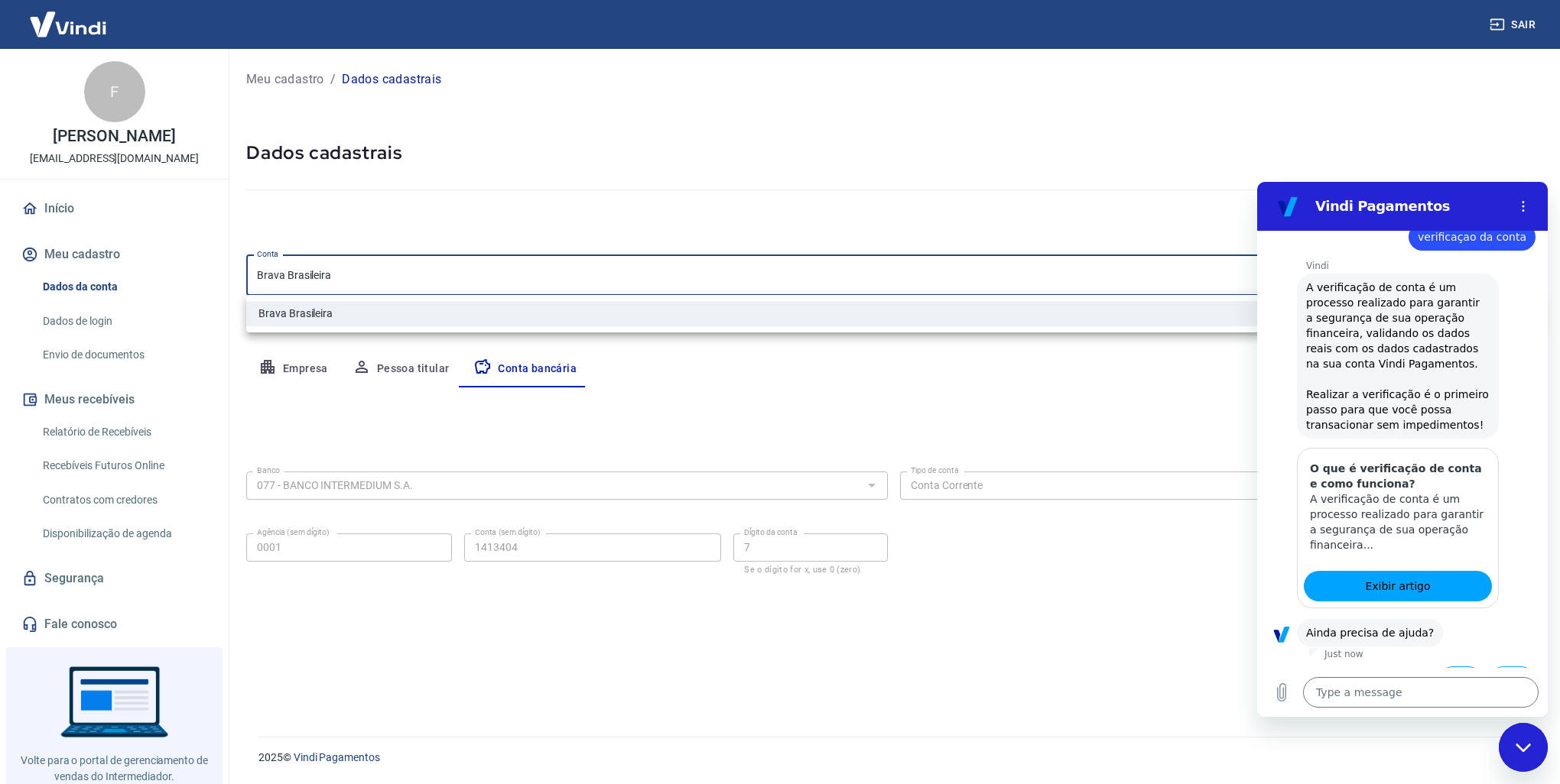
click at [1441, 666] on button "Sim" at bounding box center [1461, 681] width 44 height 29
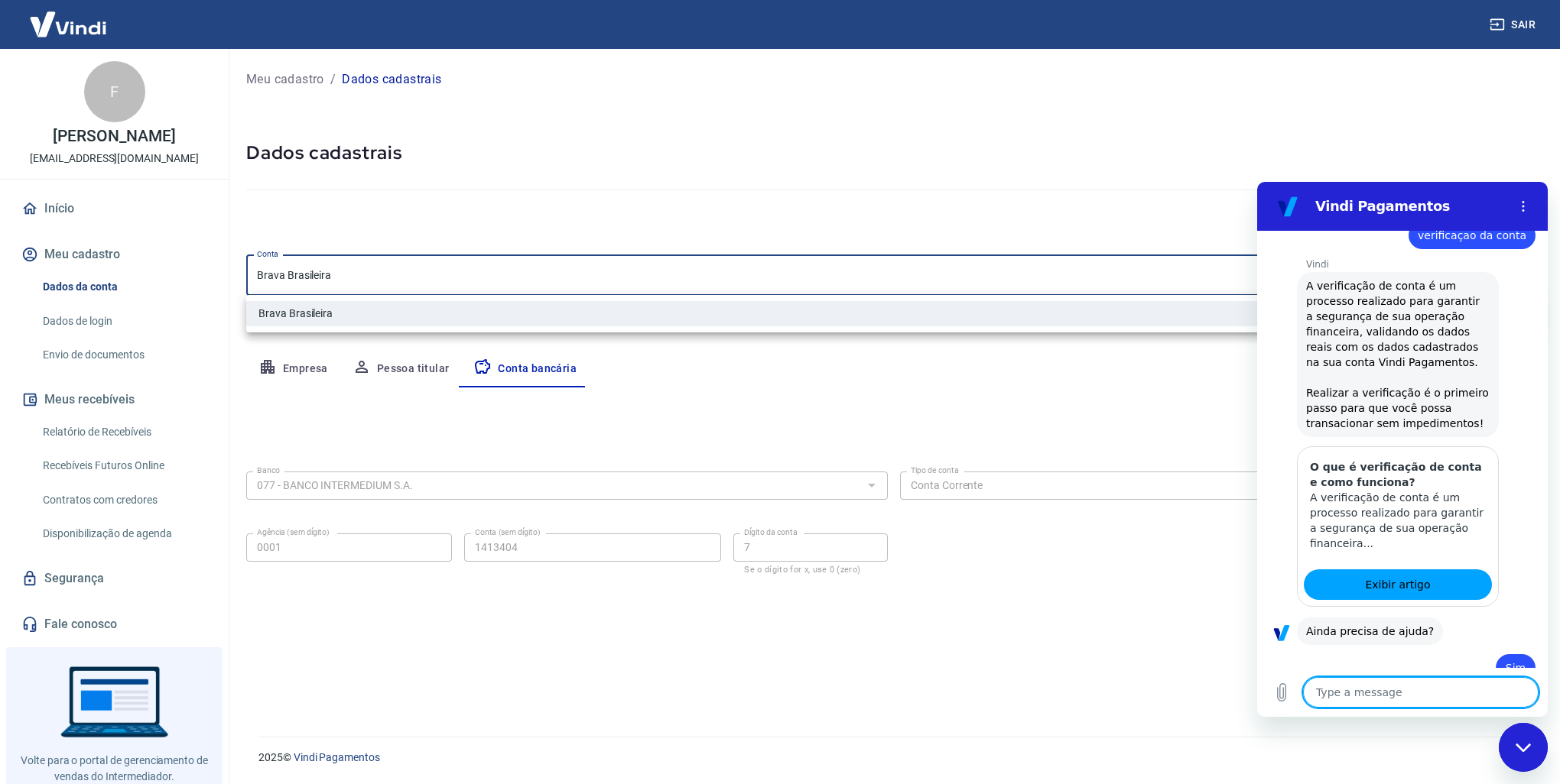
type textarea "x"
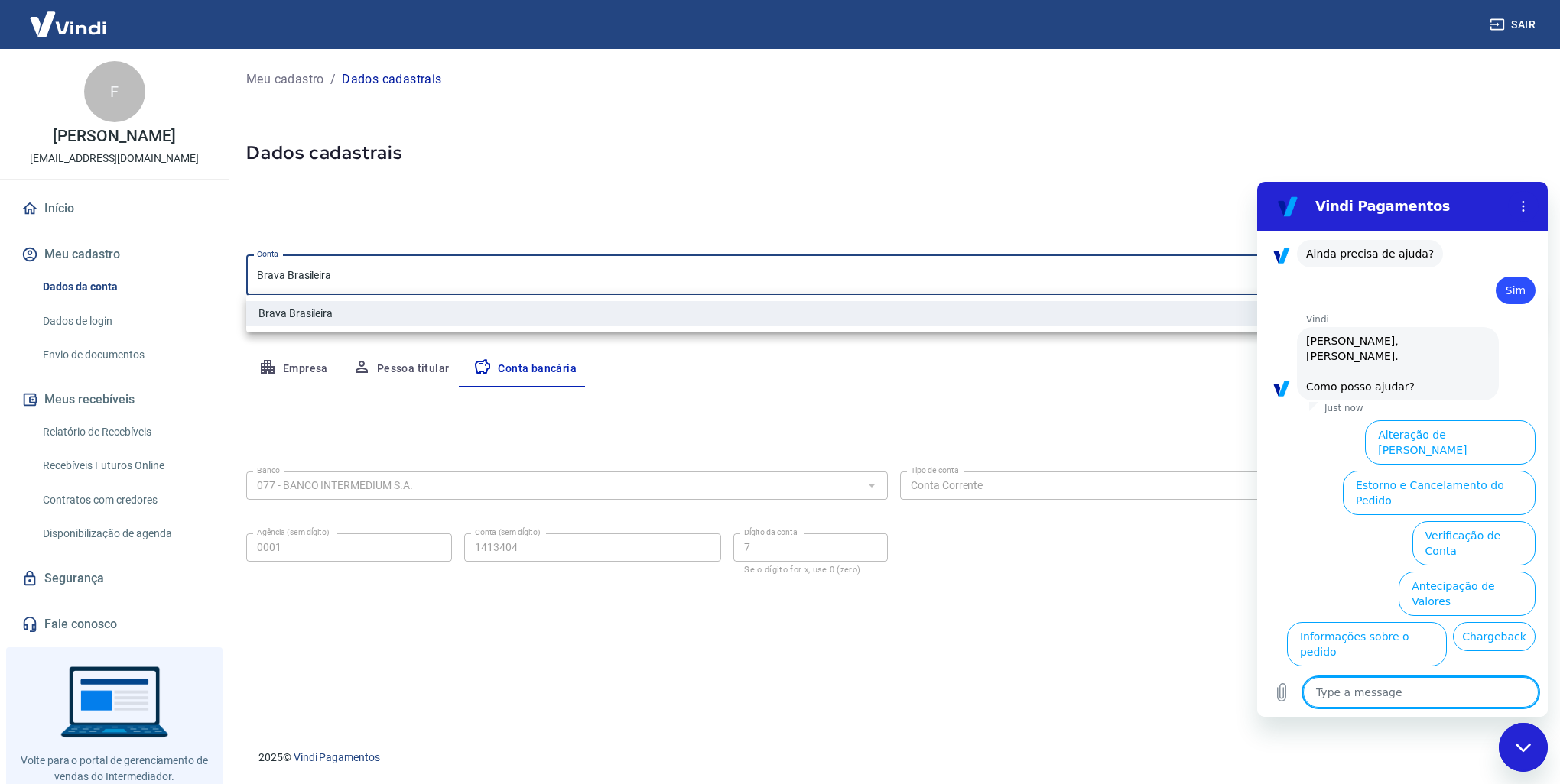
scroll to position [1133, 0]
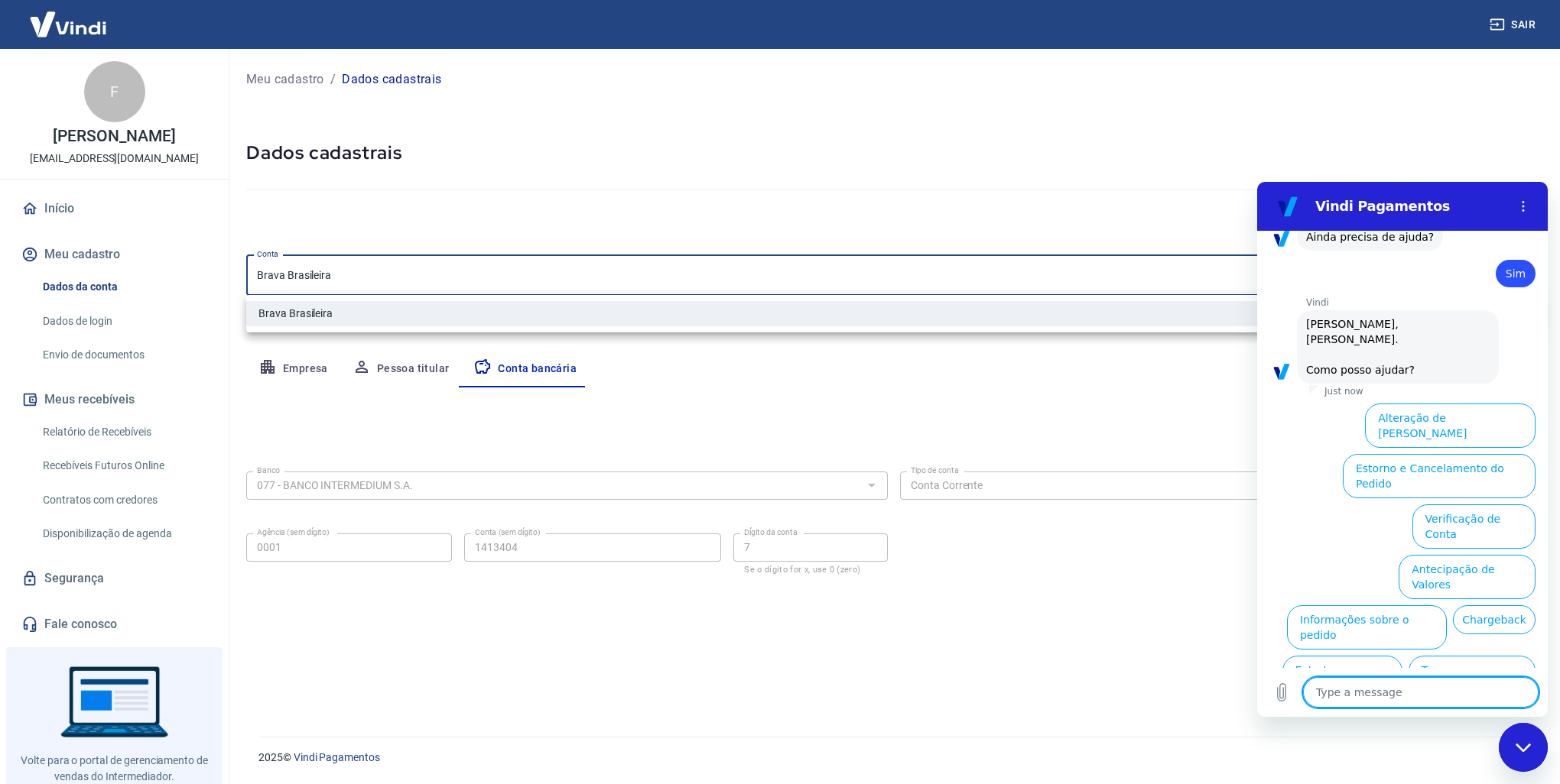
type textarea "q"
type textarea "x"
type textarea "qu"
type textarea "x"
type textarea "que"
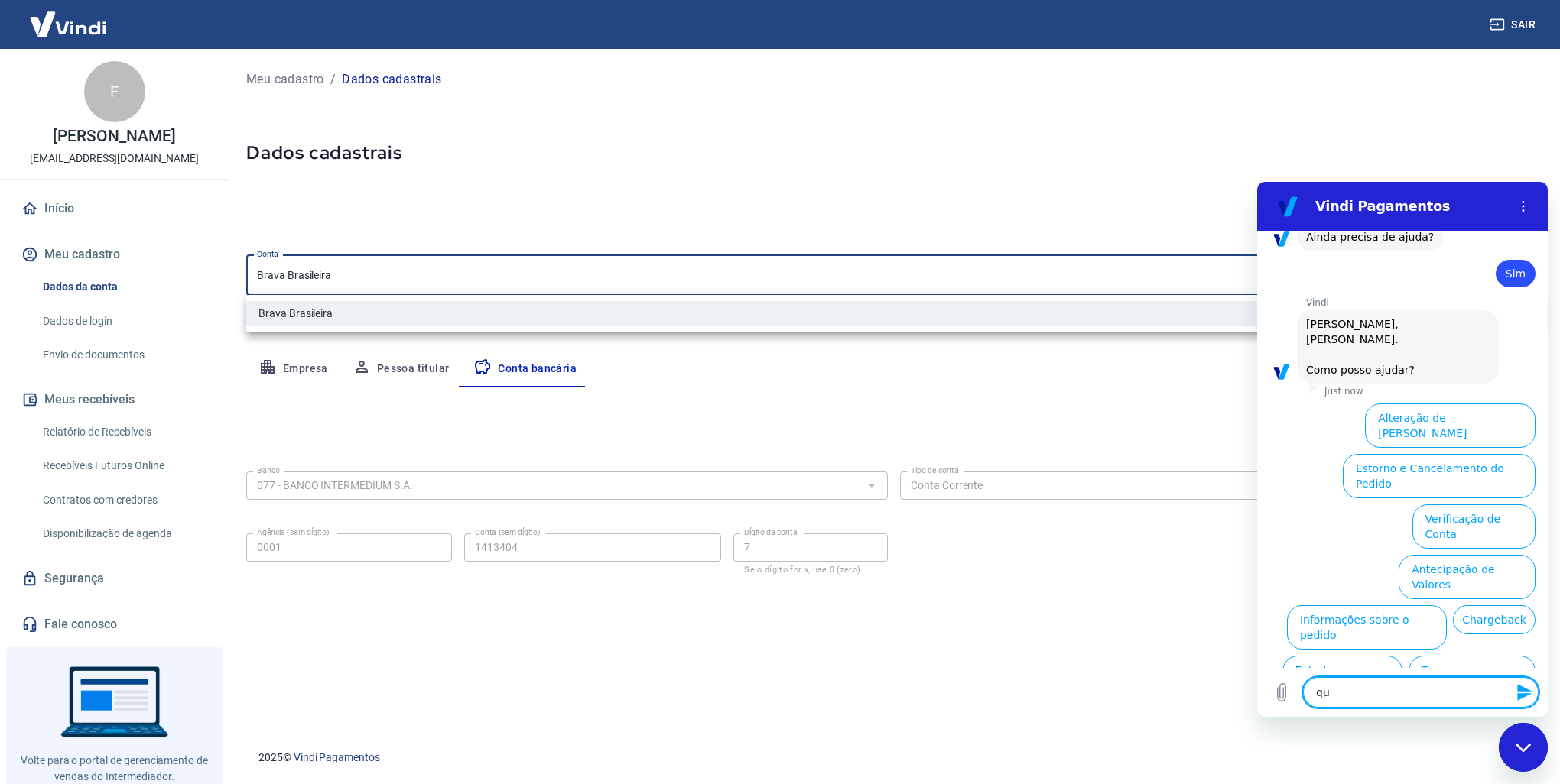
type textarea "x"
type textarea "quer"
type textarea "x"
type textarea "quer o"
type textarea "x"
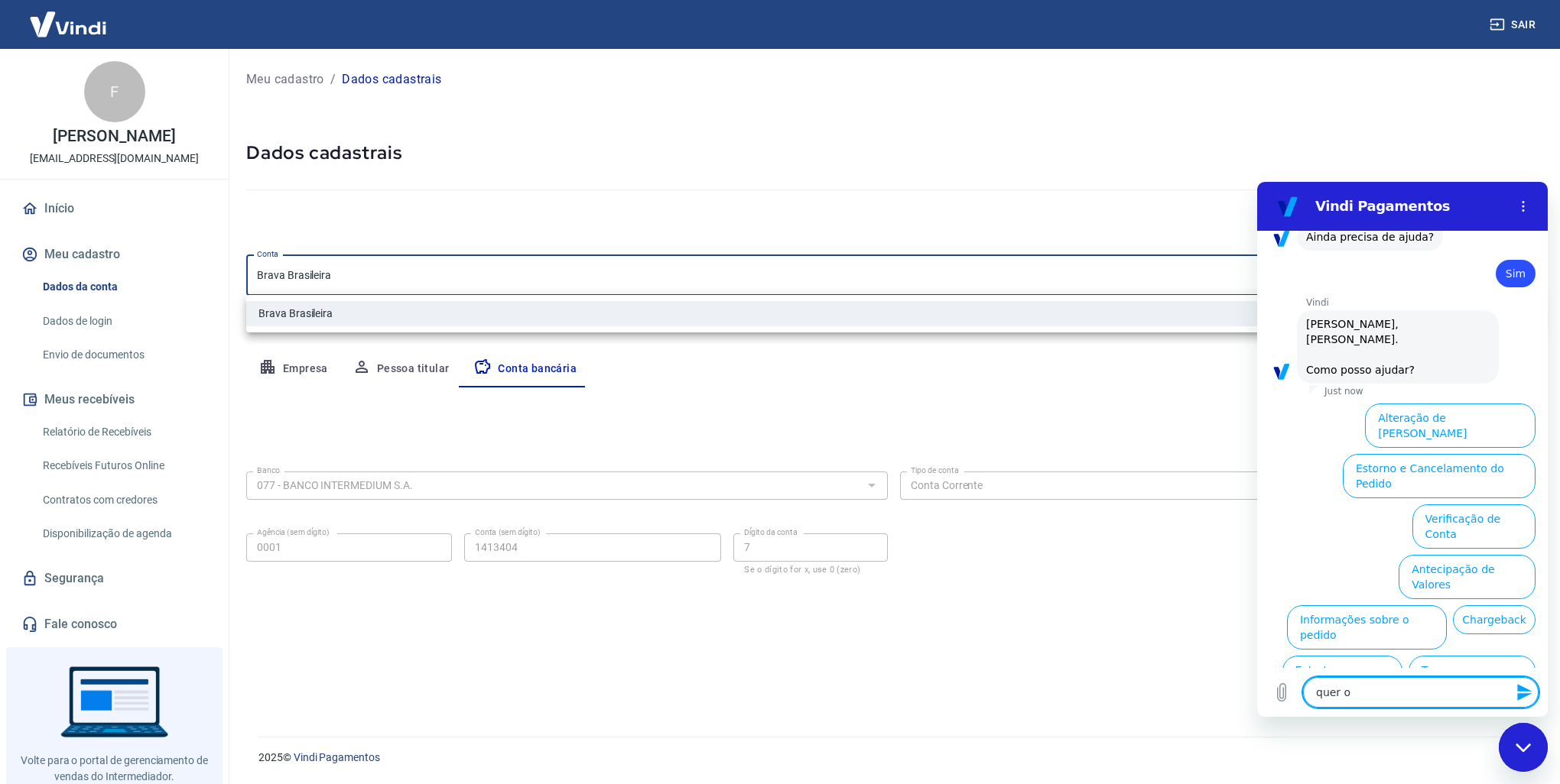
type textarea "quer of"
type textarea "x"
type textarea "quer ofa"
type textarea "x"
type textarea "quer ofal"
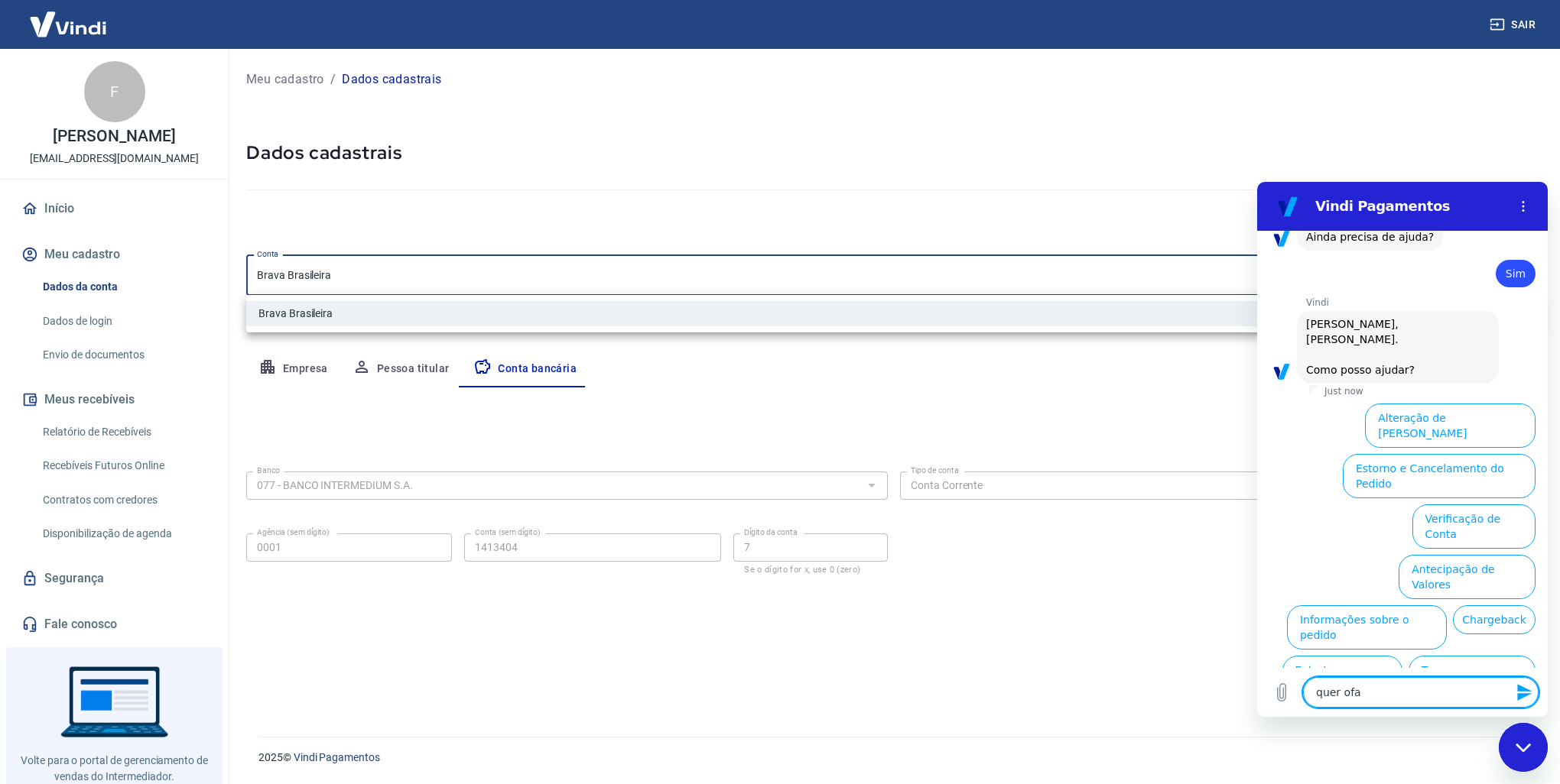
type textarea "x"
type textarea "quer ofala"
type textarea "x"
type textarea "quer ofalar"
type textarea "x"
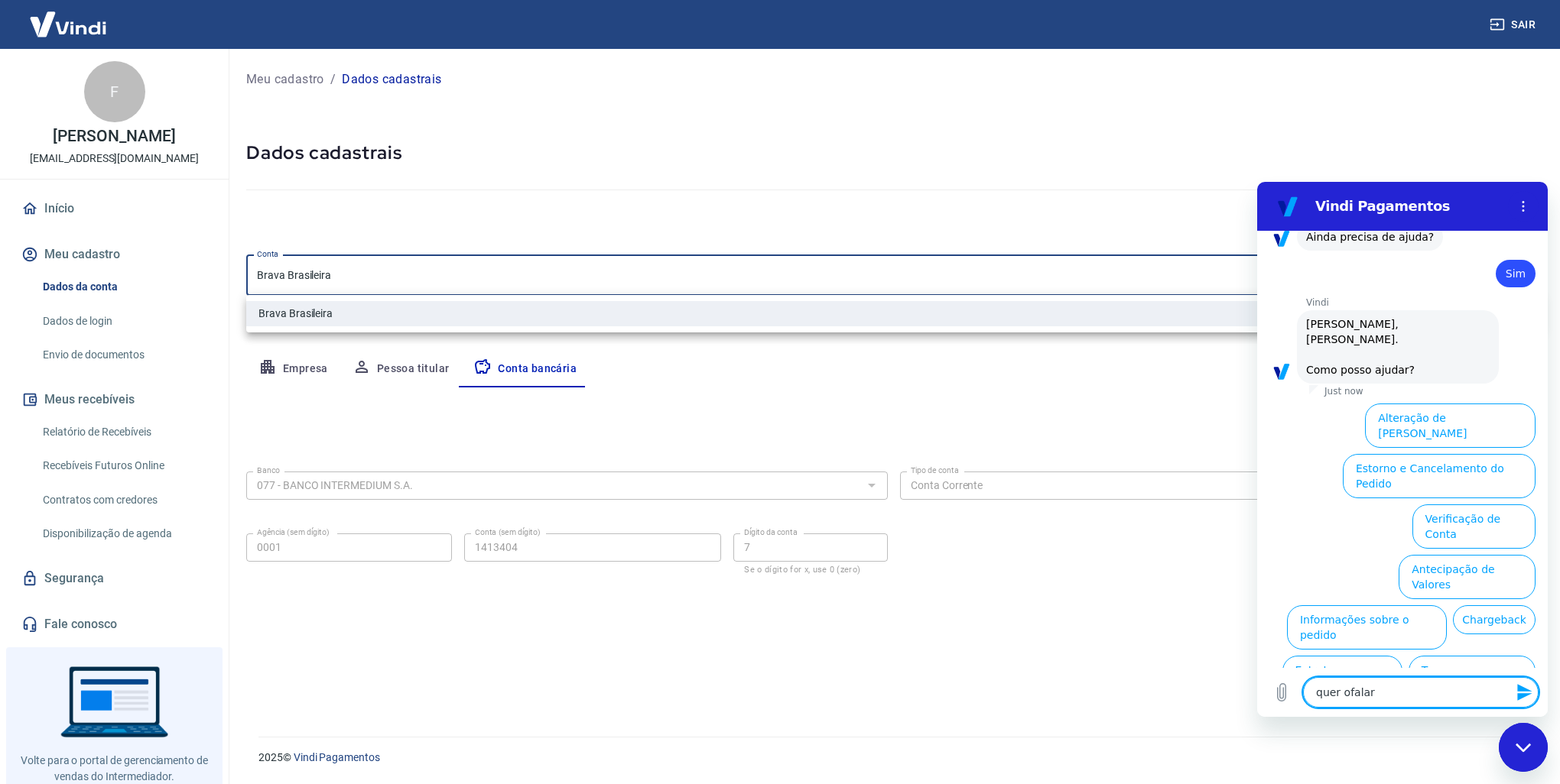
type textarea "quer ofala"
type textarea "x"
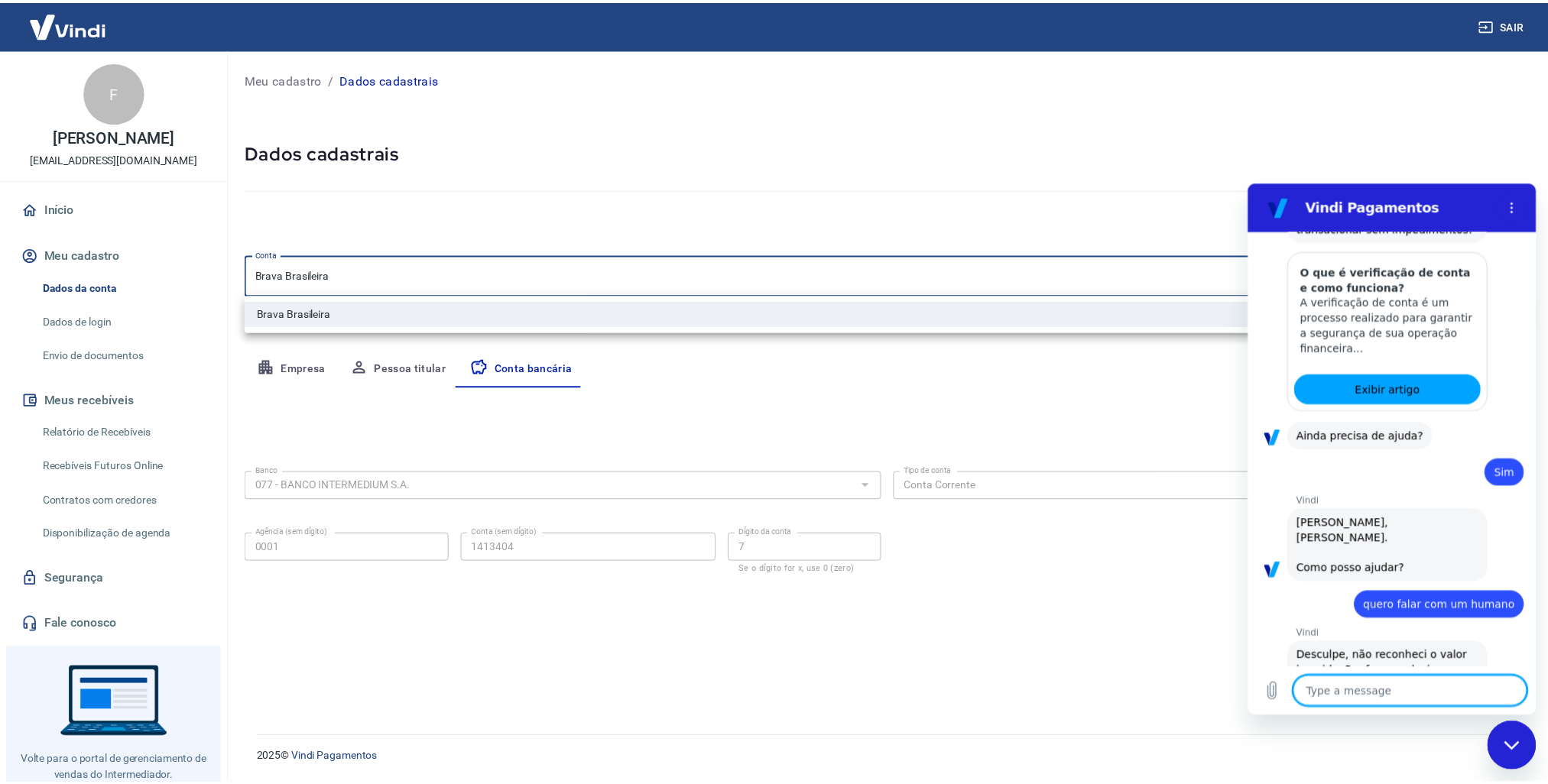
scroll to position [937, 0]
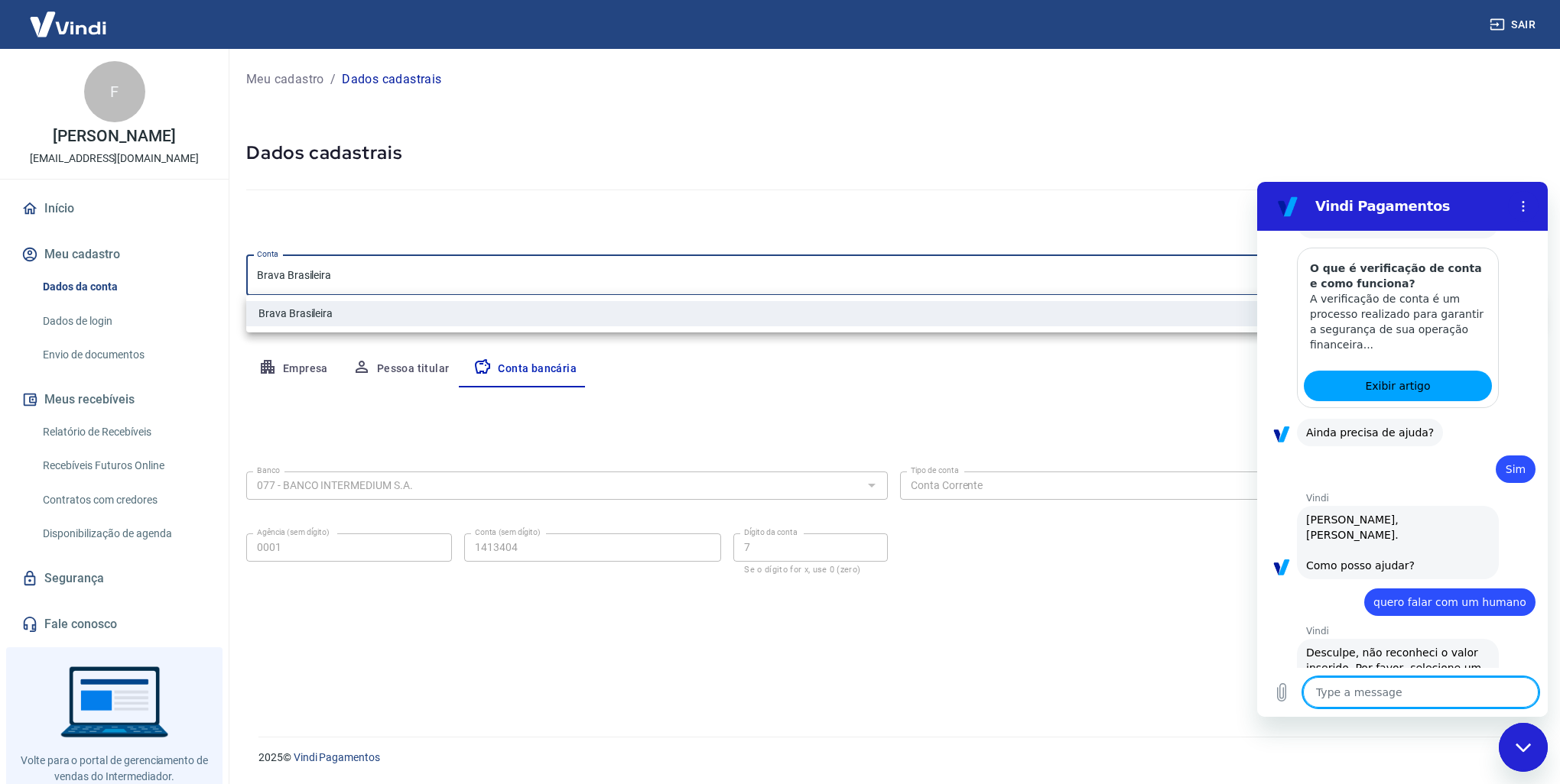
click at [1517, 746] on icon "Close messaging window" at bounding box center [1522, 746] width 15 height 9
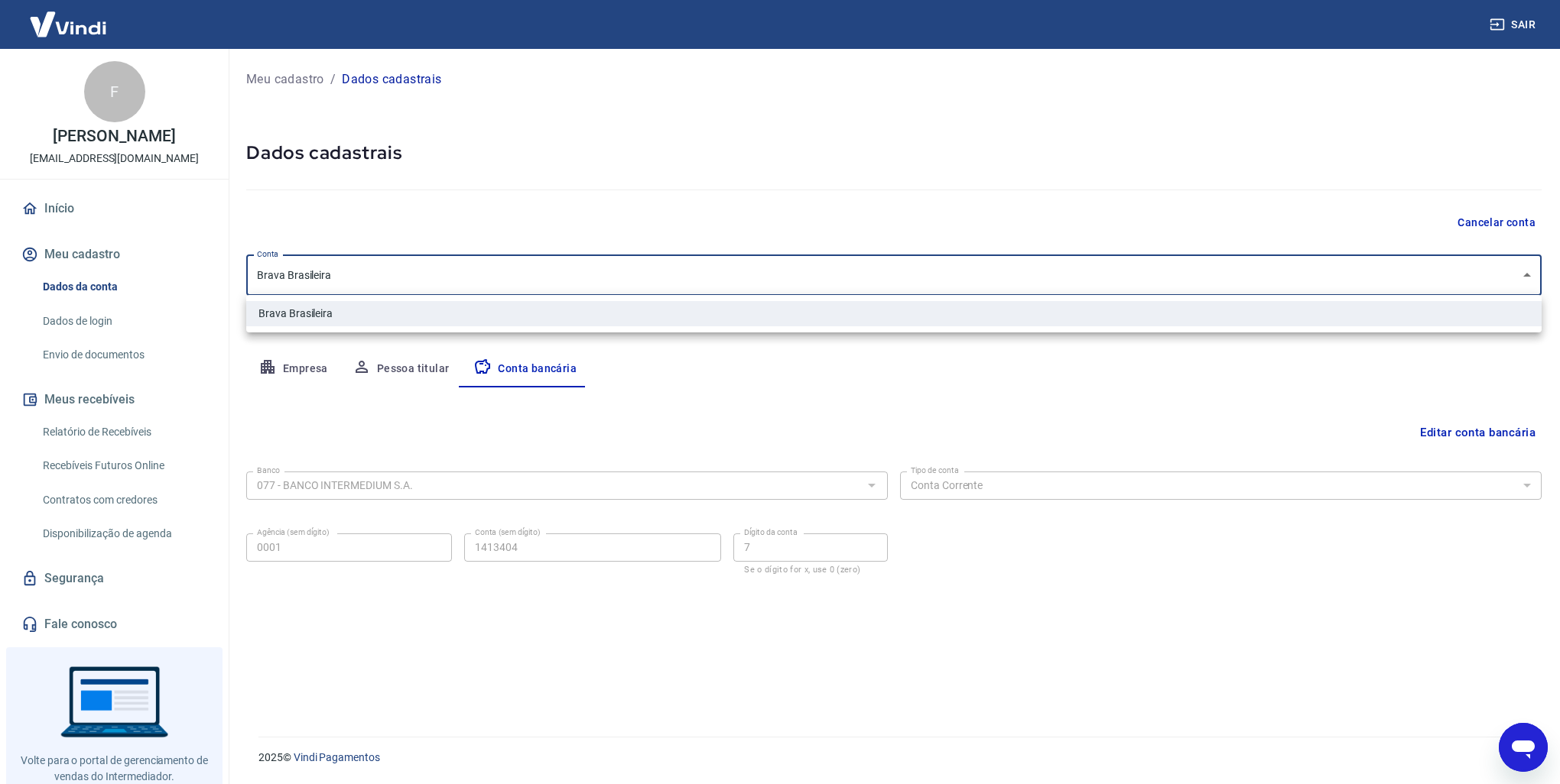
click at [1360, 558] on div at bounding box center [780, 392] width 1560 height 784
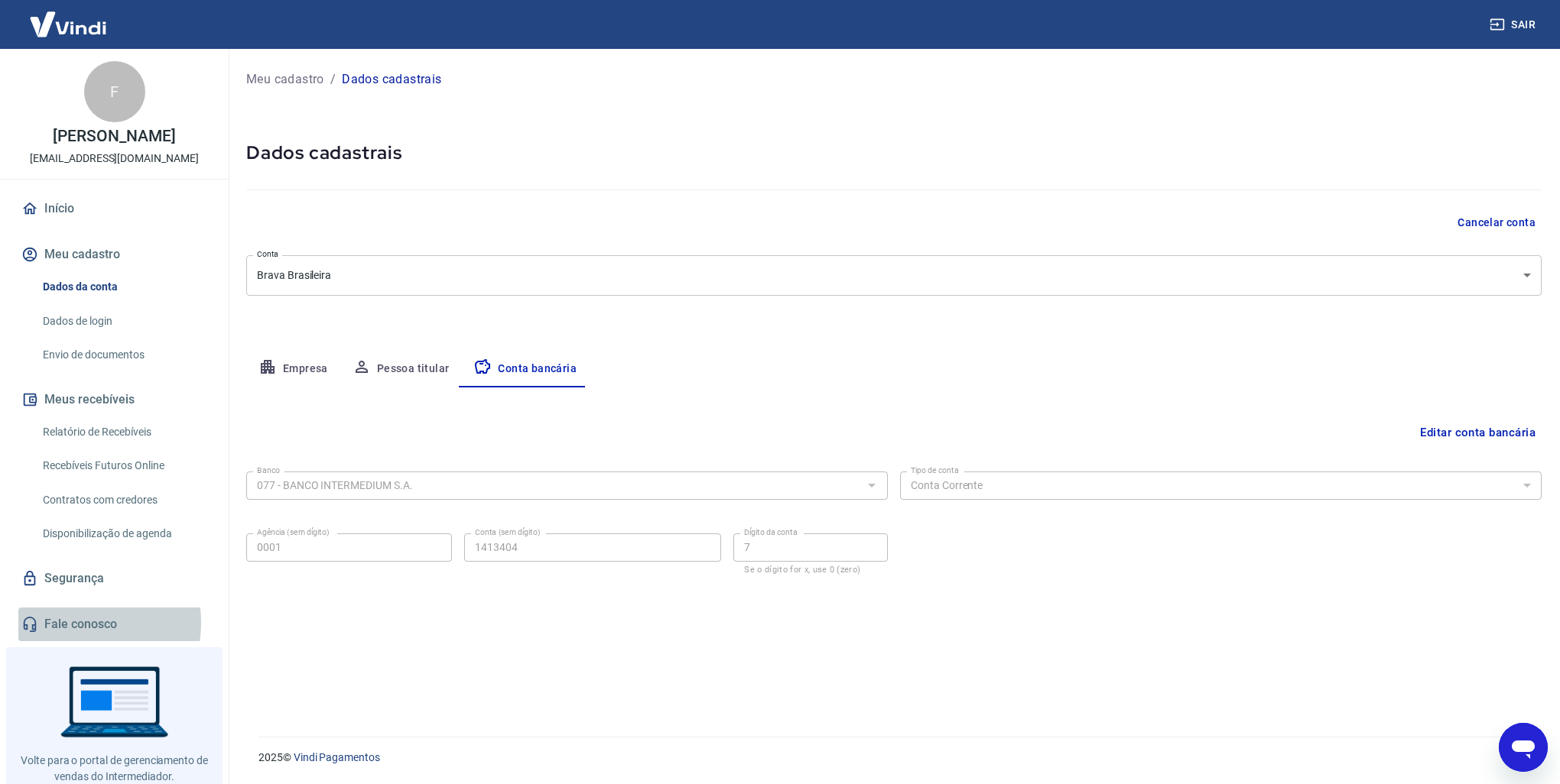
click at [70, 622] on link "Fale conosco" at bounding box center [114, 624] width 192 height 34
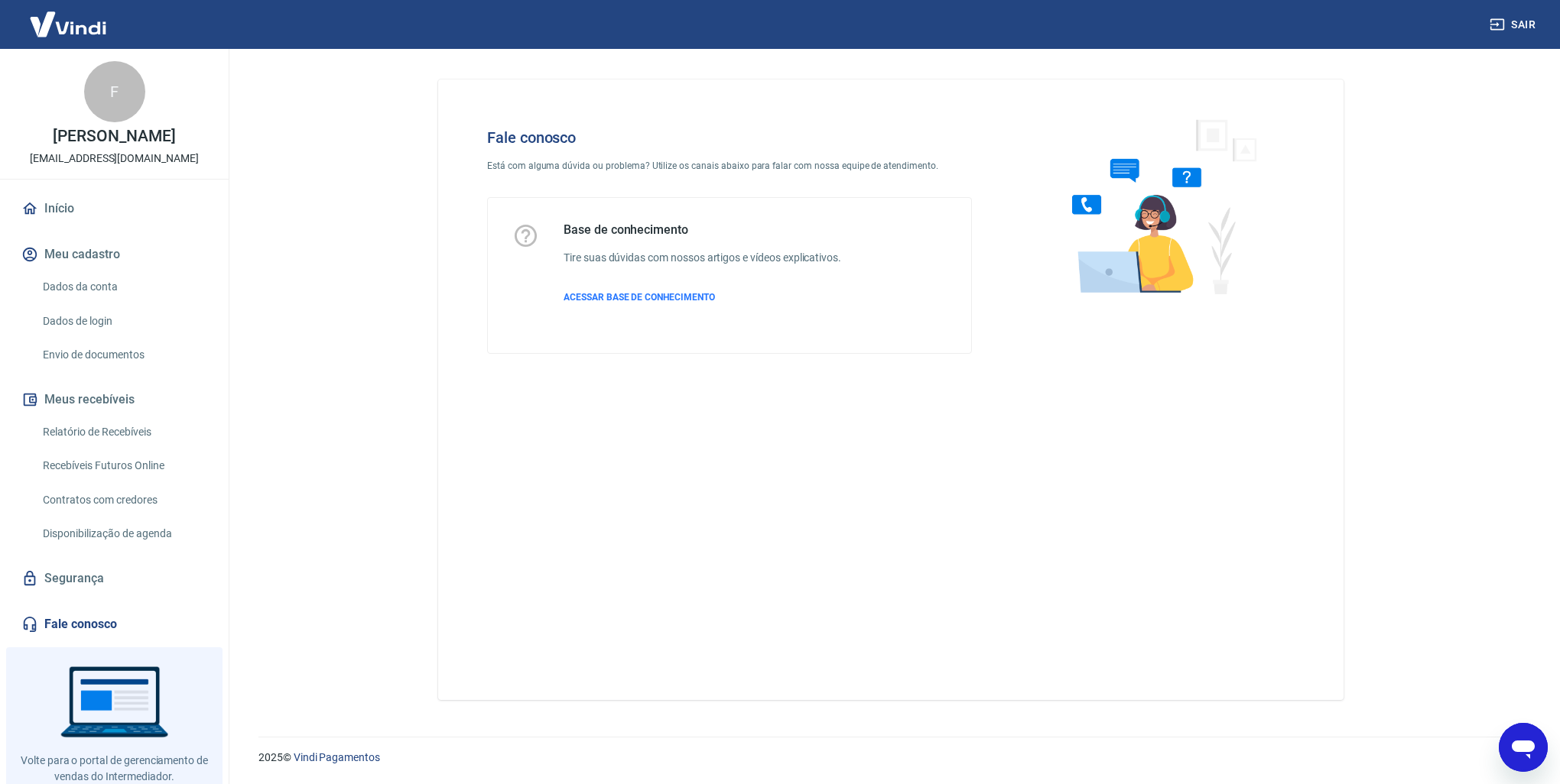
click at [92, 570] on link "Segurança" at bounding box center [114, 578] width 192 height 34
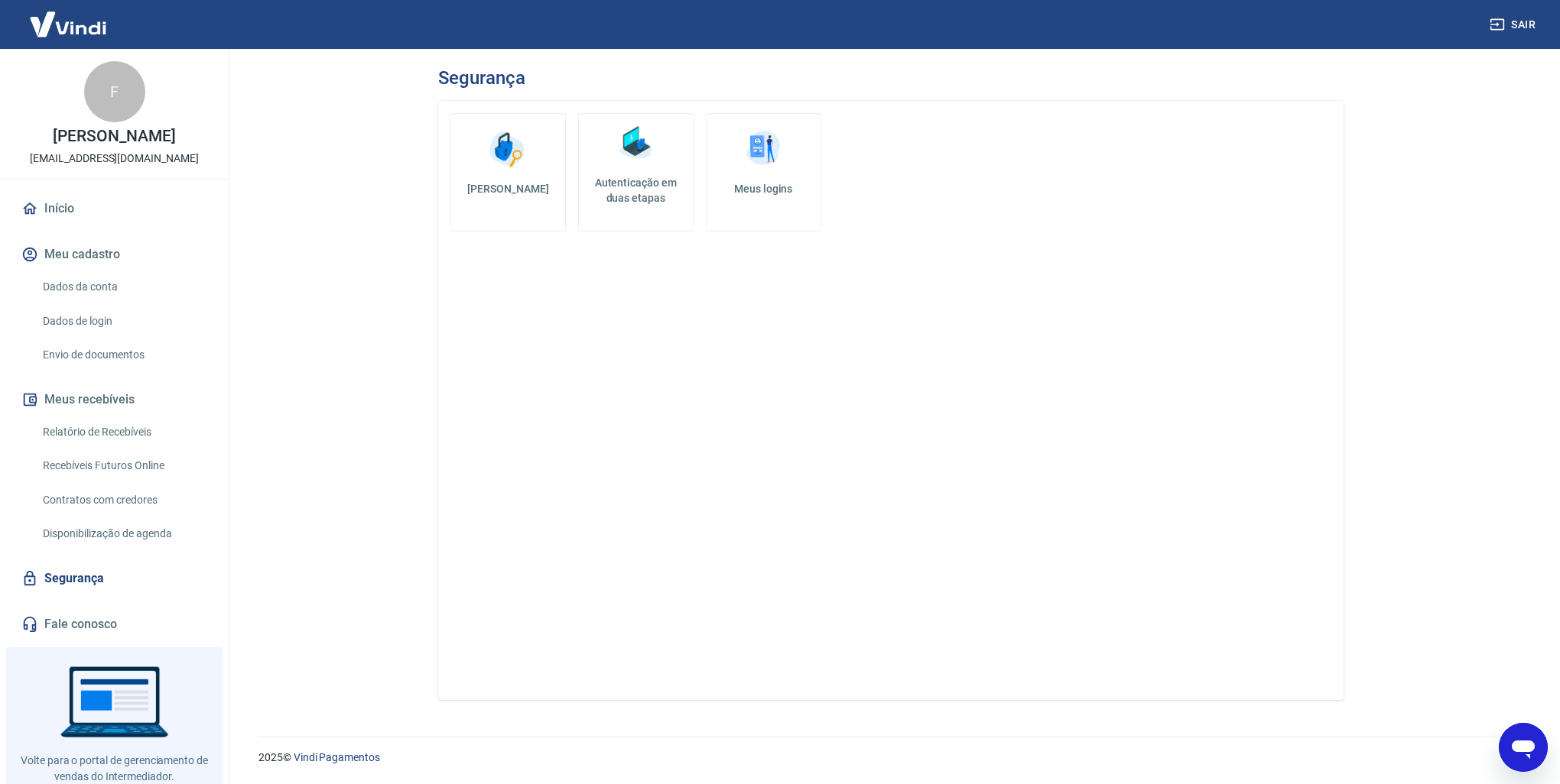
click at [96, 617] on link "Fale conosco" at bounding box center [114, 624] width 192 height 34
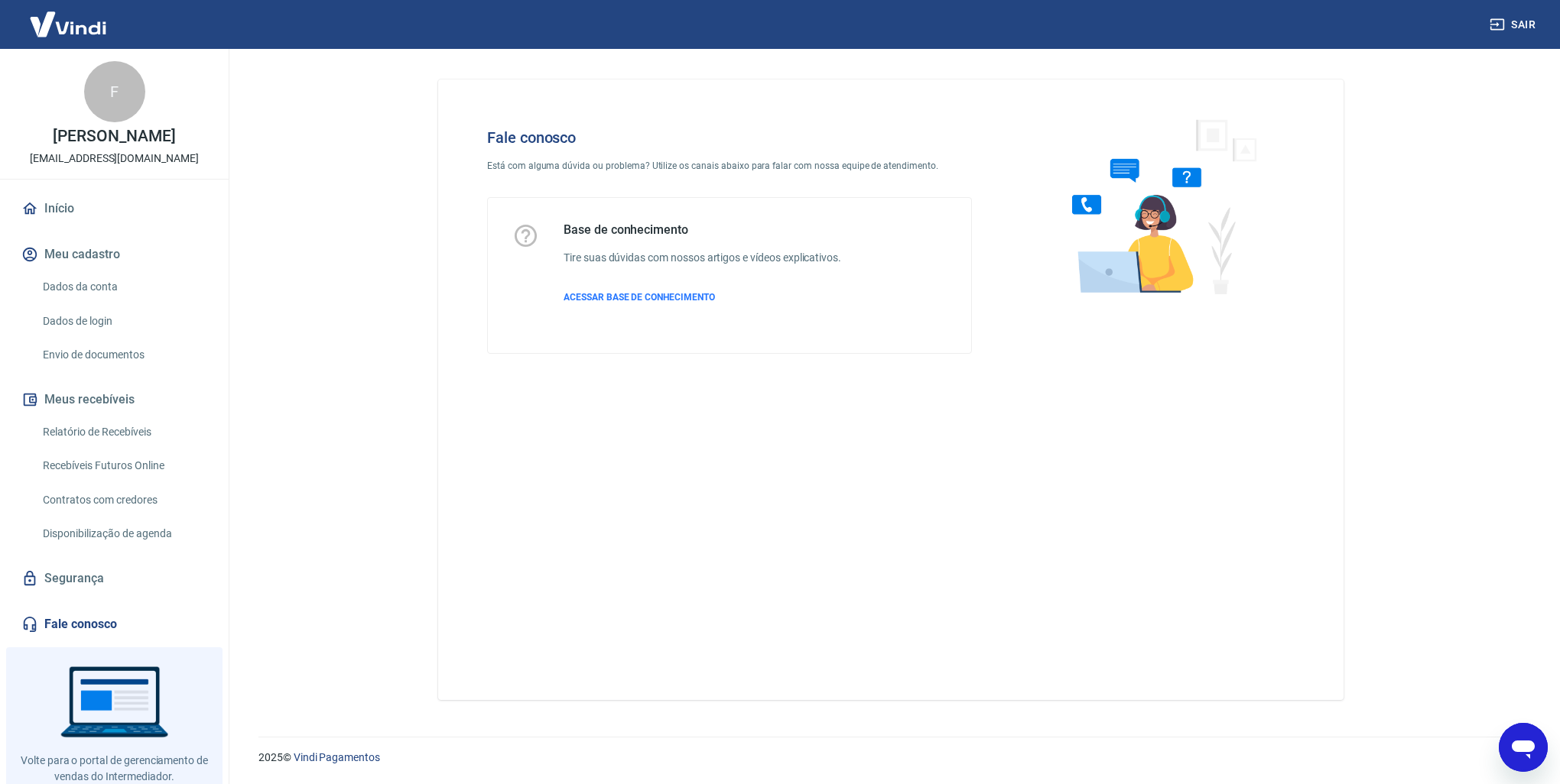
click at [80, 210] on link "Início" at bounding box center [114, 209] width 192 height 34
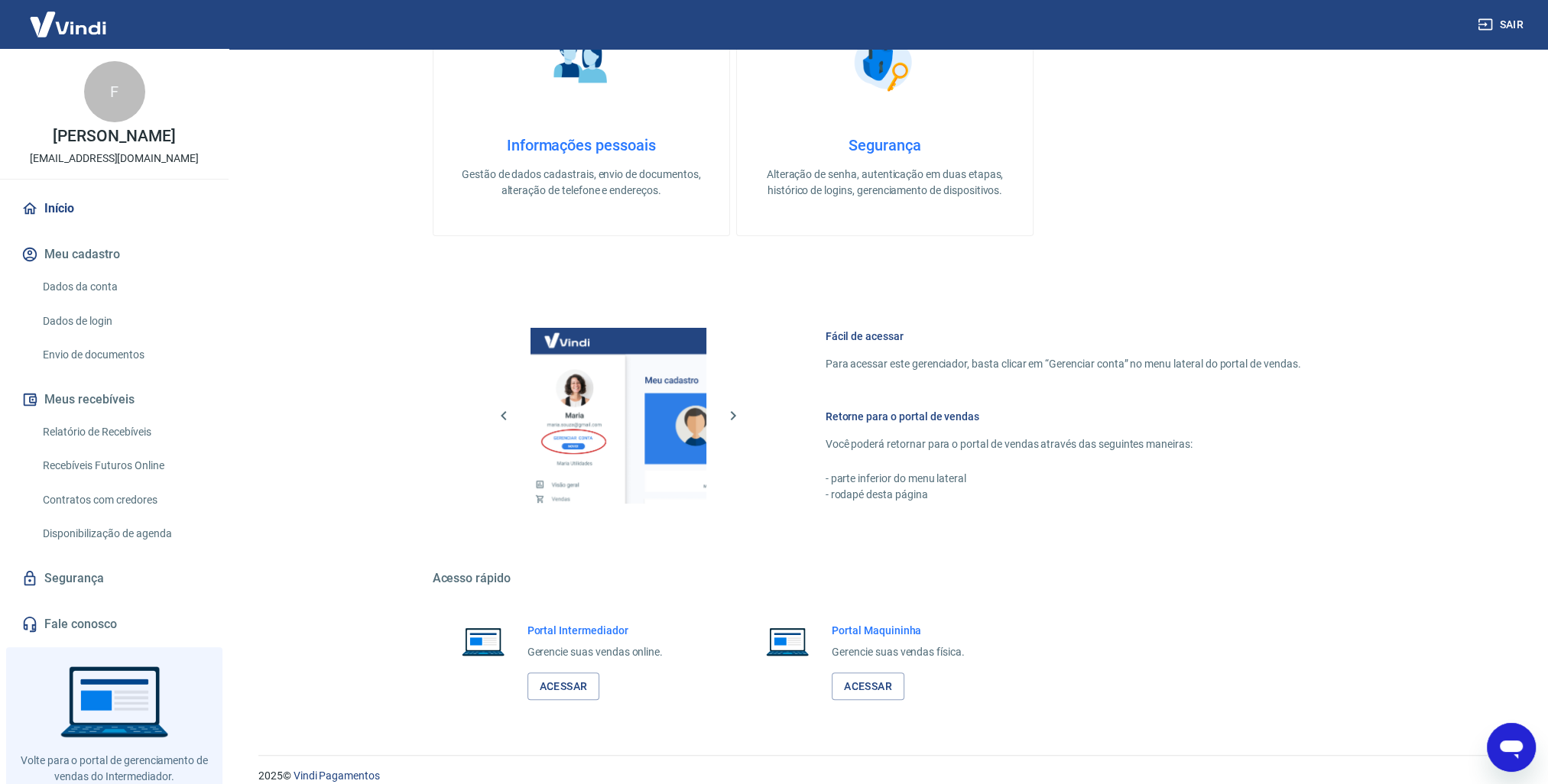
scroll to position [565, 0]
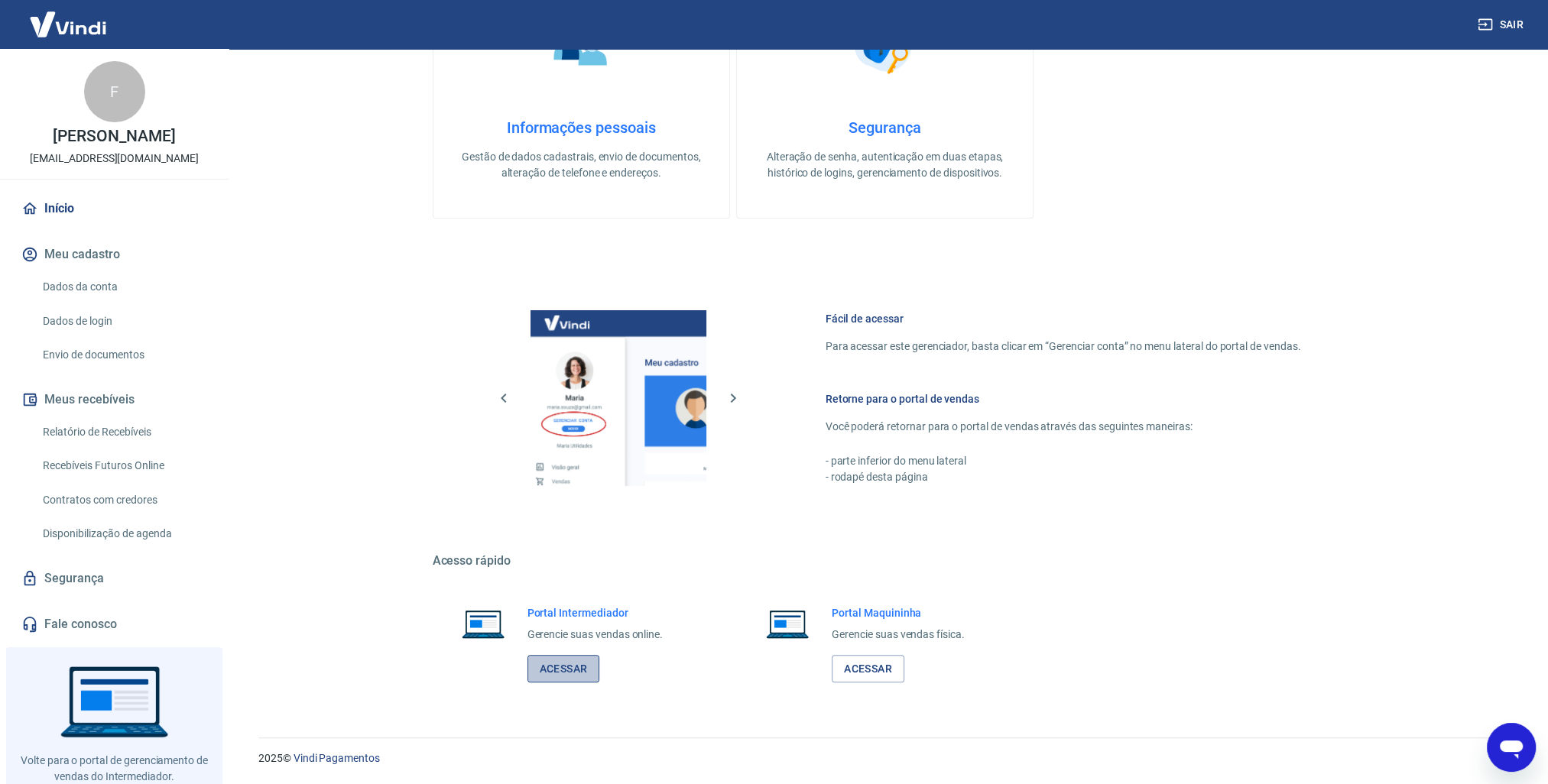
click at [573, 668] on link "Acessar" at bounding box center [563, 668] width 72 height 28
